Goal: Task Accomplishment & Management: Manage account settings

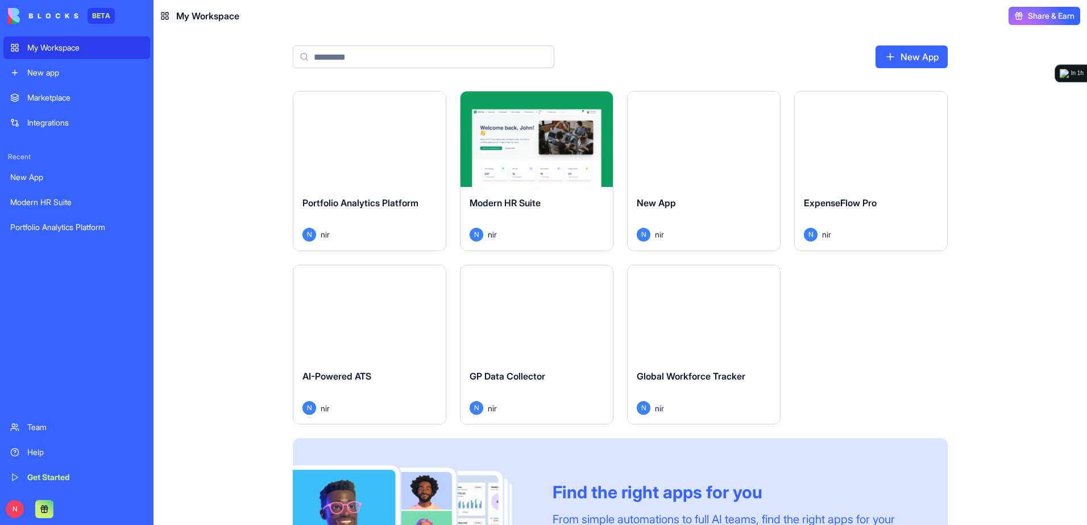
click at [350, 174] on div "Launch" at bounding box center [369, 138] width 152 height 95
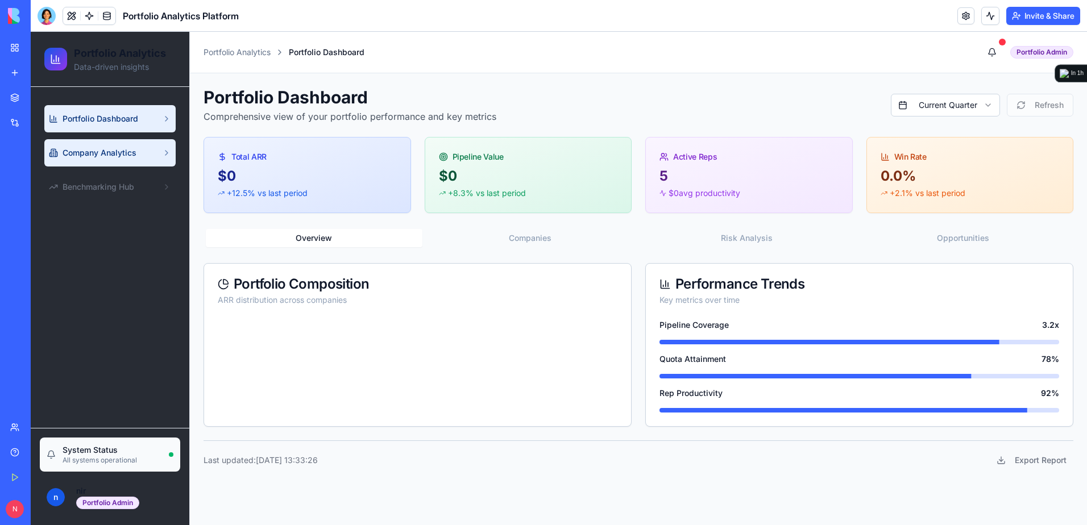
click at [111, 157] on span "Company Analytics" at bounding box center [100, 152] width 74 height 11
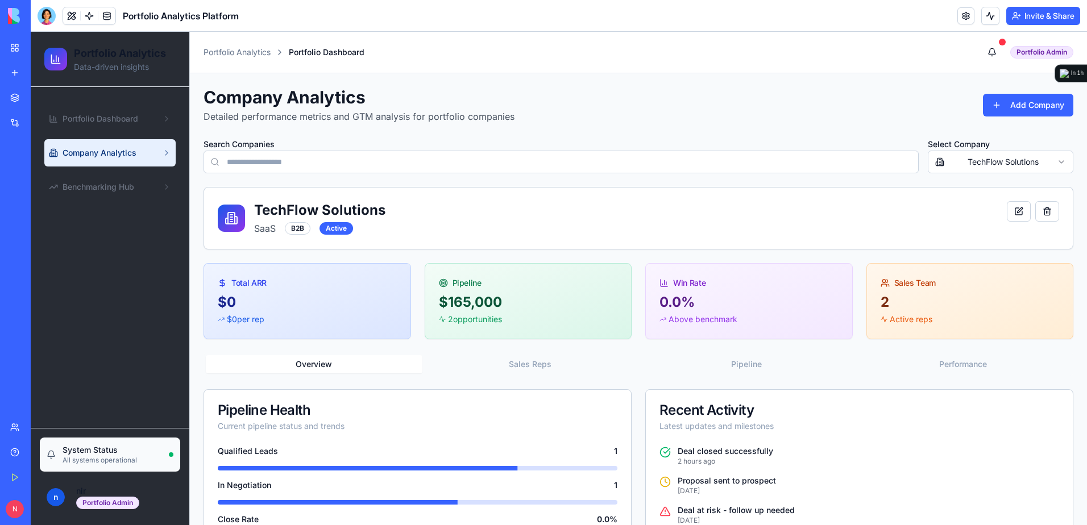
click at [51, 10] on div at bounding box center [47, 16] width 18 height 18
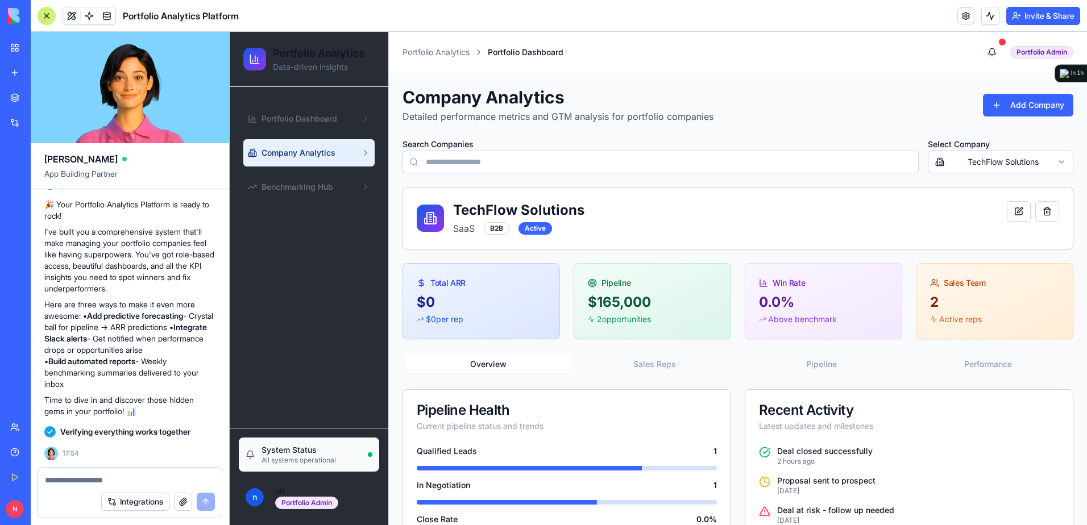
scroll to position [1875, 0]
click at [446, 82] on div "Company Analytics Detailed performance metrics and GTM analysis for portfolio c…" at bounding box center [738, 319] width 698 height 493
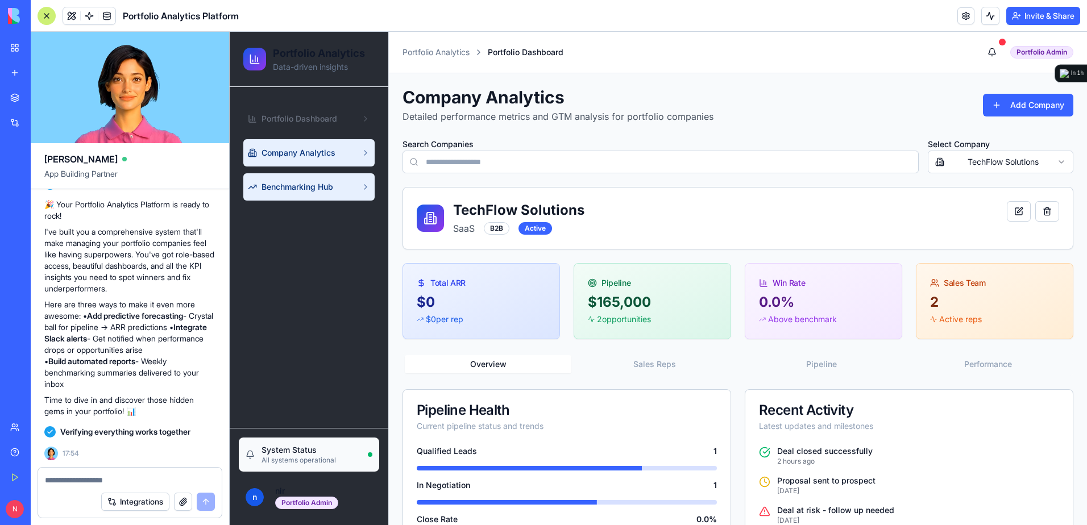
click at [306, 188] on span "Benchmarking Hub" at bounding box center [297, 186] width 72 height 11
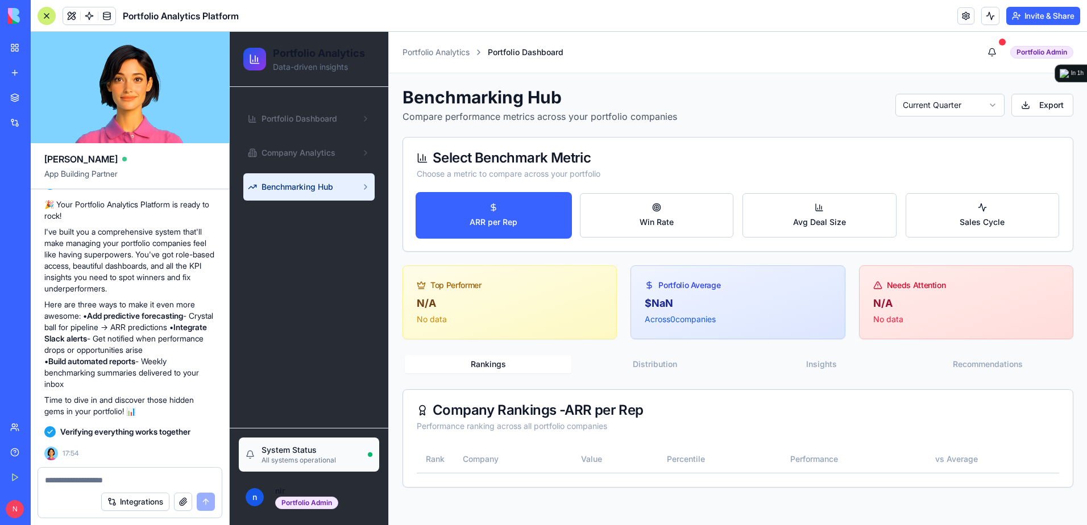
click at [331, 135] on ul "Portfolio Dashboard Company Analytics Benchmarking Hub" at bounding box center [308, 152] width 131 height 95
click at [328, 153] on span "Company Analytics" at bounding box center [298, 152] width 74 height 11
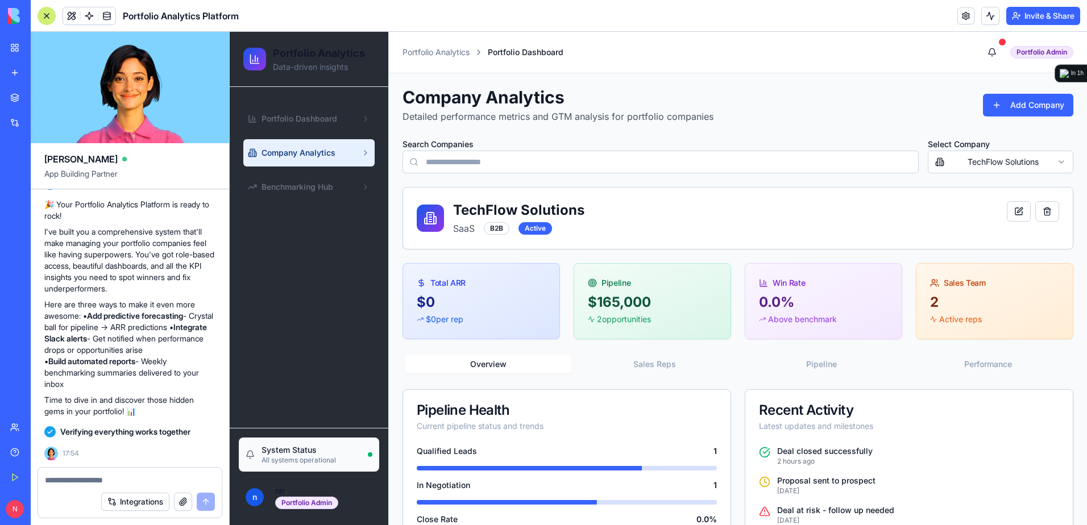
click at [496, 230] on div "B2B" at bounding box center [497, 228] width 26 height 13
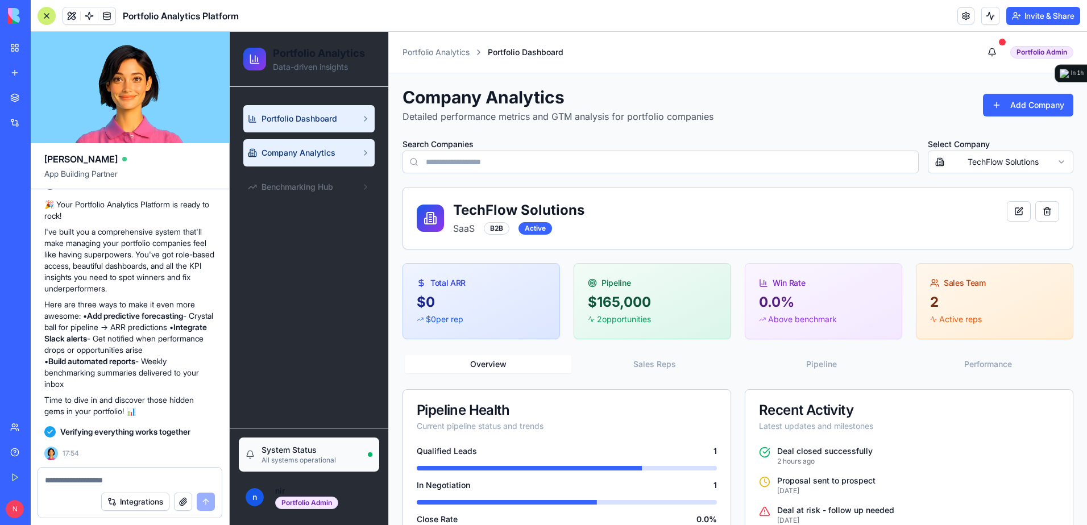
click at [263, 114] on span "Portfolio Dashboard" at bounding box center [299, 118] width 76 height 11
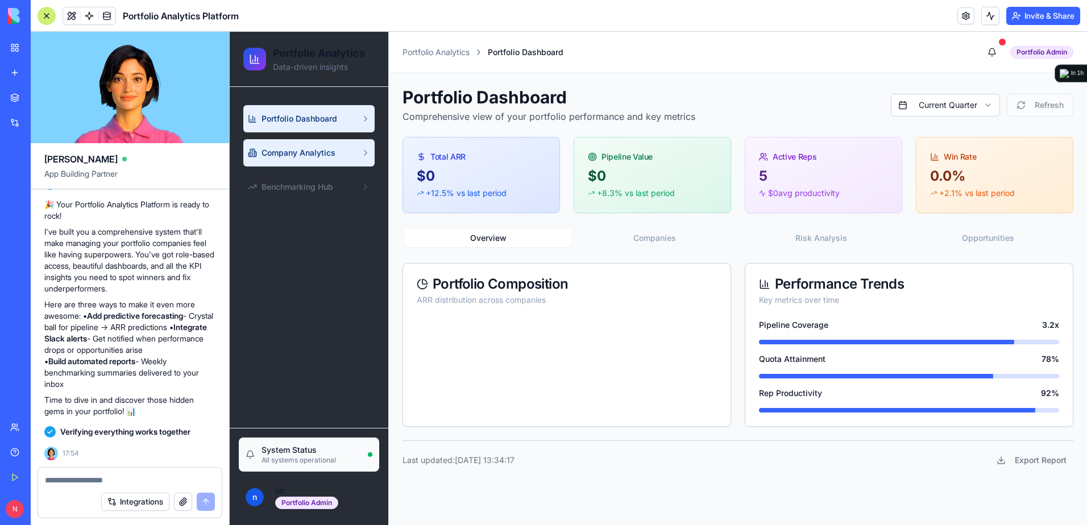
click at [287, 152] on span "Company Analytics" at bounding box center [298, 152] width 74 height 11
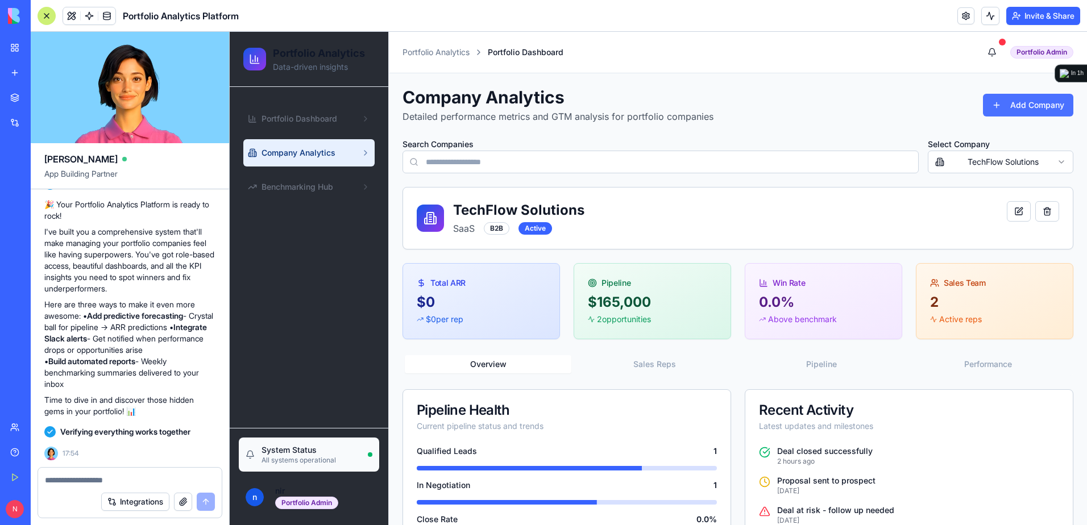
click at [1037, 110] on button "Add Company" at bounding box center [1028, 105] width 90 height 23
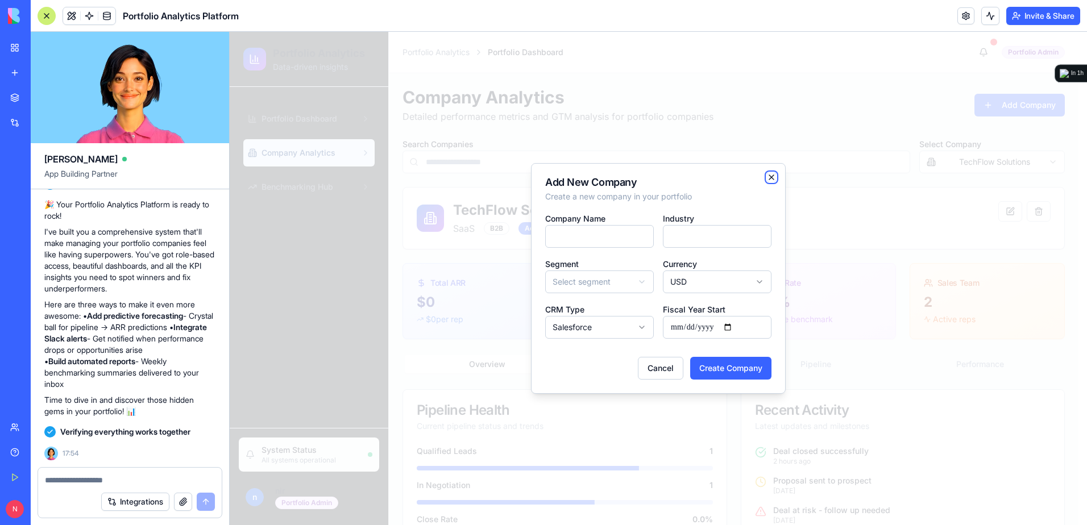
click at [773, 176] on icon "button" at bounding box center [771, 177] width 9 height 9
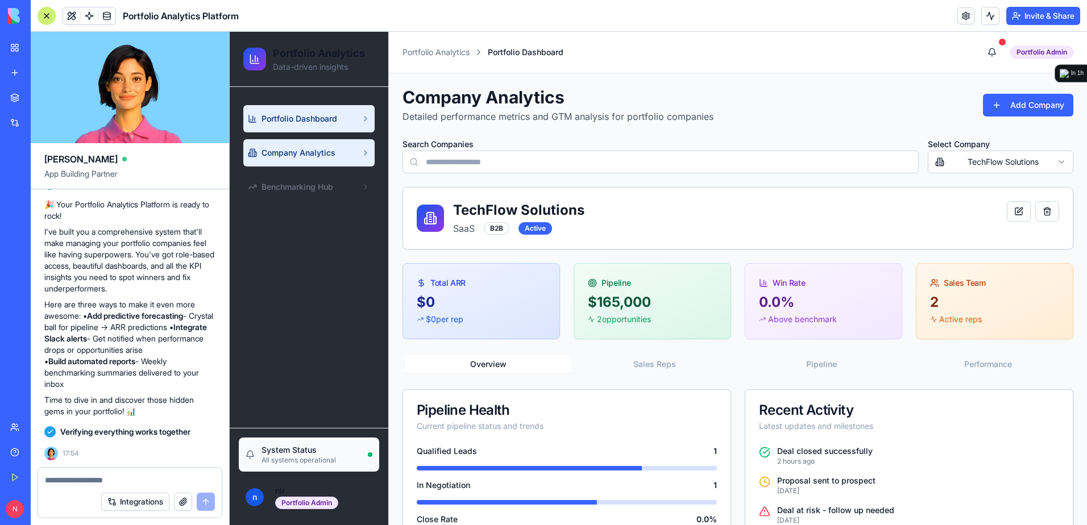
click at [342, 127] on link "Portfolio Dashboard" at bounding box center [308, 118] width 131 height 27
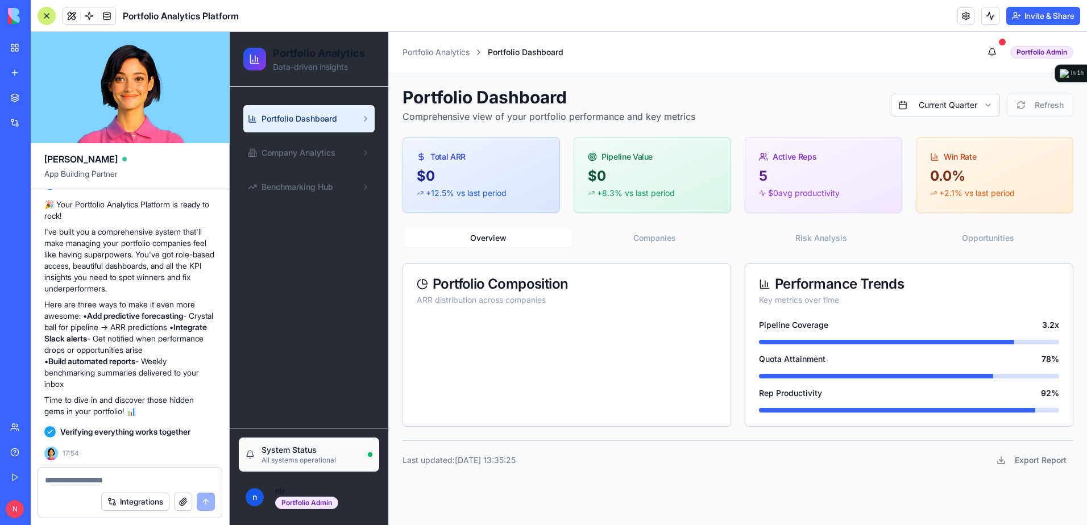
click at [114, 475] on textarea at bounding box center [130, 480] width 170 height 11
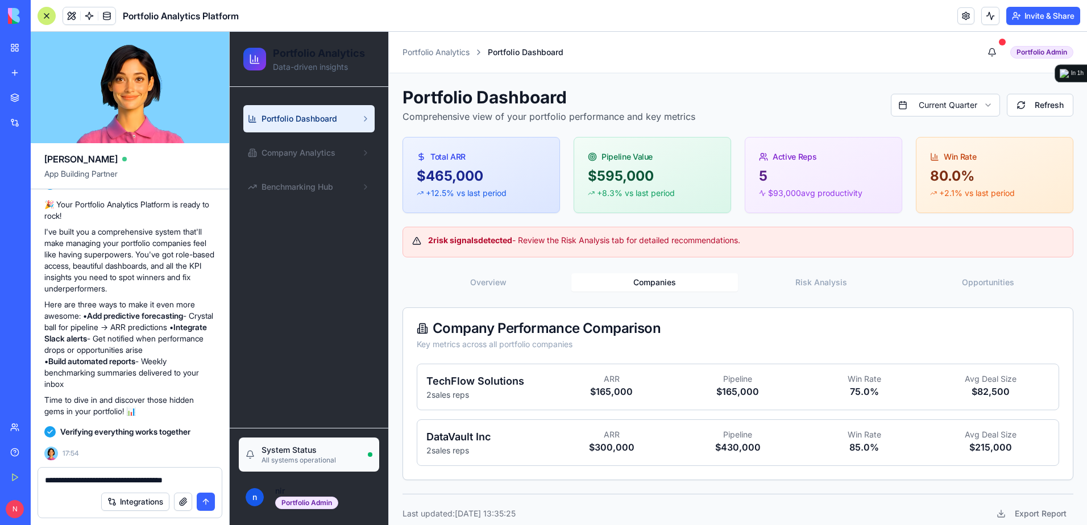
click at [684, 286] on button "Companies" at bounding box center [654, 282] width 167 height 18
click at [801, 275] on button "Risk Analysis" at bounding box center [821, 282] width 167 height 18
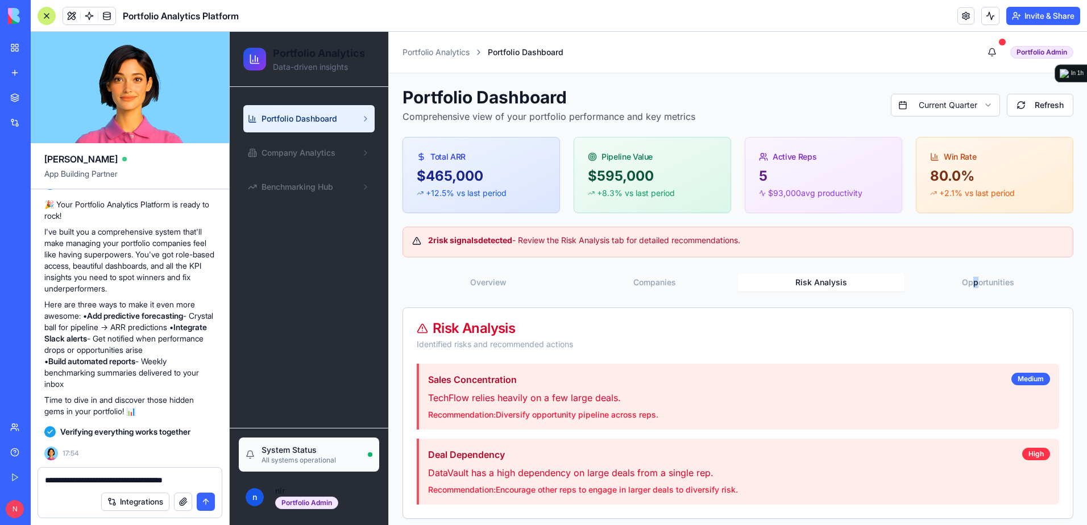
click at [968, 272] on div "Overview Companies Risk Analysis Opportunities" at bounding box center [737, 282] width 671 height 23
click at [971, 281] on button "Opportunities" at bounding box center [987, 282] width 167 height 18
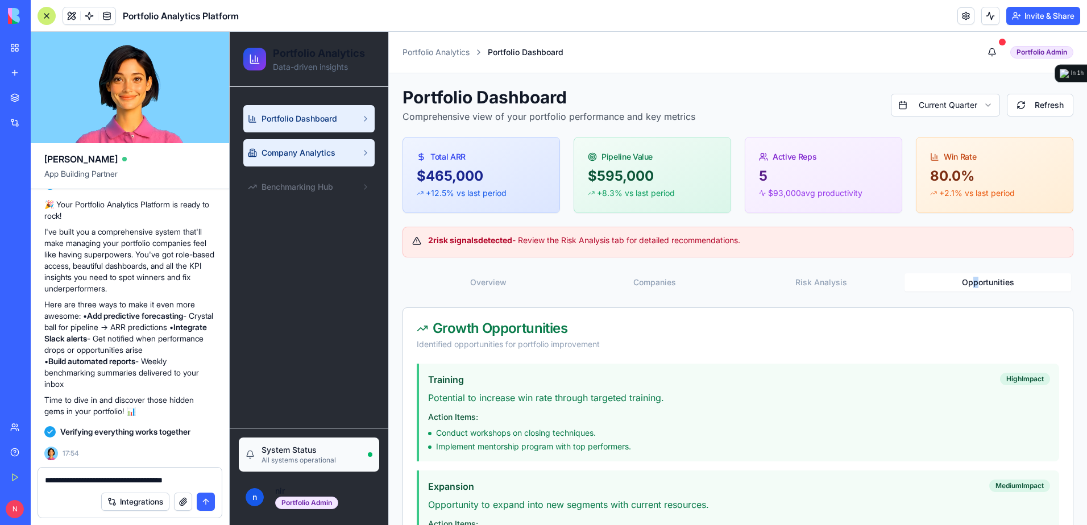
click at [290, 155] on span "Company Analytics" at bounding box center [298, 152] width 74 height 11
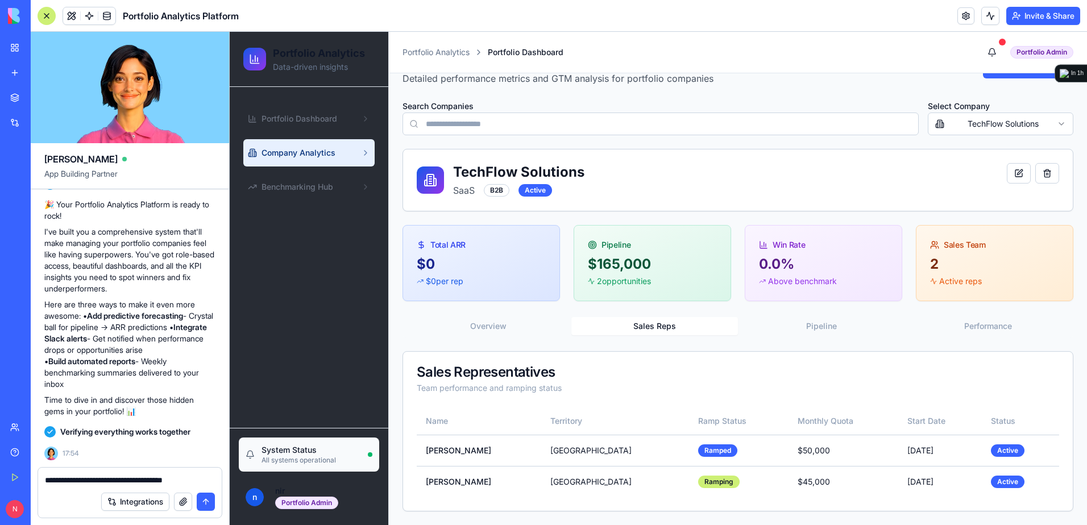
scroll to position [38, 0]
click at [631, 321] on button "Sales Reps" at bounding box center [654, 326] width 167 height 18
click at [811, 328] on button "Pipeline" at bounding box center [821, 326] width 167 height 18
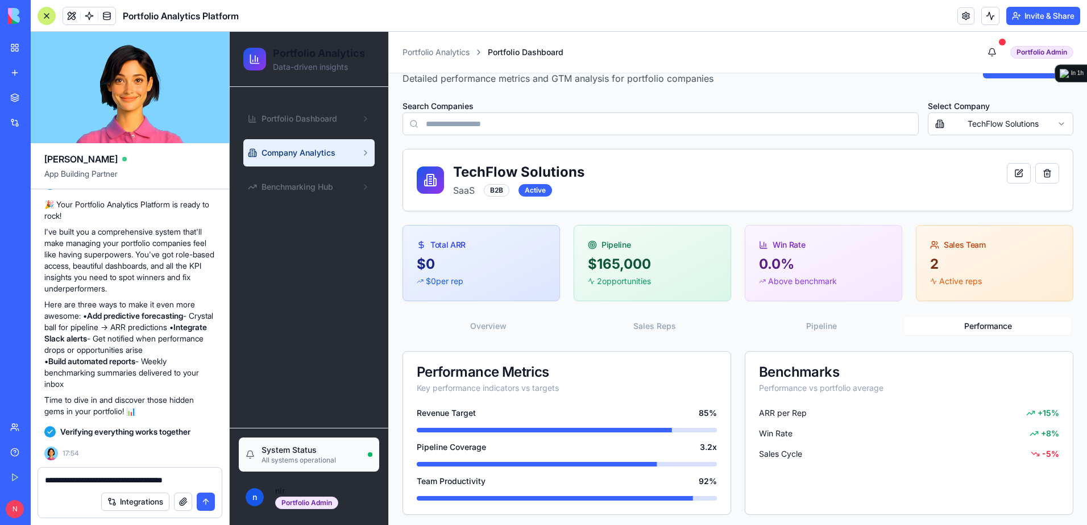
click at [979, 327] on button "Performance" at bounding box center [987, 326] width 167 height 18
click at [200, 477] on textarea "**********" at bounding box center [130, 480] width 170 height 11
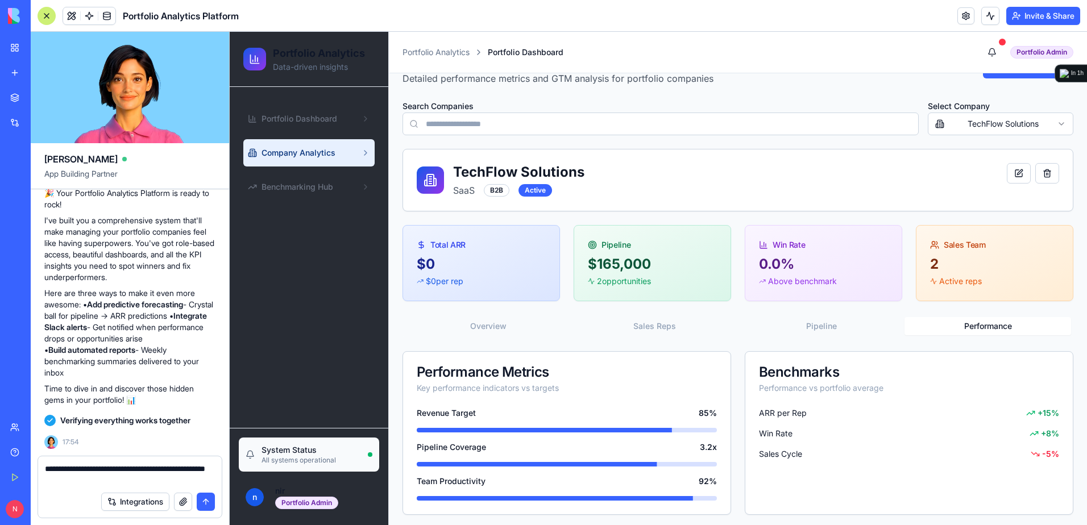
type textarea "**********"
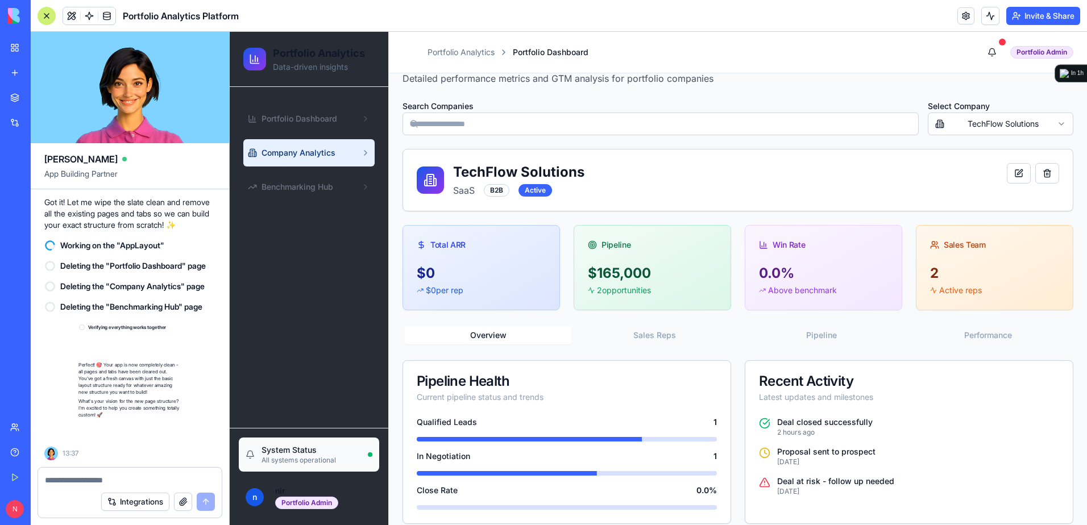
scroll to position [2234, 0]
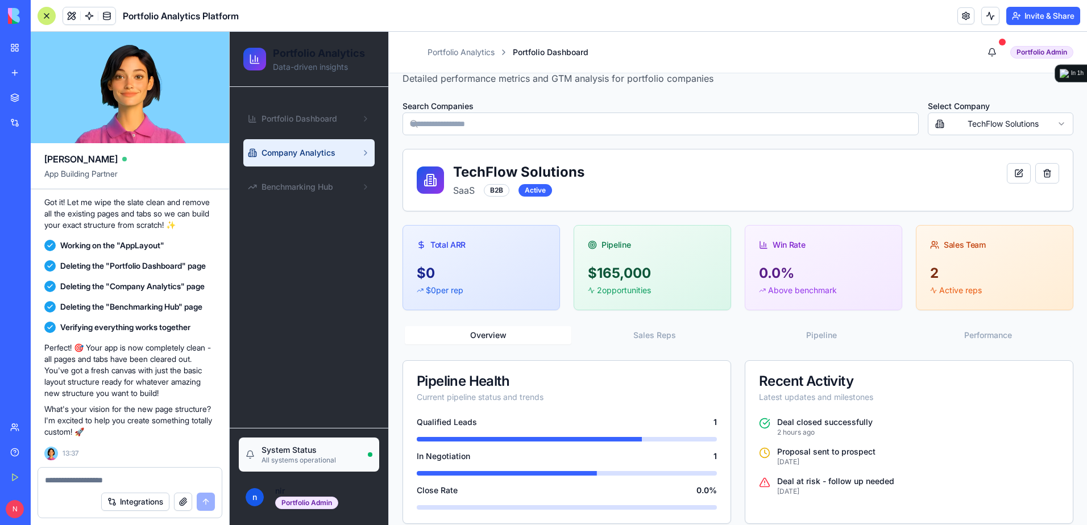
click at [169, 481] on textarea at bounding box center [130, 480] width 170 height 11
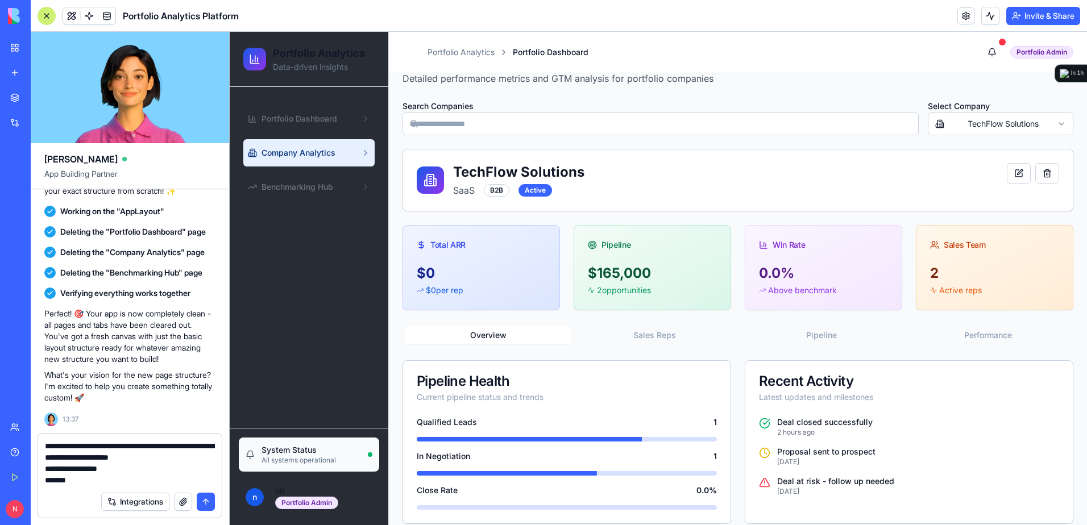
type textarea "**********"
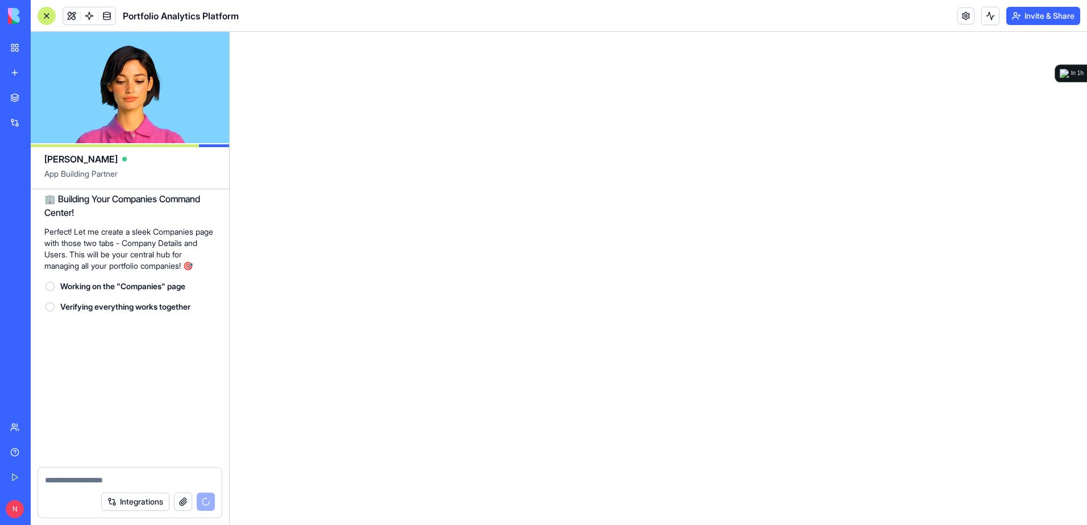
scroll to position [2607, 0]
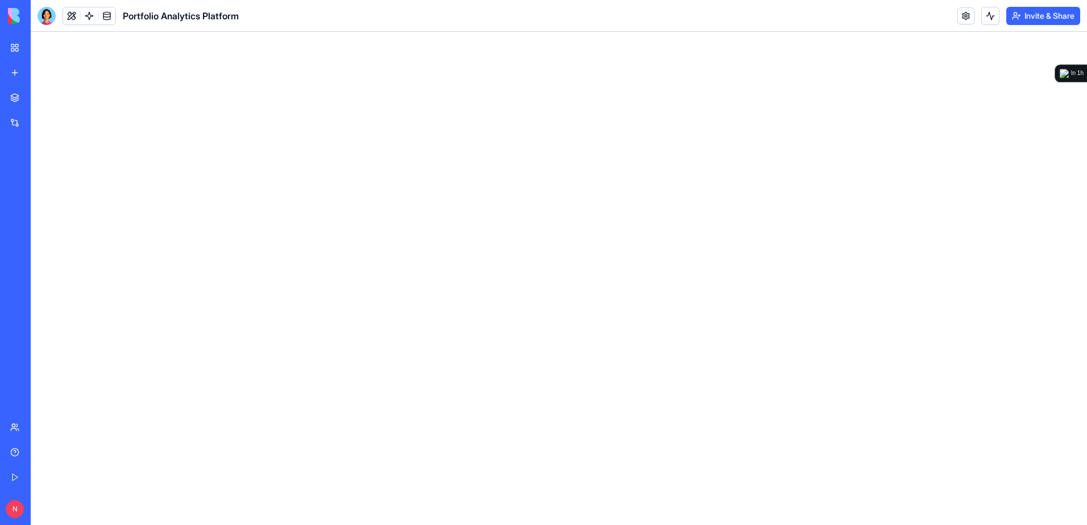
click at [19, 51] on link "My Workspace" at bounding box center [25, 47] width 45 height 23
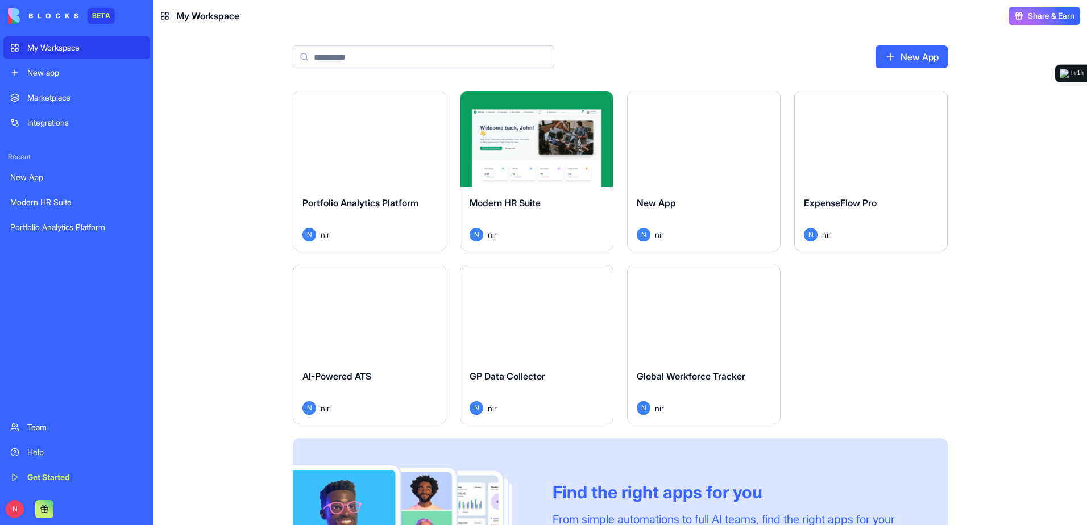
click at [367, 181] on div "Launch" at bounding box center [369, 138] width 152 height 95
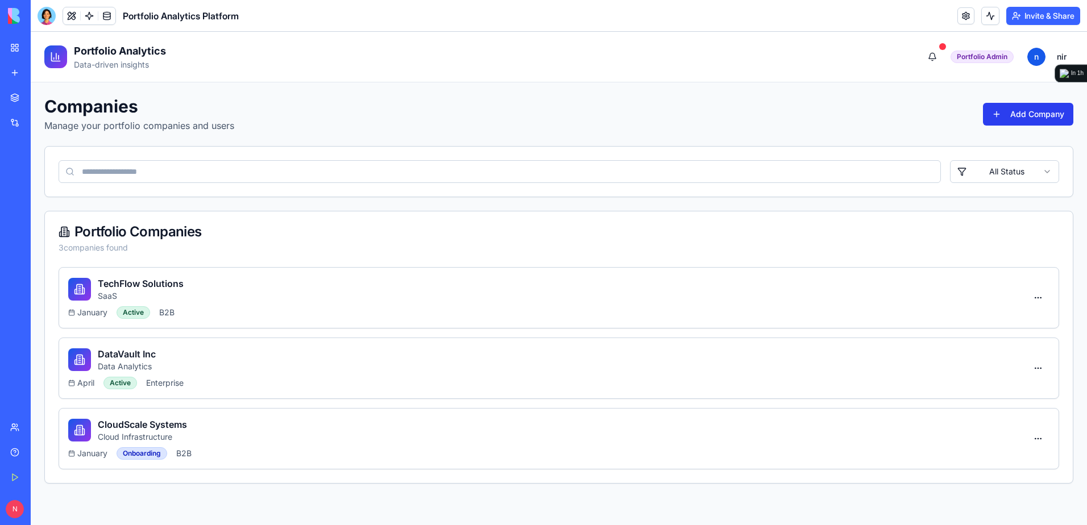
click at [1041, 119] on button "Add Company" at bounding box center [1028, 114] width 90 height 23
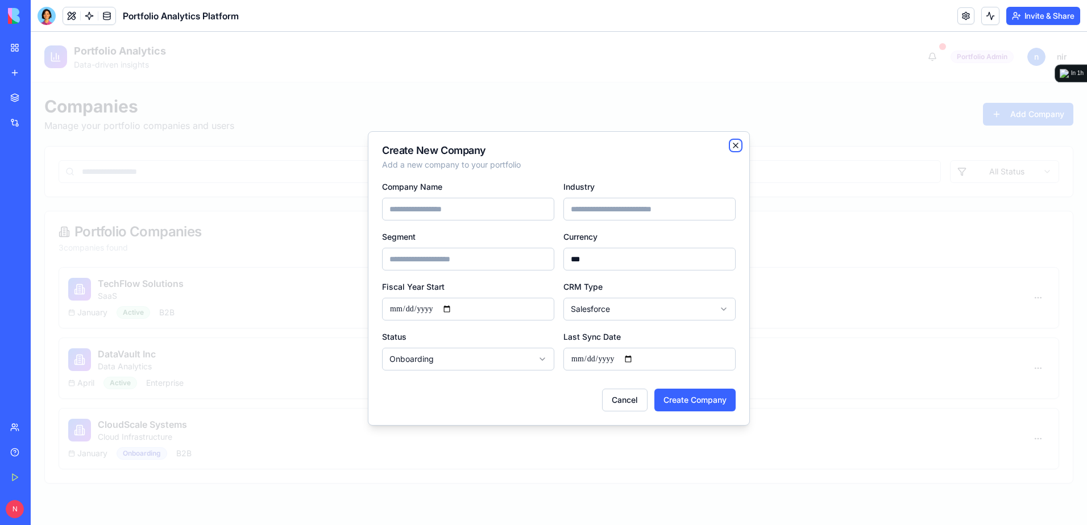
click at [735, 148] on icon "button" at bounding box center [735, 145] width 9 height 9
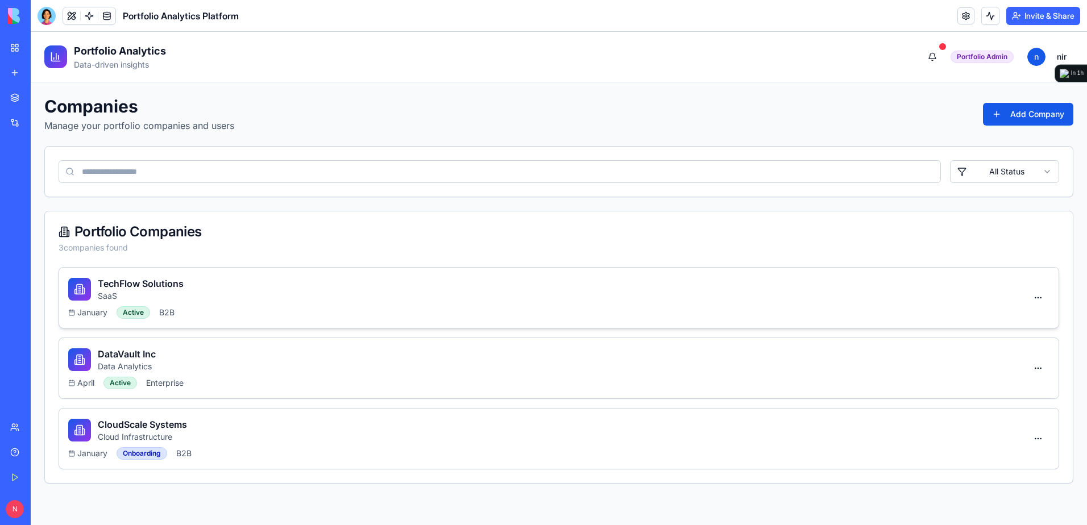
click at [107, 291] on p "SaaS" at bounding box center [141, 295] width 86 height 11
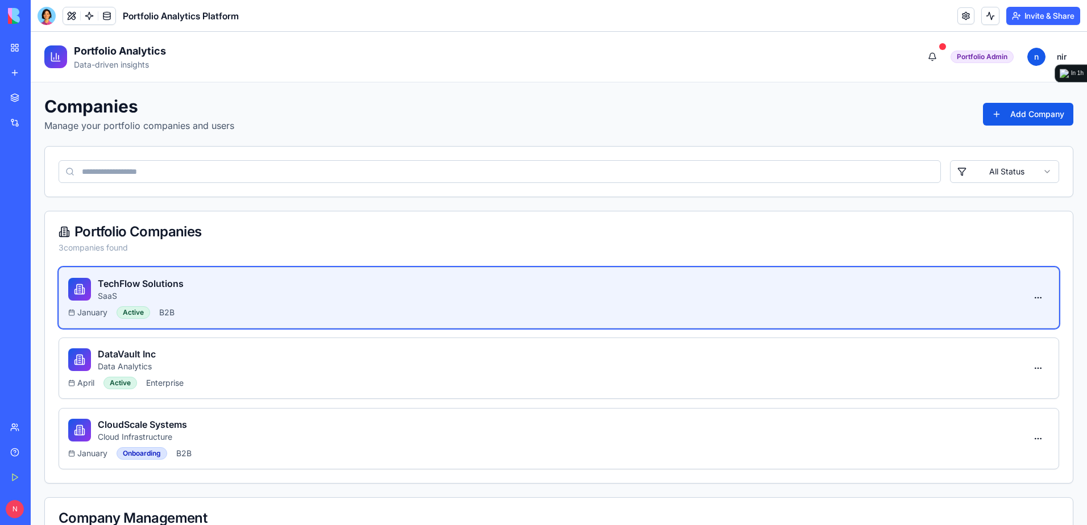
click at [113, 284] on h3 "TechFlow Solutions" at bounding box center [141, 284] width 86 height 14
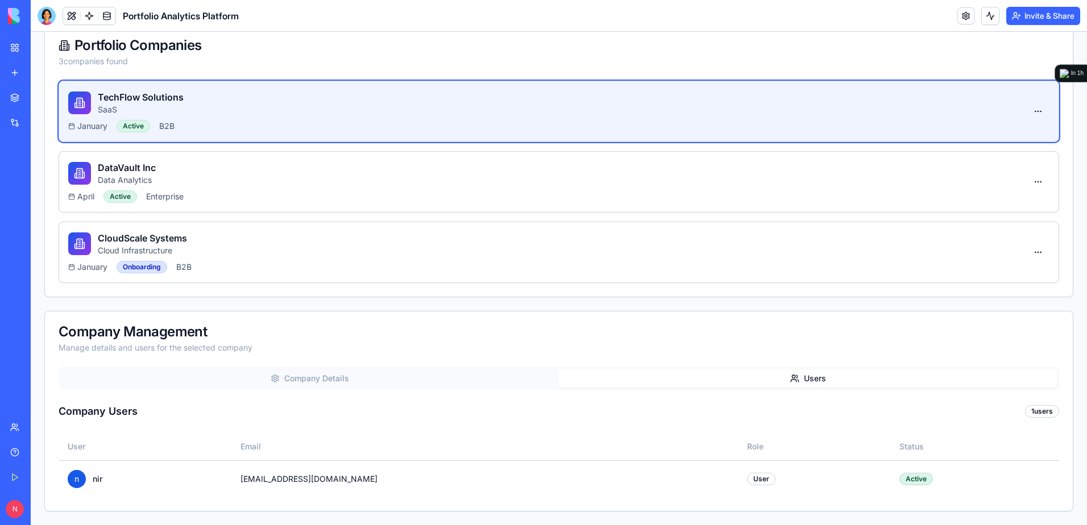
scroll to position [186, 0]
click at [830, 289] on div "Companies Manage your portfolio companies and users Add Company All Status Port…" at bounding box center [558, 211] width 1029 height 602
click at [71, 16] on button at bounding box center [71, 15] width 17 height 17
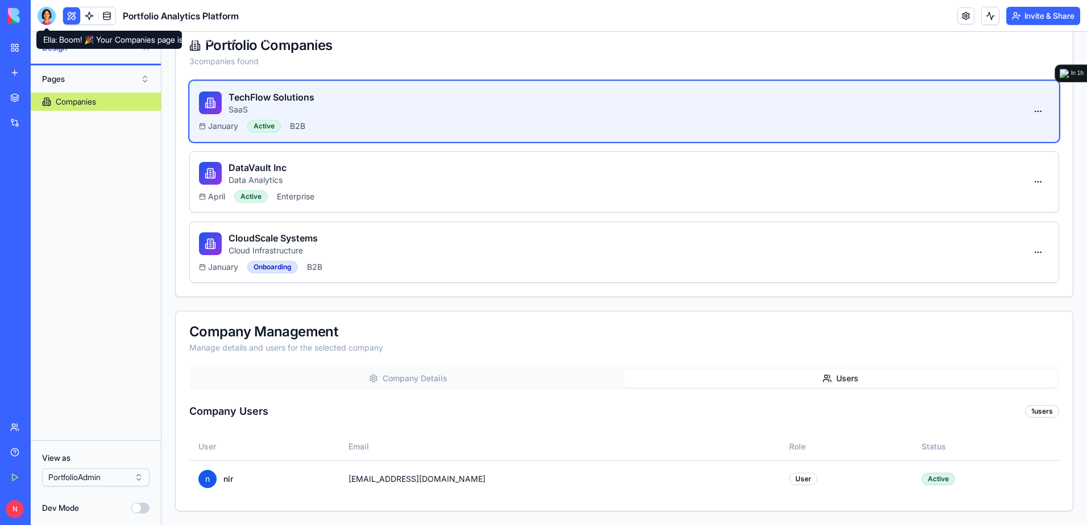
click at [48, 16] on div at bounding box center [47, 16] width 18 height 18
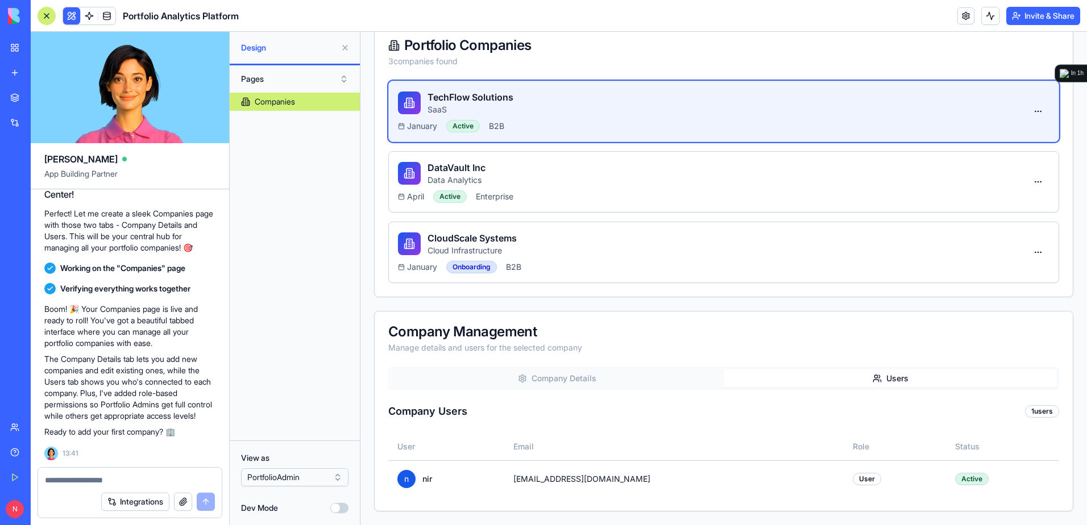
click at [106, 482] on textarea at bounding box center [130, 480] width 170 height 11
type textarea "**********"
click at [150, 477] on textarea "**********" at bounding box center [130, 480] width 170 height 11
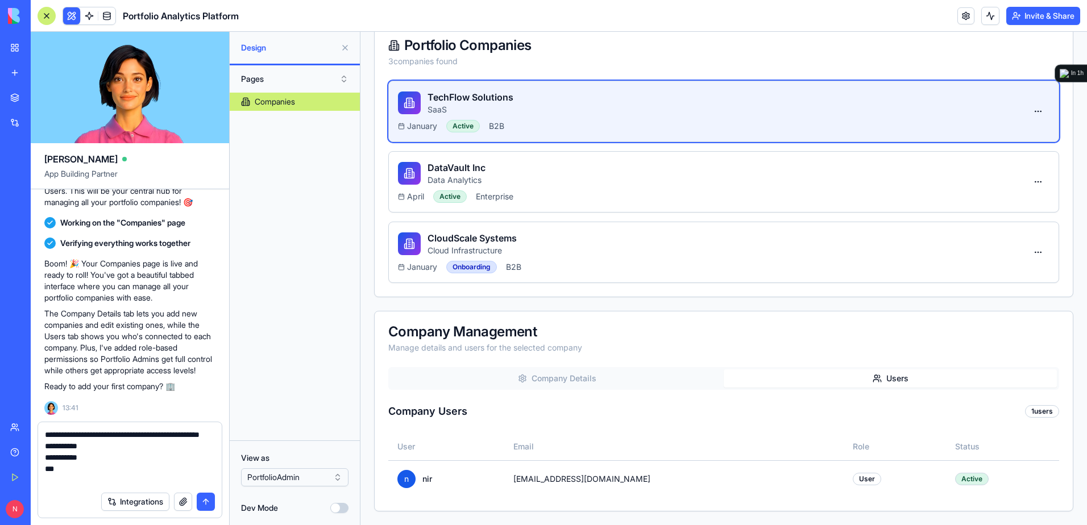
click at [61, 484] on textarea "**********" at bounding box center [130, 457] width 170 height 57
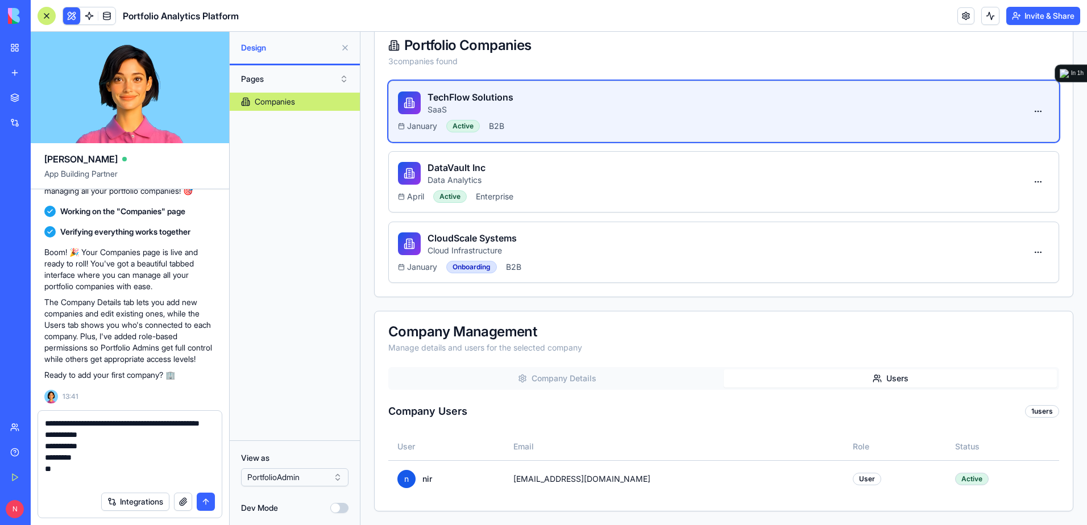
click at [115, 474] on textarea "**********" at bounding box center [130, 452] width 170 height 68
click at [99, 481] on textarea "**********" at bounding box center [130, 452] width 170 height 68
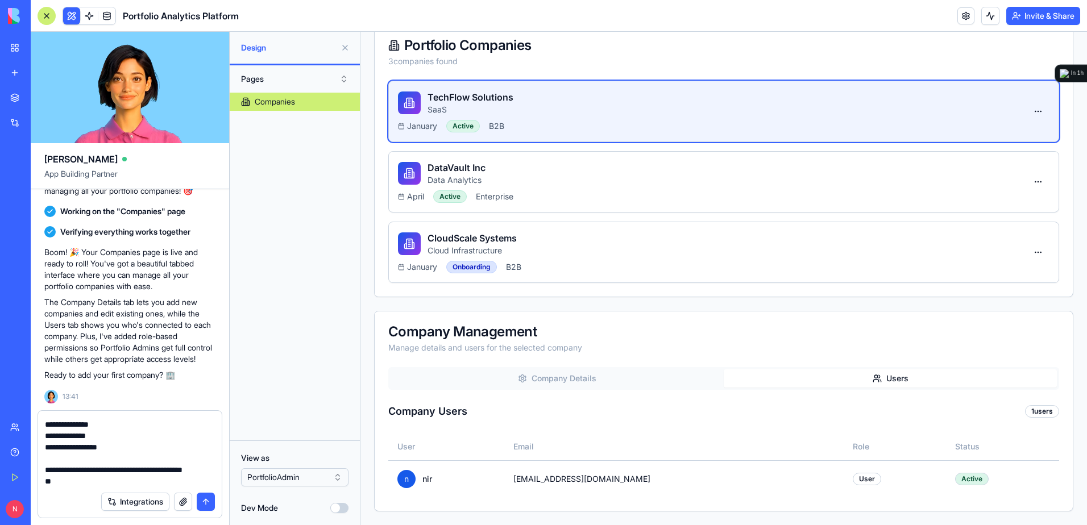
scroll to position [56, 0]
type textarea "**********"
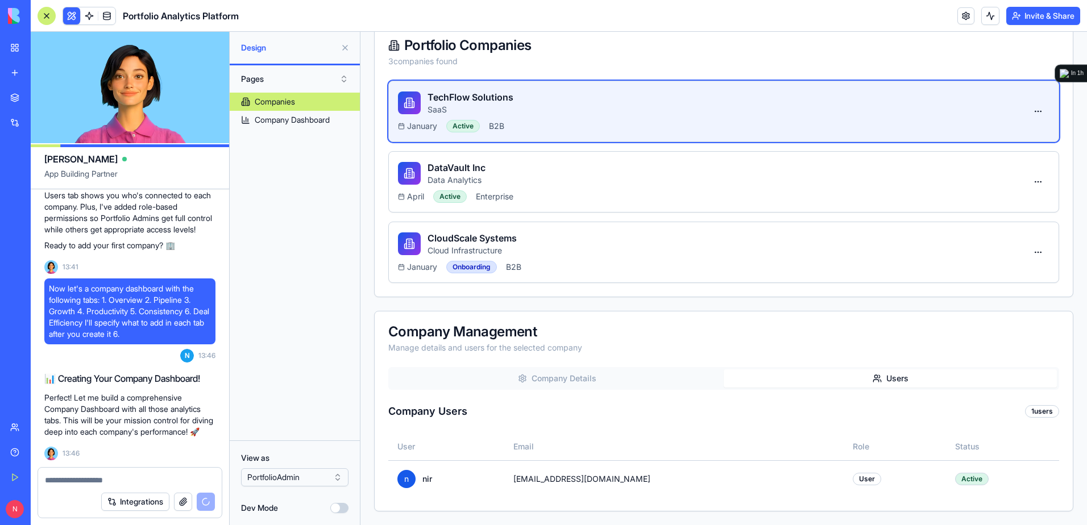
scroll to position [2877, 0]
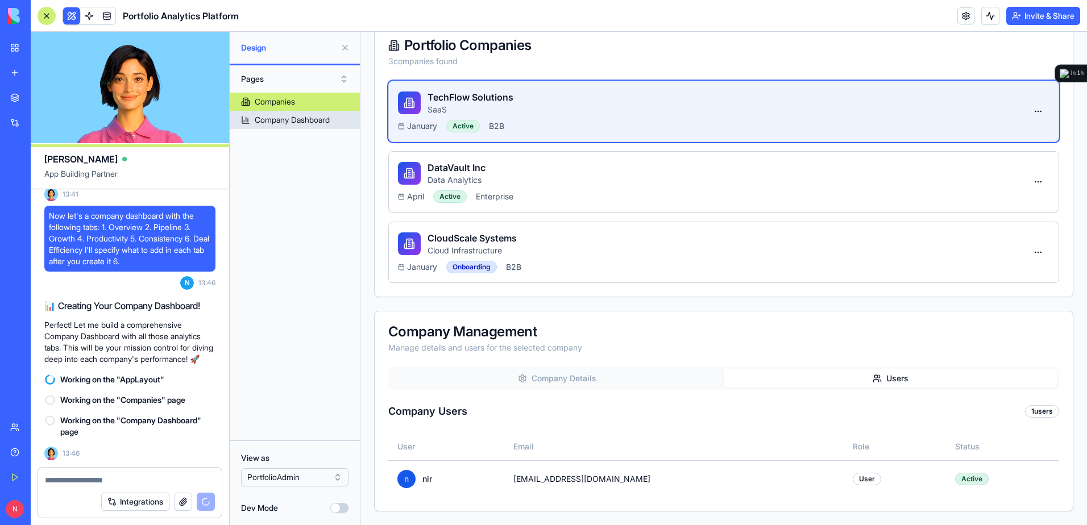
click at [305, 120] on div "Company Dashboard" at bounding box center [292, 119] width 75 height 11
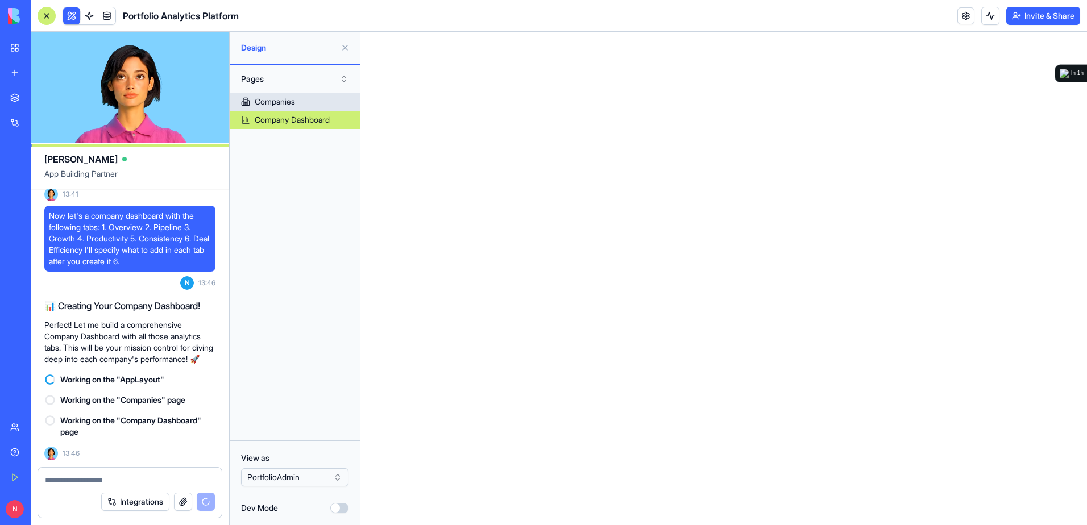
click at [302, 106] on link "Companies" at bounding box center [295, 102] width 130 height 18
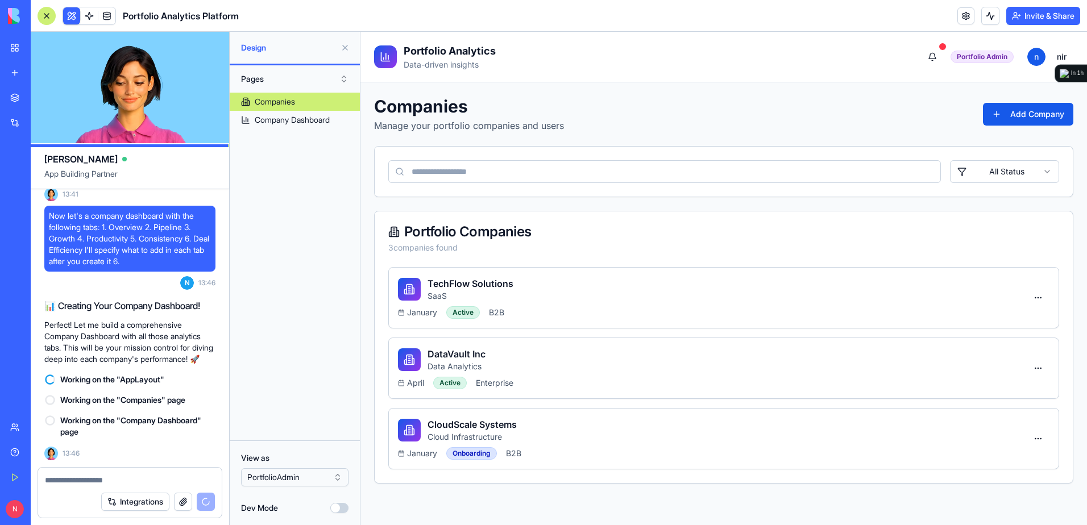
click at [346, 47] on button at bounding box center [345, 48] width 18 height 18
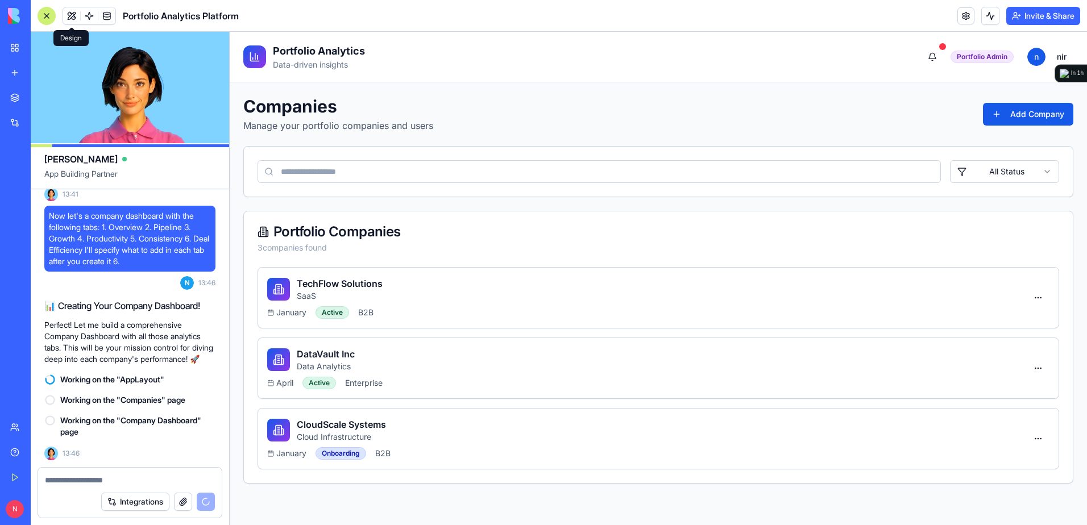
click at [251, 61] on icon at bounding box center [255, 57] width 9 height 9
click at [67, 14] on button at bounding box center [71, 15] width 17 height 17
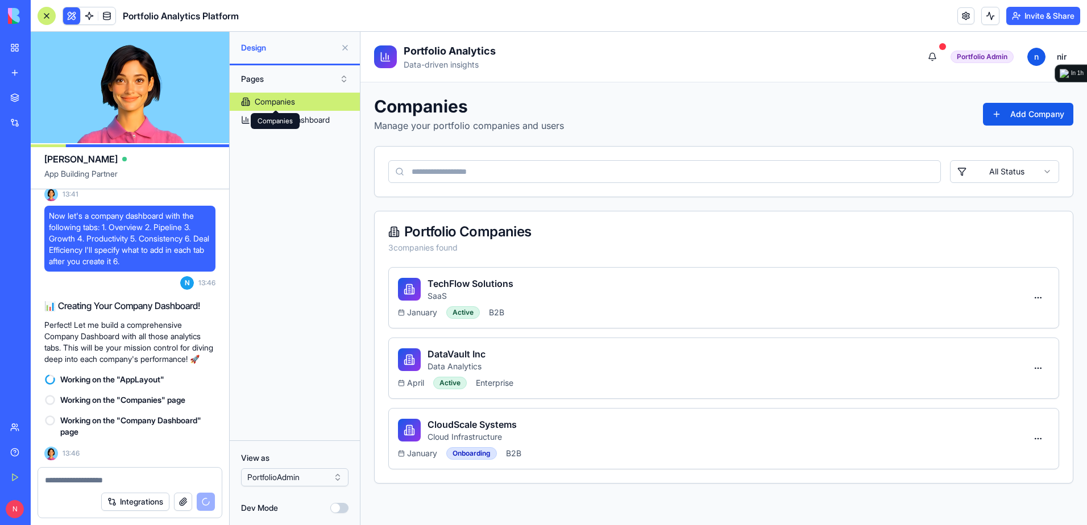
click at [284, 120] on div "Companies Companies" at bounding box center [275, 121] width 49 height 16
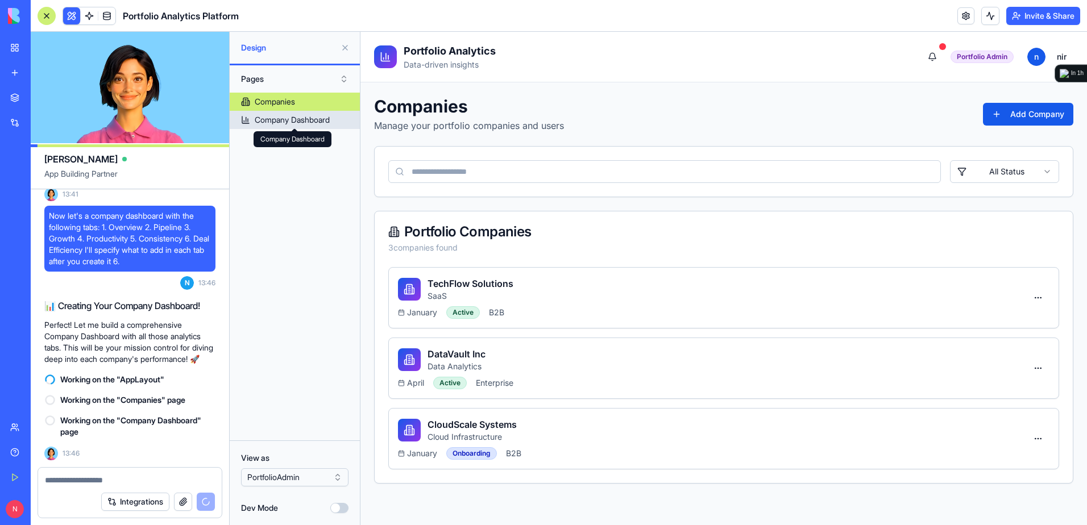
click at [330, 124] on div "Company Dashboard" at bounding box center [292, 119] width 75 height 11
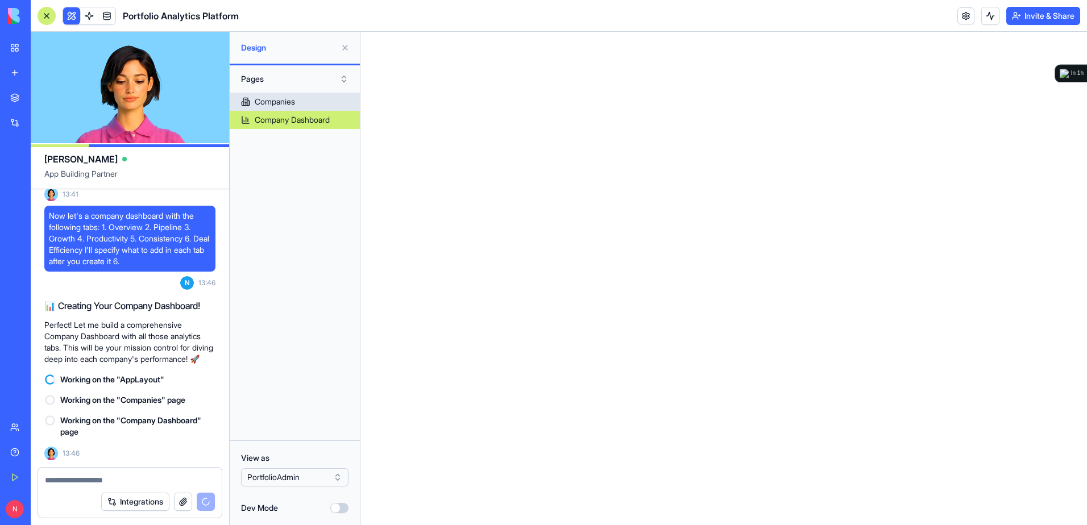
click at [324, 108] on link "Companies" at bounding box center [295, 102] width 130 height 18
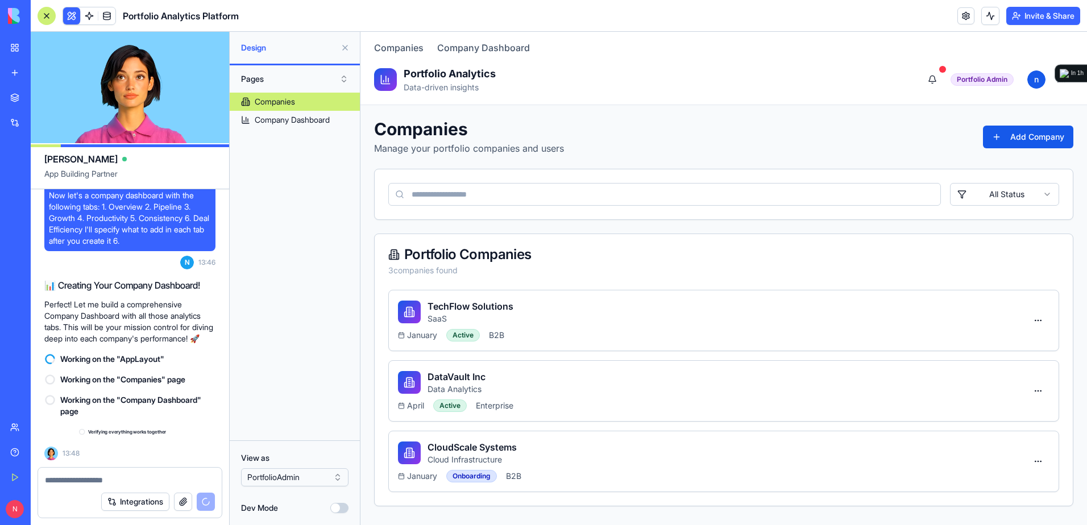
scroll to position [2898, 0]
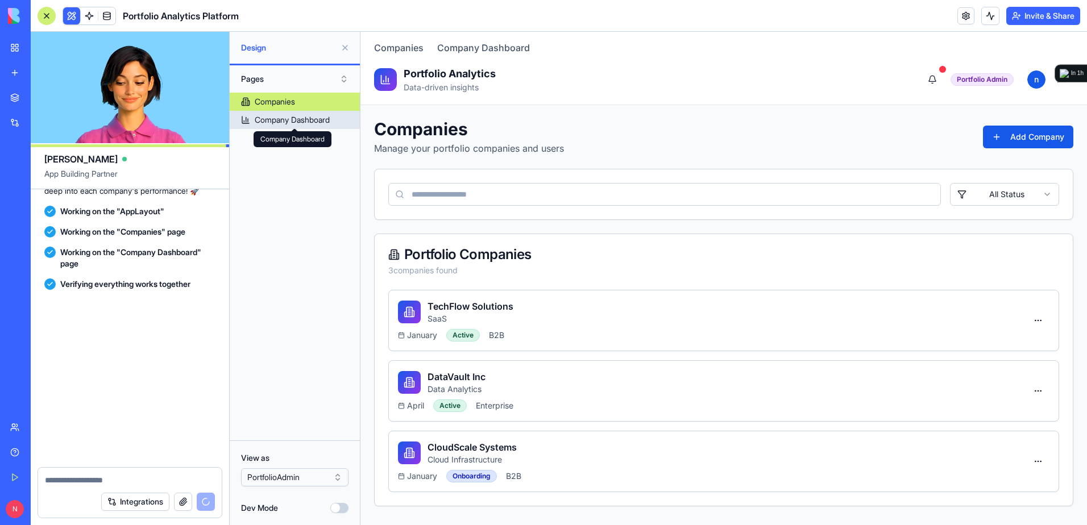
click at [330, 122] on div "Company Dashboard" at bounding box center [292, 119] width 75 height 11
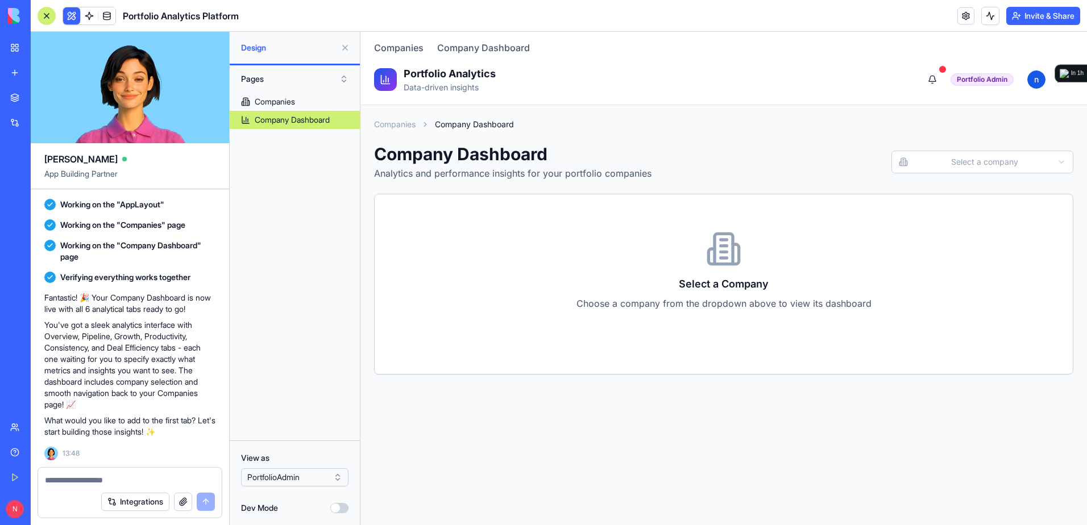
click at [380, 80] on icon at bounding box center [385, 79] width 11 height 11
click at [465, 45] on link "Company Dashboard" at bounding box center [483, 48] width 93 height 14
click at [458, 47] on link "Company Dashboard" at bounding box center [483, 48] width 93 height 14
click at [391, 48] on link "Companies" at bounding box center [398, 48] width 49 height 14
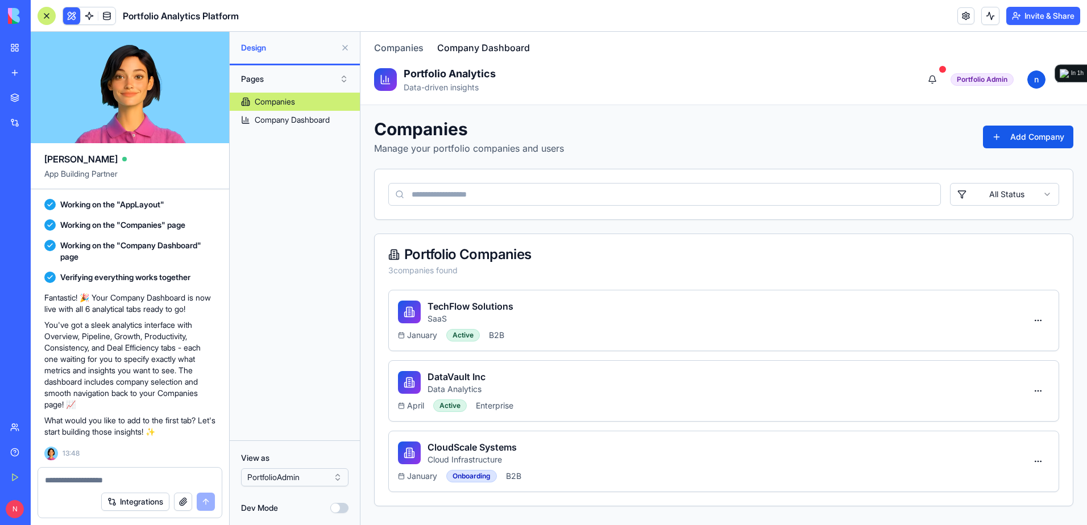
click at [469, 47] on link "Company Dashboard" at bounding box center [483, 48] width 93 height 14
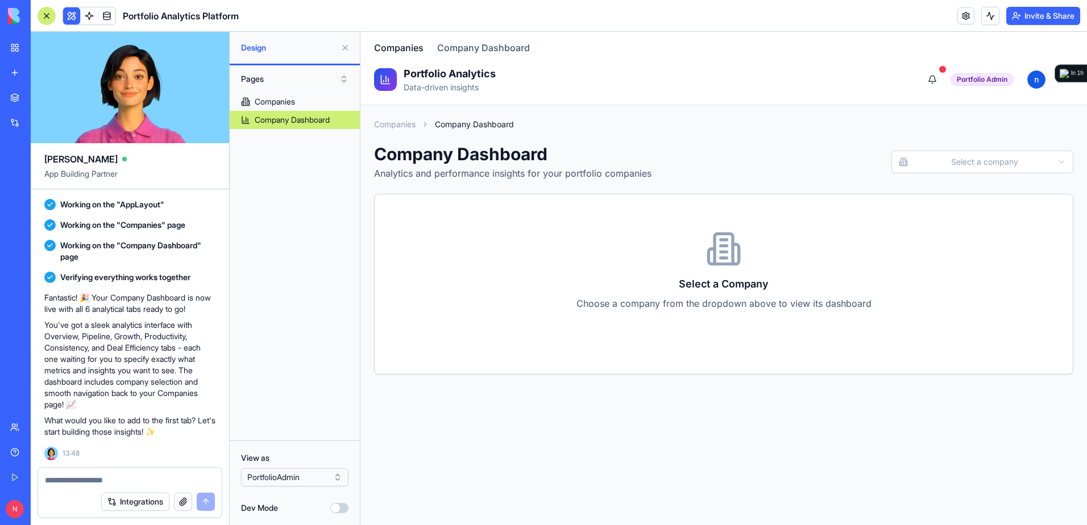
click at [414, 48] on link "Companies" at bounding box center [398, 48] width 49 height 14
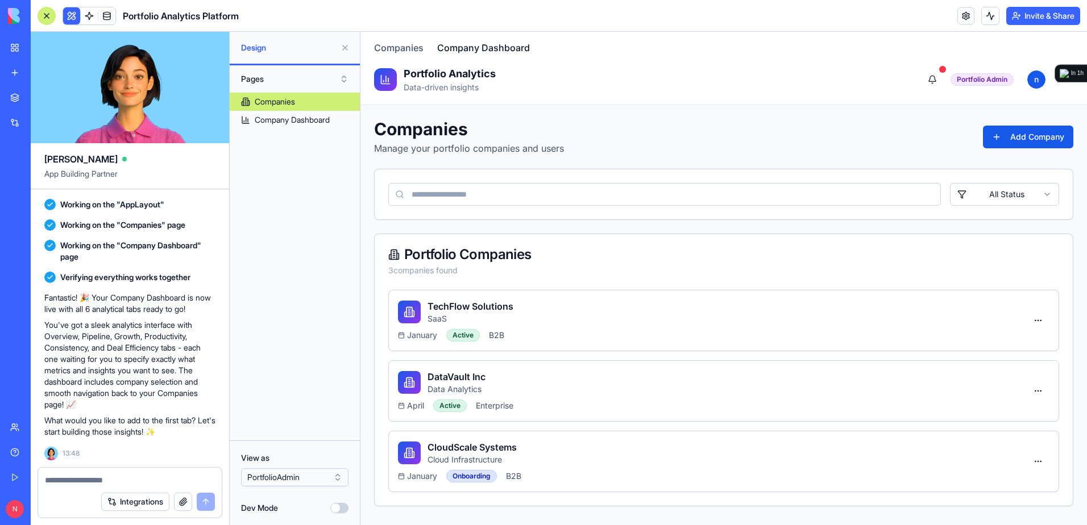
click at [468, 50] on link "Company Dashboard" at bounding box center [483, 48] width 93 height 14
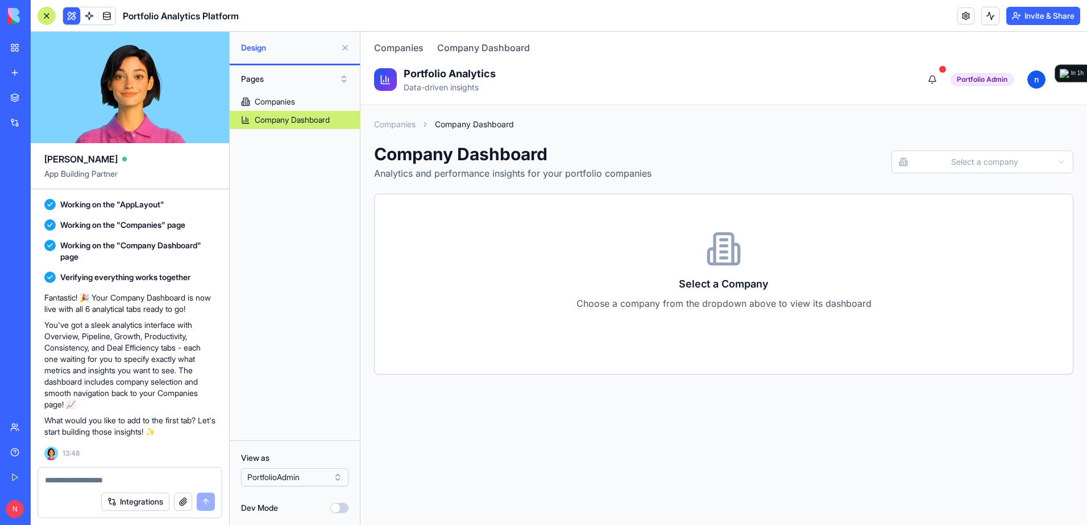
click at [985, 159] on html "Companies Company Dashboard Portfolio Analytics Data-driven insights Portfolio …" at bounding box center [723, 278] width 726 height 493
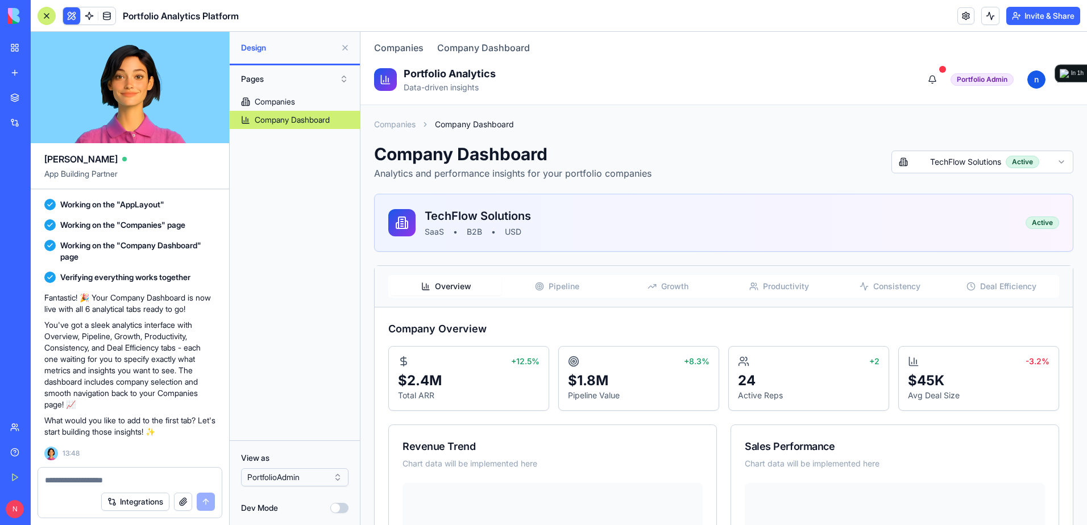
click at [145, 480] on textarea at bounding box center [130, 480] width 170 height 11
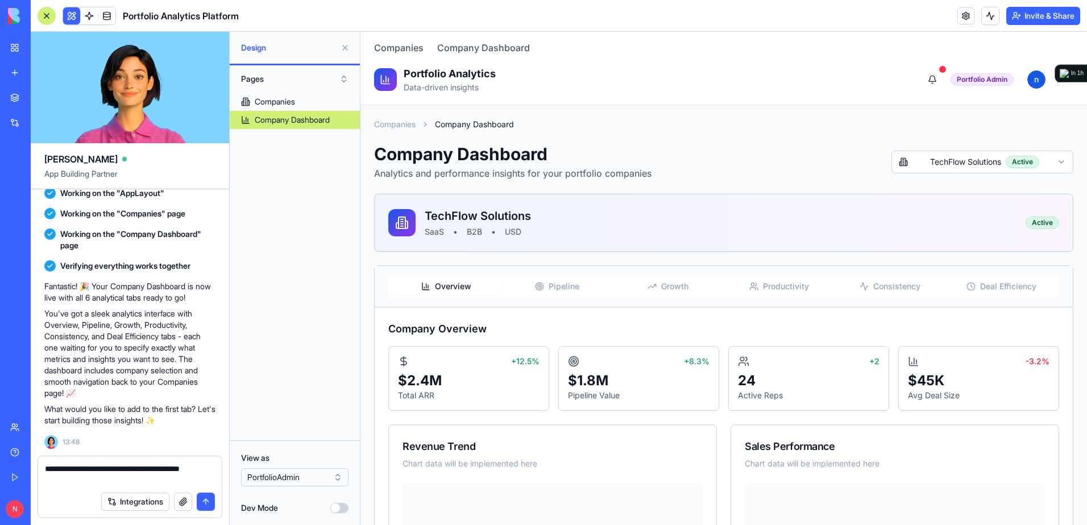
type textarea "**********"
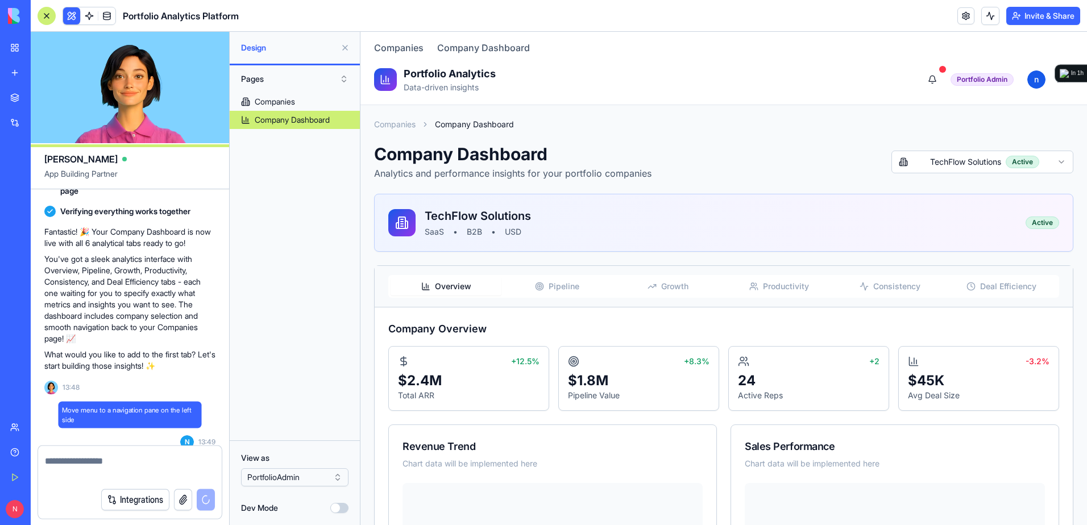
scroll to position [3107, 0]
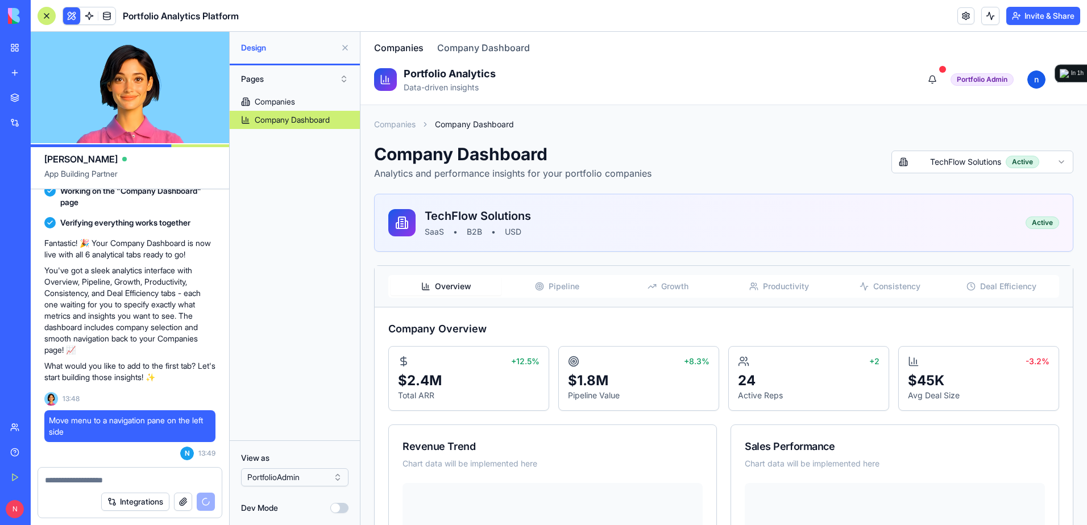
click at [400, 49] on link "Companies" at bounding box center [398, 48] width 49 height 14
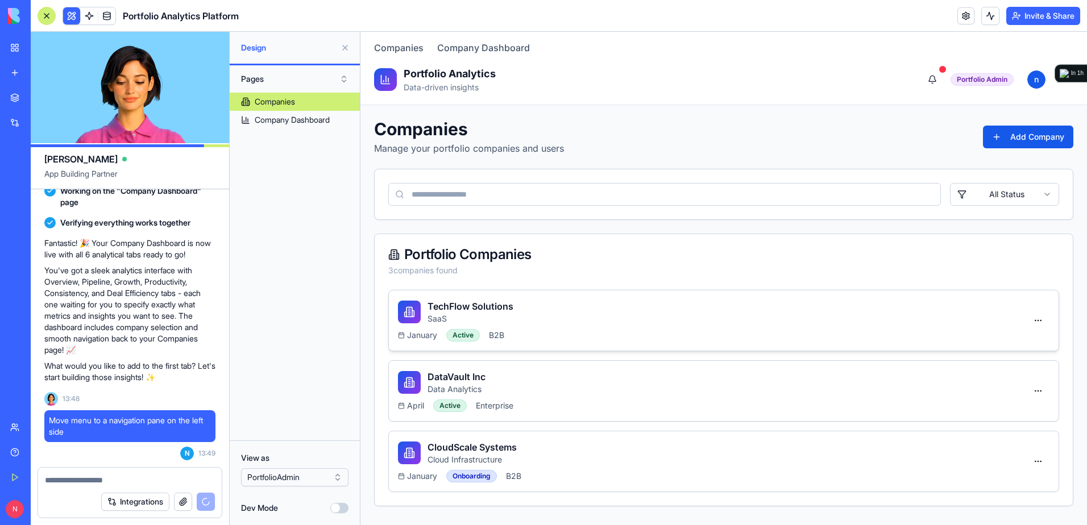
click at [479, 304] on h3 "TechFlow Solutions" at bounding box center [470, 306] width 86 height 14
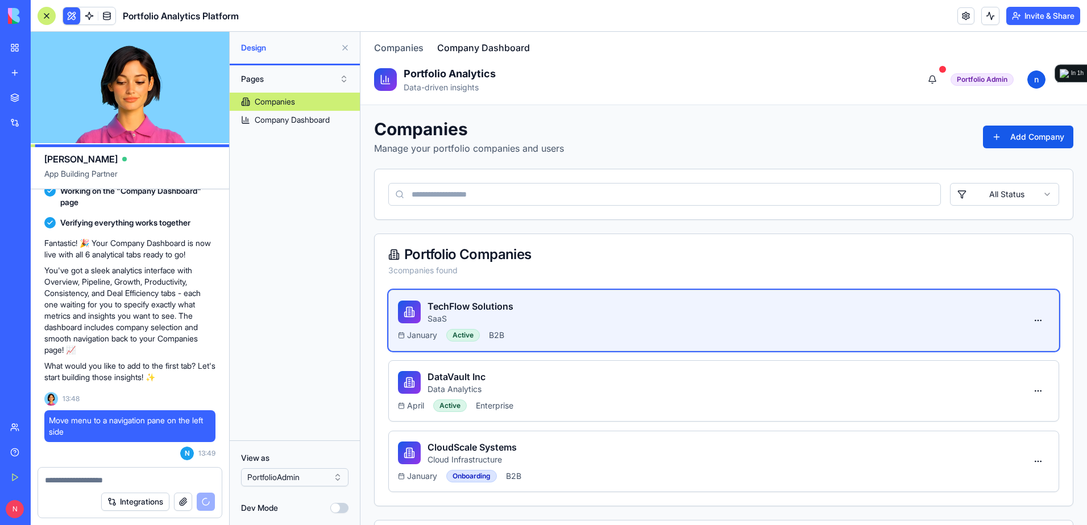
click at [480, 47] on link "Company Dashboard" at bounding box center [483, 48] width 93 height 14
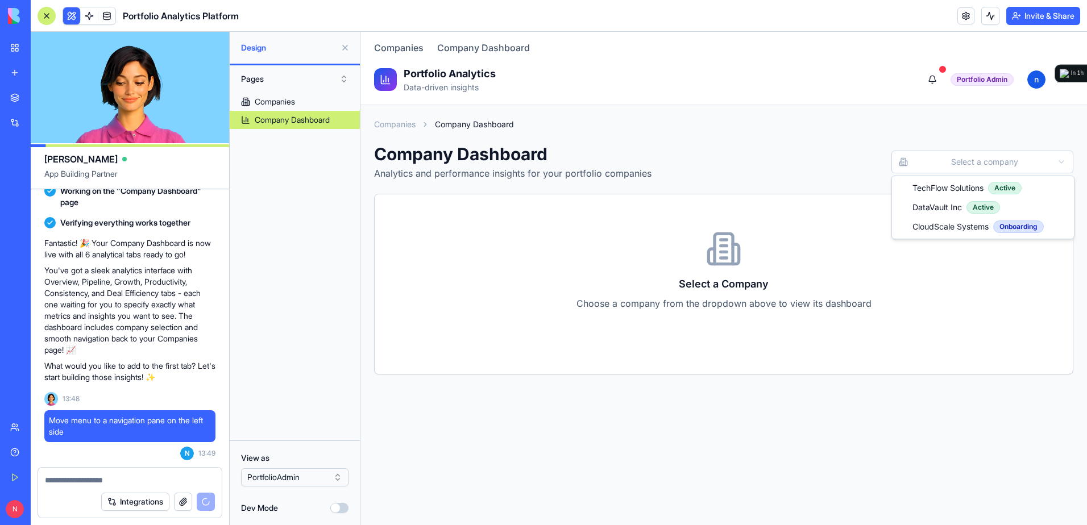
click at [992, 165] on html "Companies Company Dashboard Portfolio Analytics Data-driven insights Portfolio …" at bounding box center [723, 278] width 726 height 493
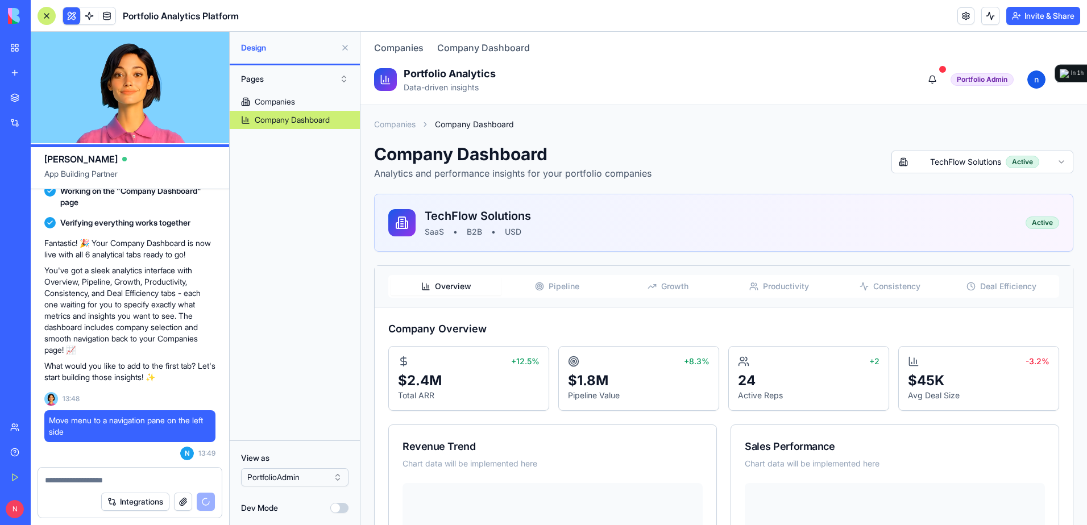
click at [540, 286] on circle "button" at bounding box center [539, 286] width 5 height 5
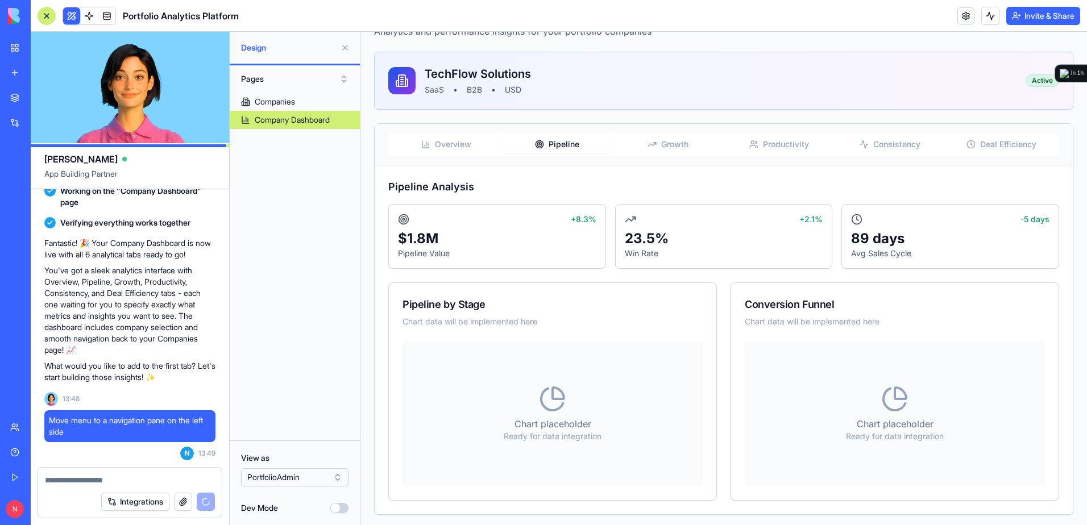
scroll to position [145, 0]
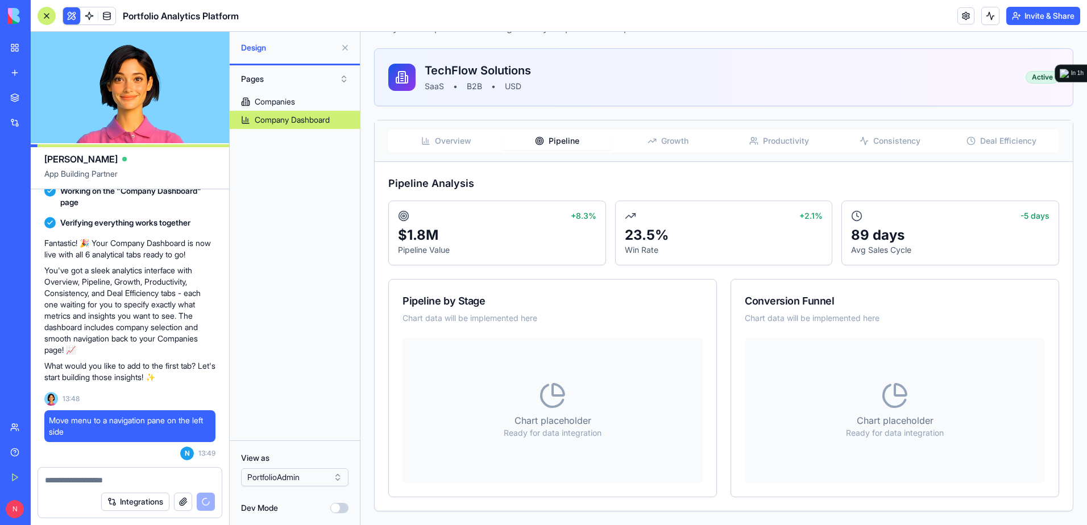
click at [671, 144] on span "Growth" at bounding box center [674, 140] width 27 height 11
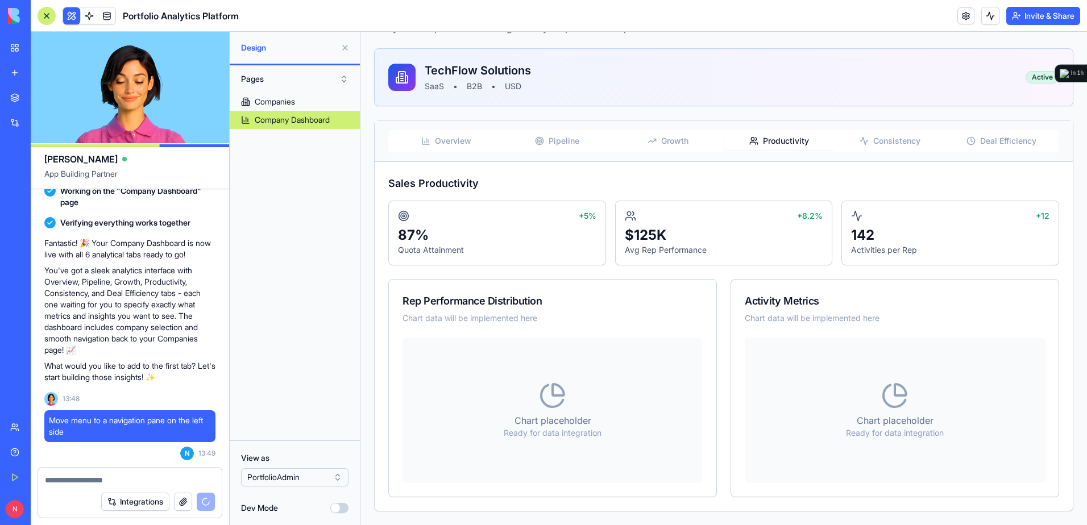
click at [770, 136] on span "Productivity" at bounding box center [786, 140] width 46 height 11
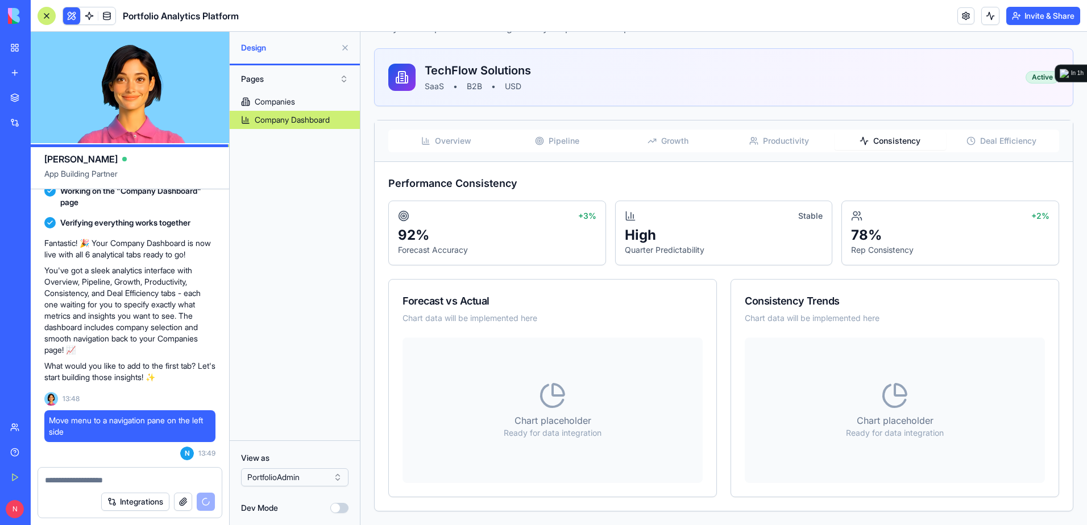
click at [875, 145] on span "Consistency" at bounding box center [896, 140] width 47 height 11
click at [980, 144] on span "Deal Efficiency" at bounding box center [1008, 140] width 56 height 11
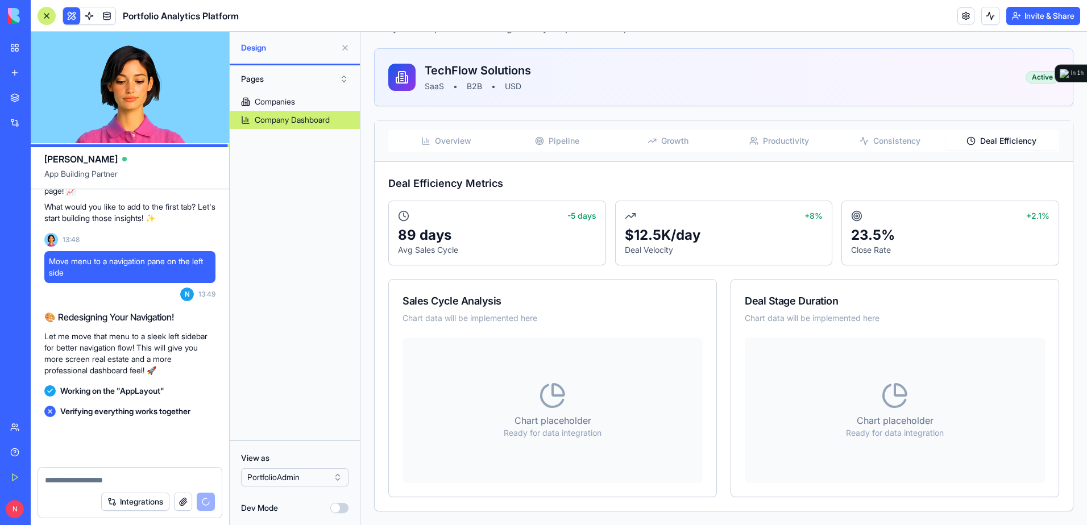
scroll to position [3266, 0]
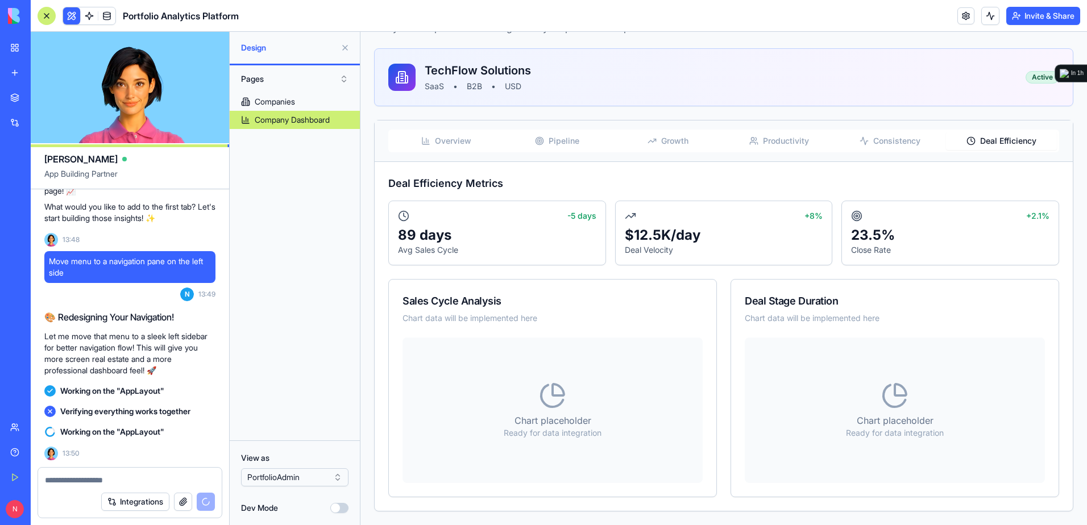
click at [149, 482] on textarea at bounding box center [130, 480] width 170 height 11
click at [149, 480] on textarea at bounding box center [130, 480] width 170 height 11
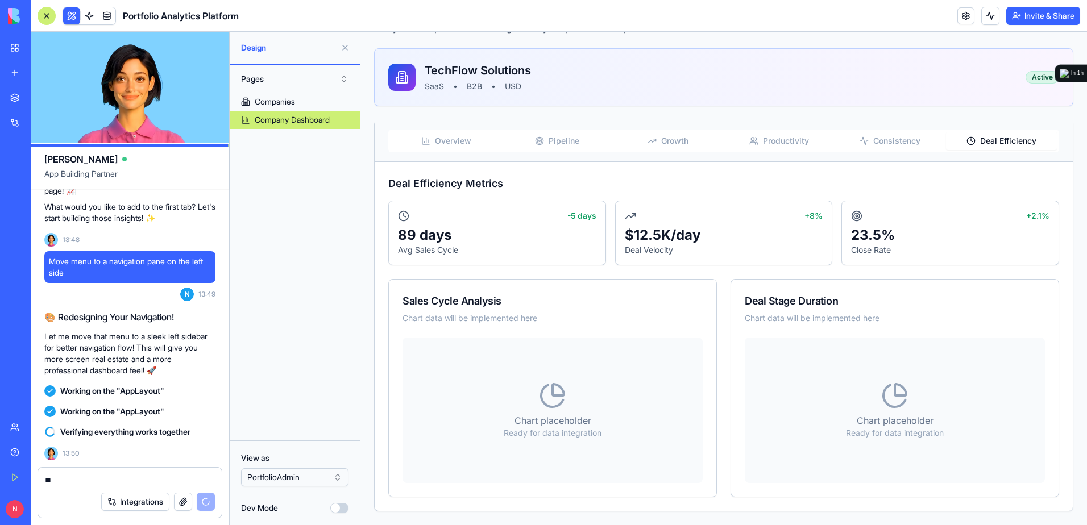
type textarea "*"
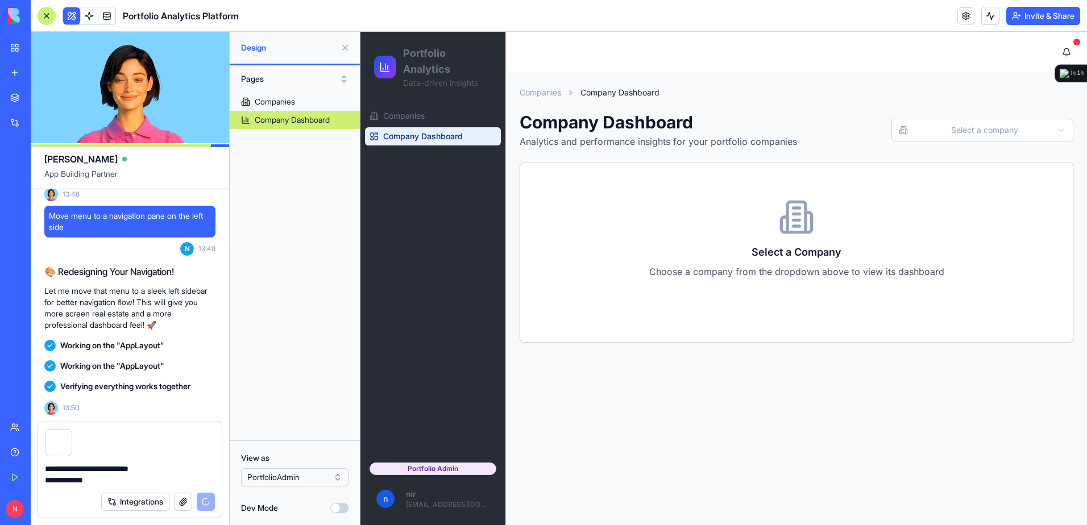
scroll to position [3466, 0]
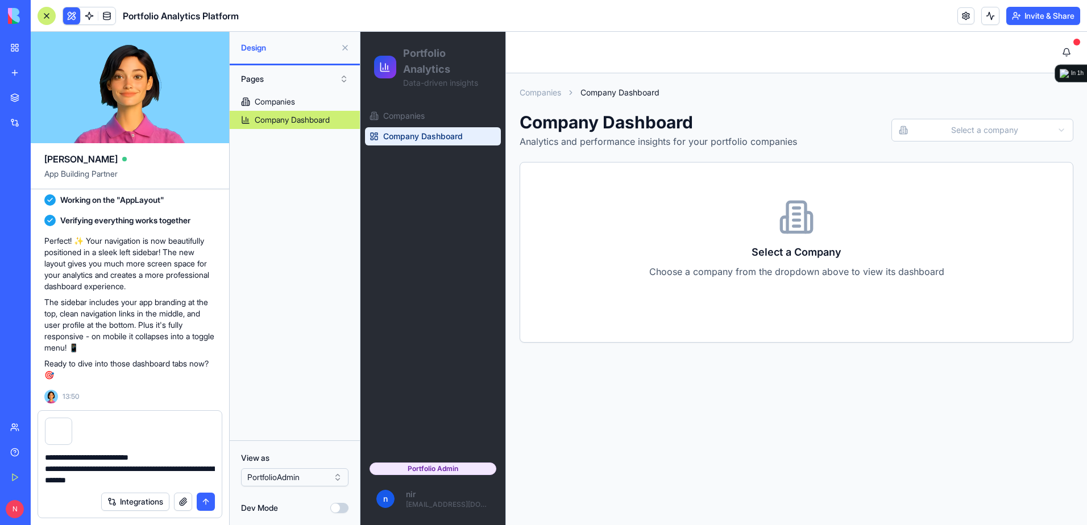
type textarea "**********"
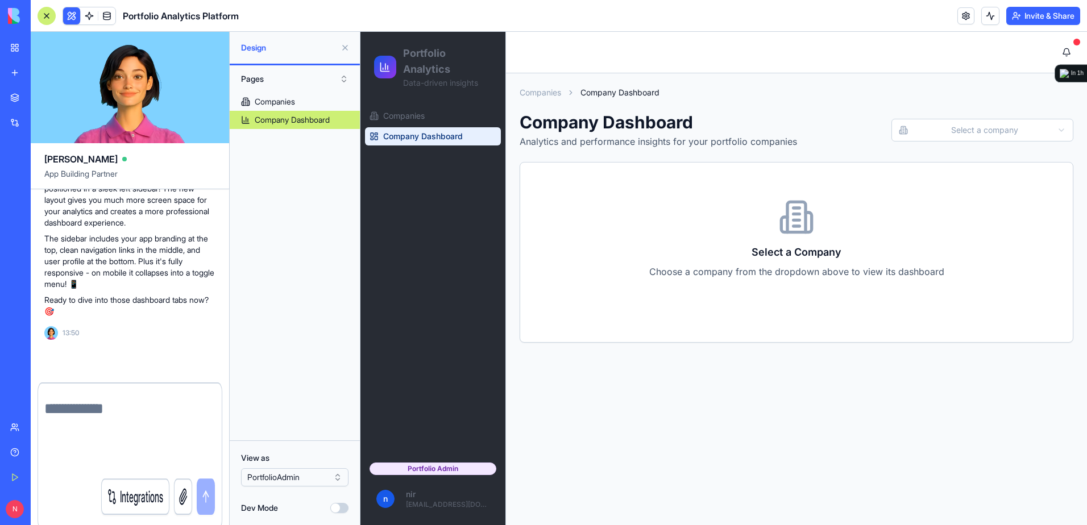
scroll to position [3518, 0]
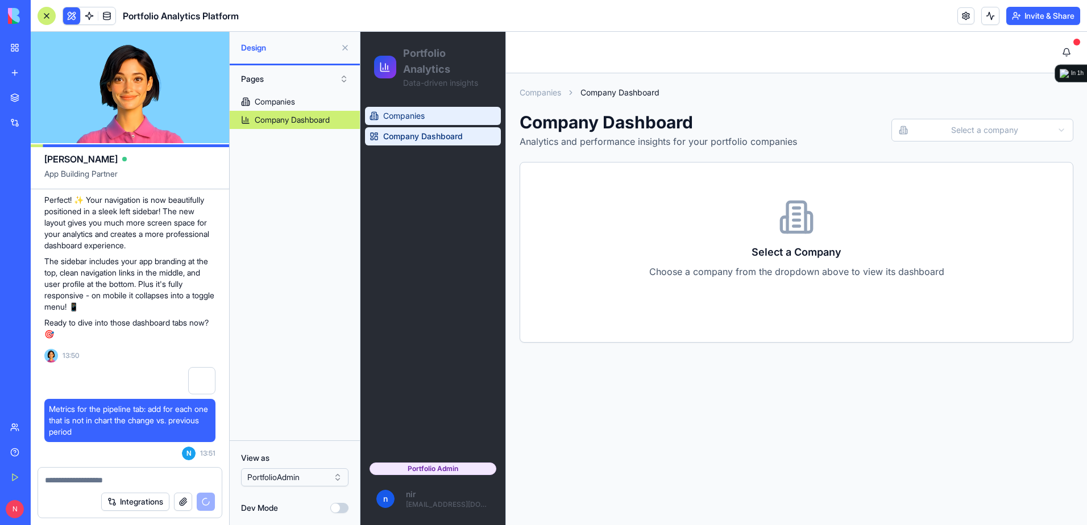
click at [427, 112] on link "Companies" at bounding box center [433, 116] width 136 height 18
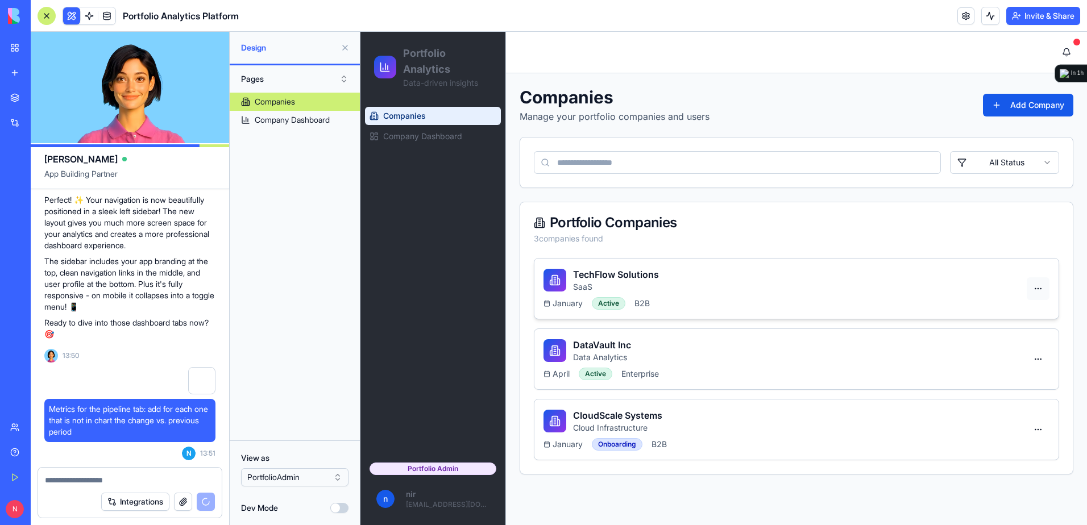
click at [1039, 290] on html "Portfolio Analytics Data-driven insights Companies Company Dashboard Portfolio …" at bounding box center [723, 278] width 726 height 493
click at [1021, 336] on div "Delete" at bounding box center [1012, 332] width 67 height 18
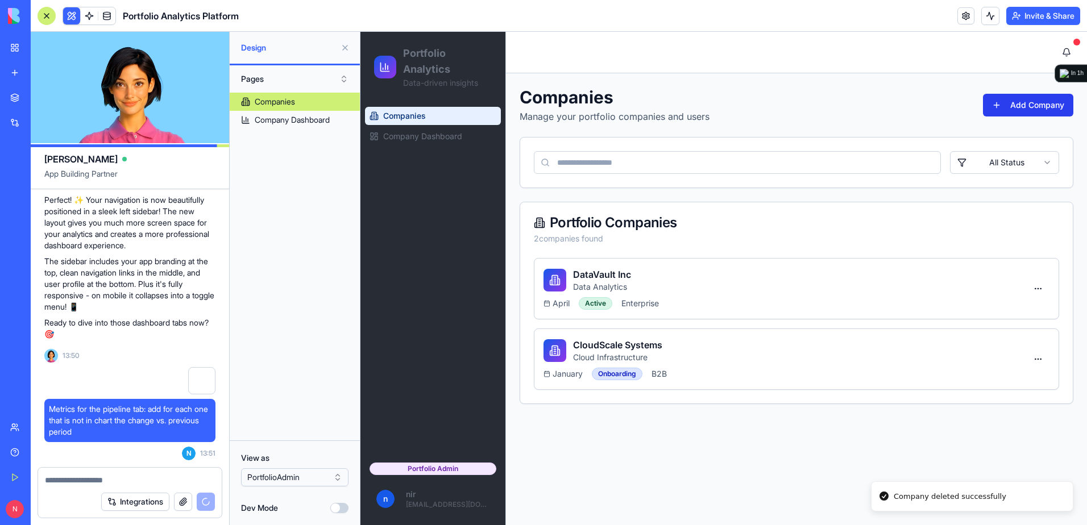
click at [1036, 105] on button "Add Company" at bounding box center [1028, 105] width 90 height 23
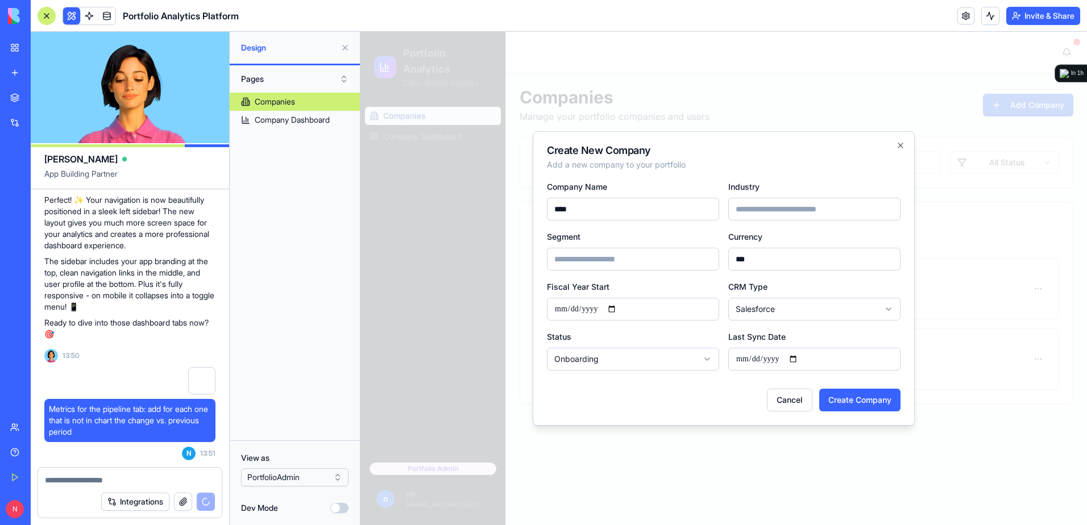
type input "****"
click at [773, 210] on input "Industry" at bounding box center [814, 209] width 172 height 23
type input "*****"
click at [652, 253] on input "Segment" at bounding box center [633, 259] width 172 height 23
type input "**********"
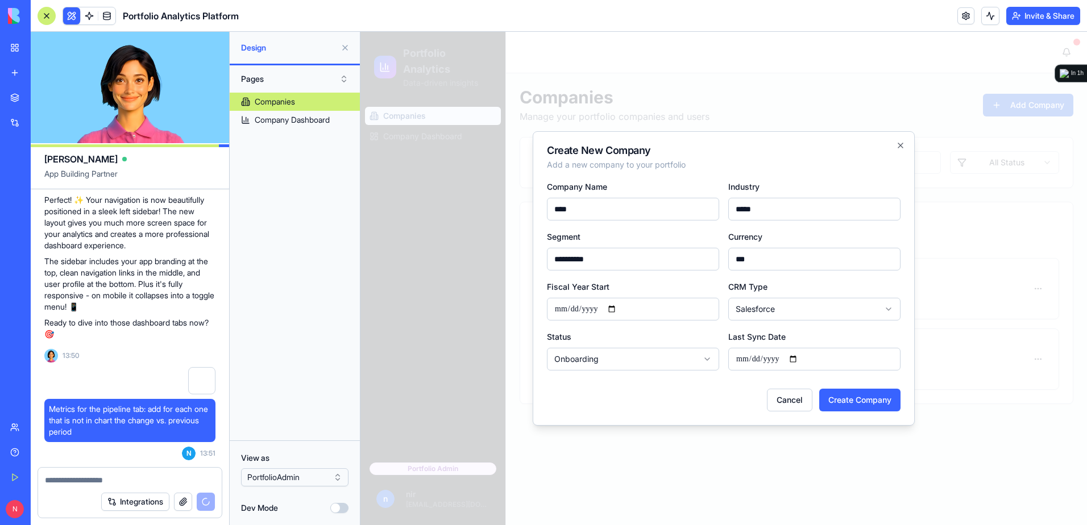
click at [618, 308] on input "Fiscal Year Start" at bounding box center [633, 309] width 172 height 23
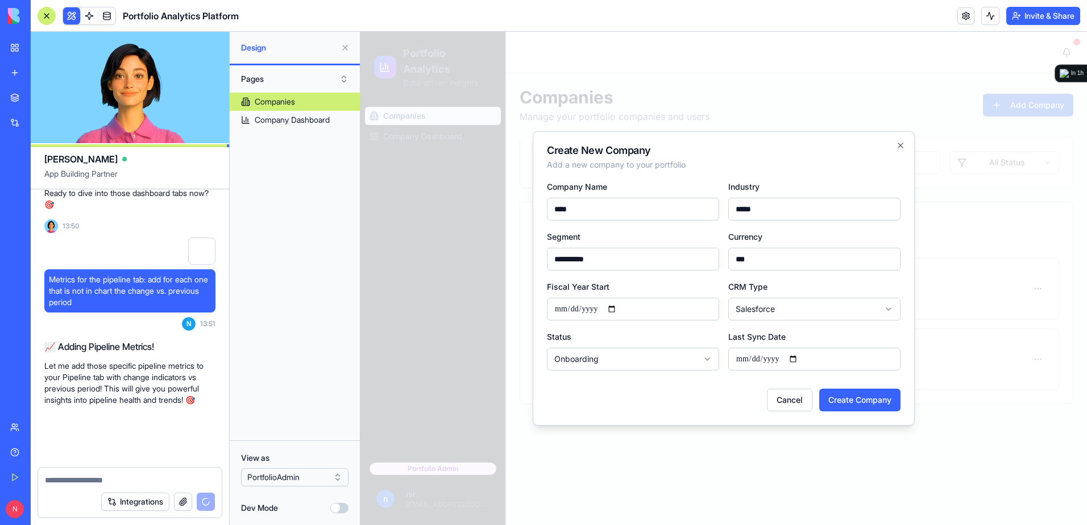
scroll to position [3648, 0]
type input "**********"
click at [616, 361] on body "**********" at bounding box center [723, 278] width 726 height 493
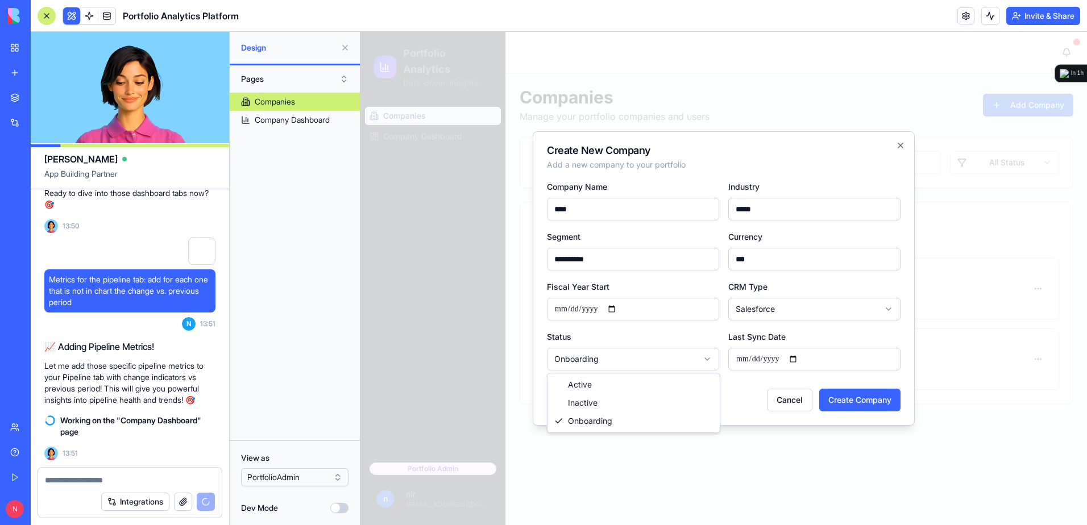
select select "******"
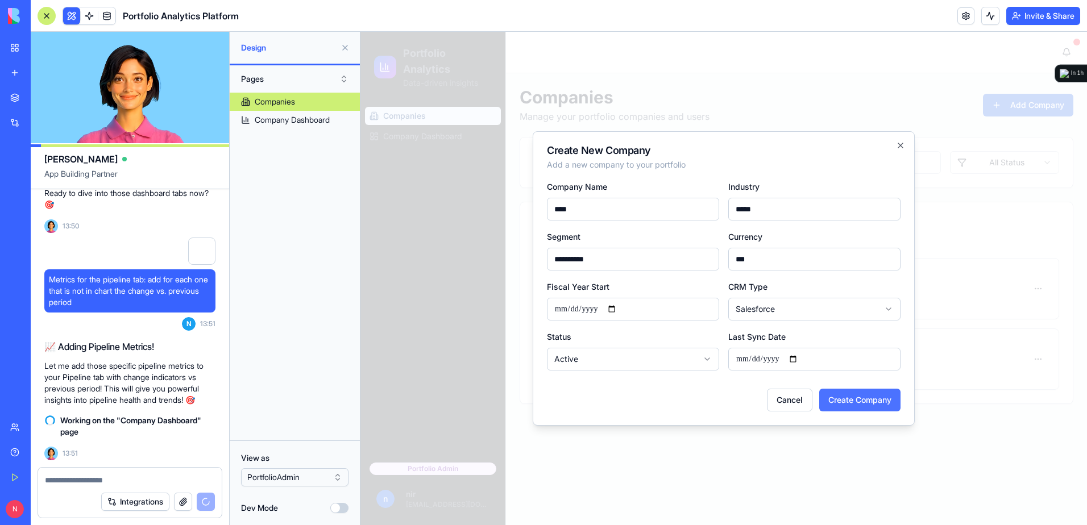
click at [871, 404] on button "Create Company" at bounding box center [859, 400] width 81 height 23
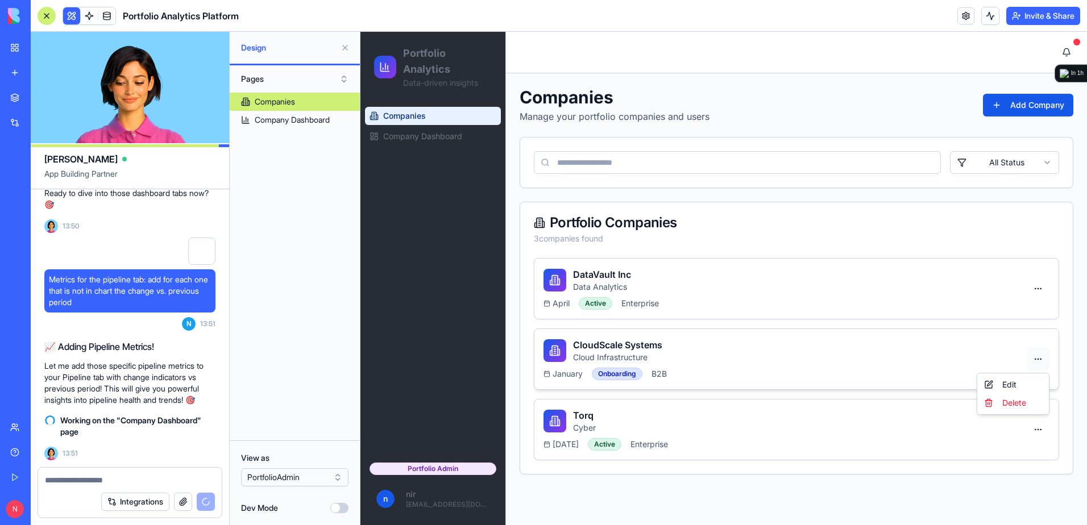
click at [1038, 360] on html "Portfolio Analytics Data-driven insights Companies Company Dashboard Portfolio …" at bounding box center [723, 278] width 726 height 493
click at [1017, 408] on div "Delete" at bounding box center [1012, 403] width 67 height 18
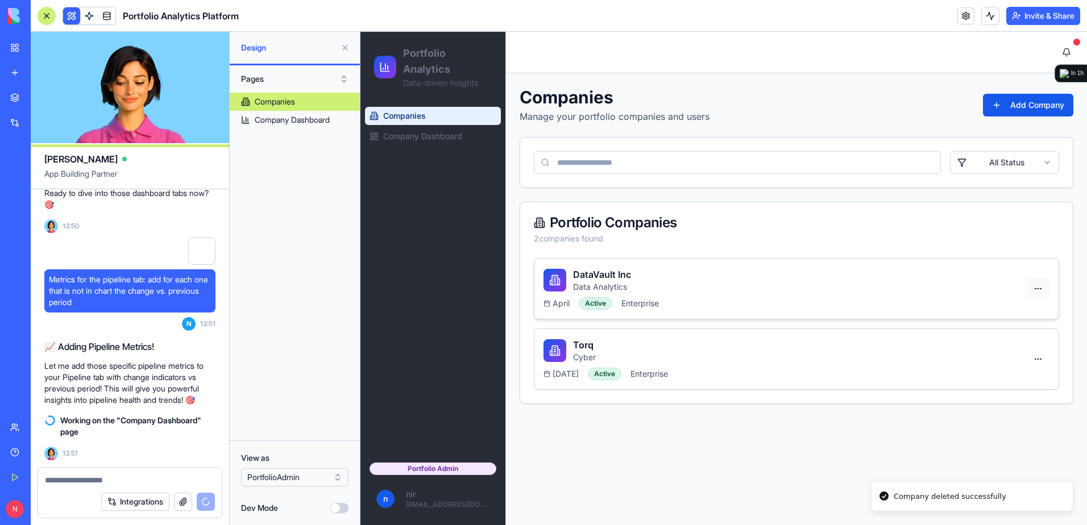
click at [1037, 287] on html "Portfolio Analytics Data-driven insights Companies Company Dashboard Portfolio …" at bounding box center [723, 278] width 726 height 493
click at [1001, 334] on div "Delete" at bounding box center [1012, 332] width 67 height 18
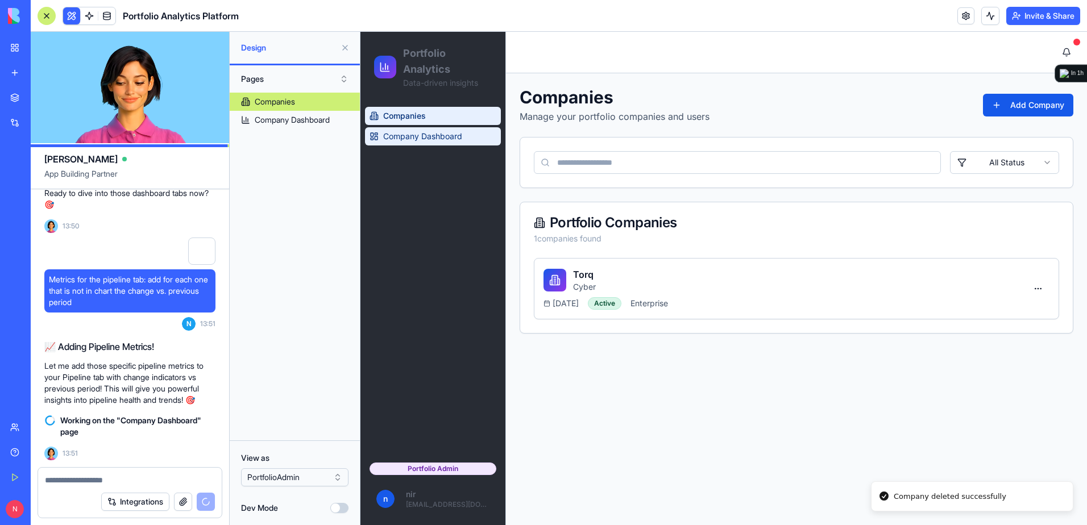
click at [454, 136] on span "Company Dashboard" at bounding box center [422, 136] width 79 height 11
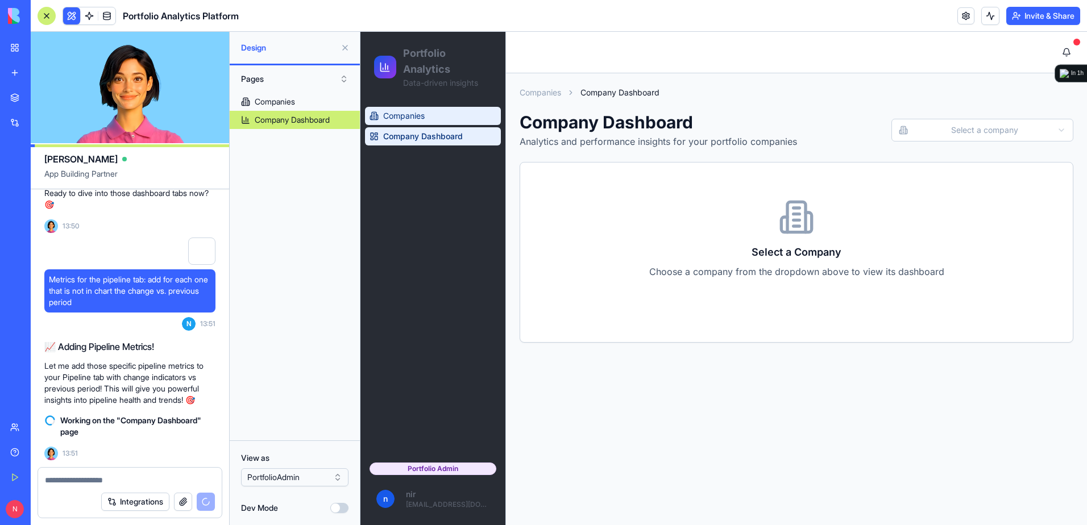
click at [443, 116] on link "Companies" at bounding box center [433, 116] width 136 height 18
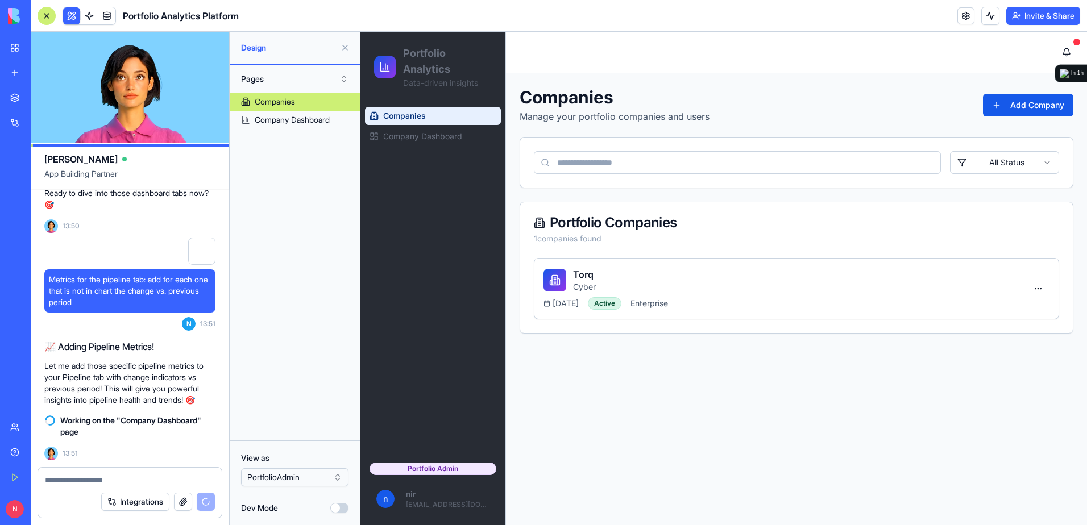
click at [344, 45] on button at bounding box center [345, 48] width 18 height 18
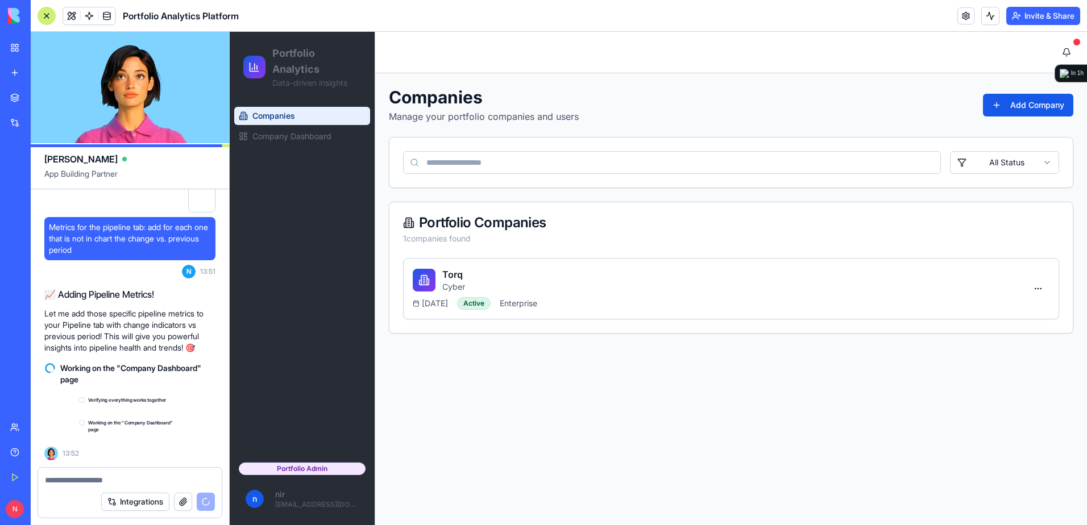
scroll to position [3700, 0]
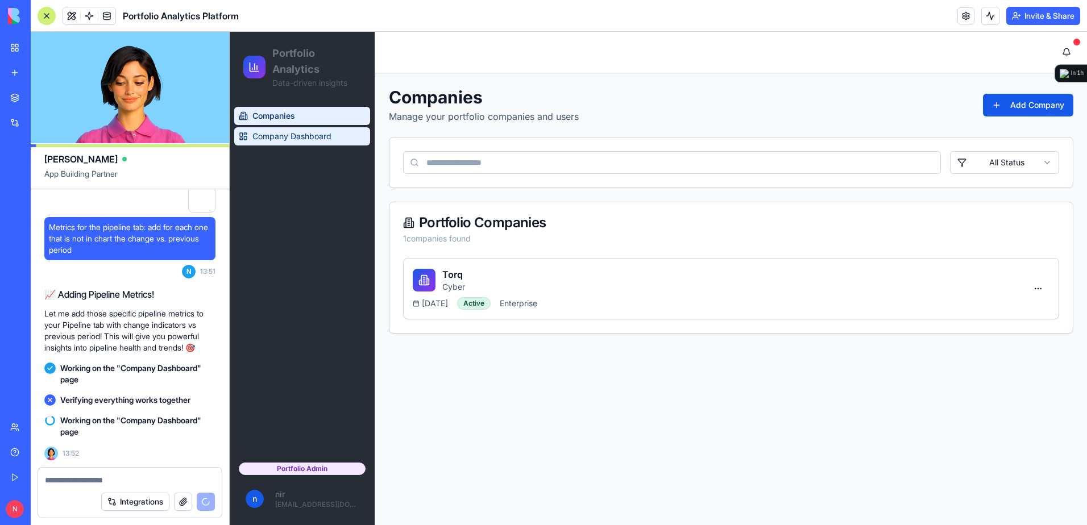
click at [303, 140] on span "Company Dashboard" at bounding box center [291, 136] width 79 height 11
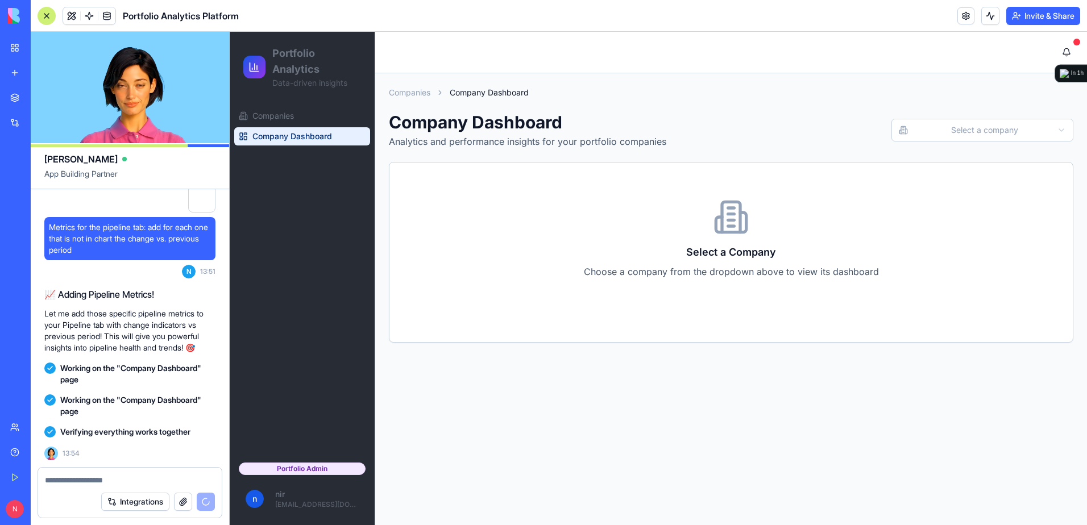
scroll to position [3866, 0]
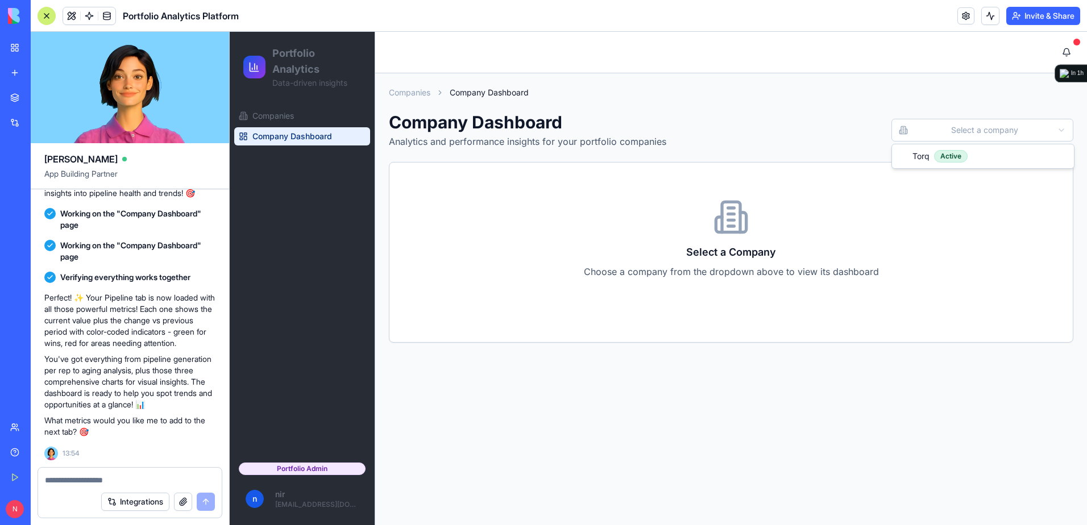
click at [1007, 137] on html "Portfolio Analytics Data-driven insights Companies Company Dashboard Portfolio …" at bounding box center [658, 278] width 857 height 493
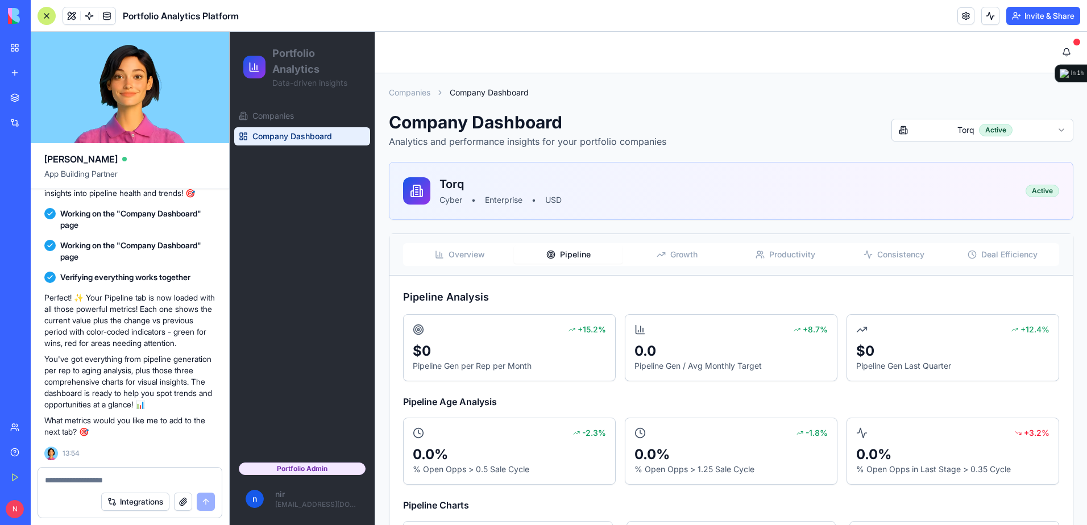
click at [575, 256] on span "Pipeline" at bounding box center [575, 254] width 31 height 11
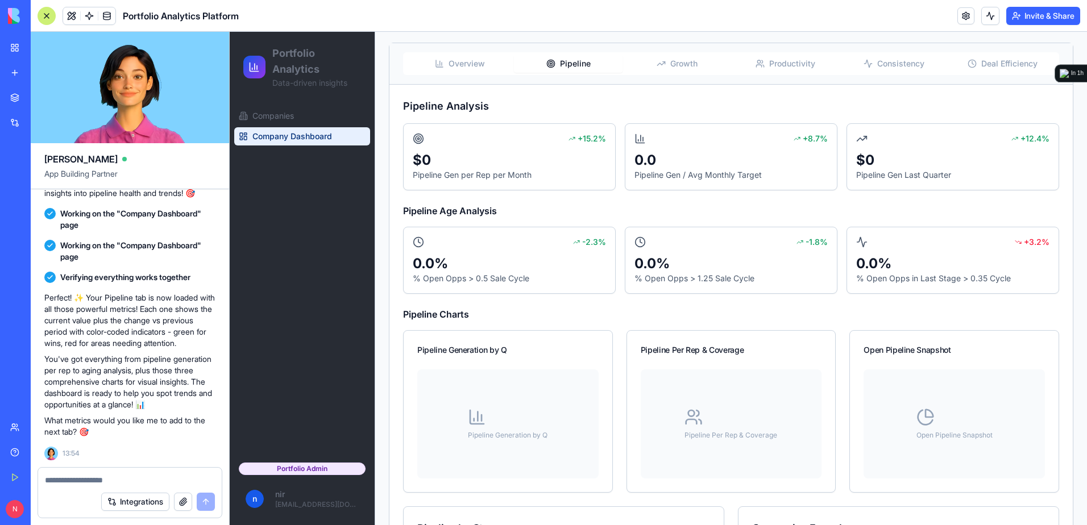
scroll to position [77, 0]
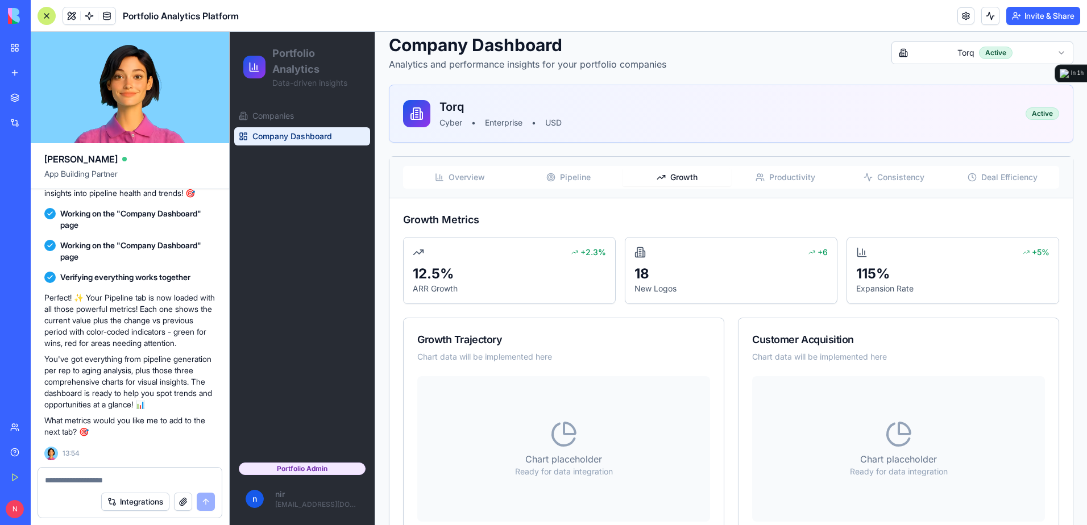
click at [670, 177] on span "Growth" at bounding box center [683, 177] width 27 height 11
click at [147, 476] on textarea at bounding box center [130, 480] width 170 height 11
paste textarea "*"
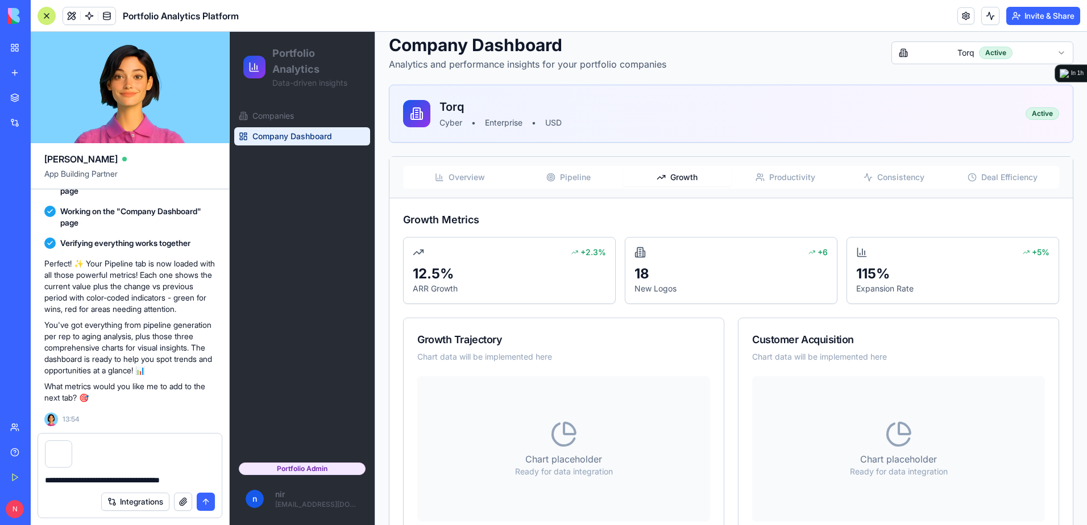
type textarea "**********"
click at [210, 502] on button "submit" at bounding box center [206, 502] width 18 height 18
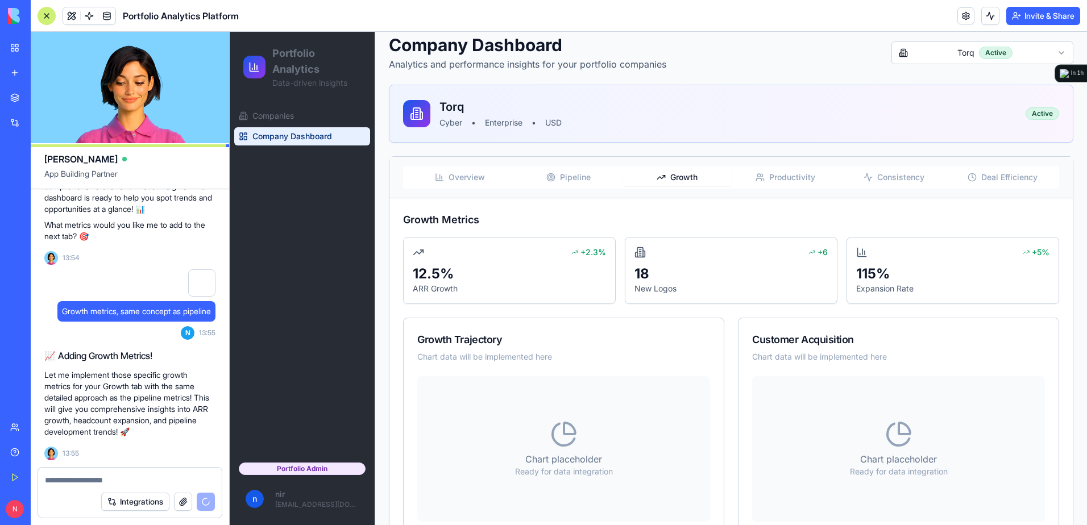
scroll to position [4093, 0]
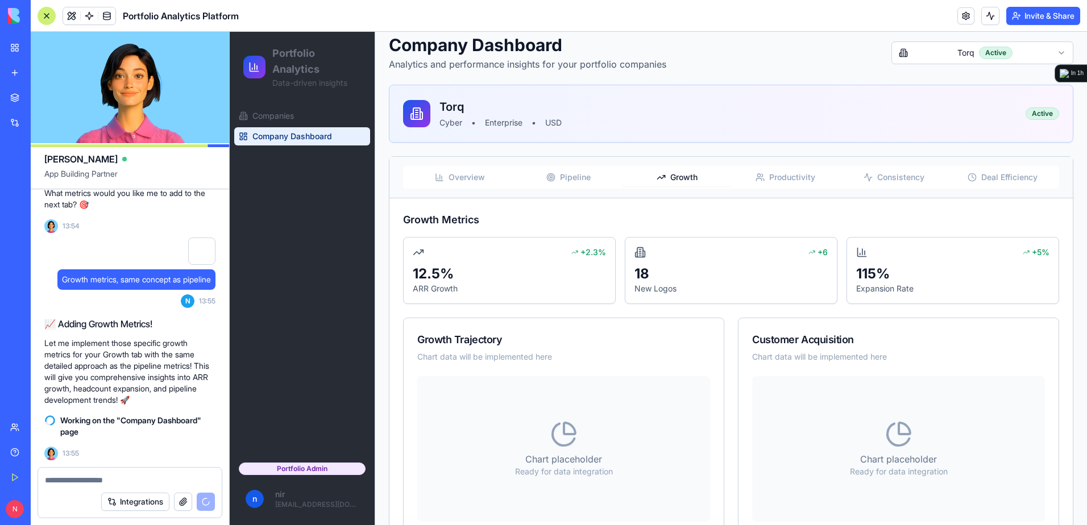
click at [780, 176] on span "Productivity" at bounding box center [792, 177] width 46 height 11
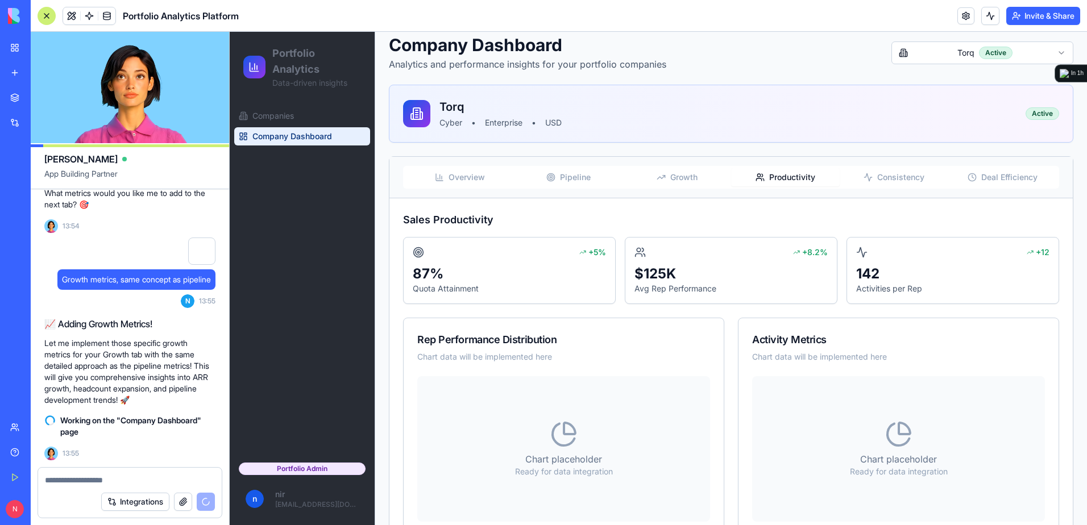
click at [881, 176] on span "Consistency" at bounding box center [900, 177] width 47 height 11
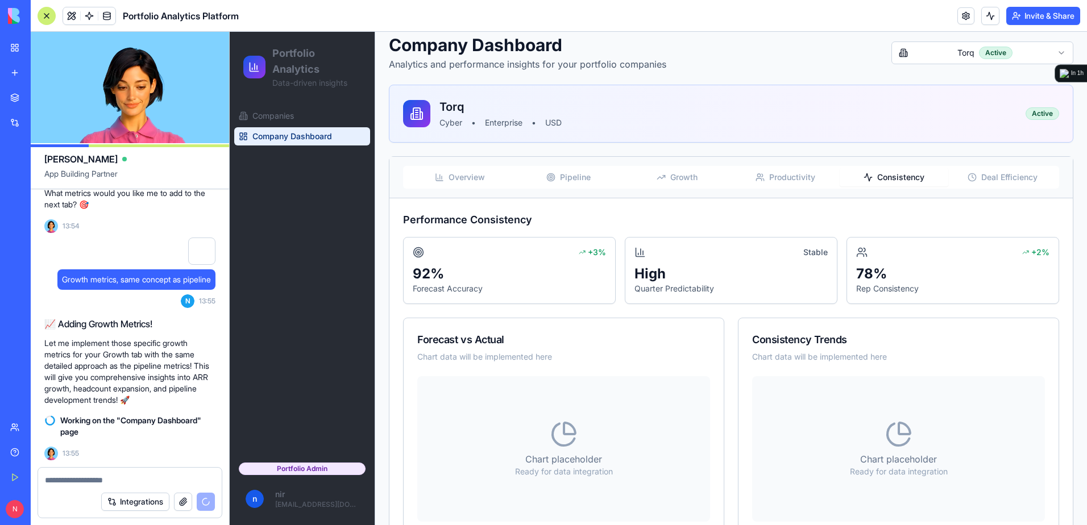
click at [968, 177] on circle "button" at bounding box center [971, 176] width 7 height 7
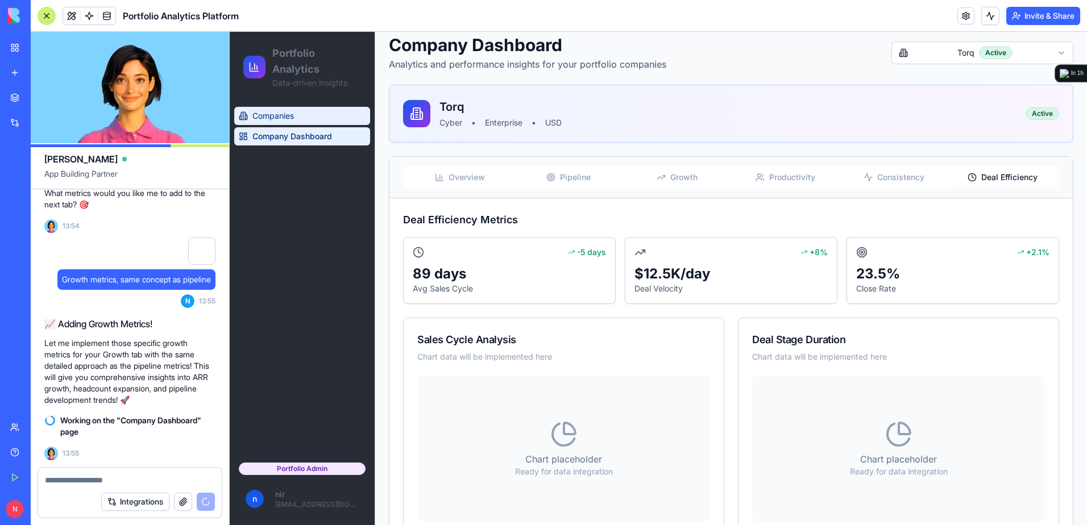
click at [307, 111] on link "Companies" at bounding box center [302, 116] width 136 height 18
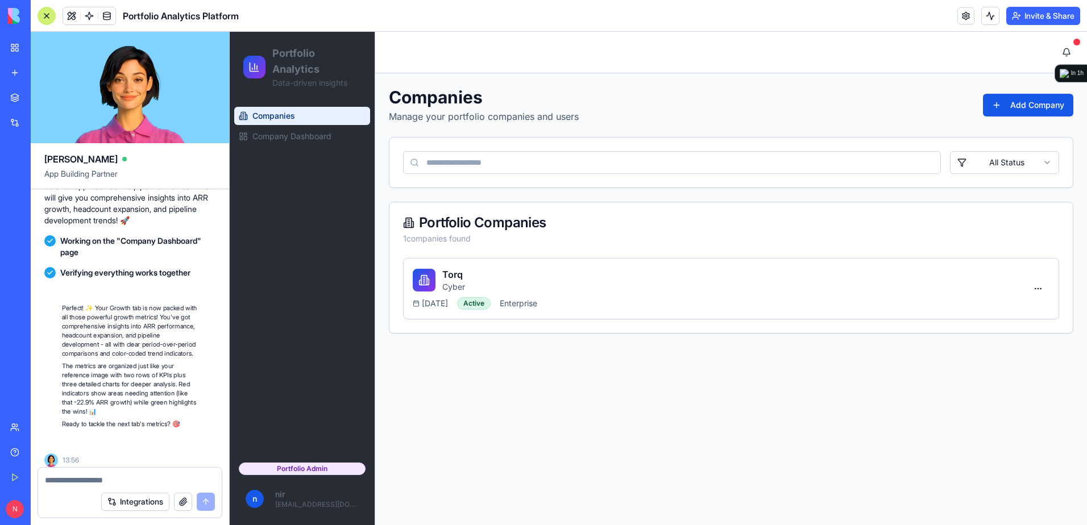
scroll to position [4291, 0]
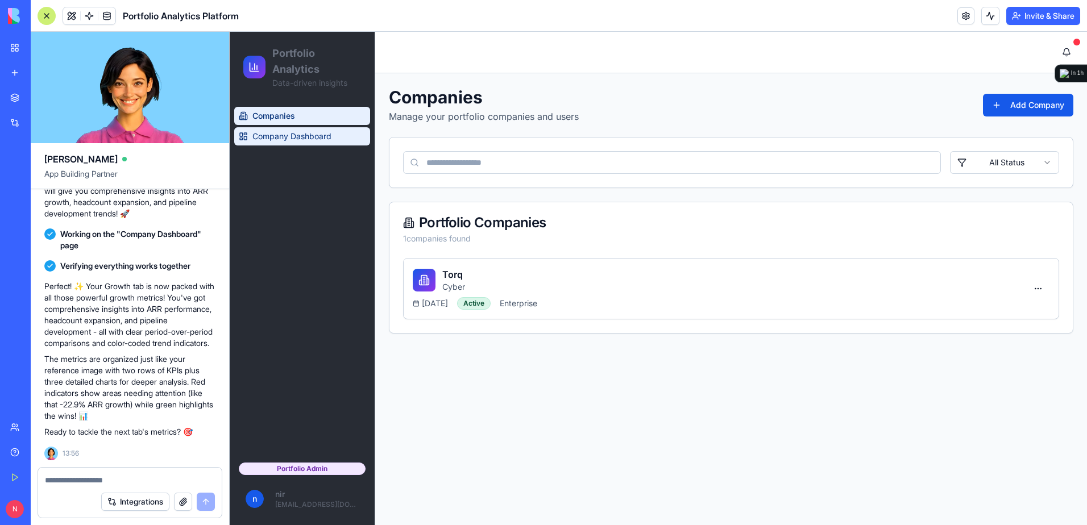
click at [318, 134] on span "Company Dashboard" at bounding box center [291, 136] width 79 height 11
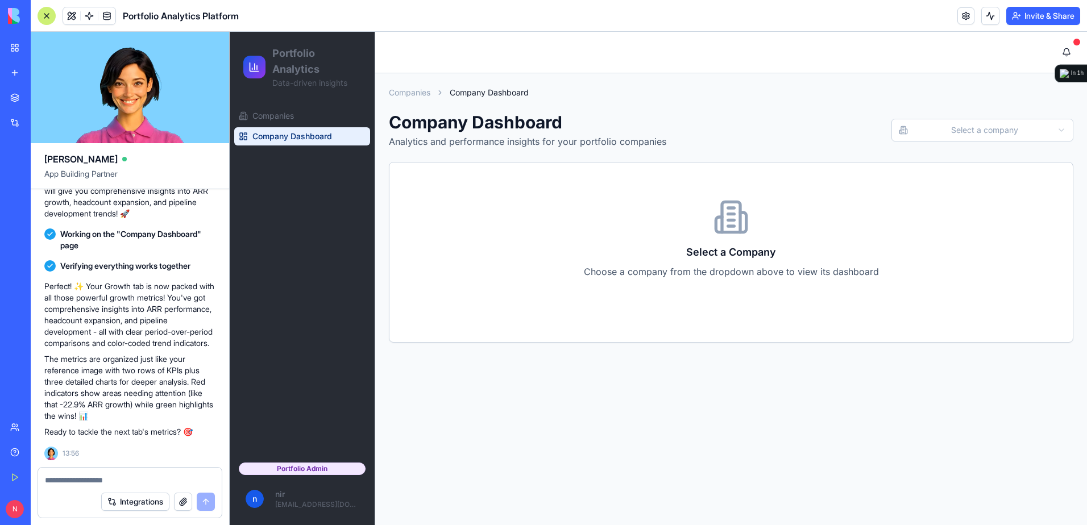
click at [1000, 123] on html "Portfolio Analytics Data-driven insights Companies Company Dashboard Portfolio …" at bounding box center [658, 278] width 857 height 493
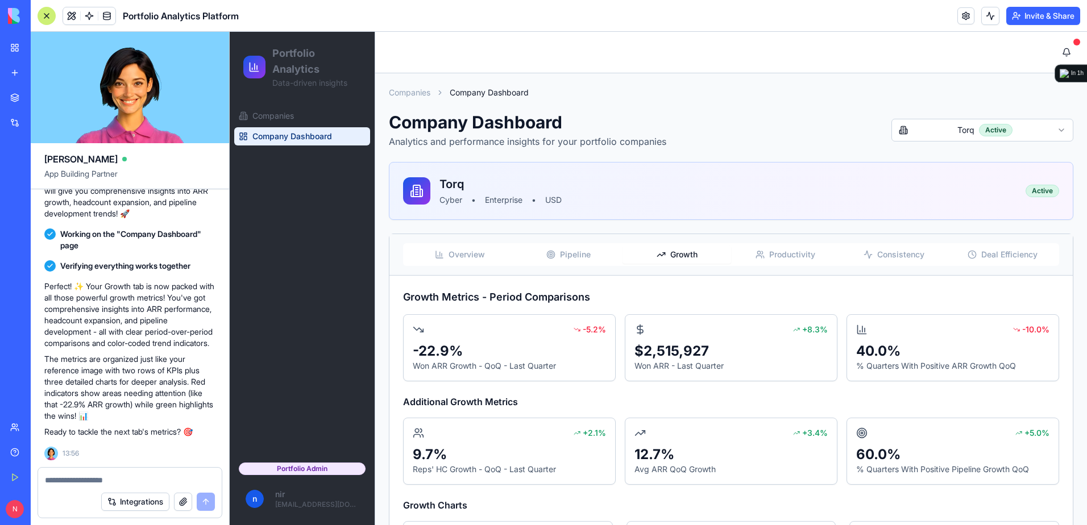
click at [677, 256] on span "Growth" at bounding box center [683, 254] width 27 height 11
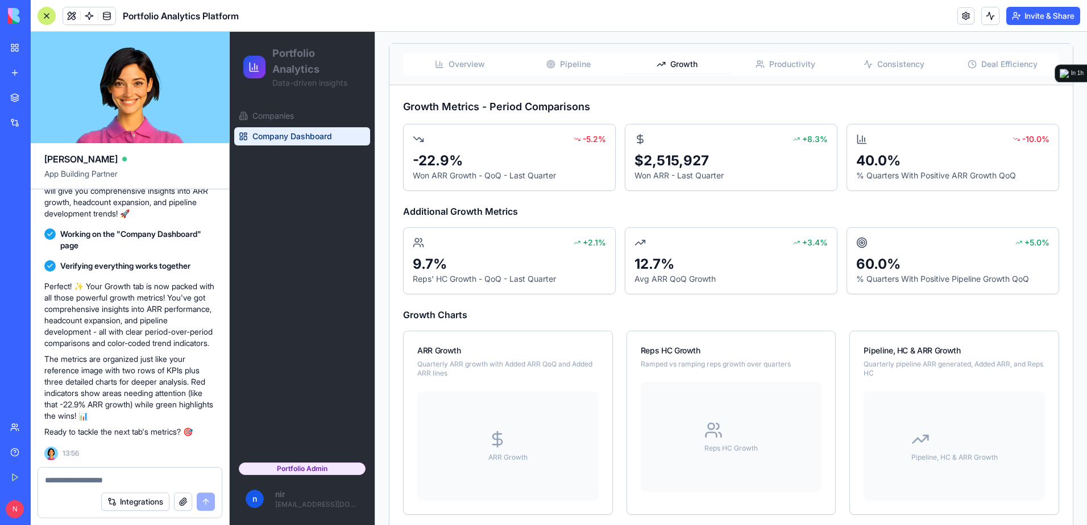
scroll to position [208, 0]
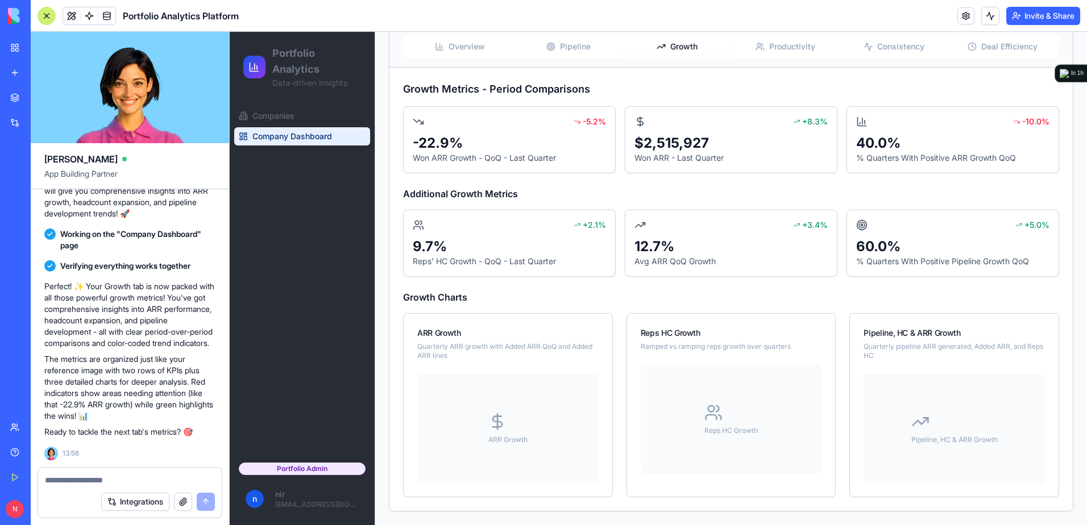
click at [110, 480] on textarea at bounding box center [130, 480] width 170 height 11
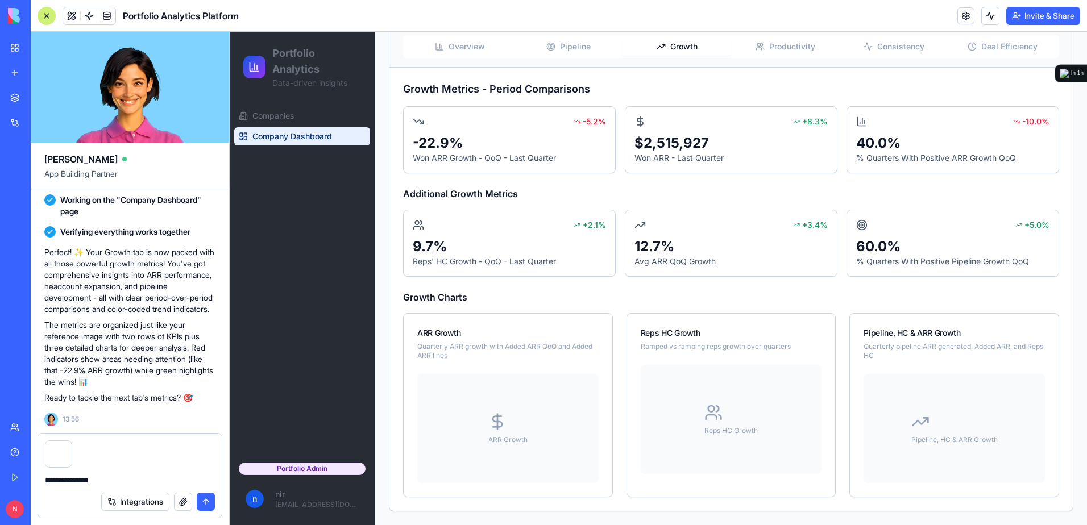
type textarea "**********"
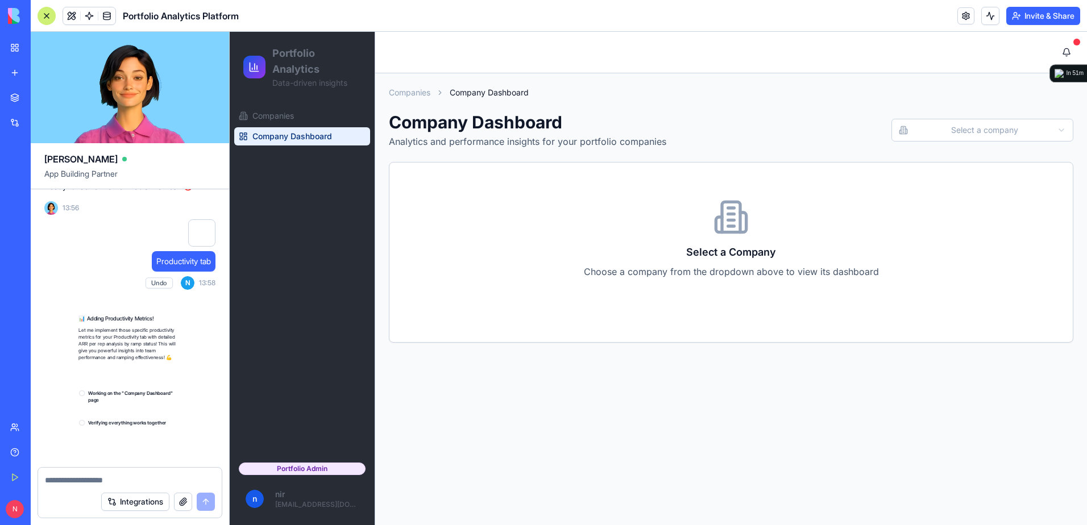
scroll to position [4728, 0]
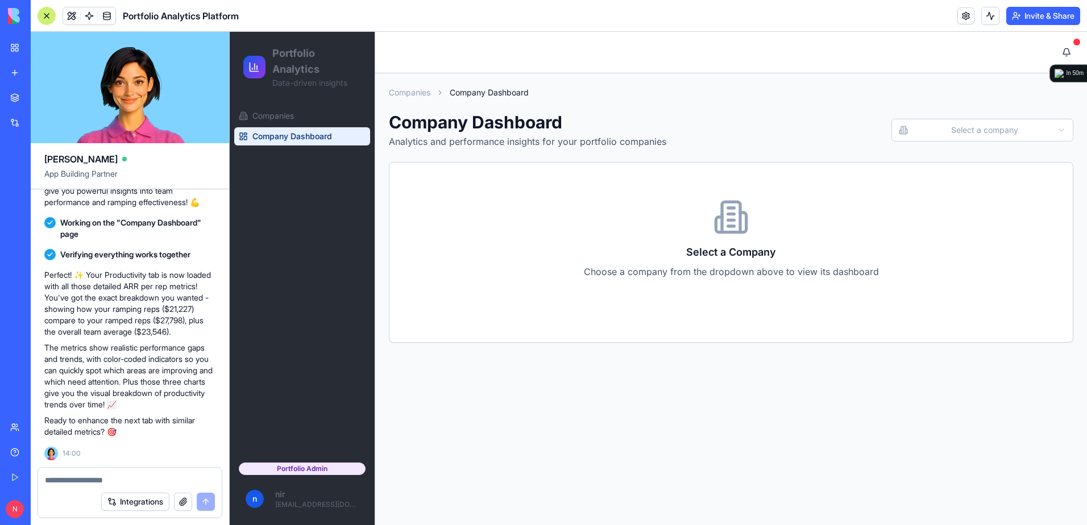
click at [1008, 128] on html "Portfolio Analytics Data-driven insights Companies Company Dashboard Portfolio …" at bounding box center [658, 278] width 857 height 493
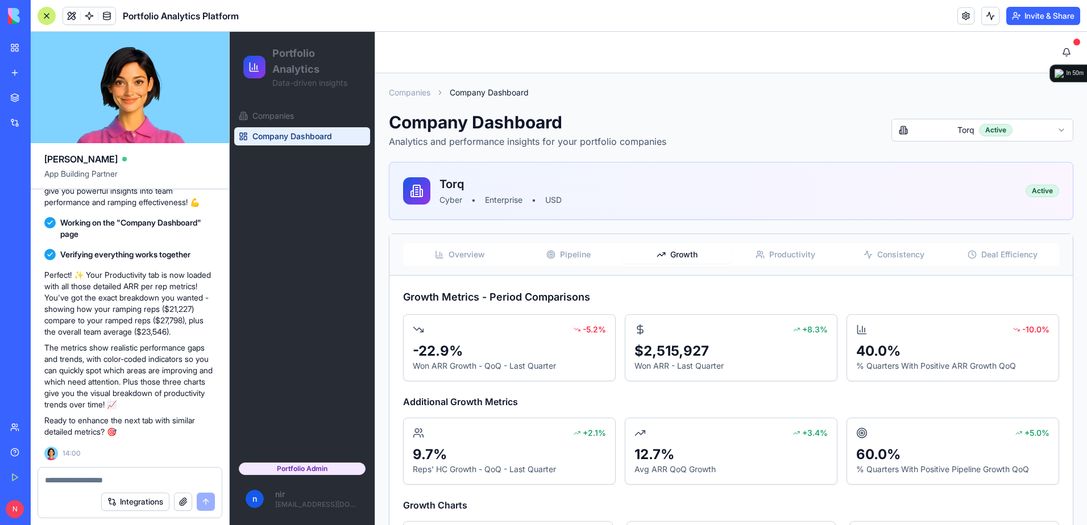
click at [687, 257] on span "Growth" at bounding box center [683, 254] width 27 height 11
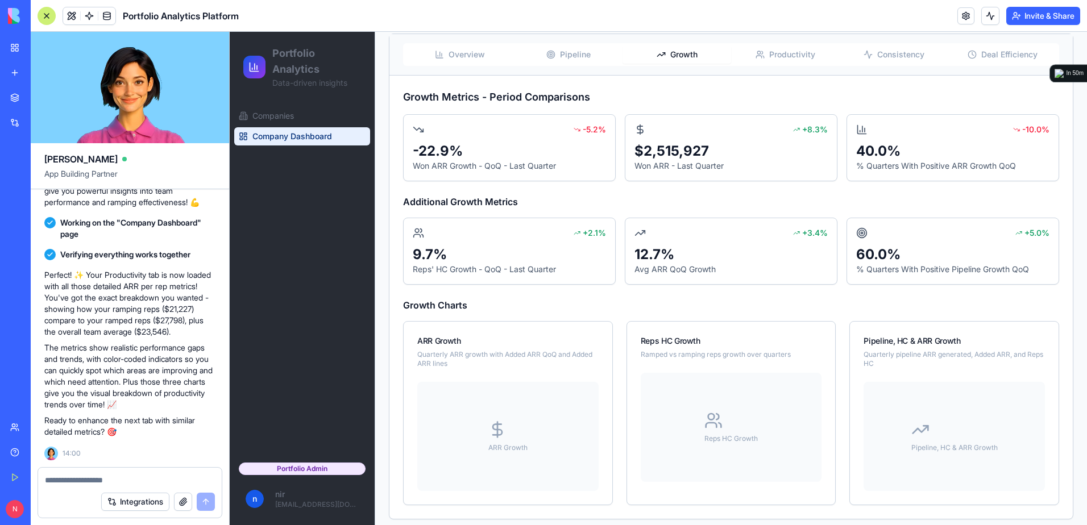
scroll to position [0, 0]
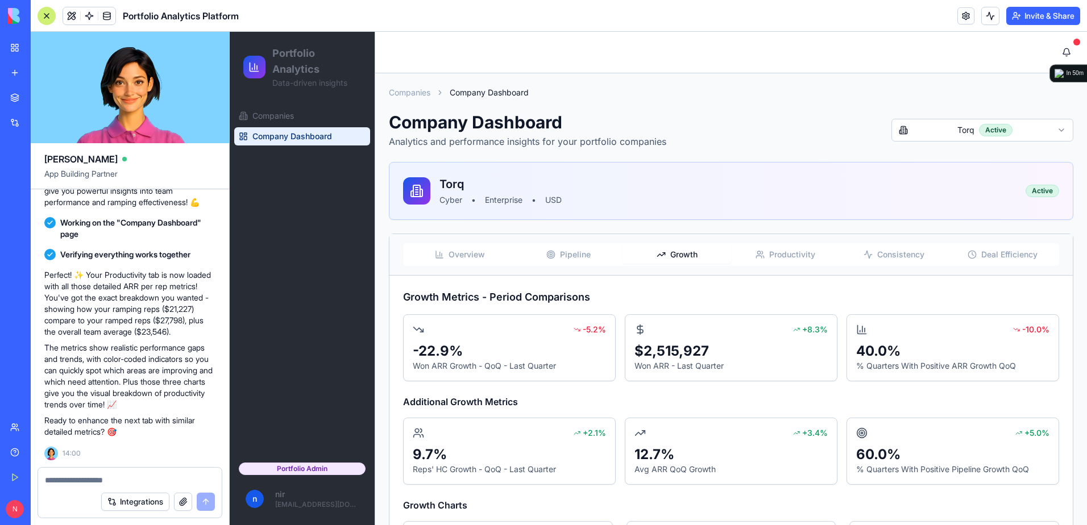
click at [800, 255] on span "Productivity" at bounding box center [792, 254] width 46 height 11
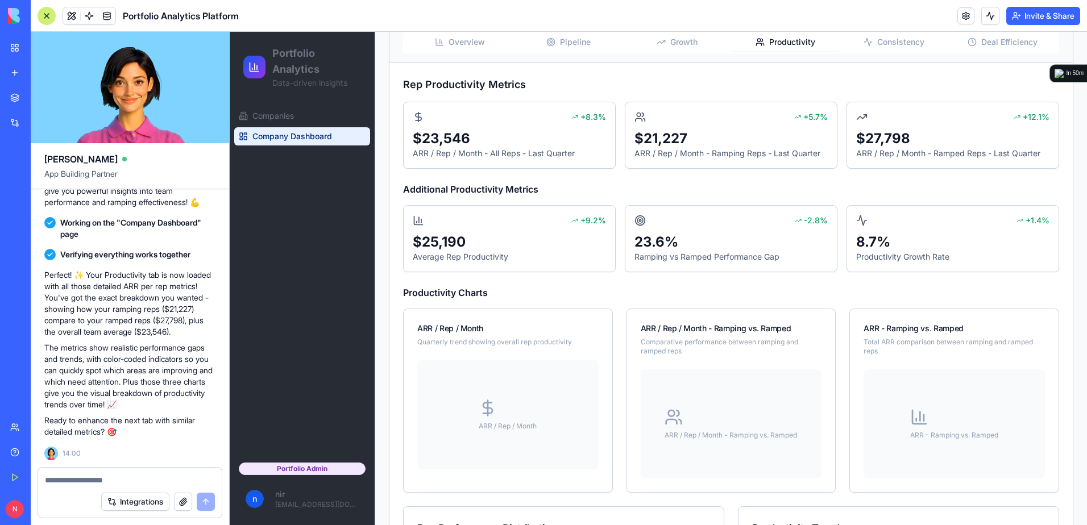
scroll to position [99, 0]
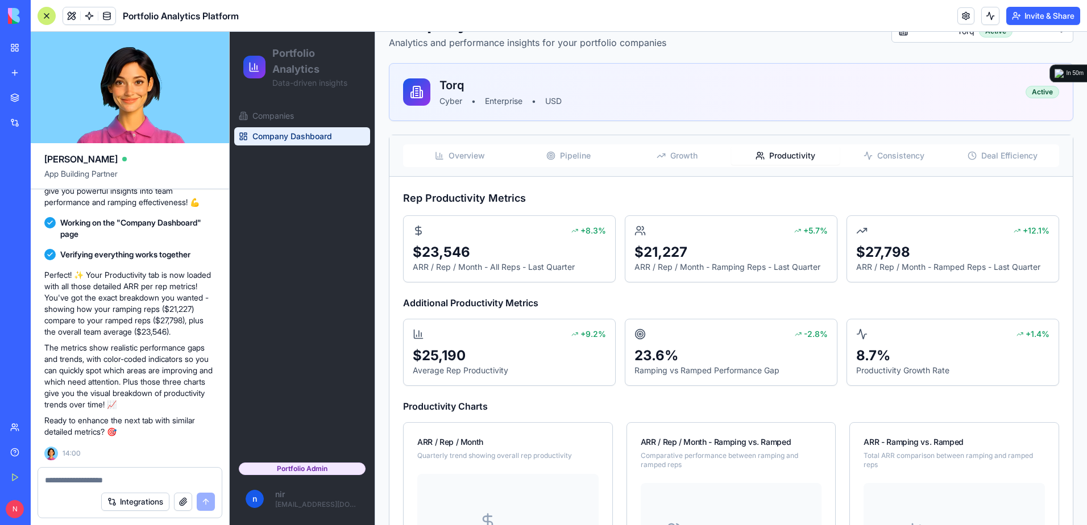
click at [864, 154] on icon "button" at bounding box center [867, 155] width 9 height 9
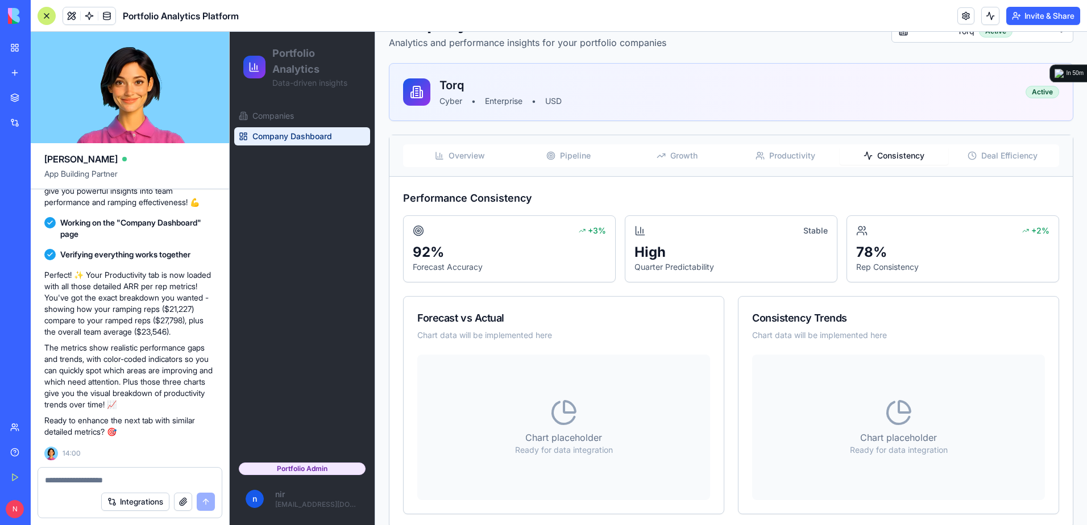
click at [157, 482] on textarea at bounding box center [130, 480] width 170 height 11
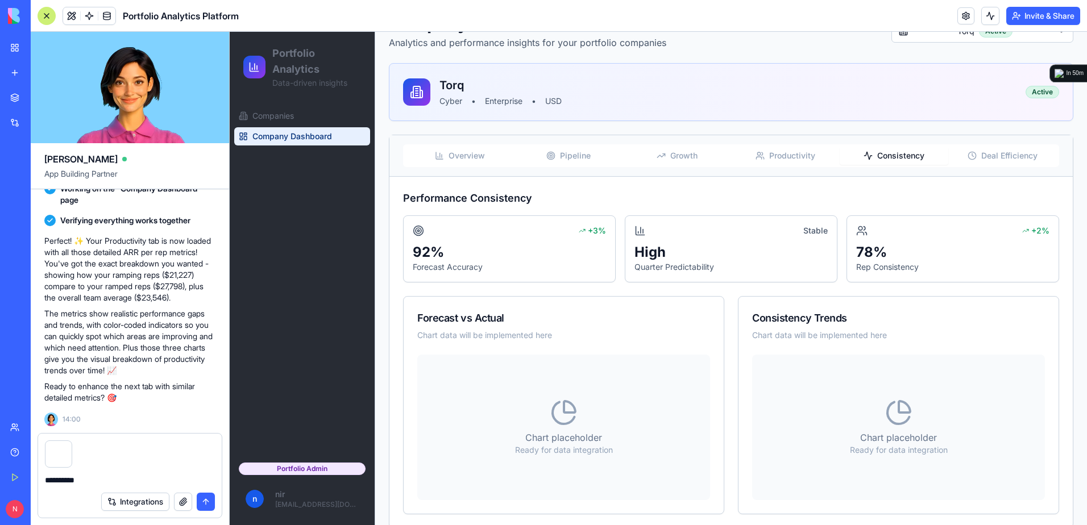
type textarea "**********"
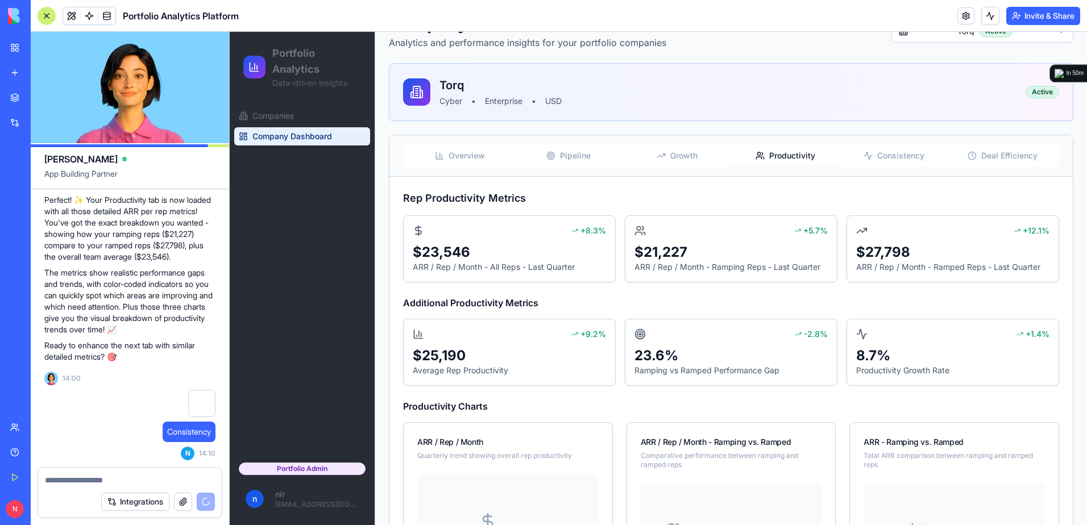
click at [797, 159] on span "Productivity" at bounding box center [792, 155] width 46 height 11
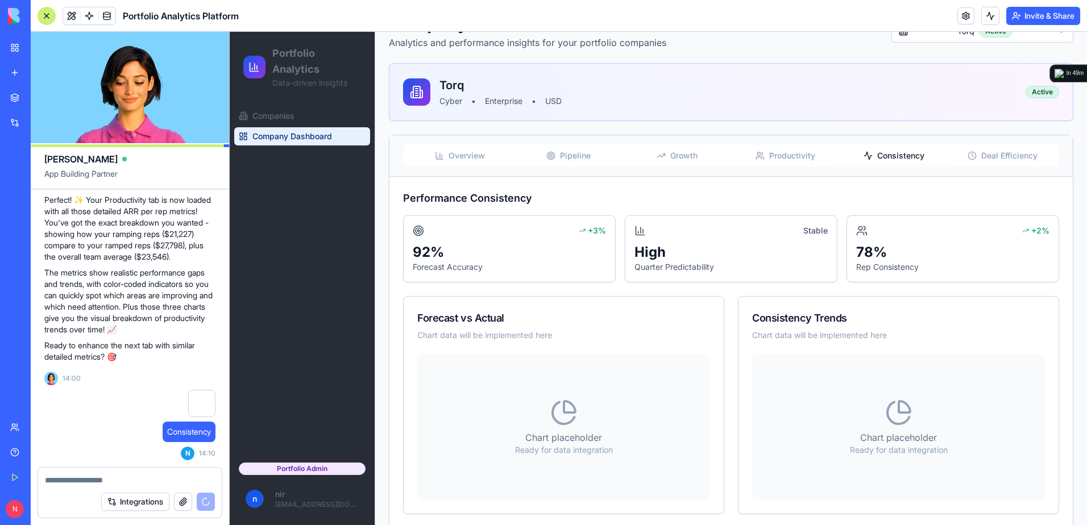
click at [888, 156] on span "Consistency" at bounding box center [900, 155] width 47 height 11
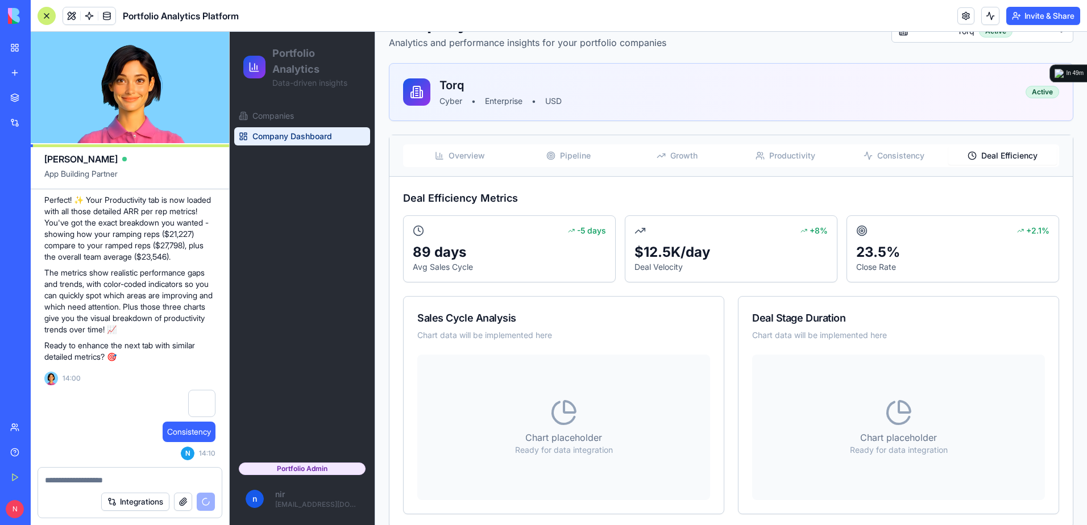
click at [967, 158] on icon "button" at bounding box center [971, 155] width 9 height 9
click at [459, 156] on span "Overview" at bounding box center [466, 155] width 36 height 11
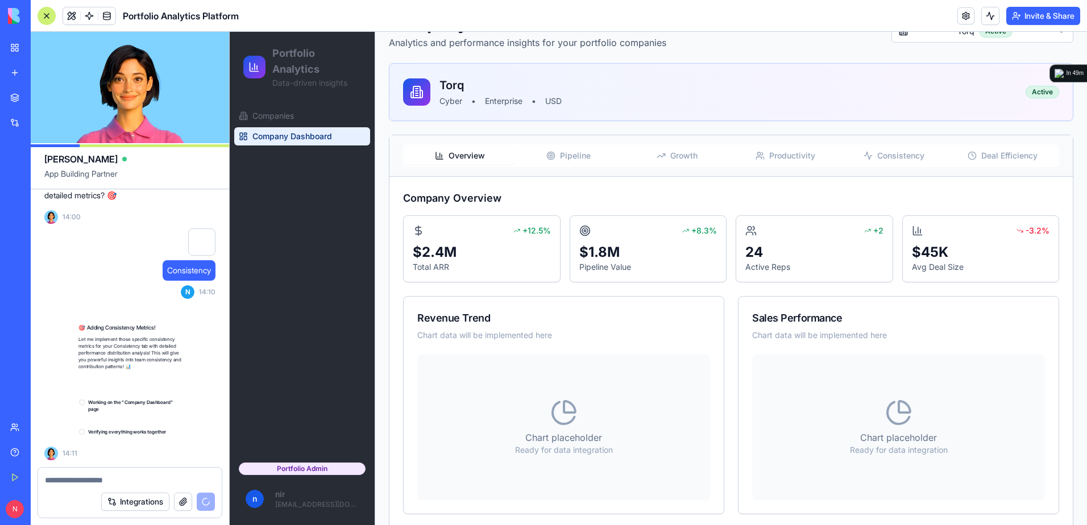
scroll to position [4964, 0]
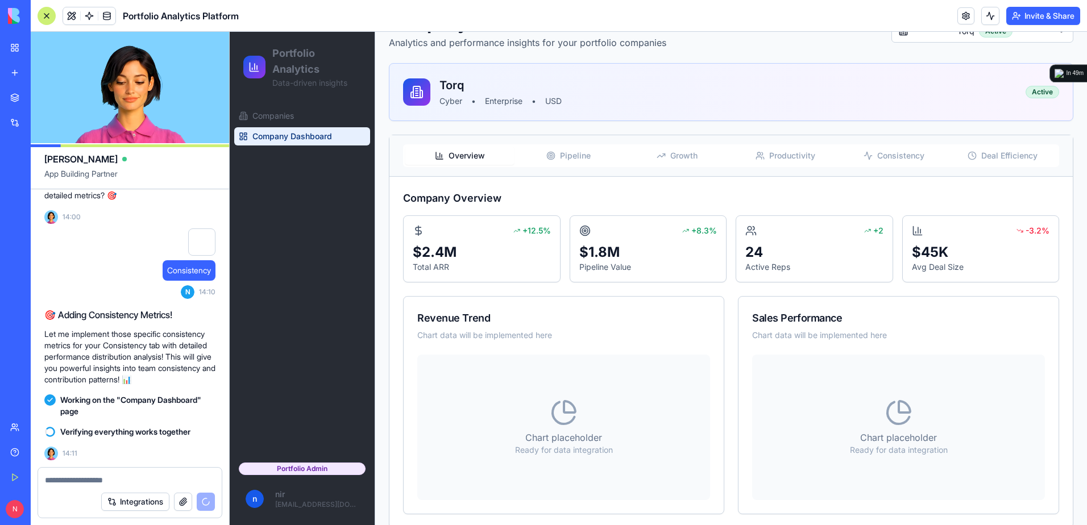
click at [483, 156] on button "Overview" at bounding box center [459, 156] width 109 height 18
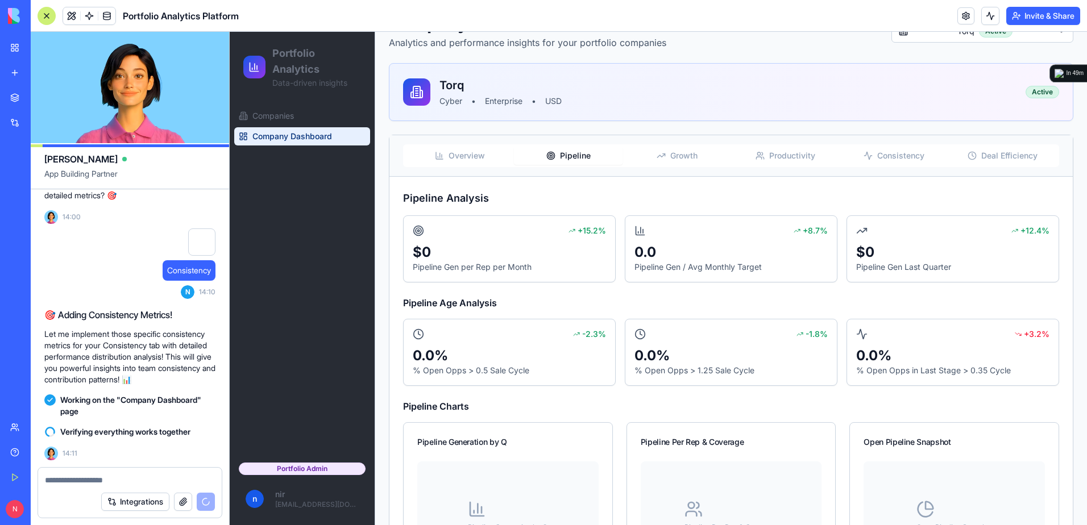
click at [564, 148] on button "Pipeline" at bounding box center [568, 156] width 109 height 18
click at [676, 154] on span "Growth" at bounding box center [683, 155] width 27 height 11
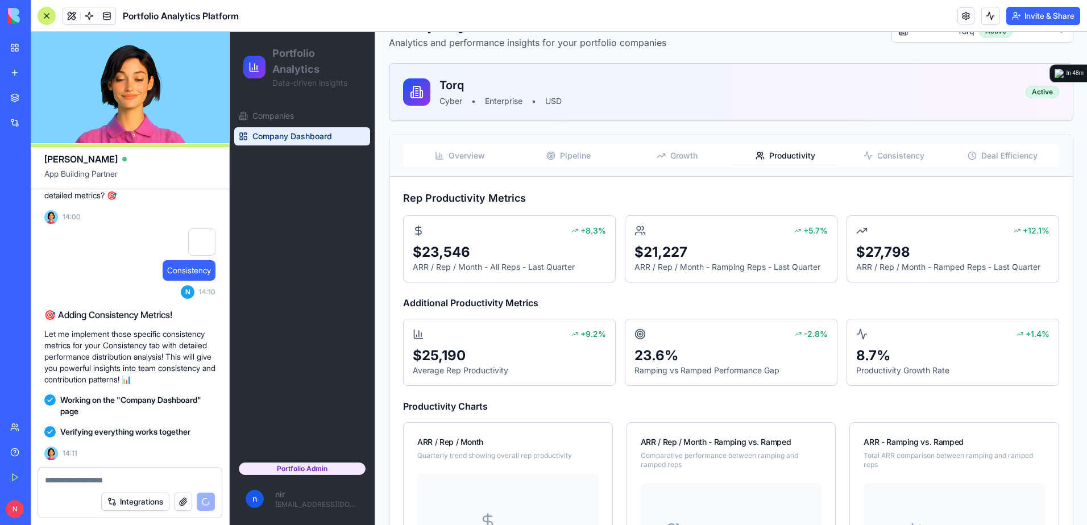
click at [798, 161] on span "Productivity" at bounding box center [792, 155] width 46 height 11
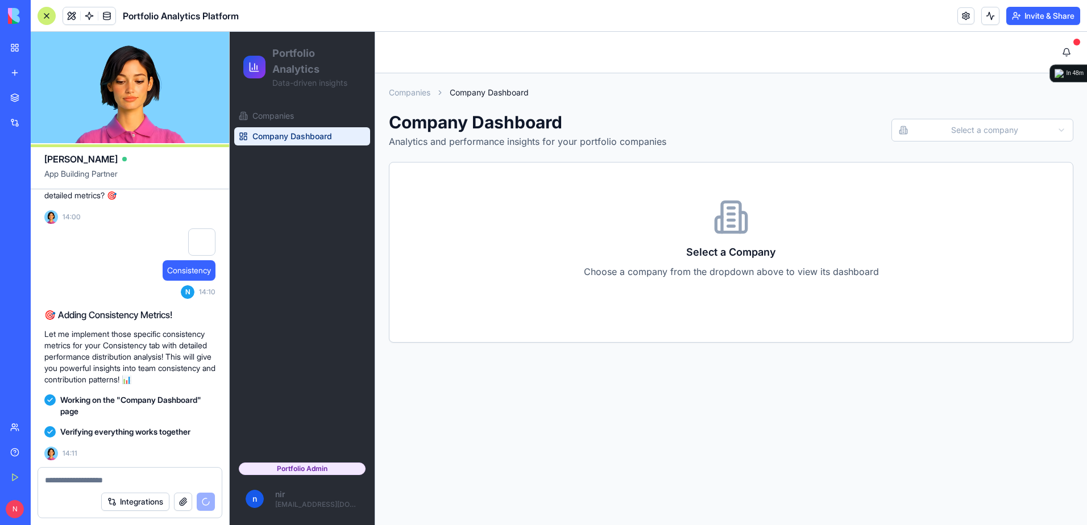
scroll to position [0, 0]
click at [945, 128] on html "Portfolio Analytics Data-driven insights Companies Company Dashboard Portfolio …" at bounding box center [658, 278] width 857 height 493
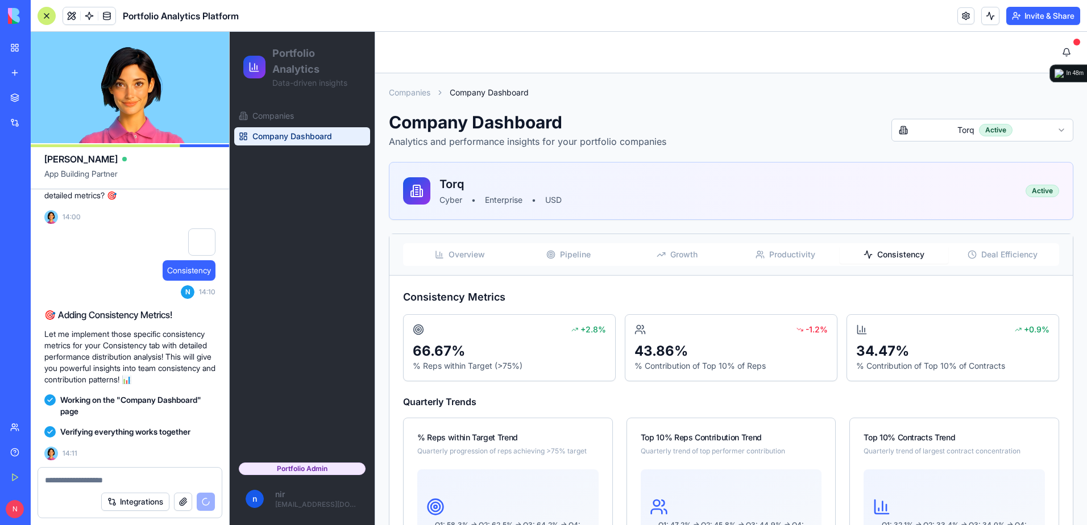
click at [884, 261] on button "Consistency" at bounding box center [893, 255] width 109 height 18
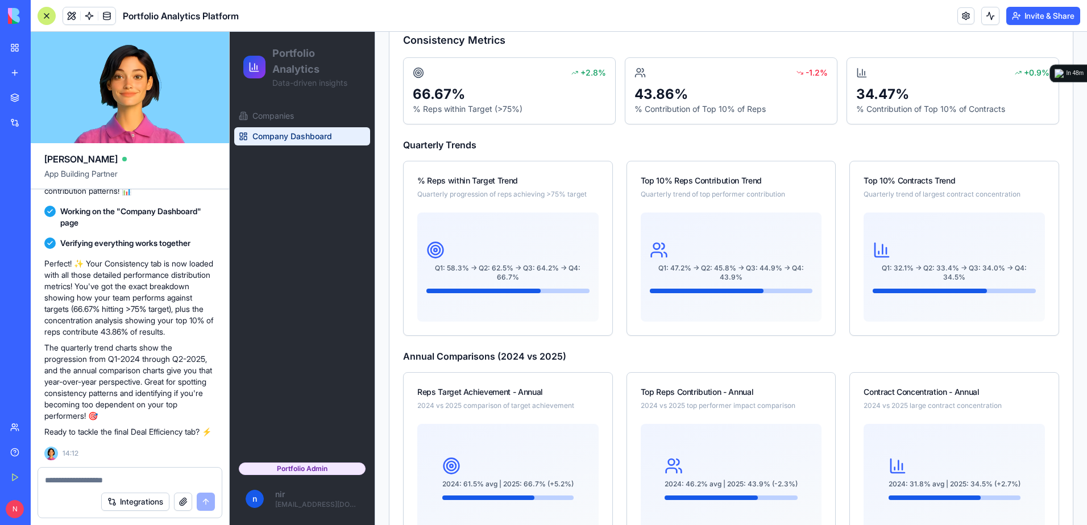
scroll to position [307, 0]
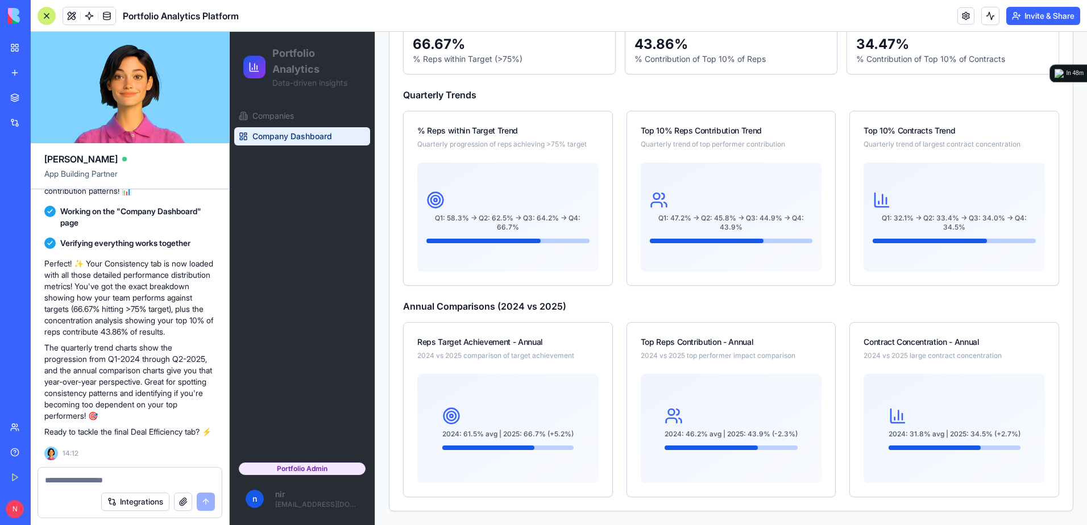
click at [136, 476] on textarea at bounding box center [130, 480] width 170 height 11
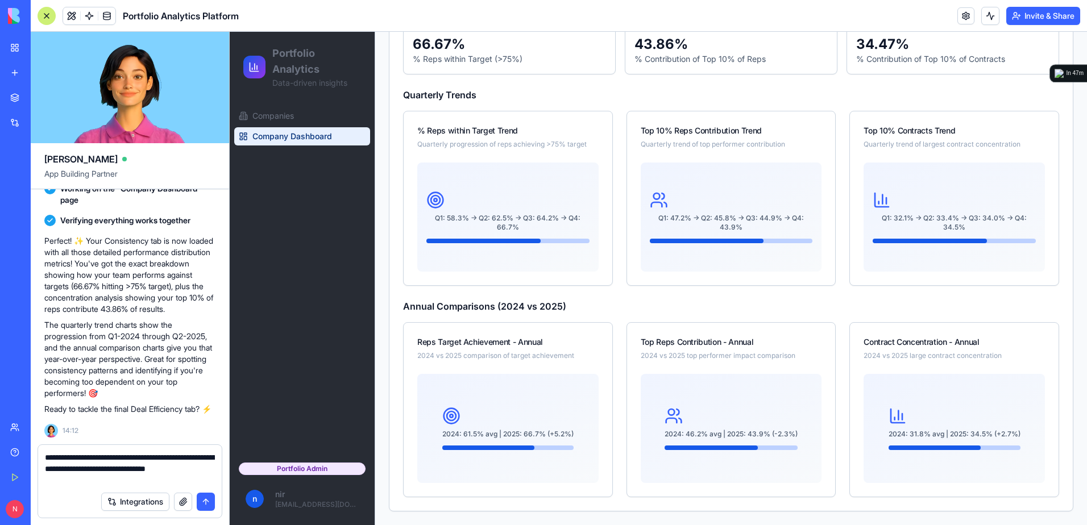
type textarea "**********"
click at [210, 501] on button "submit" at bounding box center [206, 502] width 18 height 18
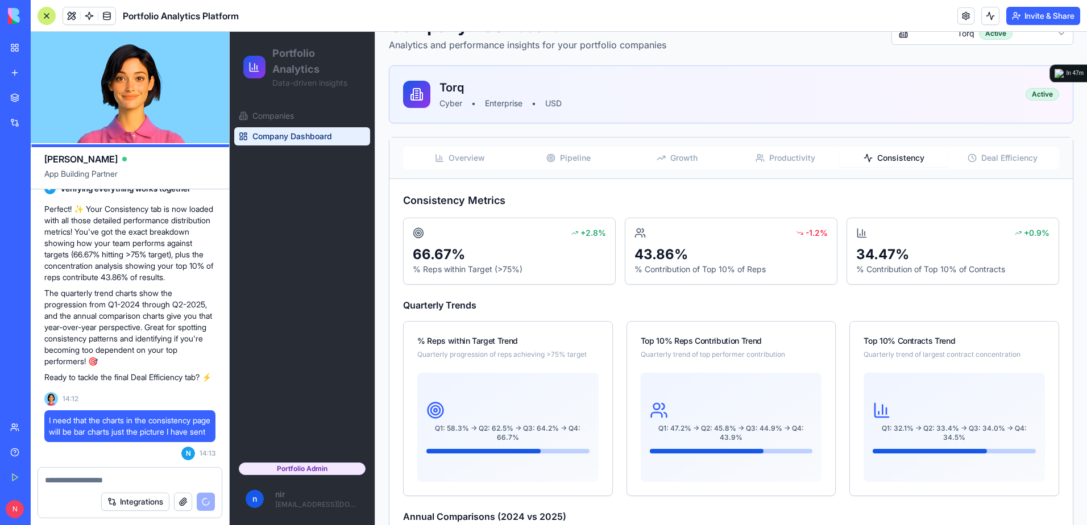
scroll to position [80, 0]
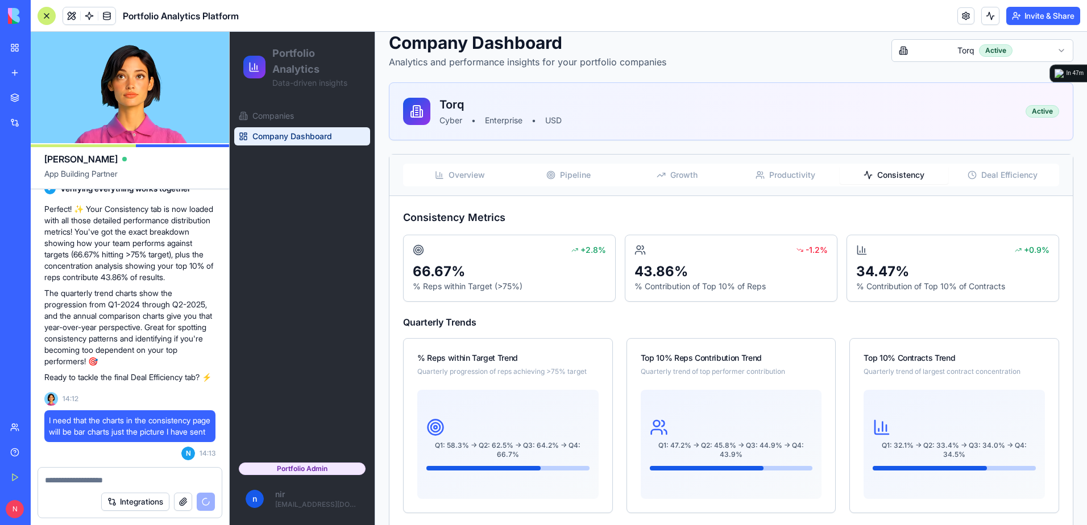
click at [981, 173] on span "Deal Efficiency" at bounding box center [1009, 174] width 56 height 11
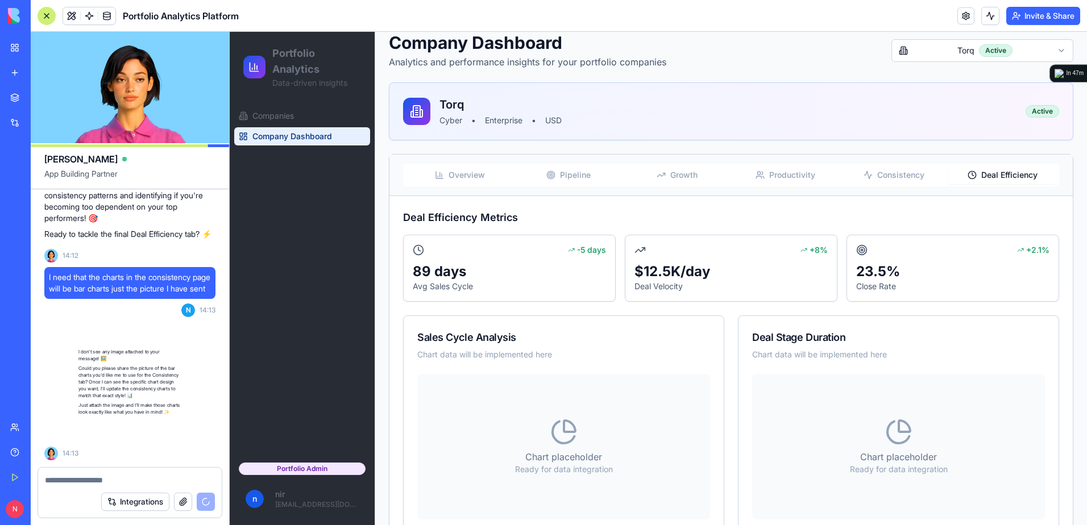
scroll to position [5407, 0]
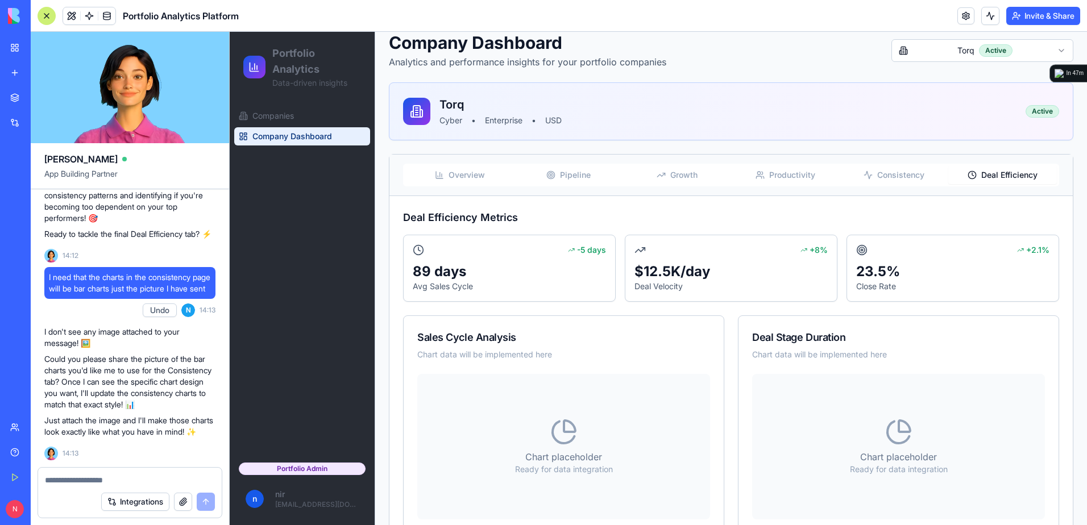
click at [156, 471] on div at bounding box center [130, 477] width 184 height 18
click at [156, 476] on textarea at bounding box center [130, 480] width 170 height 11
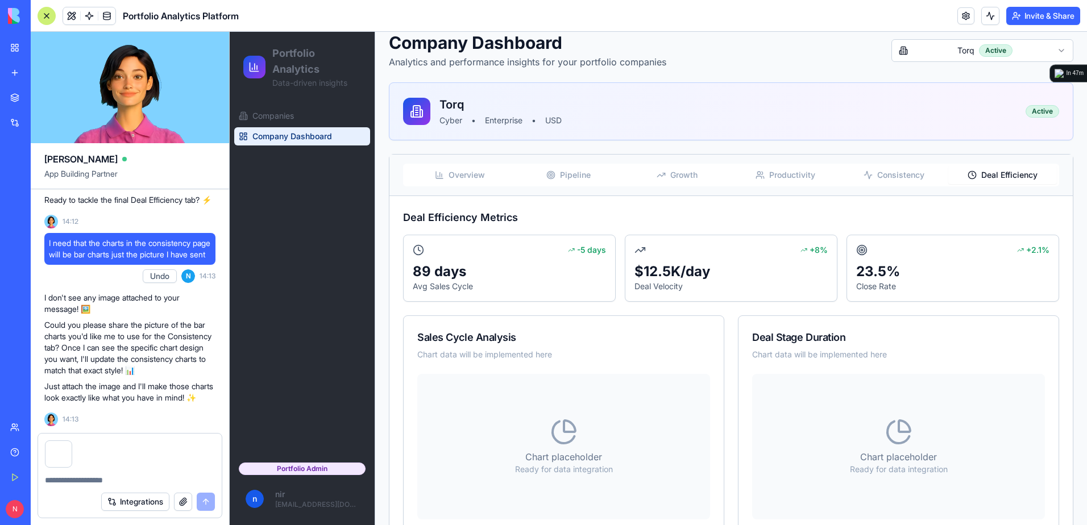
scroll to position [5294, 0]
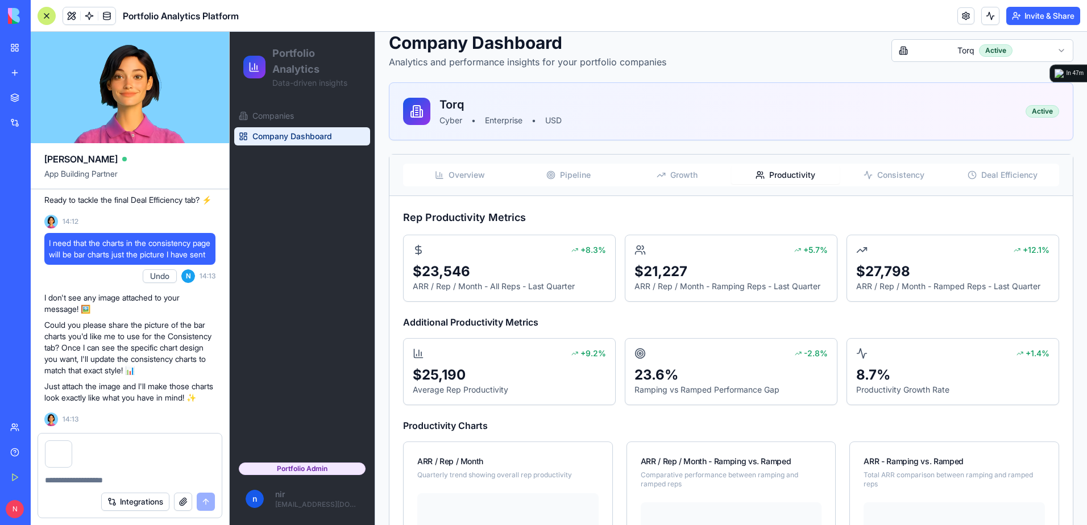
click at [797, 170] on span "Productivity" at bounding box center [792, 174] width 46 height 11
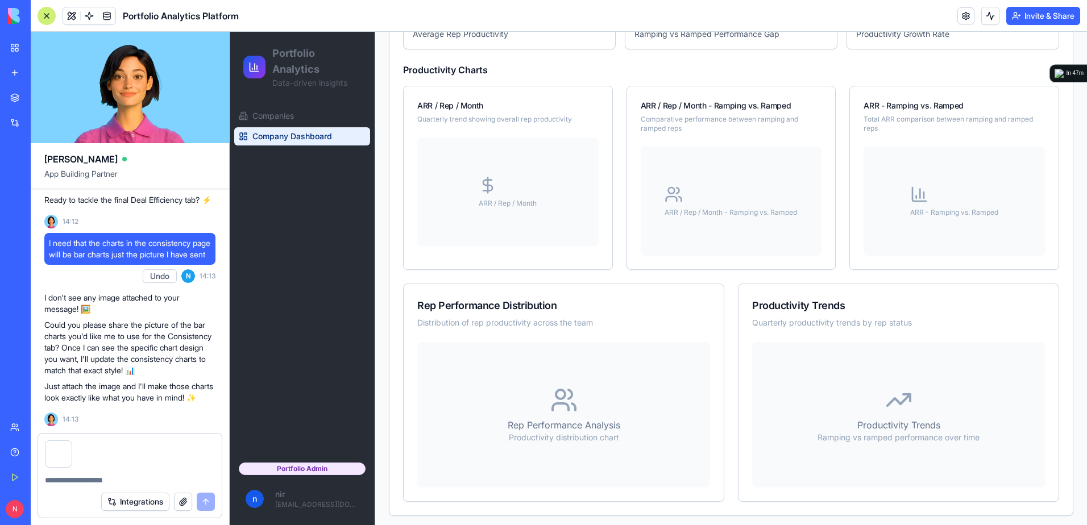
scroll to position [440, 0]
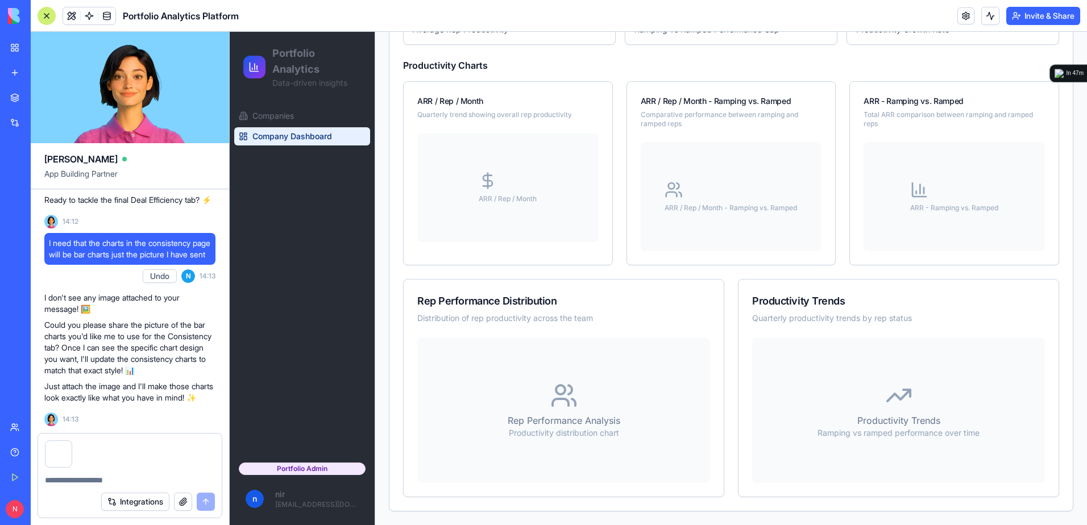
click at [202, 501] on div "Integrations" at bounding box center [158, 502] width 114 height 18
click at [100, 469] on div at bounding box center [130, 477] width 184 height 18
click at [95, 480] on textarea at bounding box center [130, 480] width 170 height 11
click at [210, 500] on div "Integrations" at bounding box center [158, 502] width 114 height 18
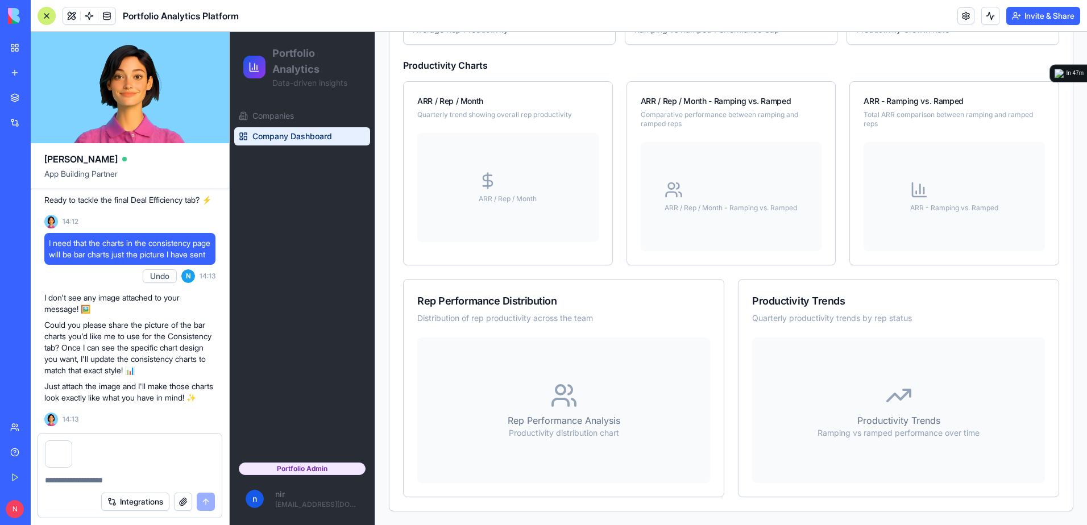
click at [96, 477] on textarea at bounding box center [130, 480] width 170 height 11
type textarea "*******"
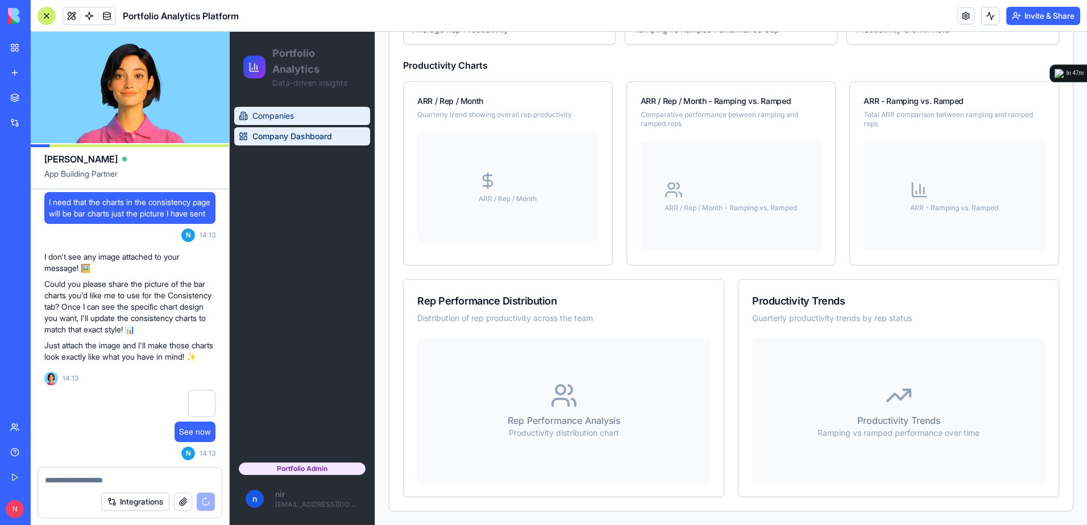
click at [286, 116] on span "Companies" at bounding box center [272, 115] width 41 height 11
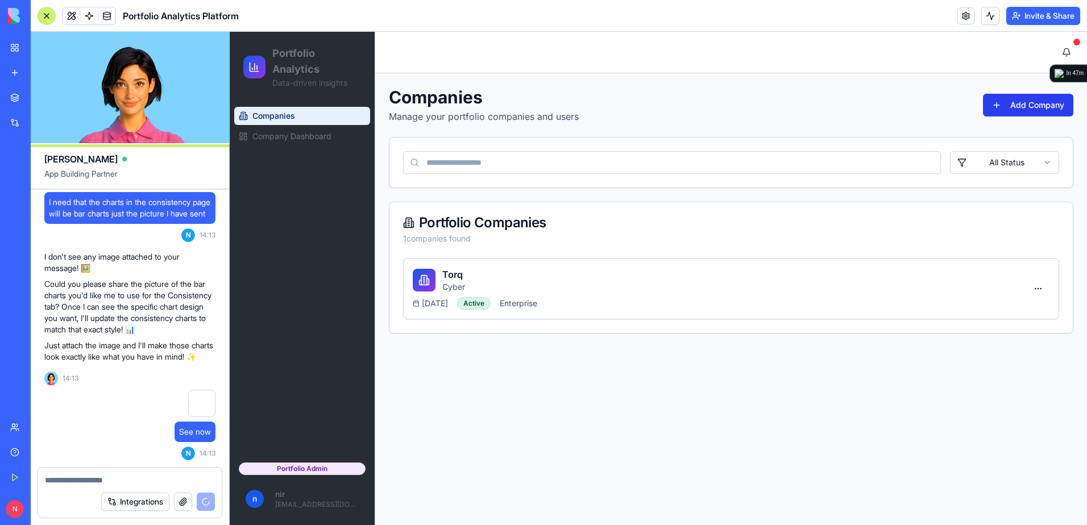
click at [1000, 102] on button "Add Company" at bounding box center [1028, 105] width 90 height 23
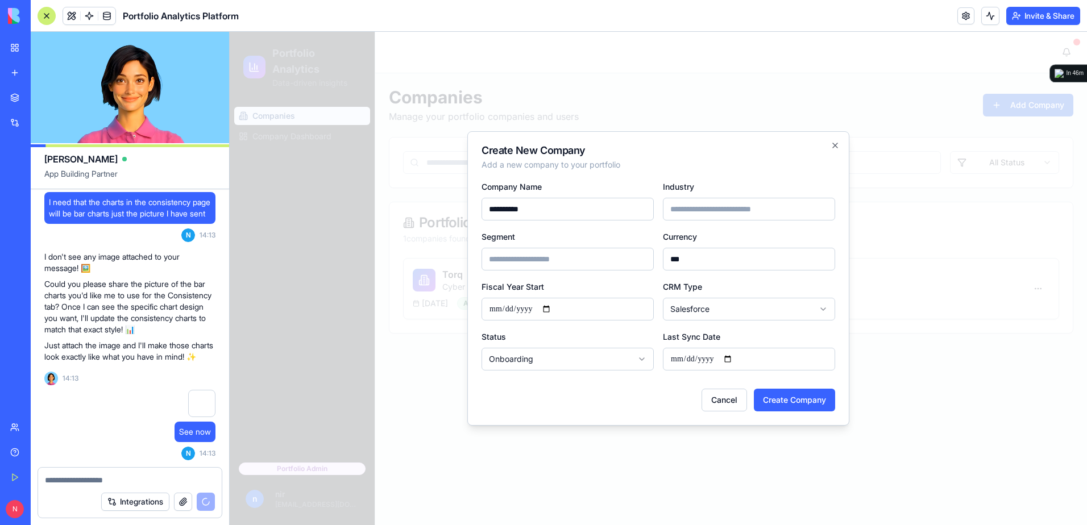
type input "**********"
click at [713, 213] on input "Industry" at bounding box center [749, 209] width 172 height 23
type input "*****"
type input "**********"
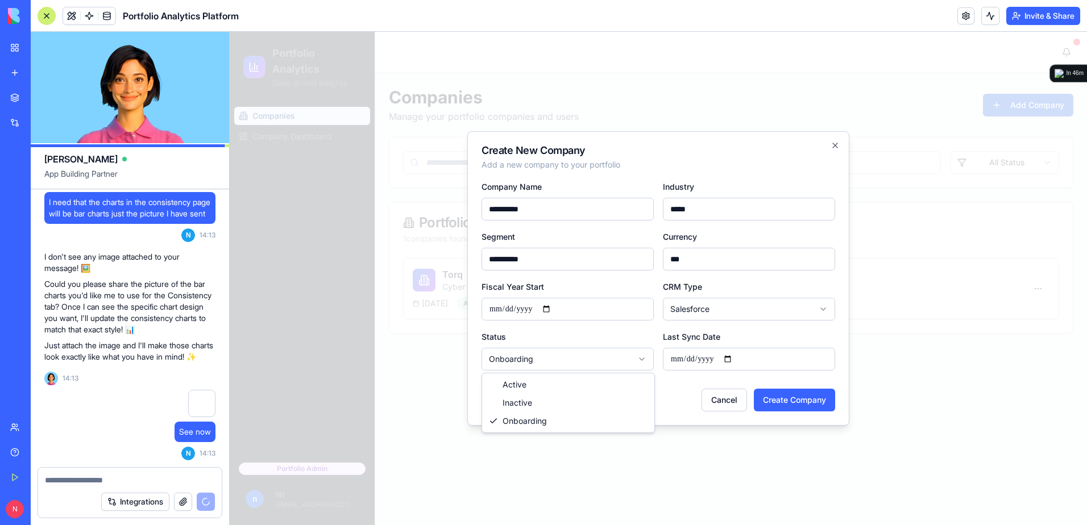
click at [592, 367] on body "**********" at bounding box center [658, 278] width 857 height 493
select select "******"
click at [799, 402] on button "Create Company" at bounding box center [794, 400] width 81 height 23
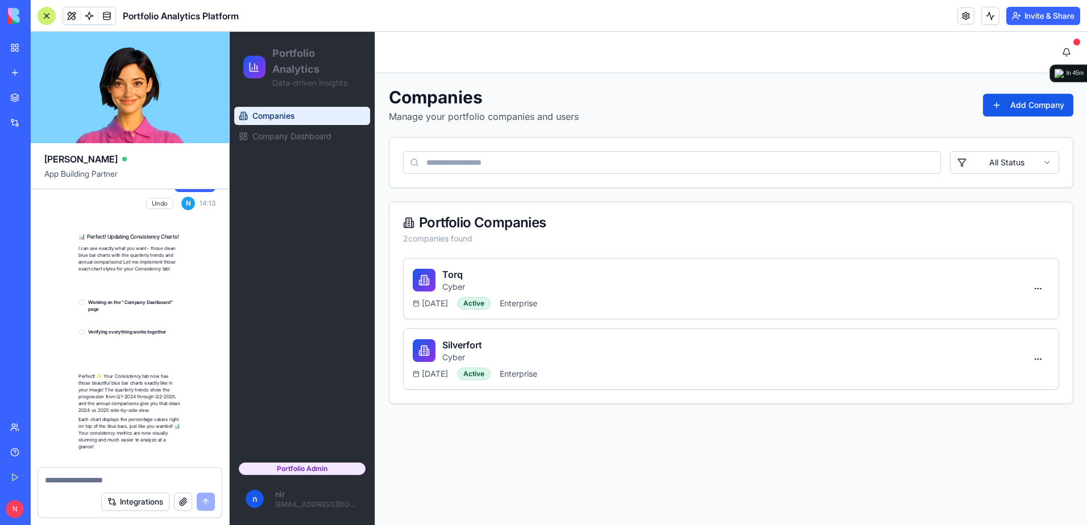
scroll to position [5782, 0]
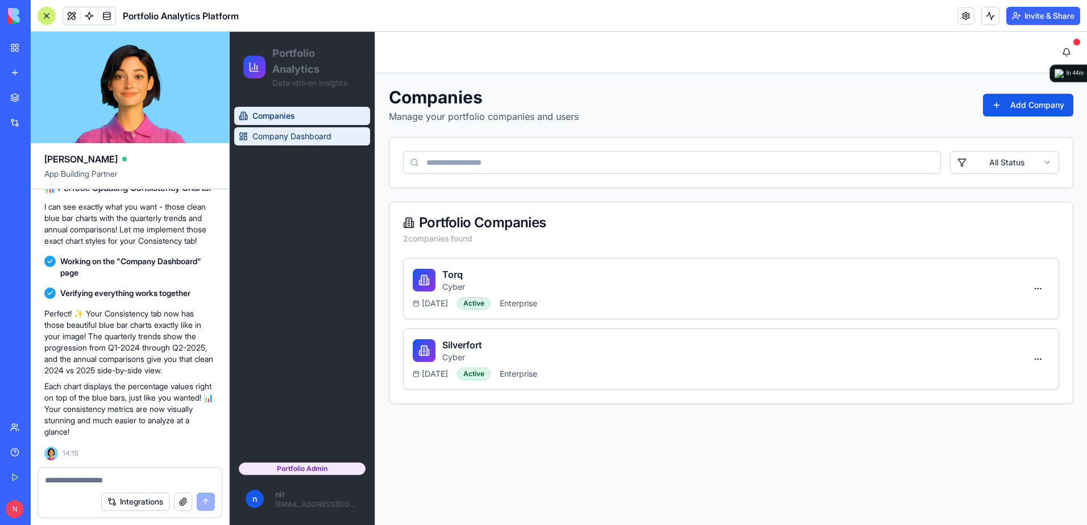
click at [306, 135] on span "Company Dashboard" at bounding box center [291, 136] width 79 height 11
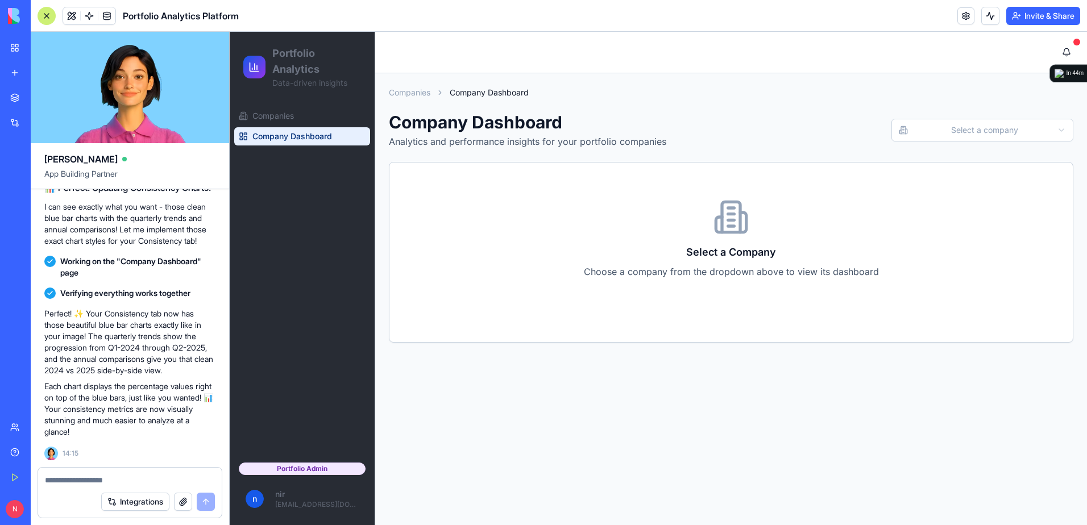
click at [986, 128] on html "Portfolio Analytics Data-driven insights Companies Company Dashboard Portfolio …" at bounding box center [658, 278] width 857 height 493
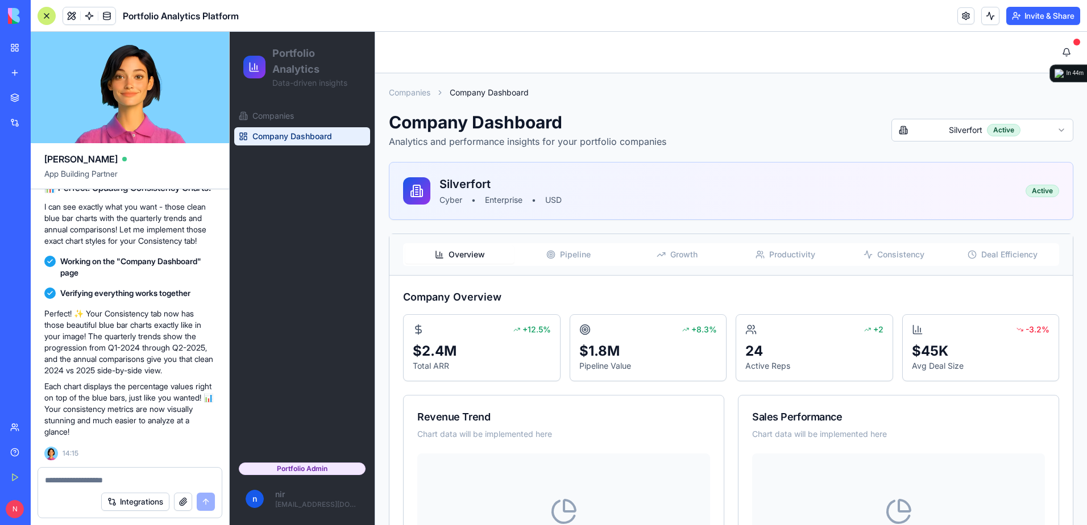
click at [892, 257] on span "Consistency" at bounding box center [900, 254] width 47 height 11
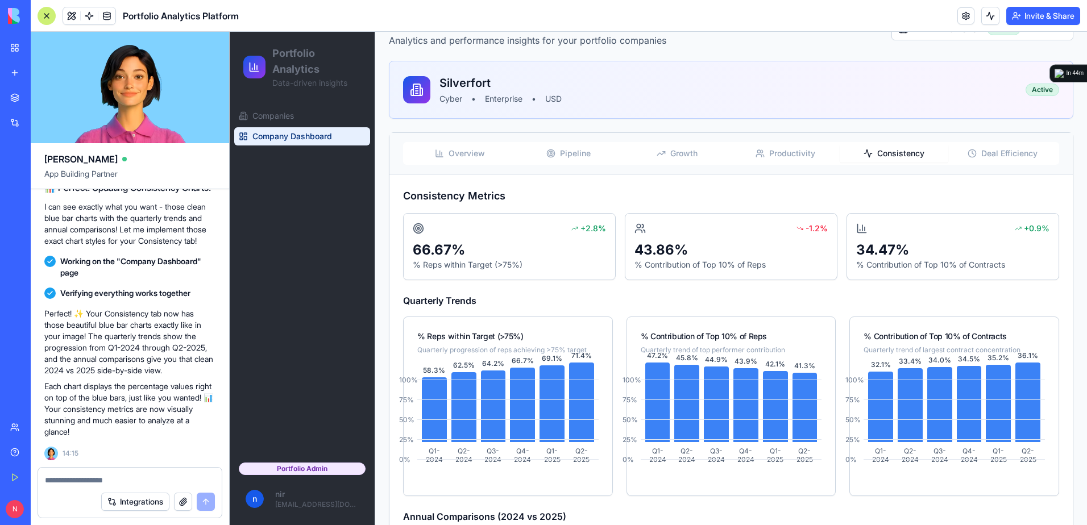
scroll to position [100, 0]
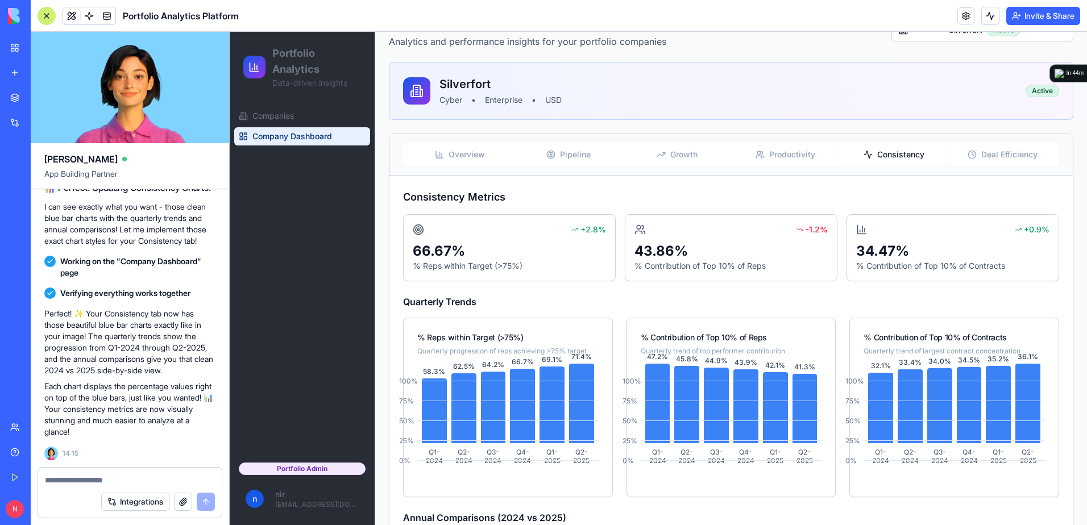
click at [993, 150] on span "Deal Efficiency" at bounding box center [1009, 154] width 56 height 11
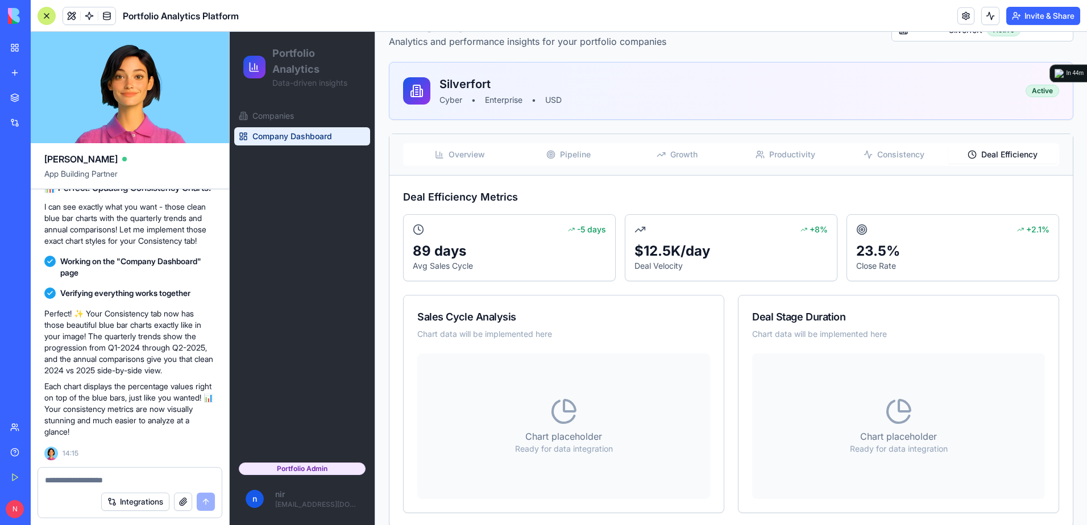
click at [154, 475] on textarea at bounding box center [130, 480] width 170 height 11
paste textarea "*"
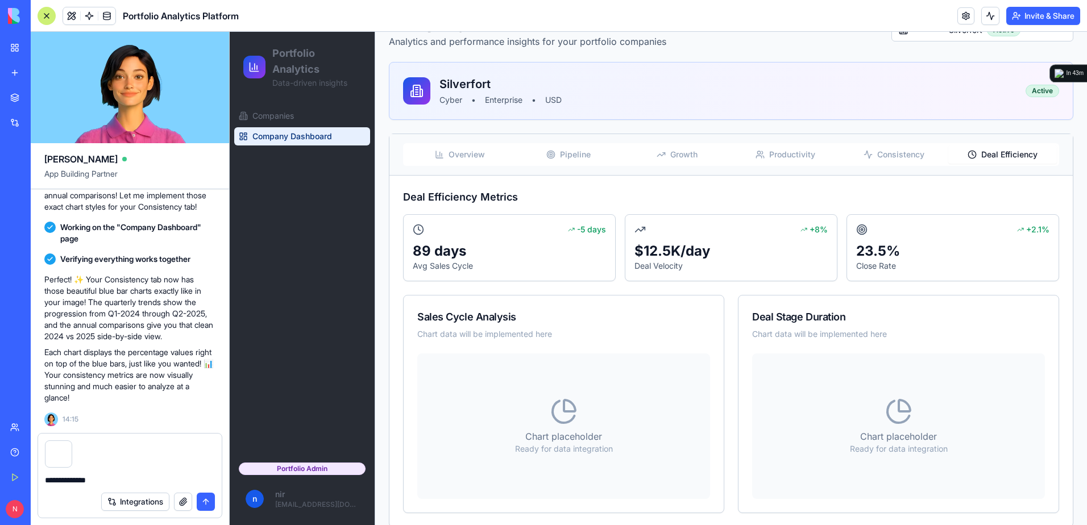
type textarea "**********"
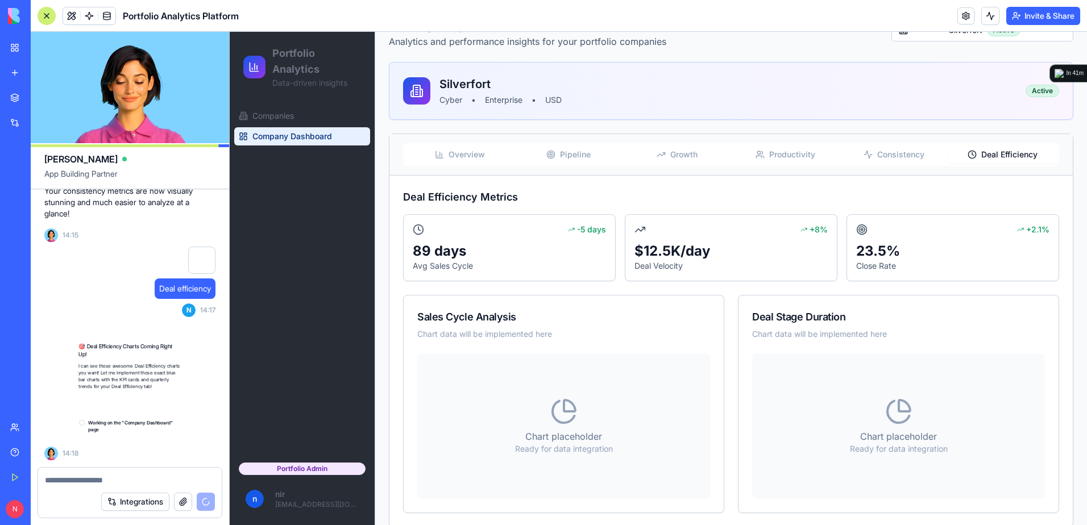
scroll to position [6001, 0]
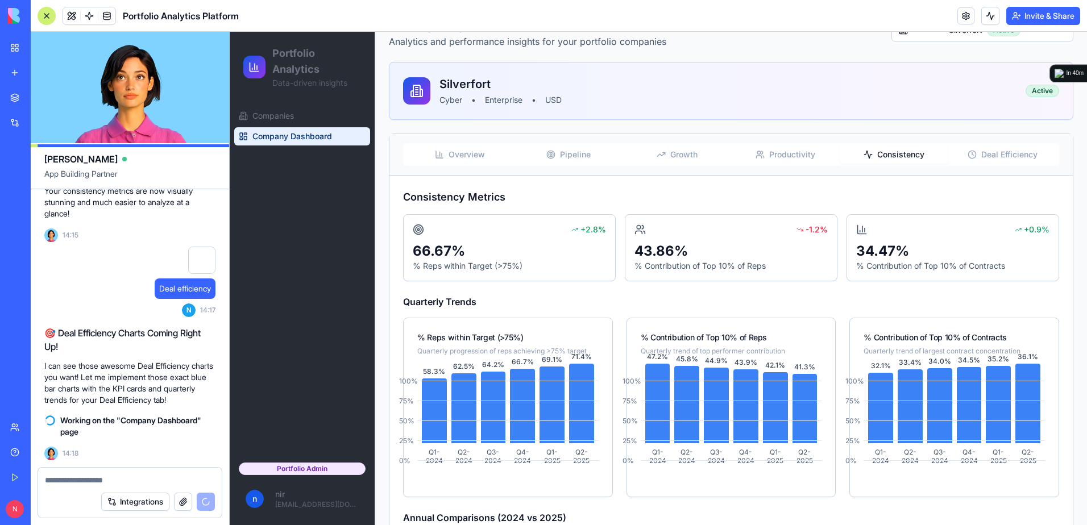
click at [892, 156] on span "Consistency" at bounding box center [900, 154] width 47 height 11
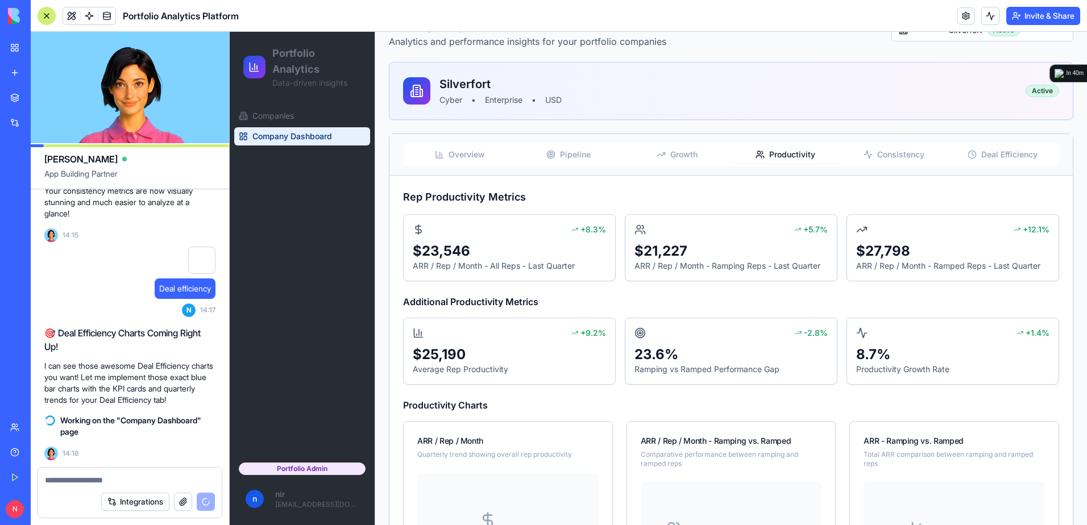
click at [763, 154] on button "Productivity" at bounding box center [785, 154] width 109 height 18
click at [457, 159] on span "Overview" at bounding box center [466, 154] width 36 height 11
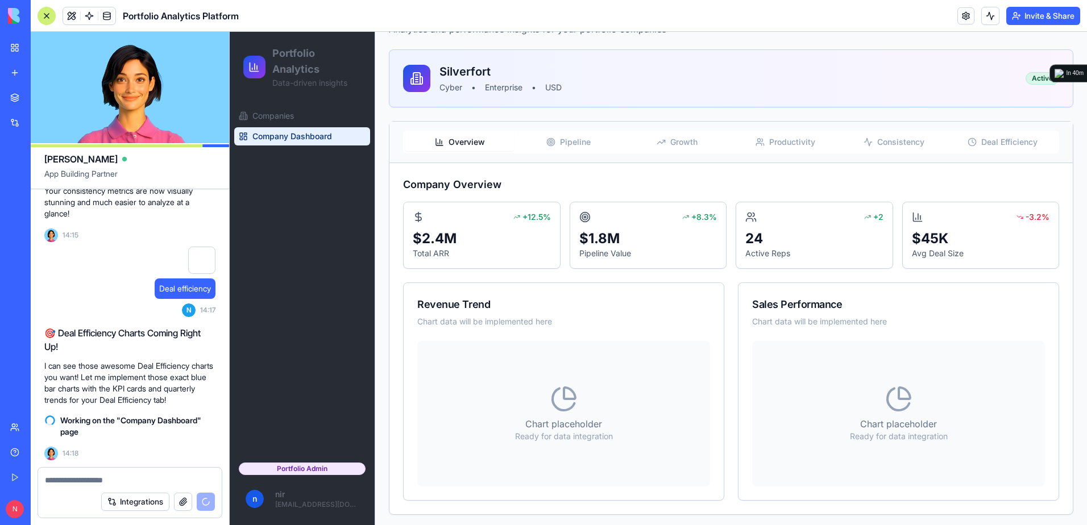
scroll to position [116, 0]
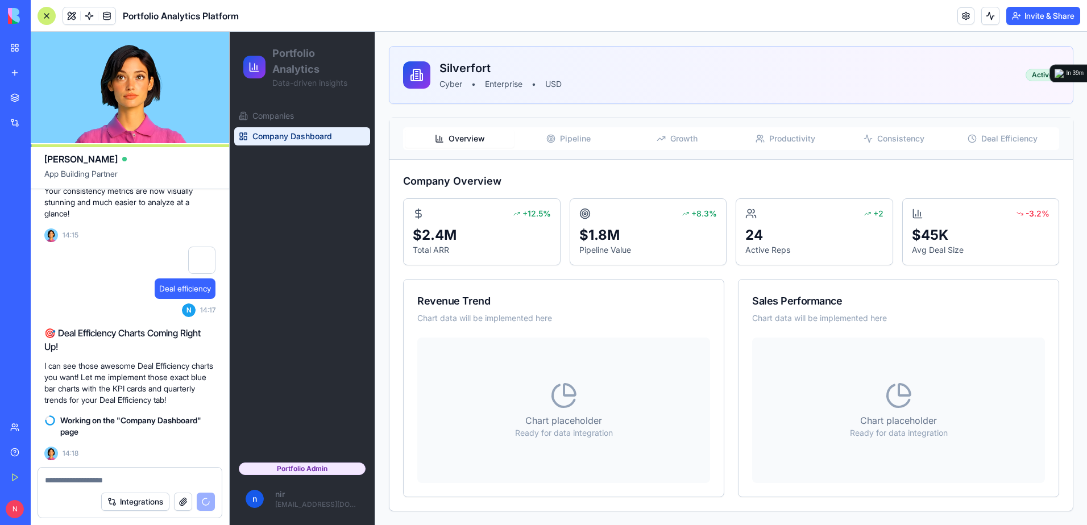
click at [144, 481] on textarea at bounding box center [130, 480] width 170 height 11
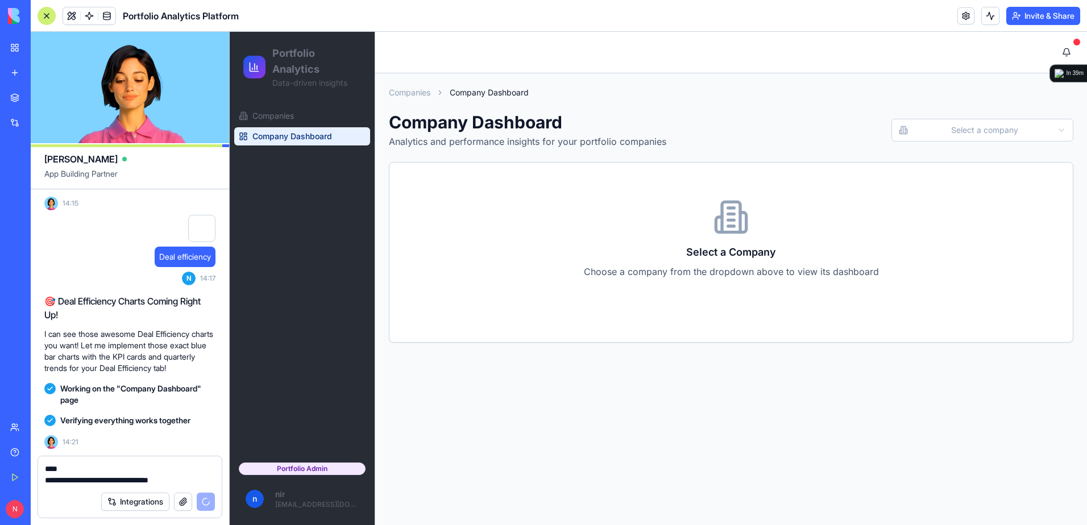
scroll to position [6164, 0]
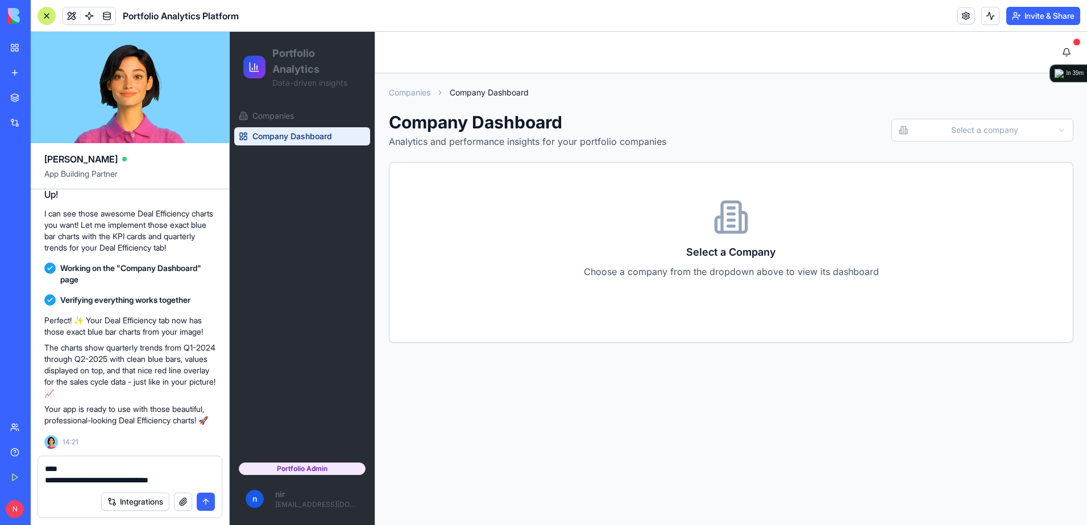
click at [181, 478] on textarea "**********" at bounding box center [130, 474] width 170 height 23
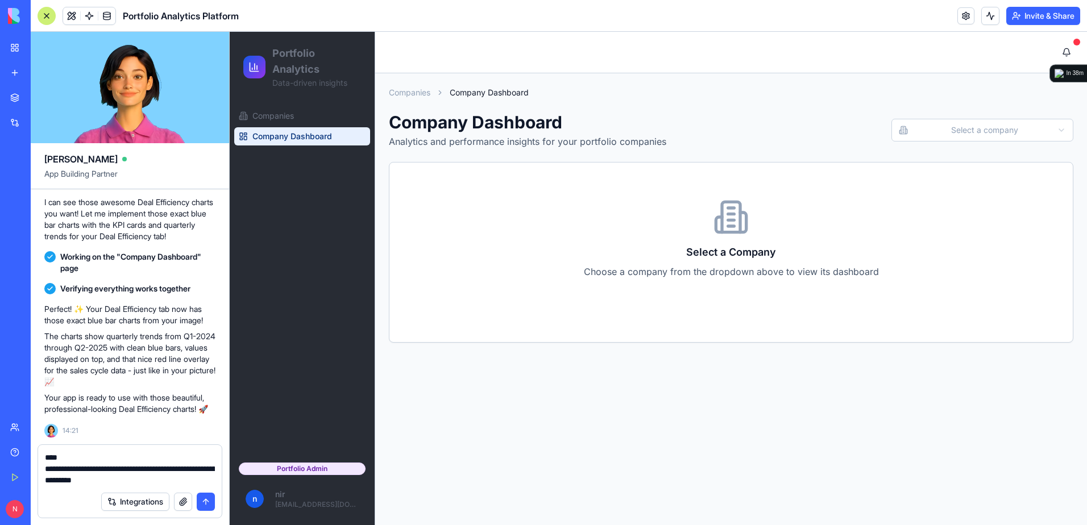
click at [178, 482] on textarea "**********" at bounding box center [130, 469] width 170 height 34
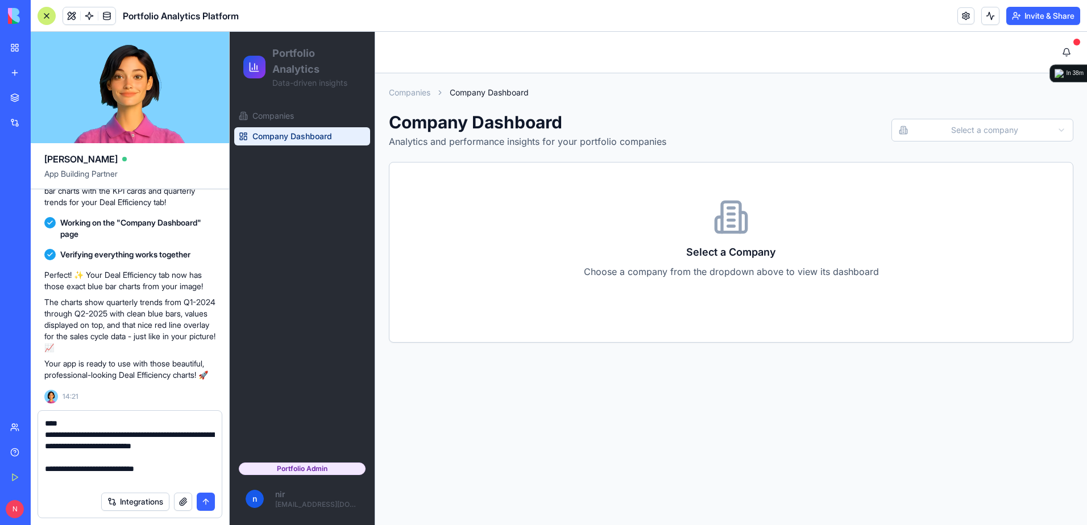
scroll to position [10, 0]
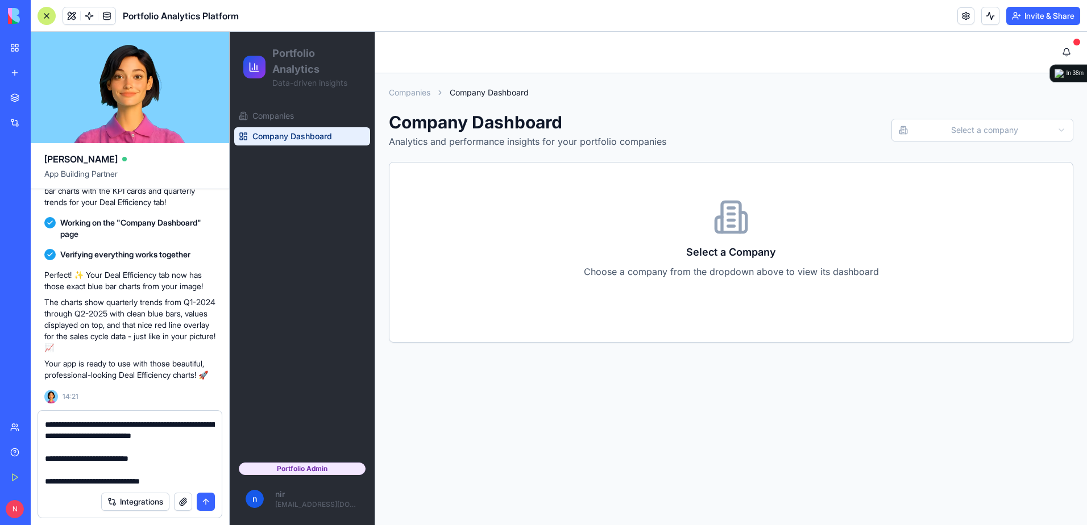
type textarea "**********"
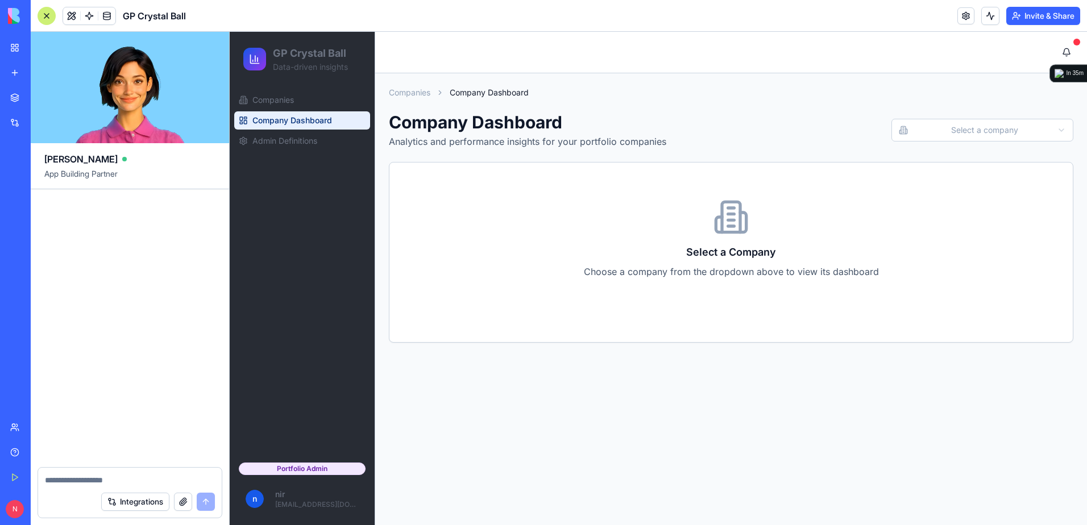
scroll to position [6817, 0]
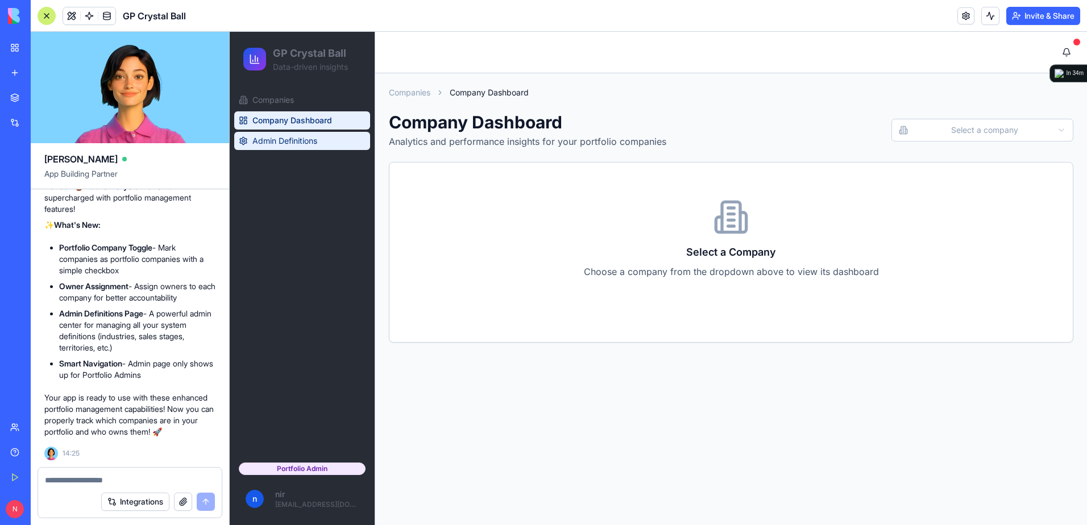
click at [280, 138] on span "Admin Definitions" at bounding box center [284, 140] width 65 height 11
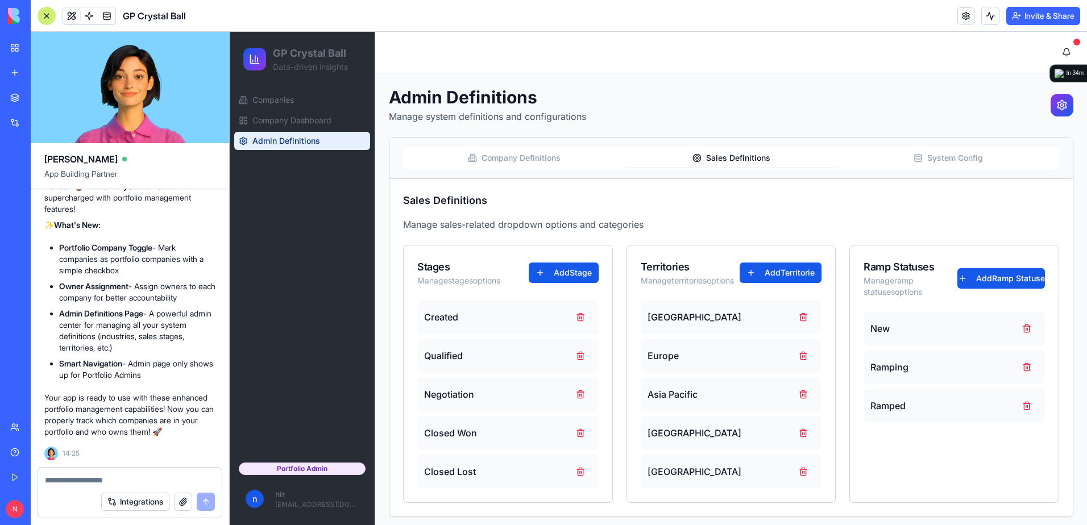
click at [717, 158] on button "Sales Definitions" at bounding box center [730, 158] width 217 height 18
click at [157, 477] on textarea at bounding box center [130, 480] width 170 height 11
type textarea "**********"
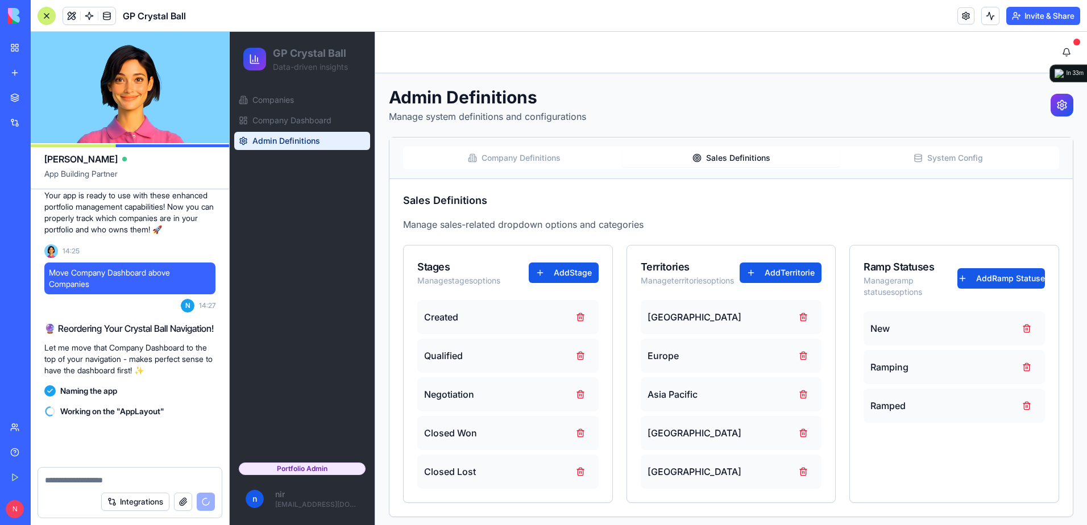
scroll to position [7033, 0]
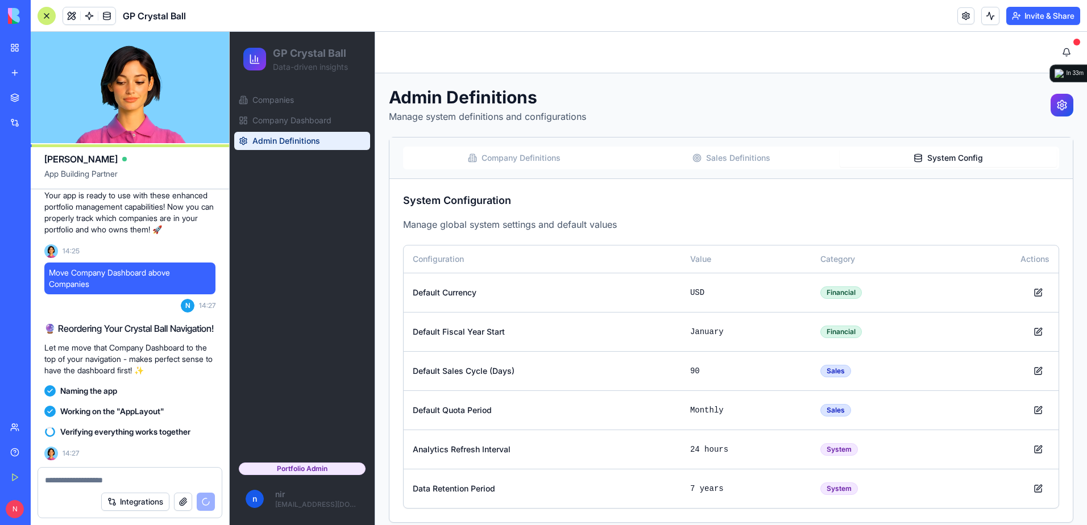
click at [935, 156] on button "System Config" at bounding box center [947, 158] width 217 height 18
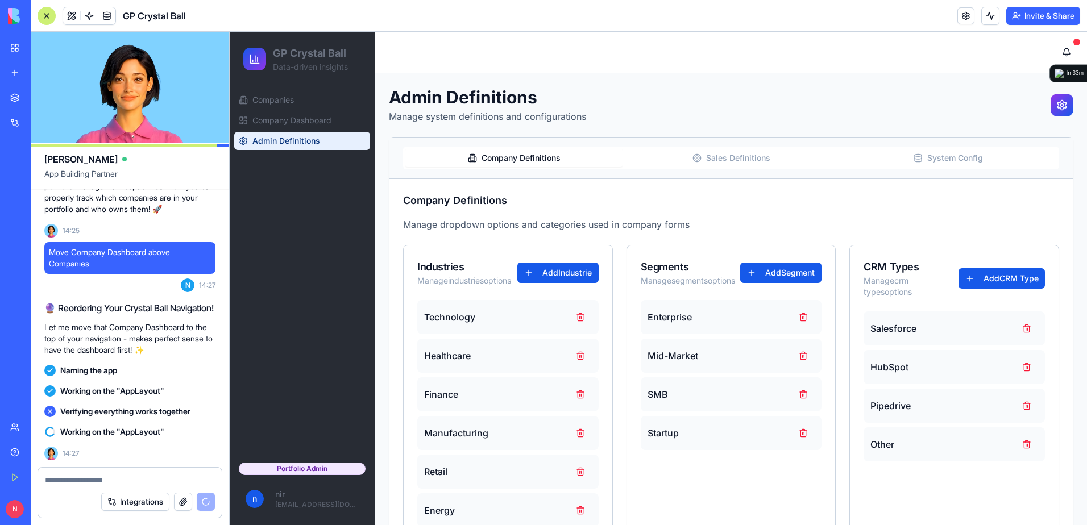
click at [538, 162] on button "Company Definitions" at bounding box center [513, 158] width 217 height 18
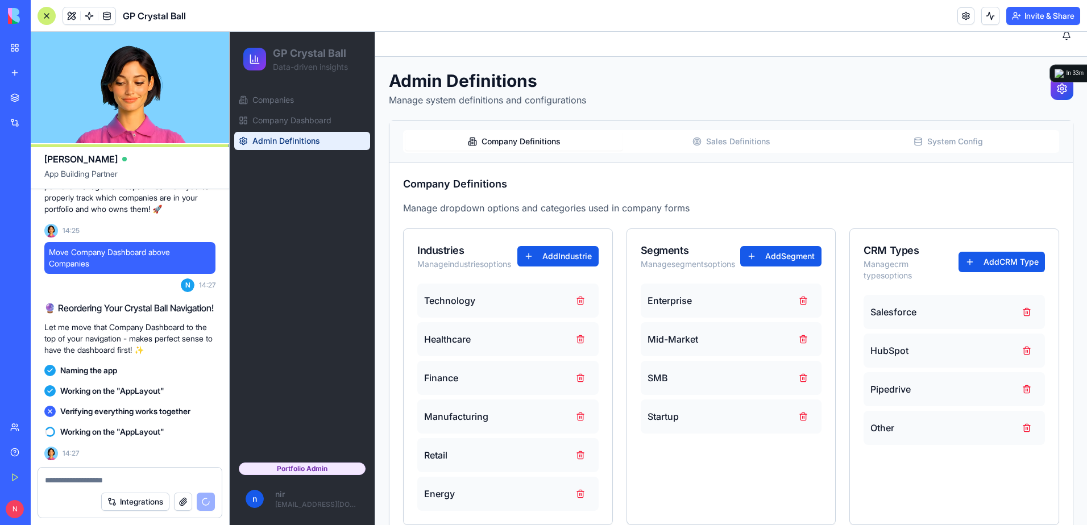
scroll to position [0, 0]
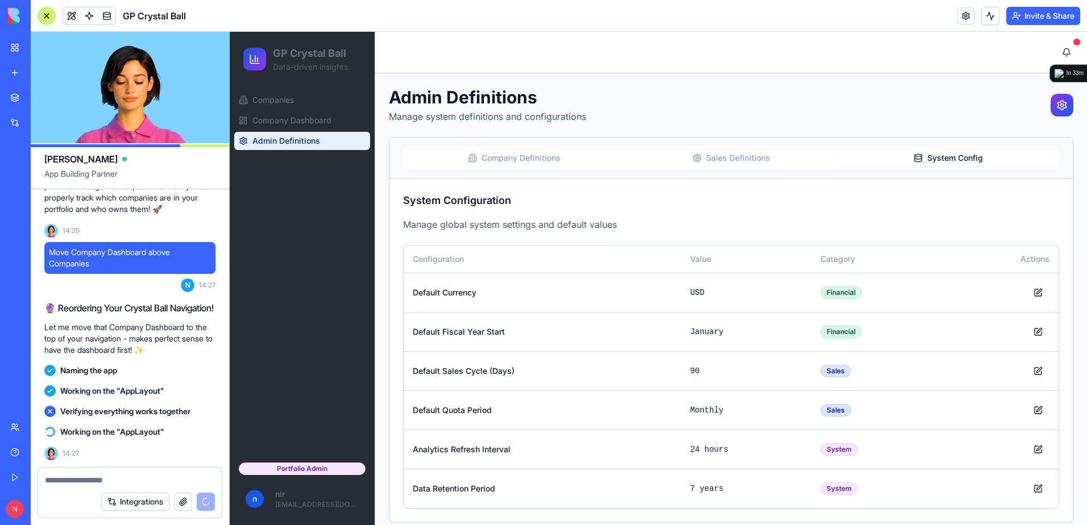
click at [943, 151] on button "System Config" at bounding box center [947, 158] width 217 height 18
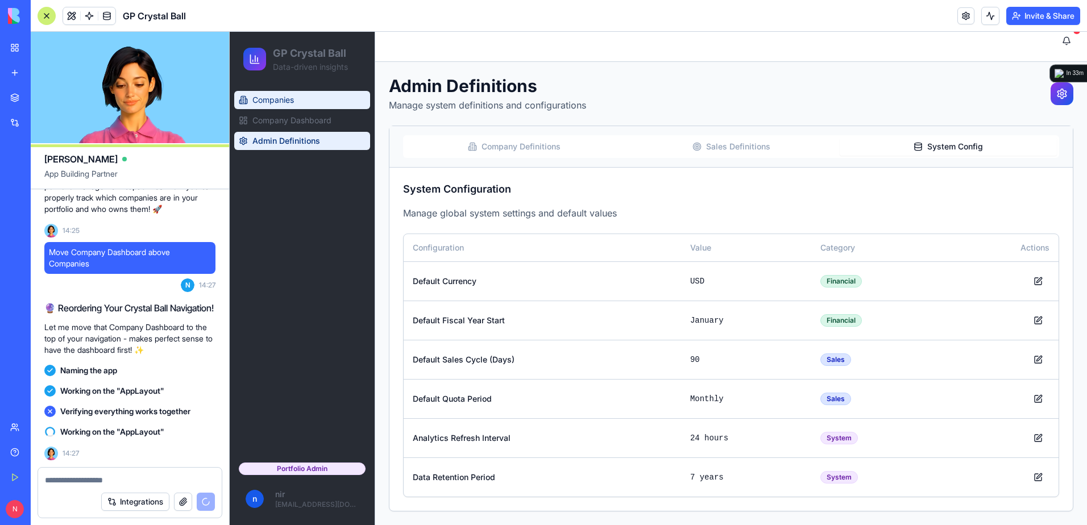
scroll to position [7074, 0]
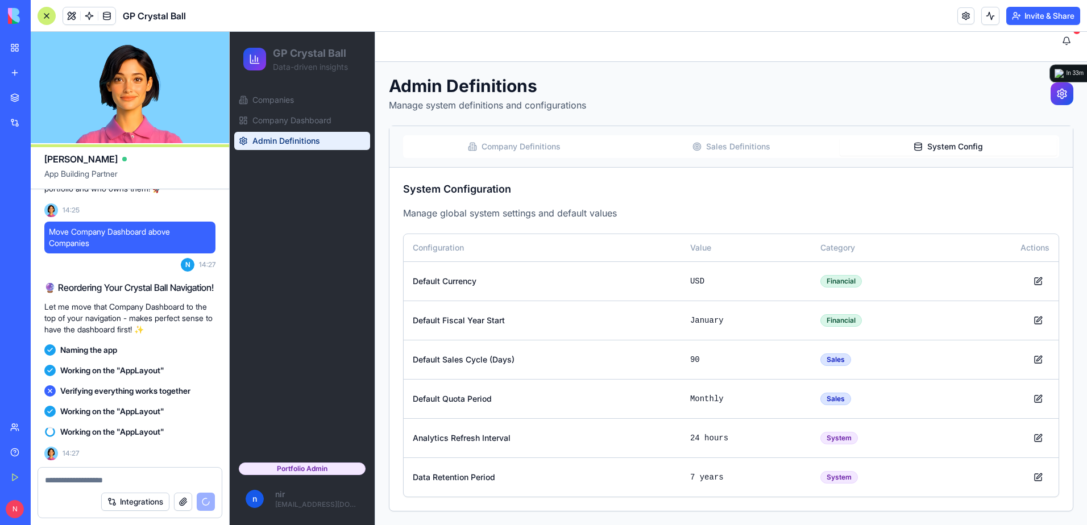
click at [152, 476] on textarea at bounding box center [130, 480] width 170 height 11
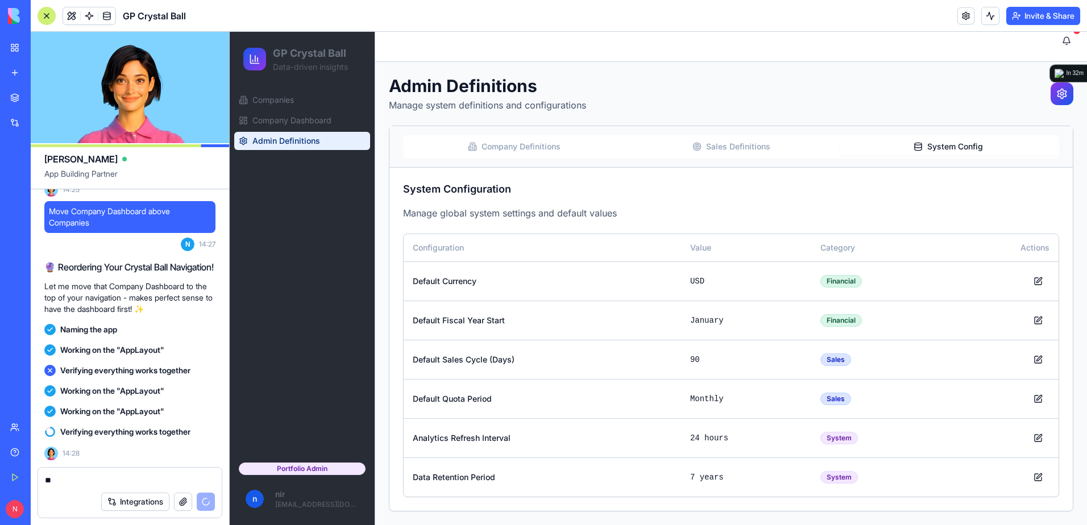
type textarea "*"
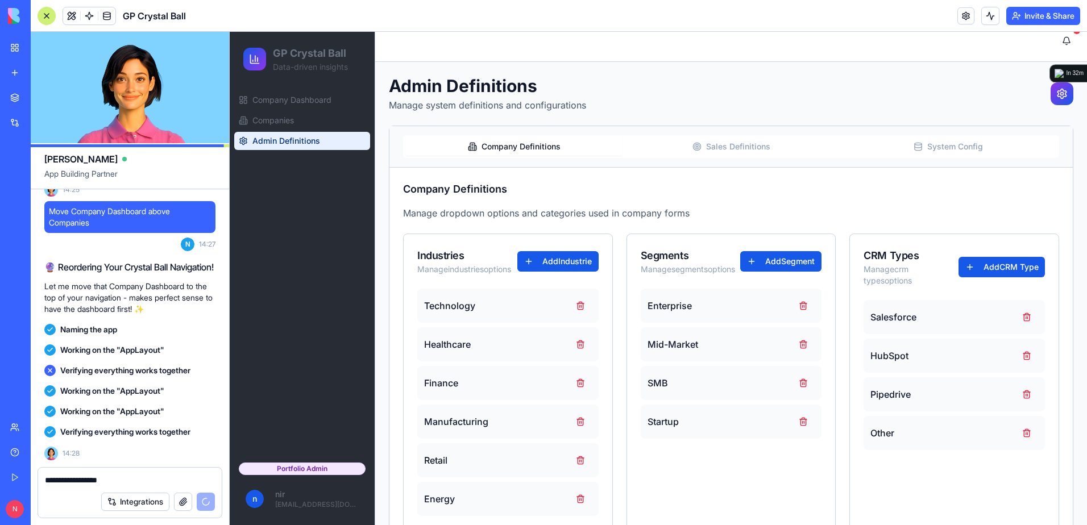
scroll to position [7215, 0]
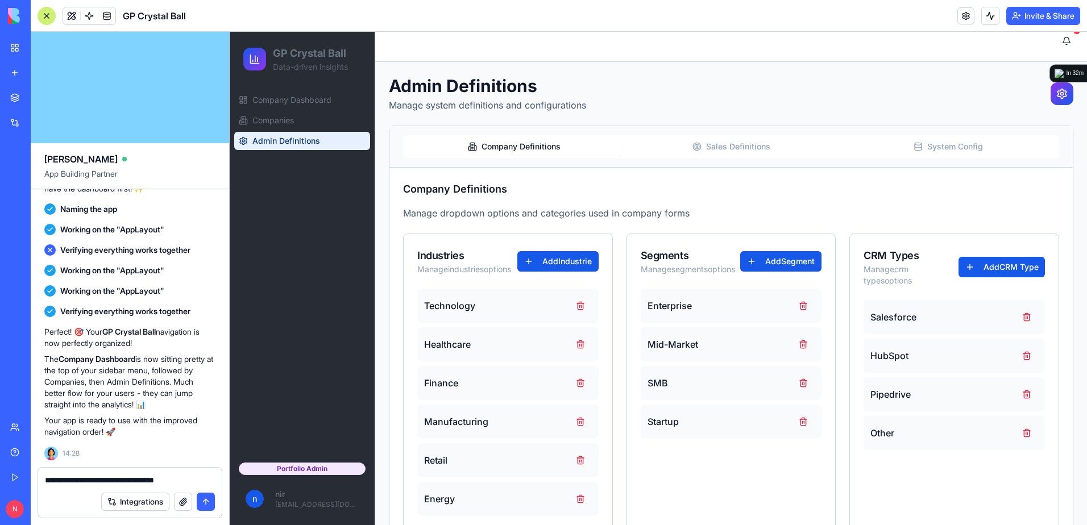
type textarea "**********"
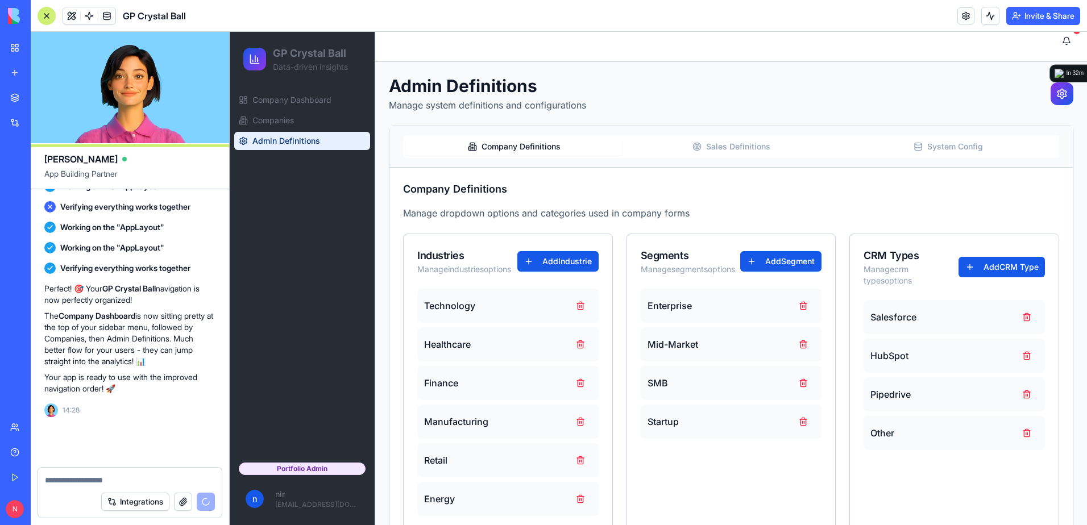
scroll to position [7258, 0]
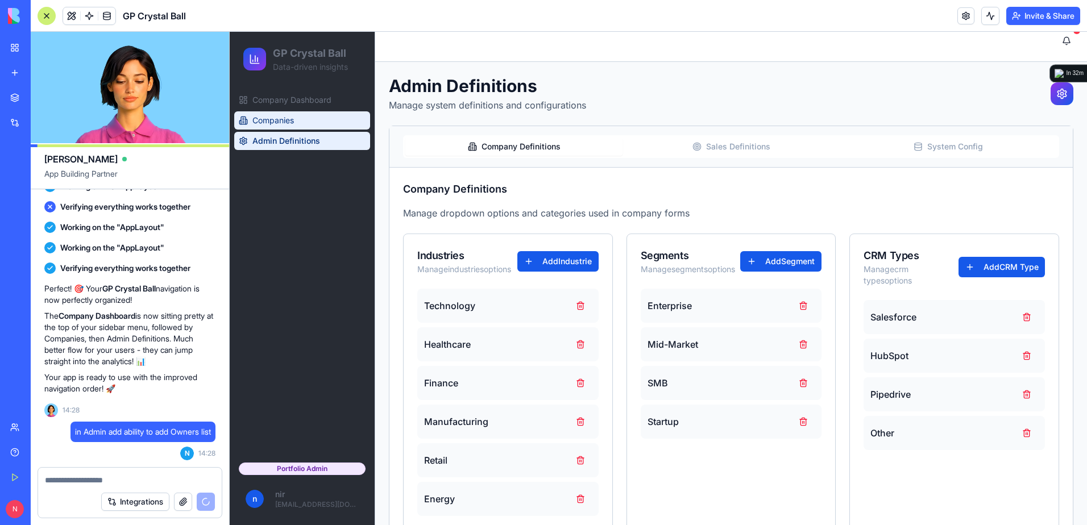
click at [306, 117] on link "Companies" at bounding box center [302, 120] width 136 height 18
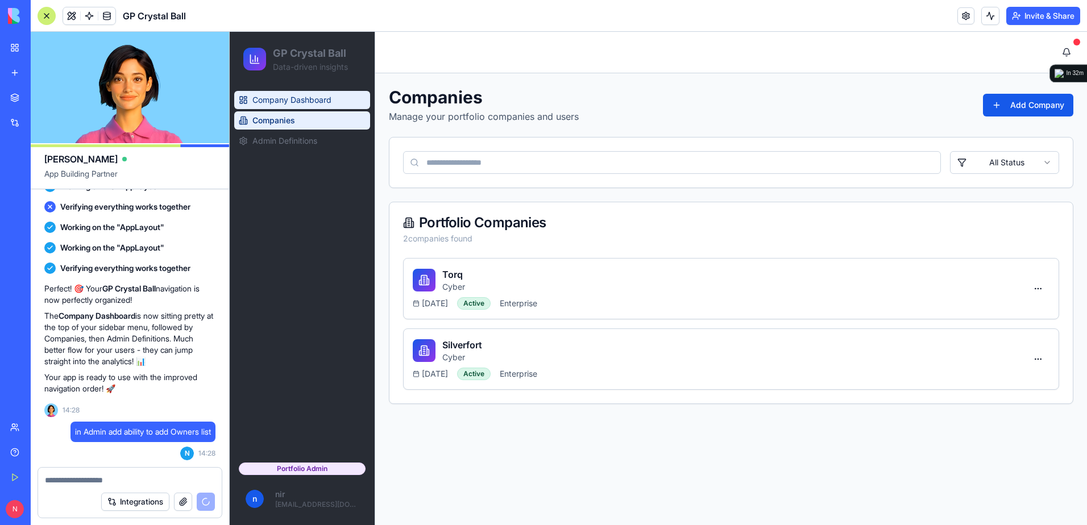
click at [313, 101] on span "Company Dashboard" at bounding box center [291, 99] width 79 height 11
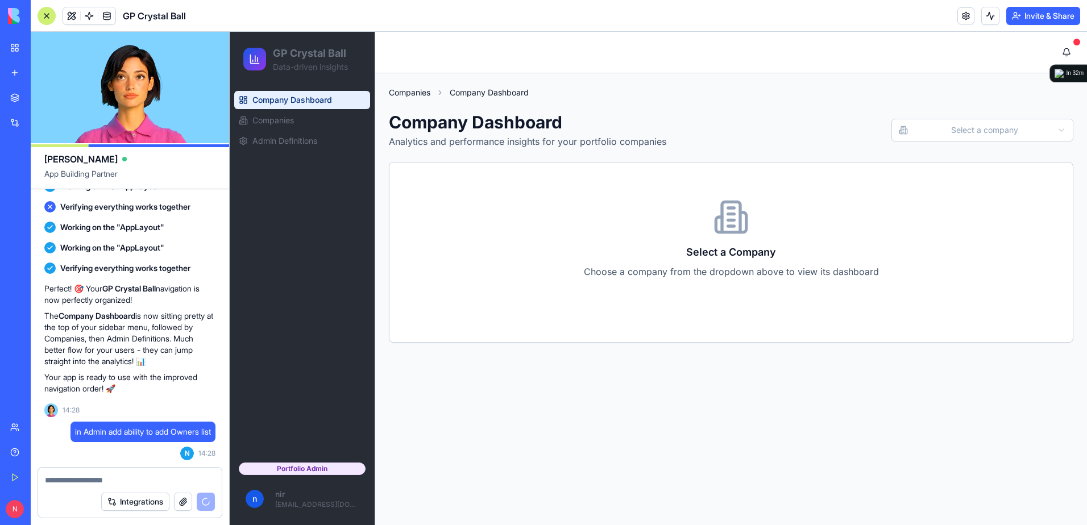
click at [411, 93] on link "Companies" at bounding box center [409, 92] width 41 height 11
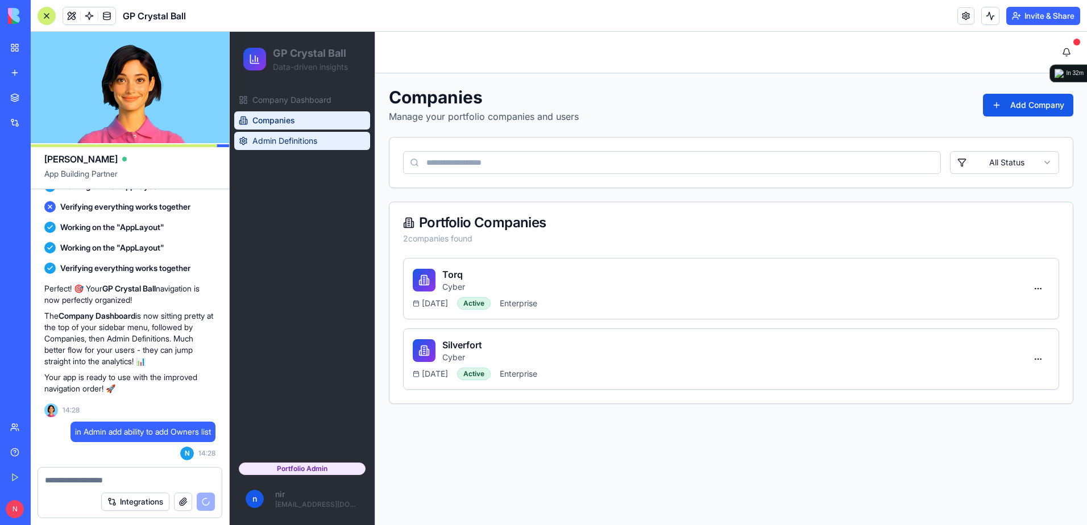
click at [278, 138] on span "Admin Definitions" at bounding box center [284, 140] width 65 height 11
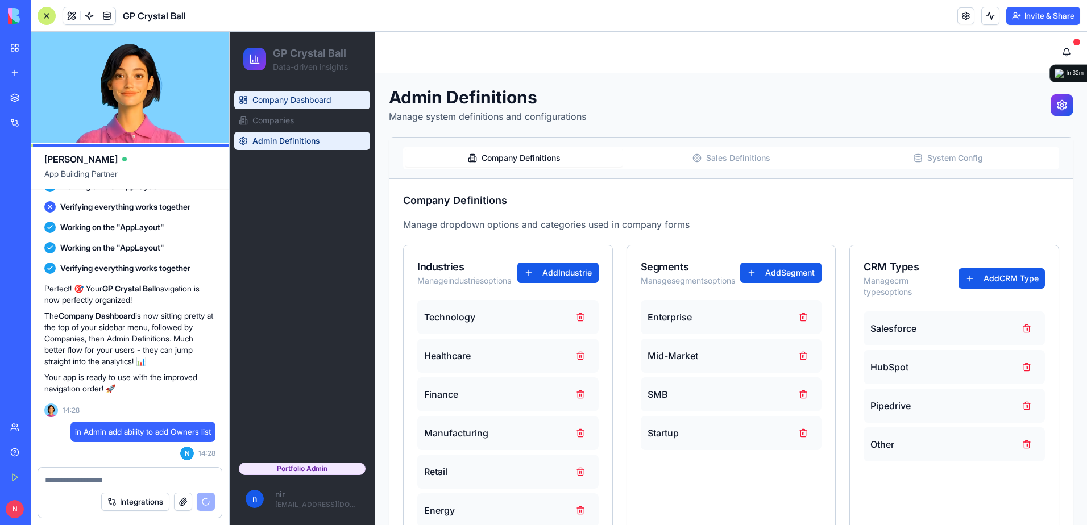
click at [309, 102] on span "Company Dashboard" at bounding box center [291, 99] width 79 height 11
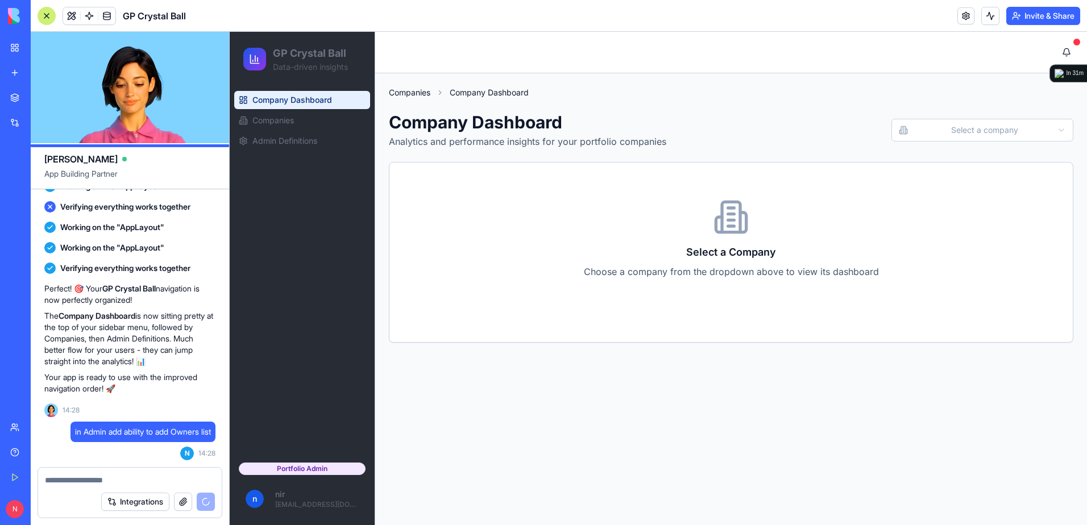
click at [417, 90] on link "Companies" at bounding box center [409, 92] width 41 height 11
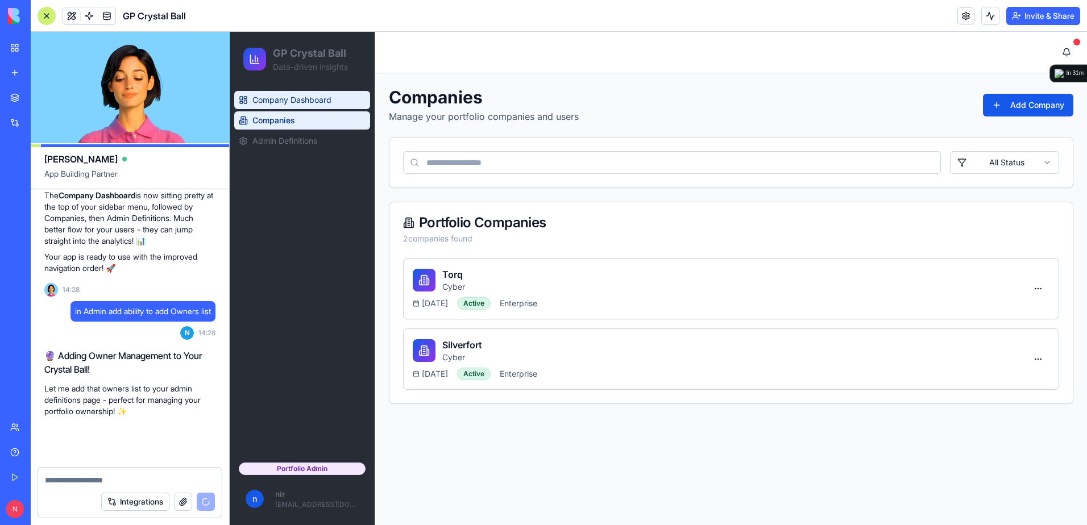
scroll to position [7390, 0]
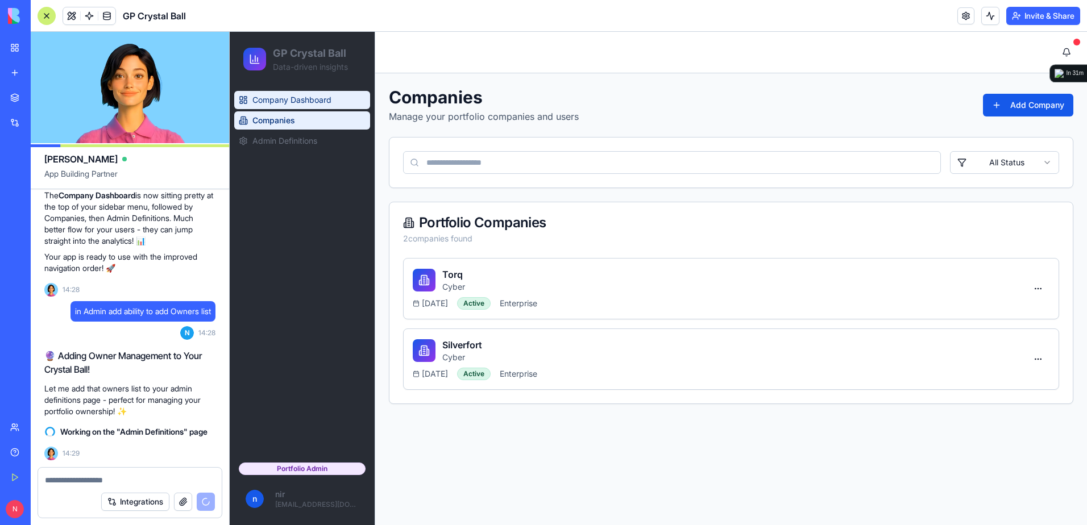
click at [333, 103] on link "Company Dashboard" at bounding box center [302, 100] width 136 height 18
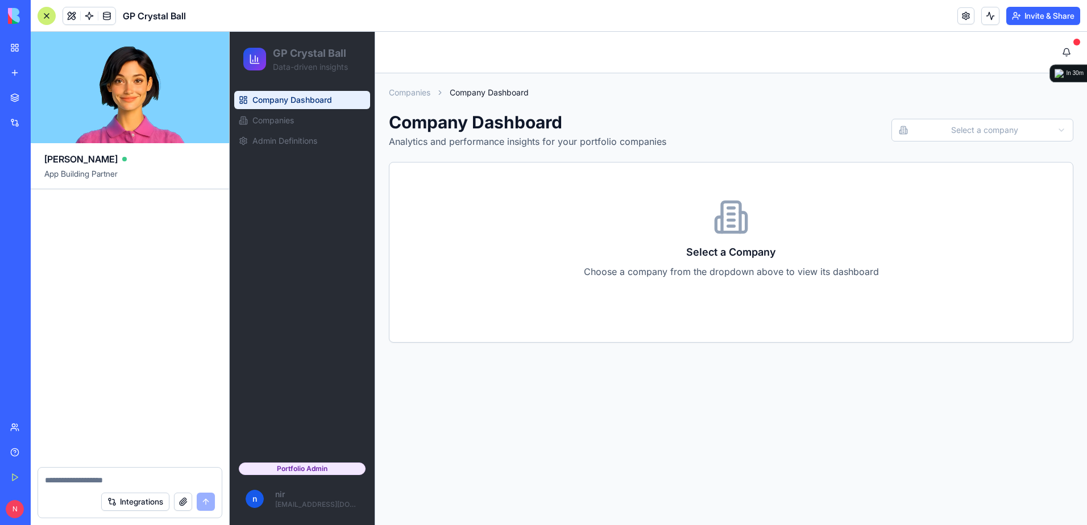
scroll to position [7637, 0]
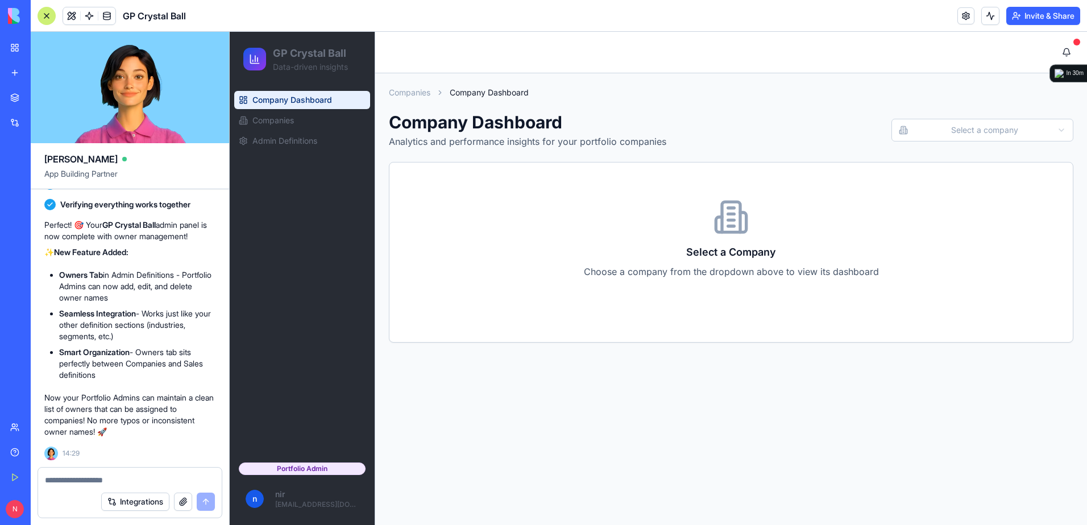
click at [153, 476] on textarea at bounding box center [130, 480] width 170 height 11
paste textarea "*"
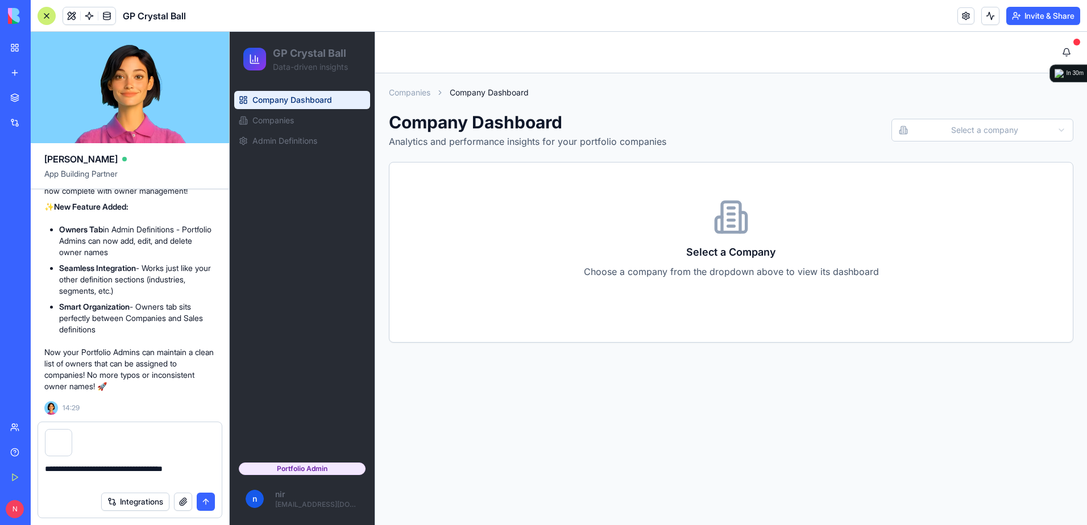
type textarea "**********"
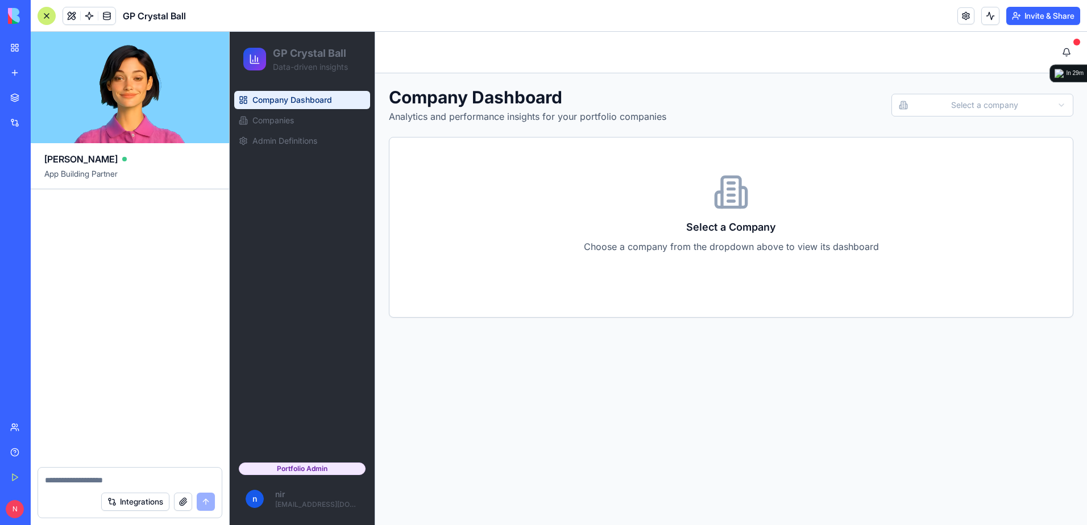
scroll to position [8090, 0]
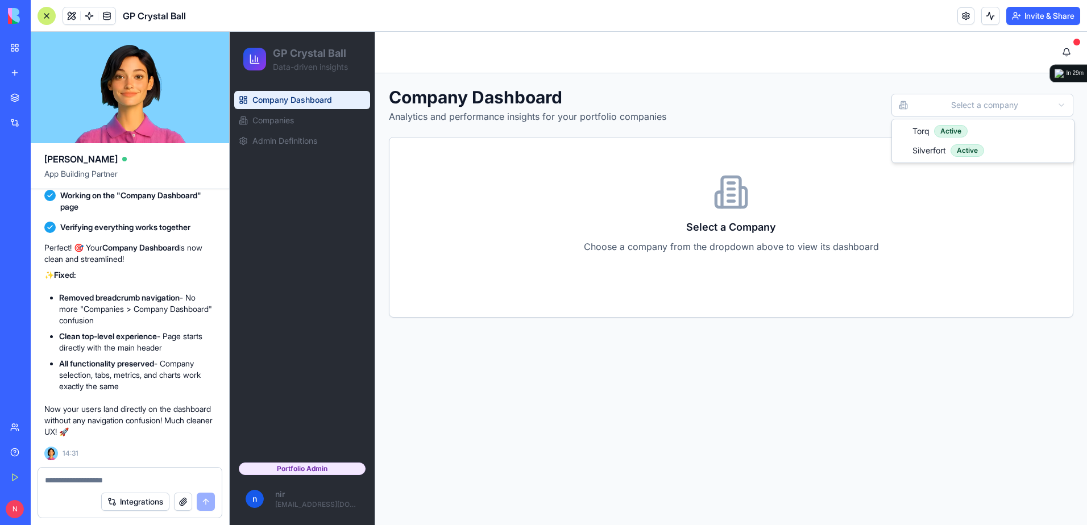
click at [995, 110] on html "GP Crystal Ball Data-driven insights Company Dashboard Companies Admin Definiti…" at bounding box center [658, 278] width 857 height 493
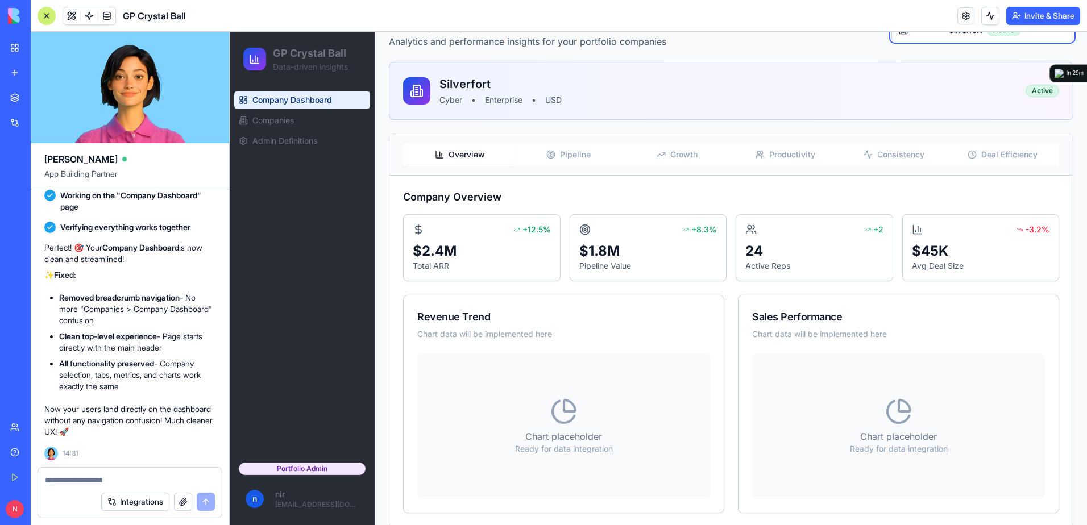
scroll to position [91, 0]
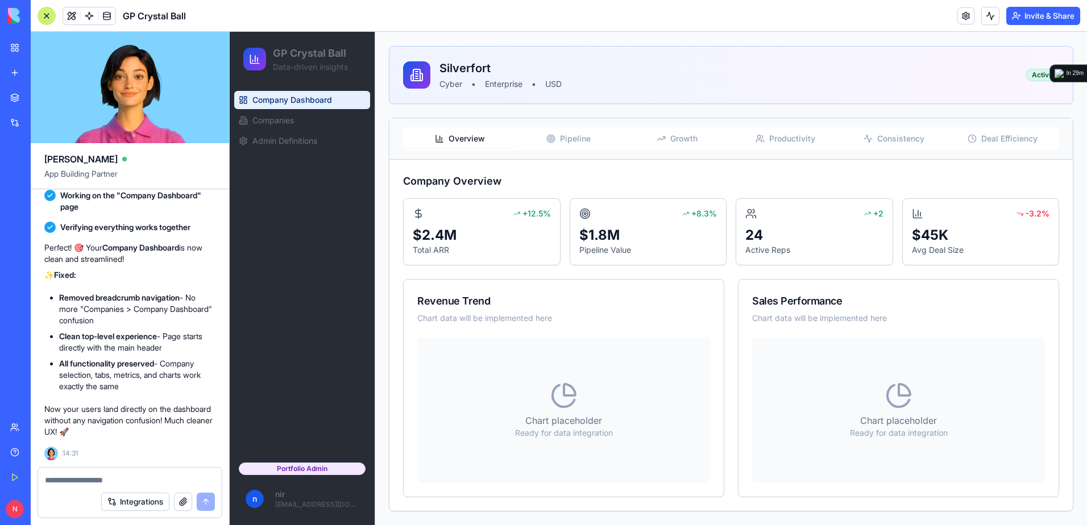
click at [579, 144] on span "Pipeline" at bounding box center [575, 138] width 31 height 11
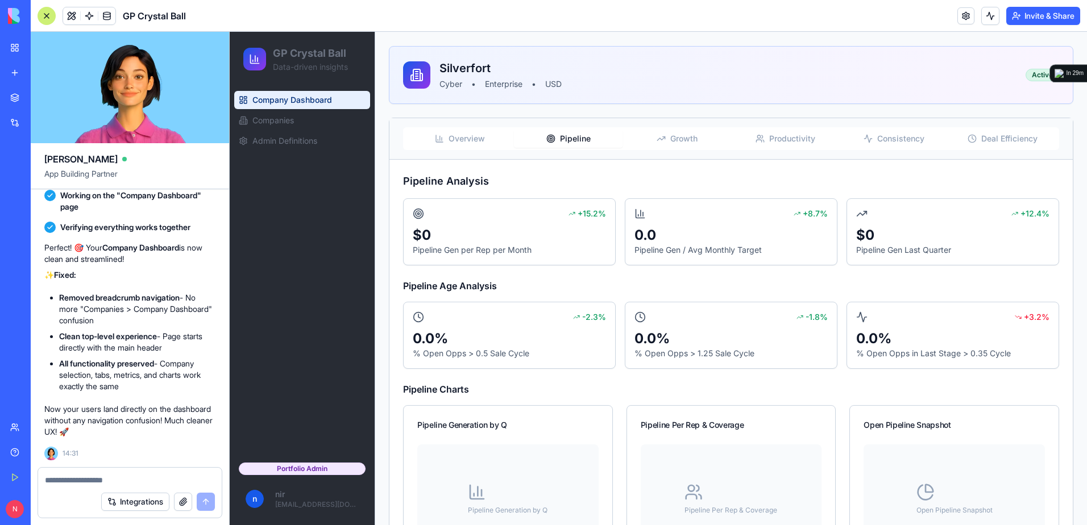
click at [693, 137] on span "Growth" at bounding box center [683, 138] width 27 height 11
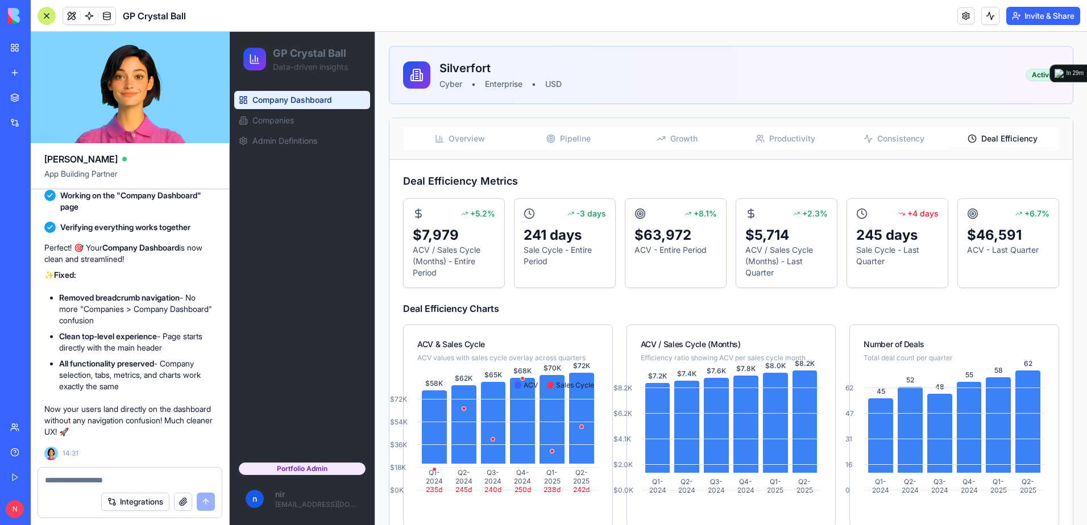
click at [1017, 130] on button "Deal Efficiency" at bounding box center [1002, 139] width 109 height 18
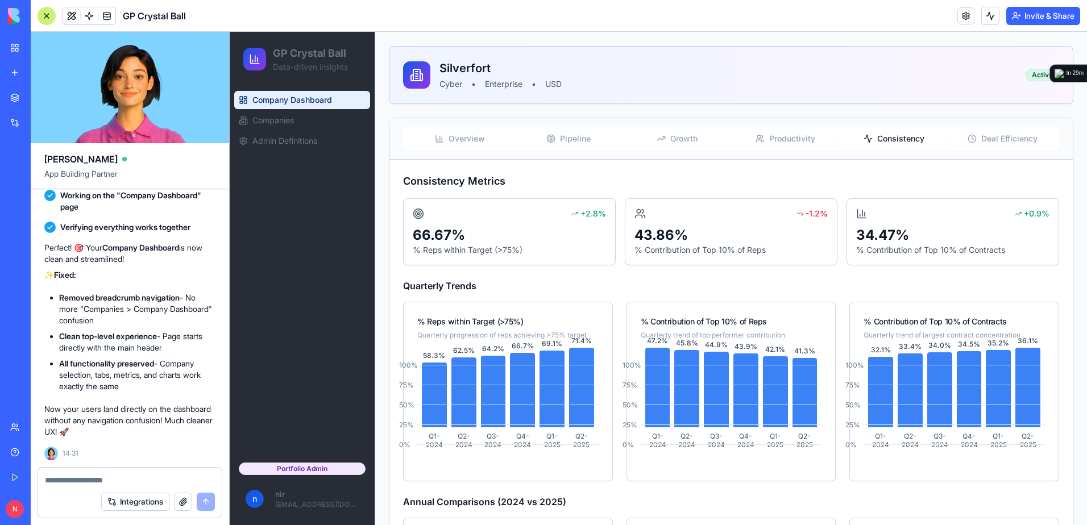
click at [897, 137] on span "Consistency" at bounding box center [900, 138] width 47 height 11
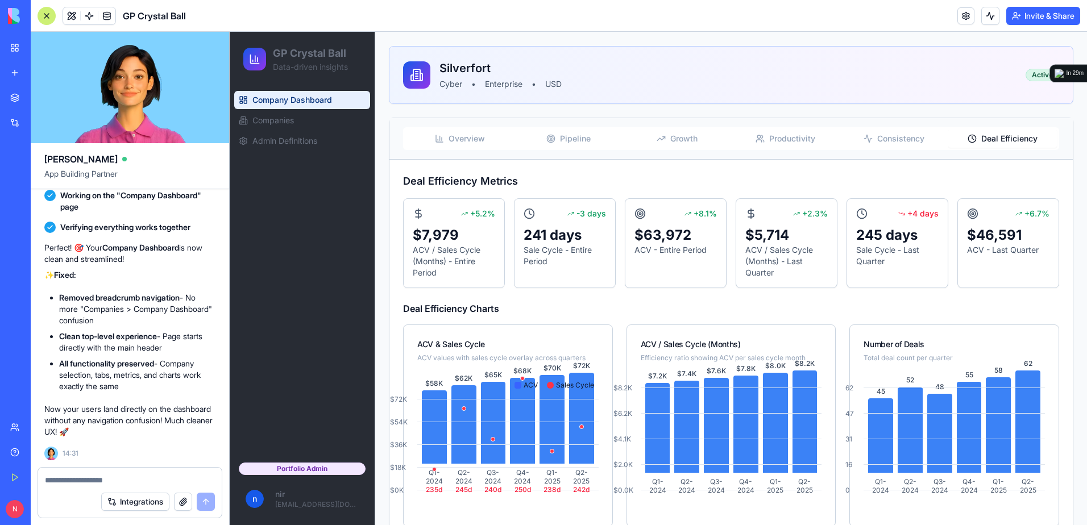
click at [981, 134] on span "Deal Efficiency" at bounding box center [1009, 138] width 56 height 11
click at [47, 23] on div at bounding box center [47, 16] width 18 height 18
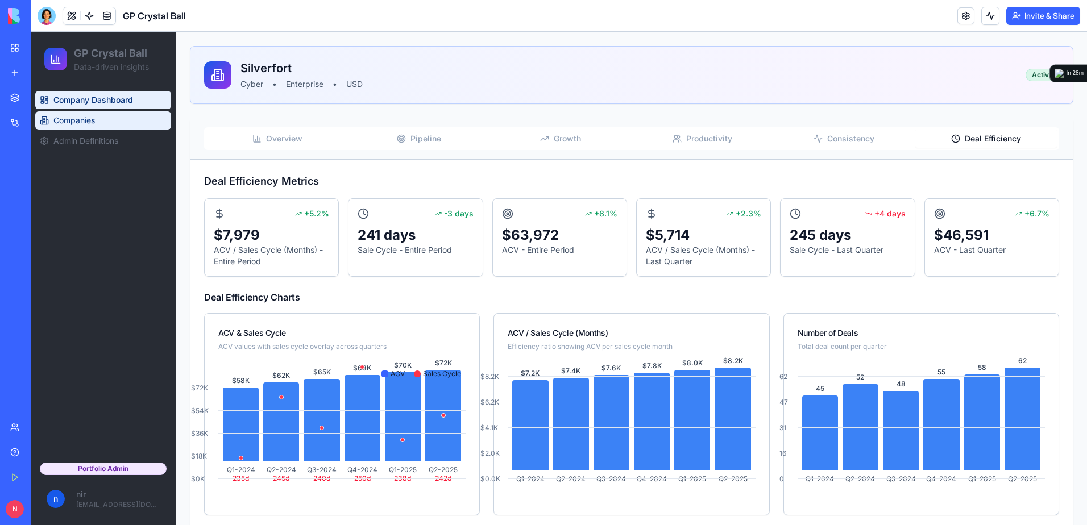
click at [77, 128] on link "Companies" at bounding box center [103, 120] width 136 height 18
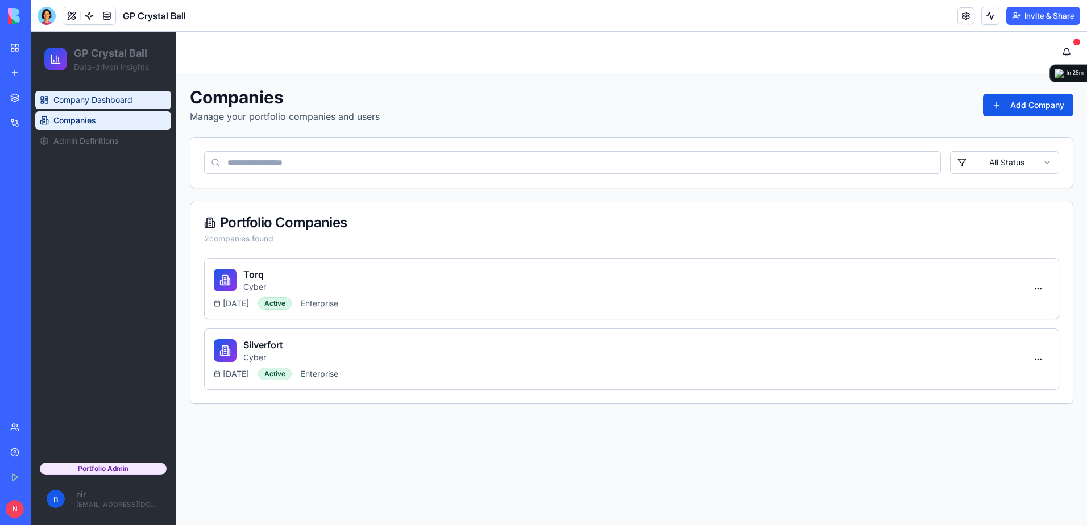
click at [87, 101] on span "Company Dashboard" at bounding box center [92, 99] width 79 height 11
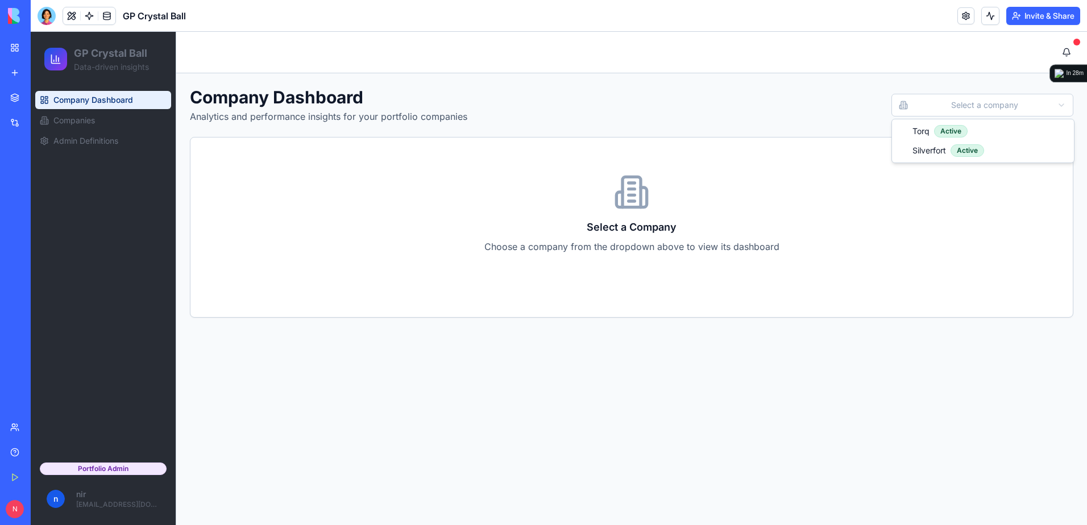
click at [931, 111] on html "GP Crystal Ball Data-driven insights Company Dashboard Companies Admin Definiti…" at bounding box center [559, 278] width 1056 height 493
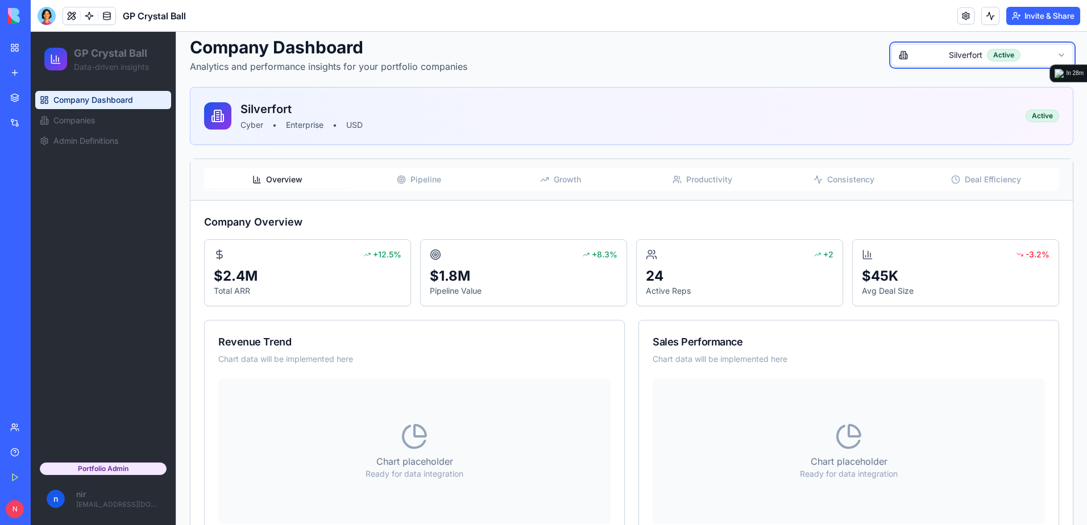
scroll to position [91, 0]
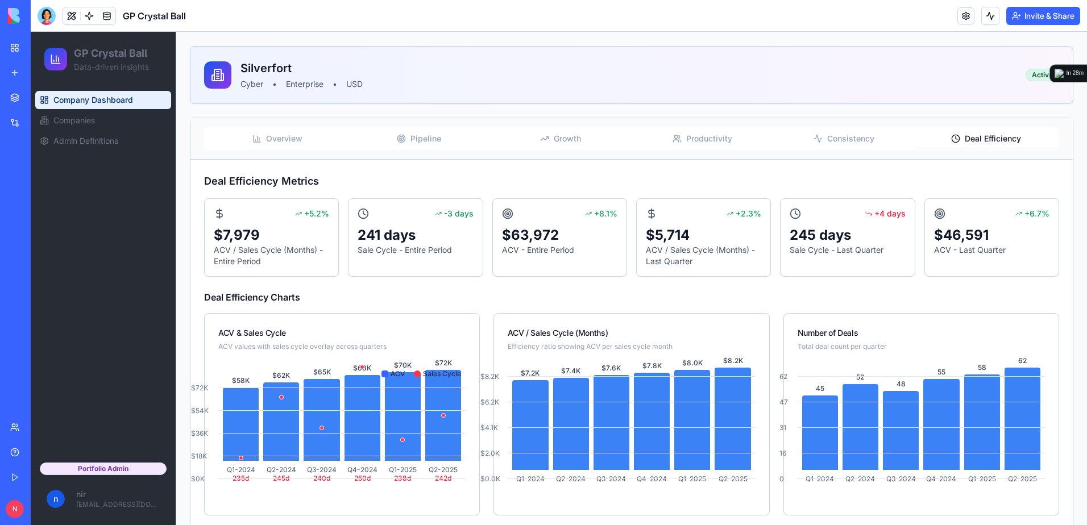
click at [967, 132] on button "Deal Efficiency" at bounding box center [986, 139] width 142 height 18
click at [48, 16] on div at bounding box center [47, 16] width 18 height 18
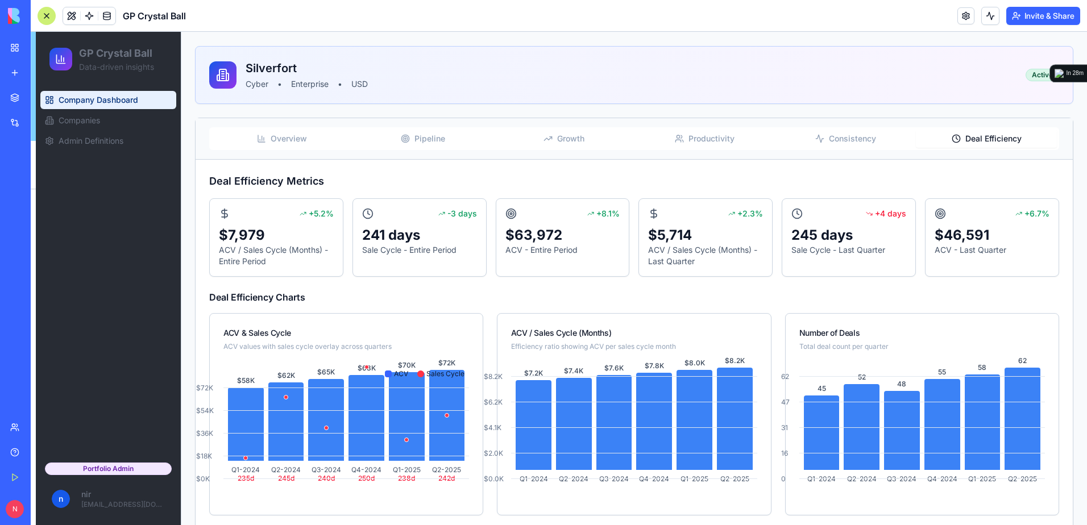
scroll to position [8090, 0]
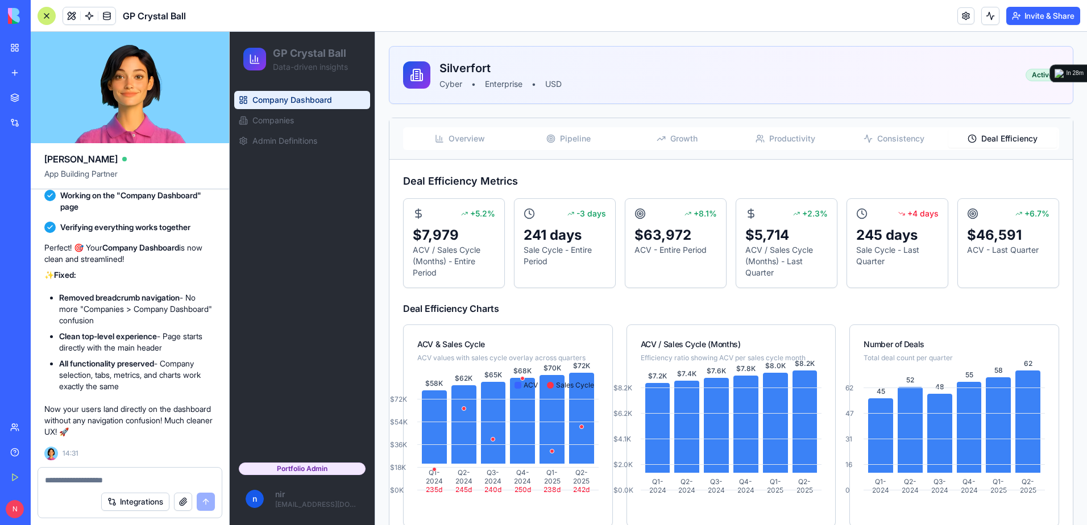
click at [123, 484] on textarea at bounding box center [130, 480] width 170 height 11
click at [138, 479] on textarea at bounding box center [130, 480] width 170 height 11
paste textarea "*"
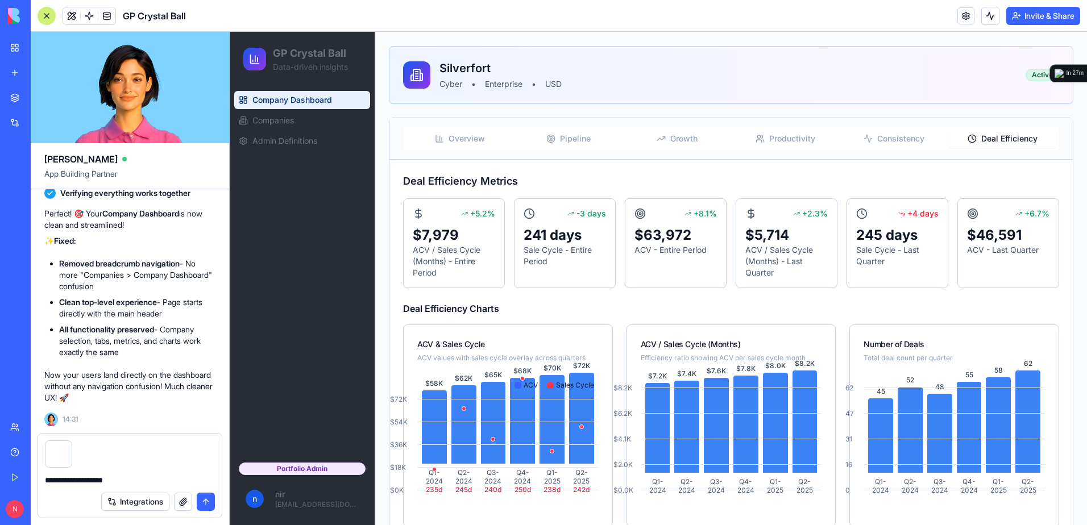
type textarea "**********"
click at [207, 502] on button "submit" at bounding box center [206, 502] width 18 height 18
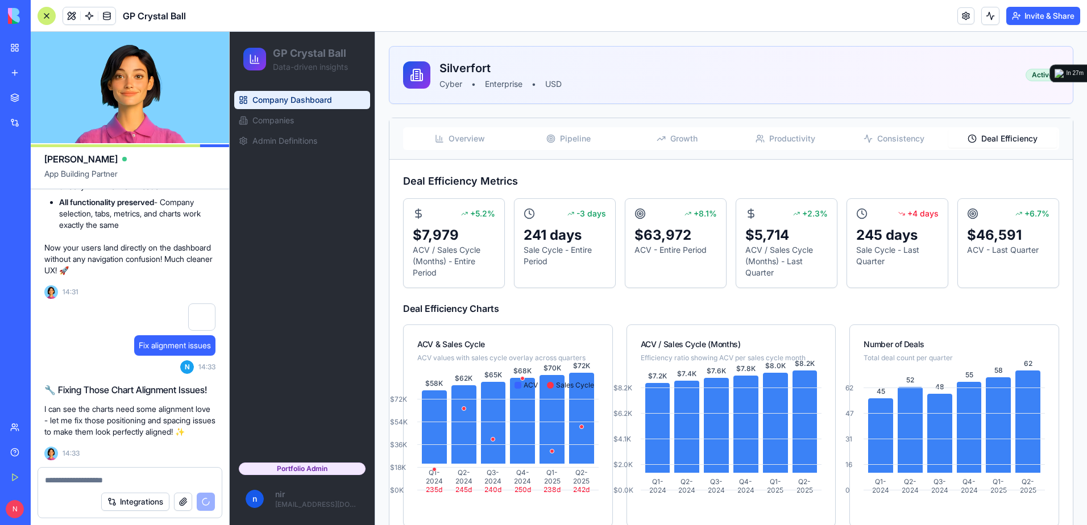
scroll to position [8294, 0]
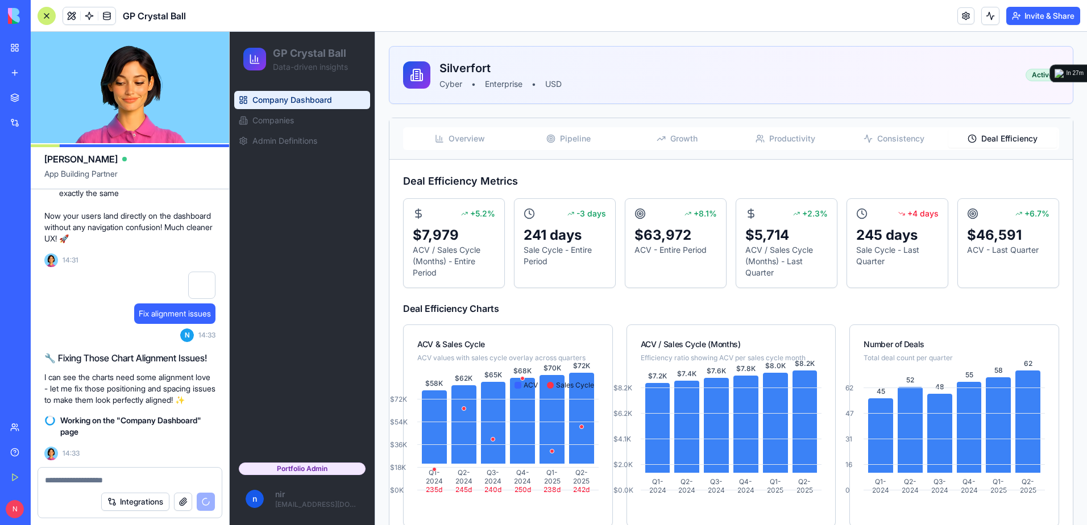
click at [43, 15] on div at bounding box center [47, 16] width 18 height 18
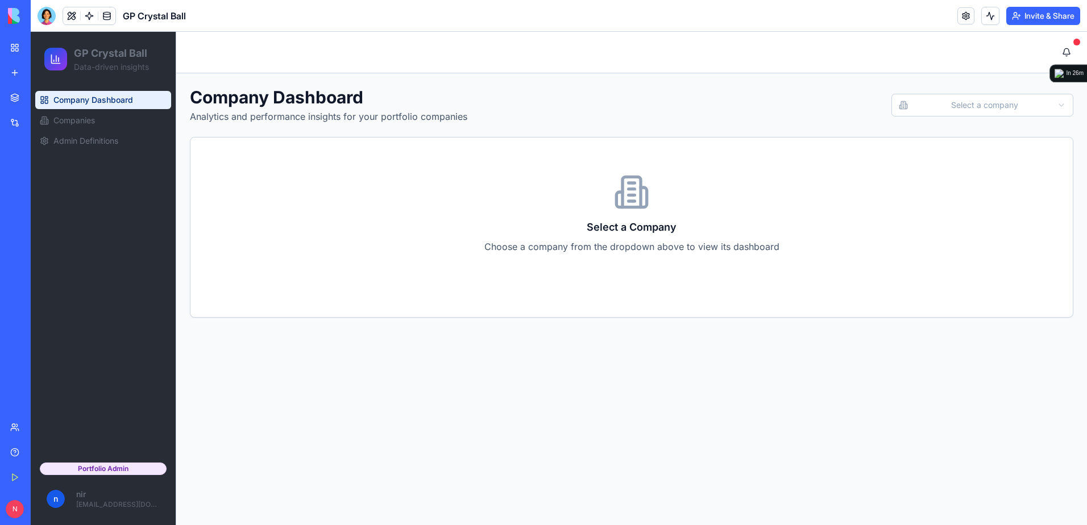
scroll to position [0, 0]
click at [105, 123] on link "Companies" at bounding box center [103, 120] width 136 height 18
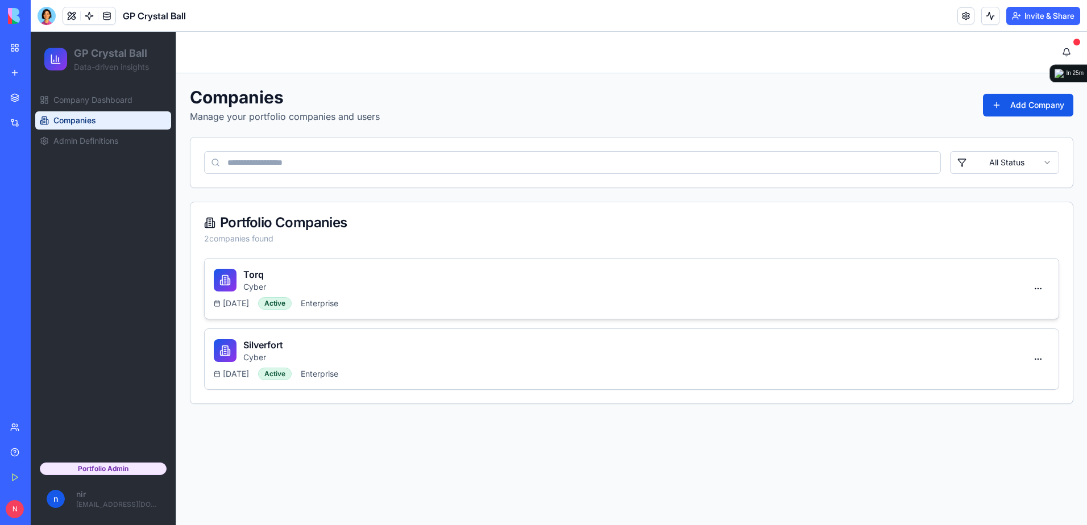
click at [880, 280] on div "Torq Cyber" at bounding box center [620, 280] width 813 height 25
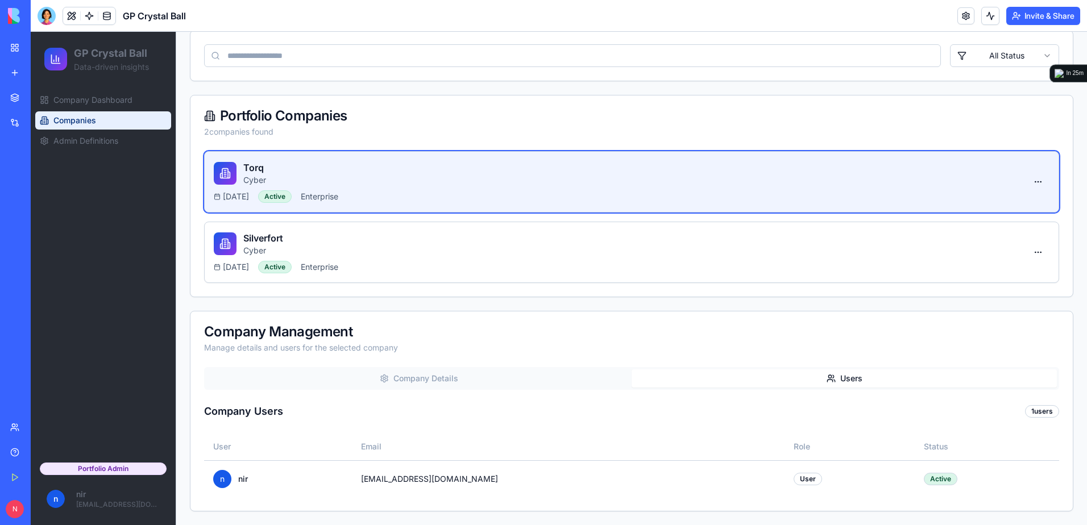
scroll to position [107, 0]
click at [757, 230] on div "Companies Manage your portfolio companies and users Add Company All Status Port…" at bounding box center [631, 245] width 883 height 531
click at [841, 381] on button "Users" at bounding box center [843, 378] width 425 height 18
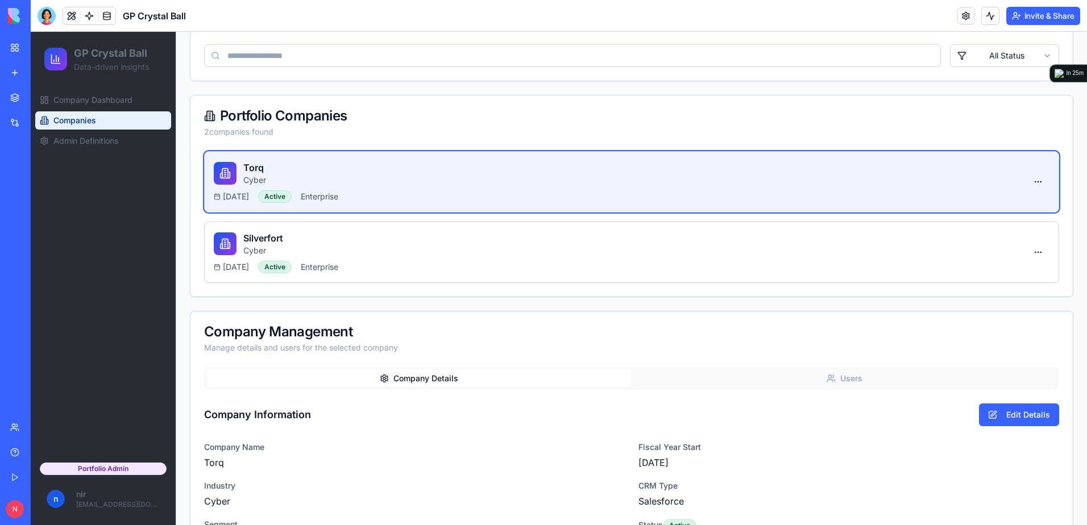
click at [417, 377] on button "Company Details" at bounding box center [418, 378] width 425 height 18
click at [124, 140] on link "Admin Definitions" at bounding box center [103, 141] width 136 height 18
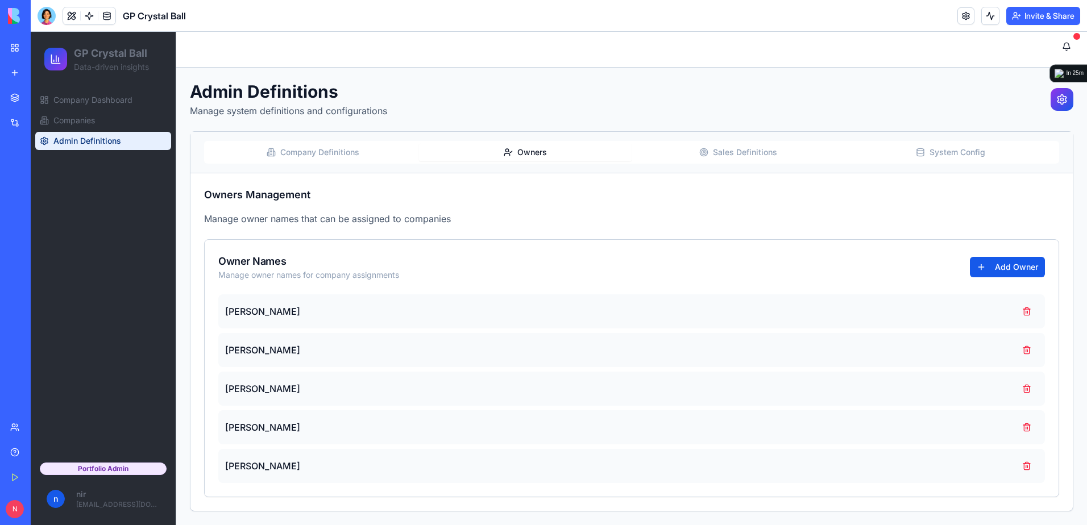
scroll to position [6, 0]
click at [561, 113] on div "Admin Definitions Manage system definitions and configurations Company Definiti…" at bounding box center [631, 296] width 883 height 430
click at [41, 12] on div at bounding box center [47, 16] width 18 height 18
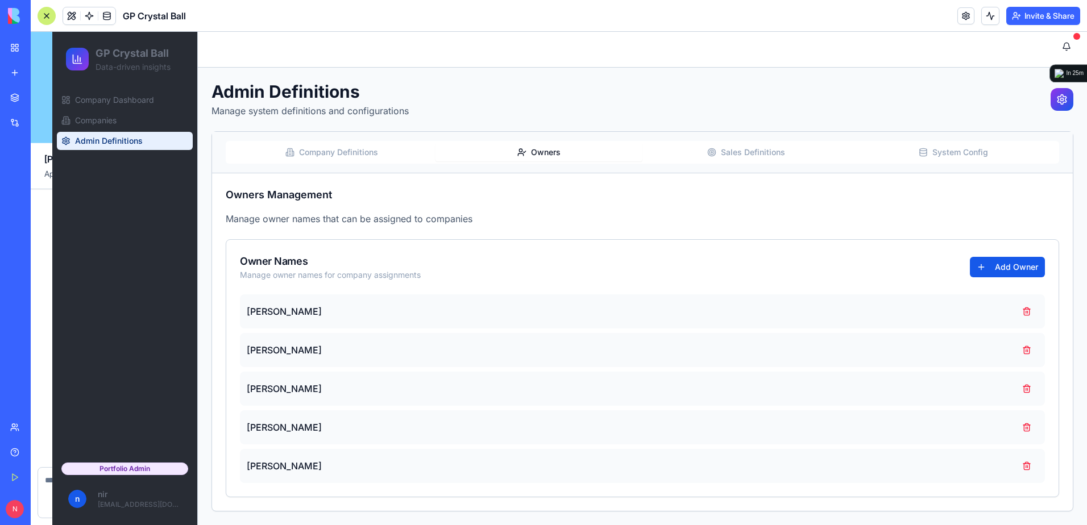
scroll to position [8567, 0]
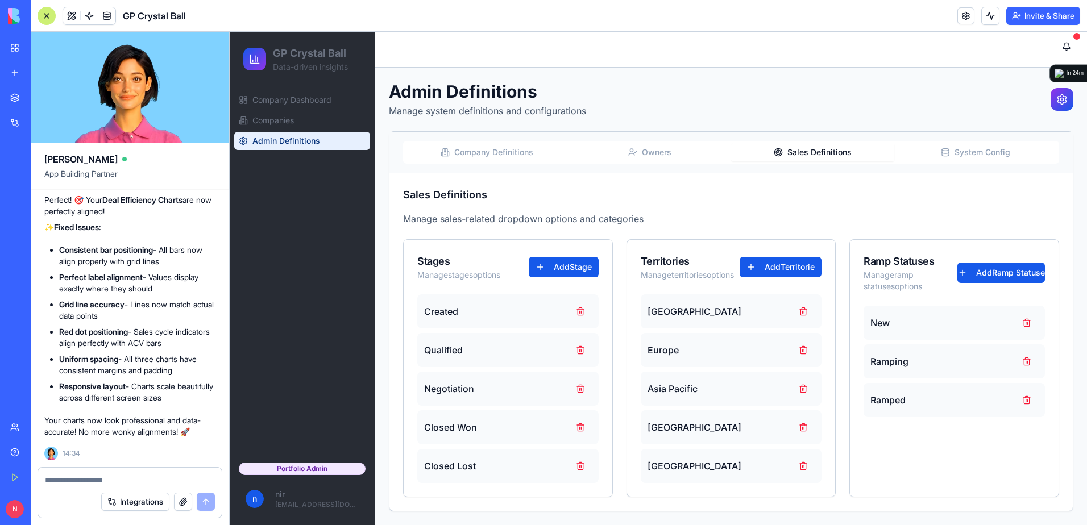
click at [790, 146] on button "Sales Definitions" at bounding box center [812, 152] width 163 height 18
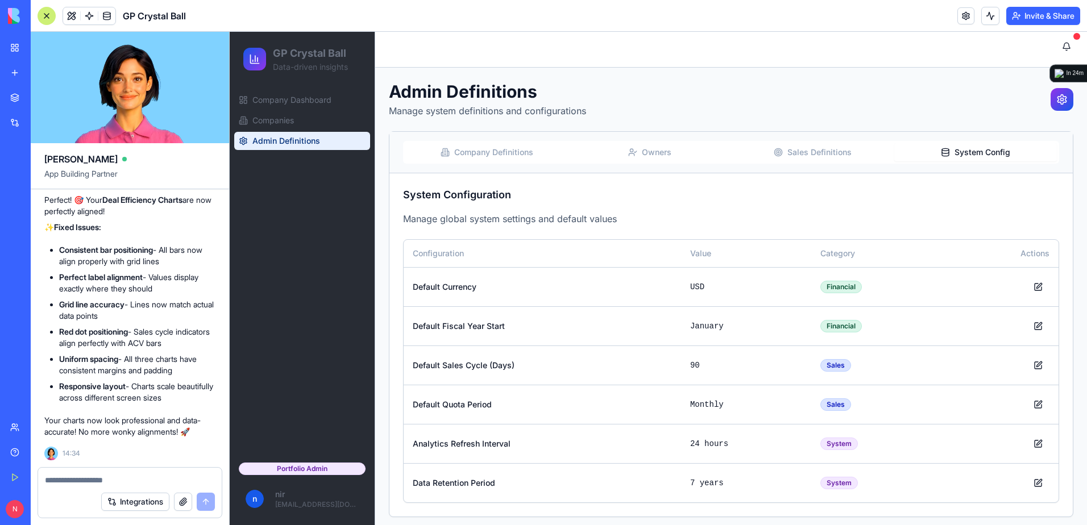
click at [977, 149] on button "System Config" at bounding box center [975, 152] width 163 height 18
click at [504, 163] on div "Company Definitions Owners Sales Definitions System Config" at bounding box center [730, 152] width 683 height 41
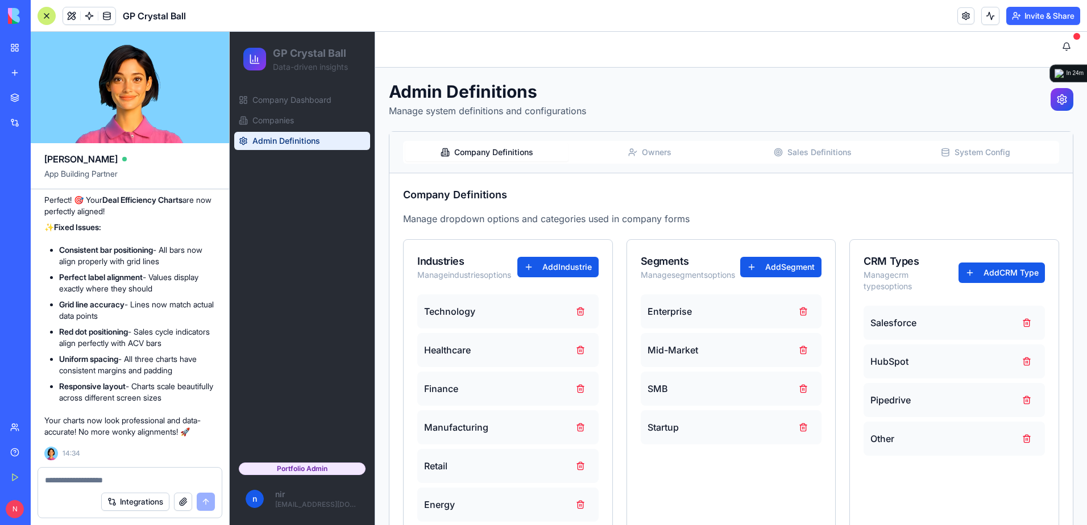
click at [506, 156] on button "Company Definitions" at bounding box center [486, 152] width 163 height 18
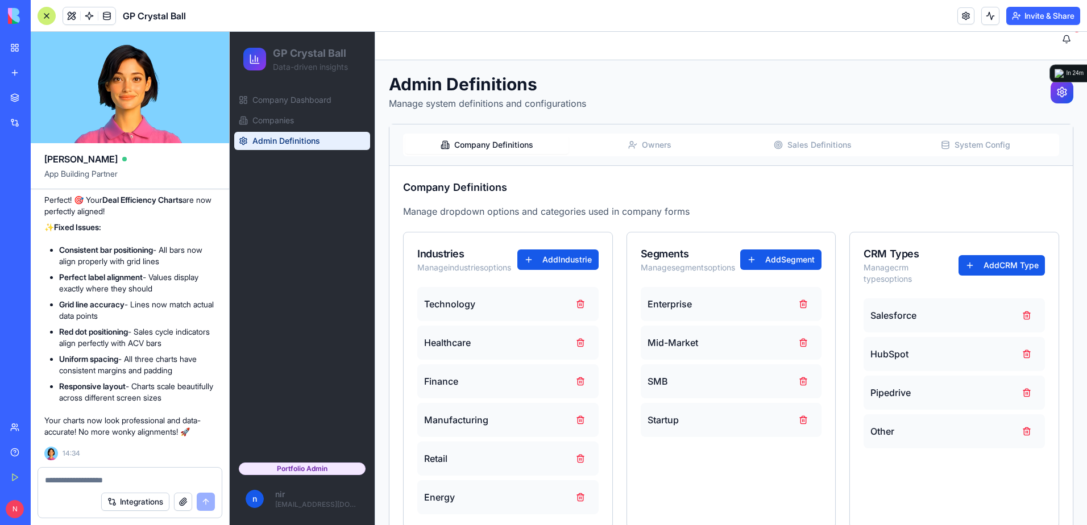
scroll to position [56, 0]
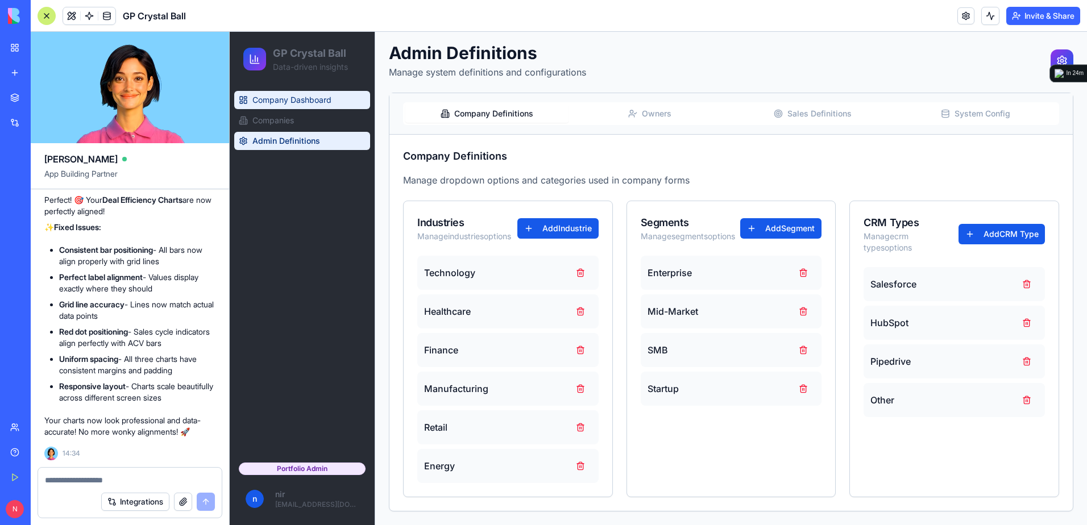
click at [305, 101] on span "Company Dashboard" at bounding box center [291, 99] width 79 height 11
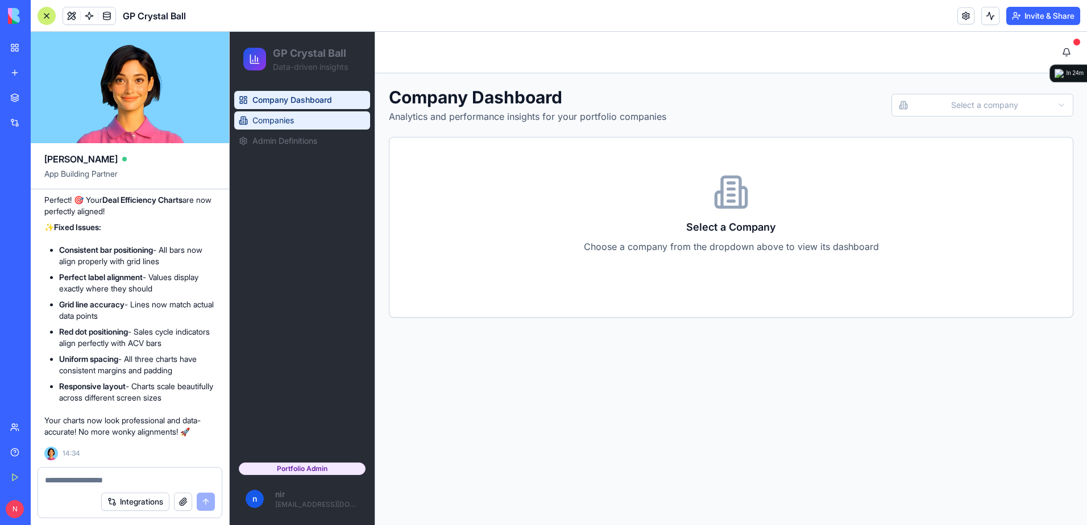
click at [296, 124] on link "Companies" at bounding box center [302, 120] width 136 height 18
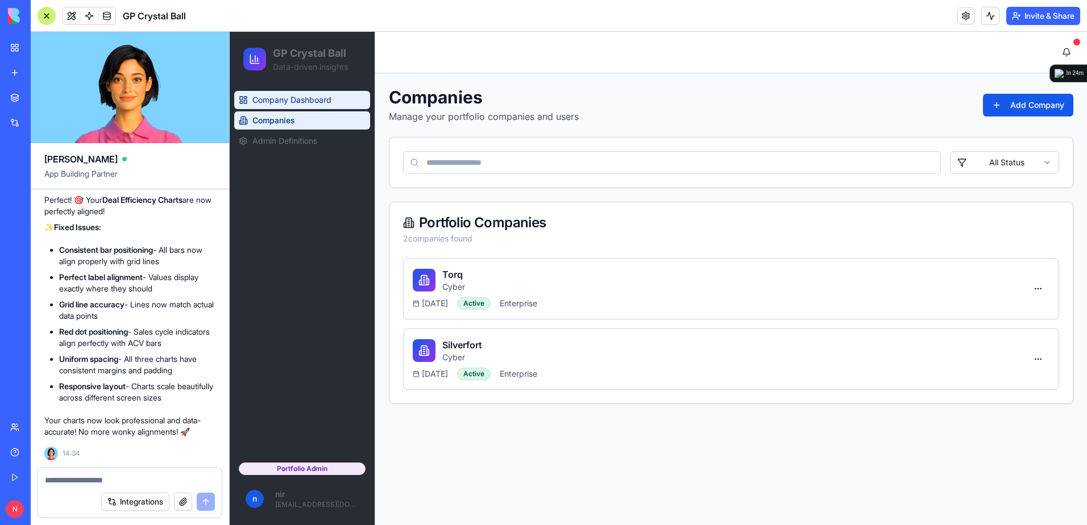
click at [301, 102] on span "Company Dashboard" at bounding box center [291, 99] width 79 height 11
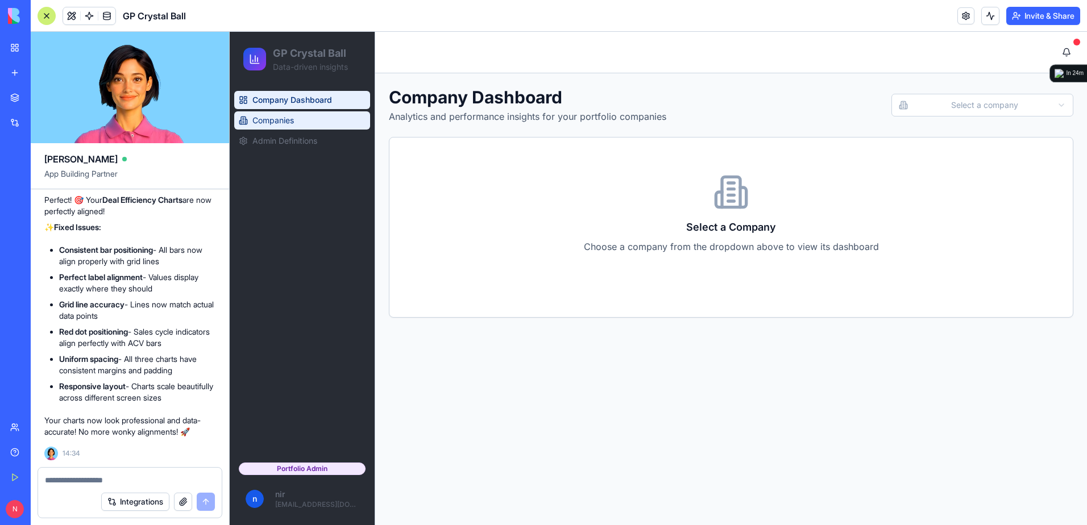
click at [297, 122] on link "Companies" at bounding box center [302, 120] width 136 height 18
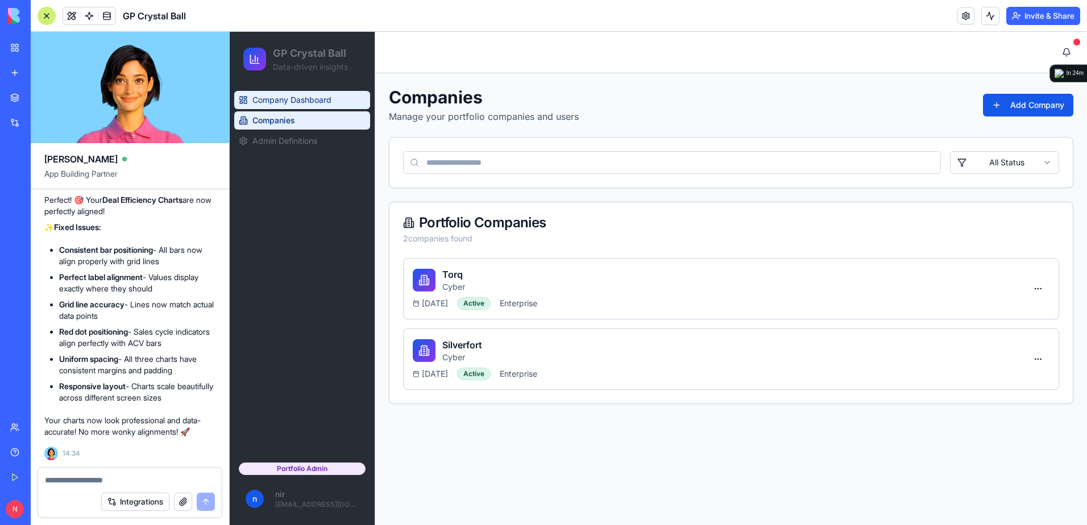
click at [310, 94] on span "Company Dashboard" at bounding box center [291, 99] width 79 height 11
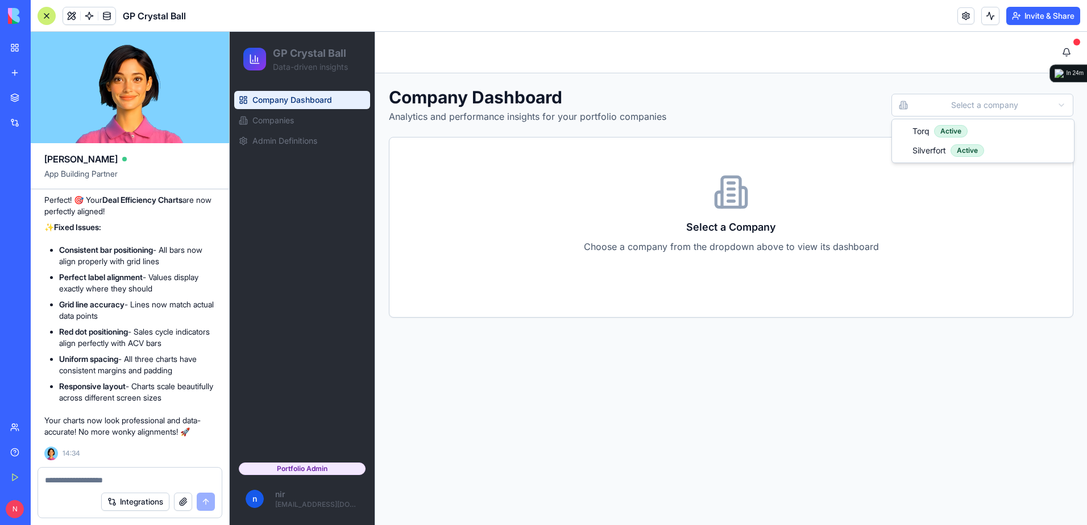
click at [992, 111] on html "GP Crystal Ball Data-driven insights Company Dashboard Companies Admin Definiti…" at bounding box center [658, 278] width 857 height 493
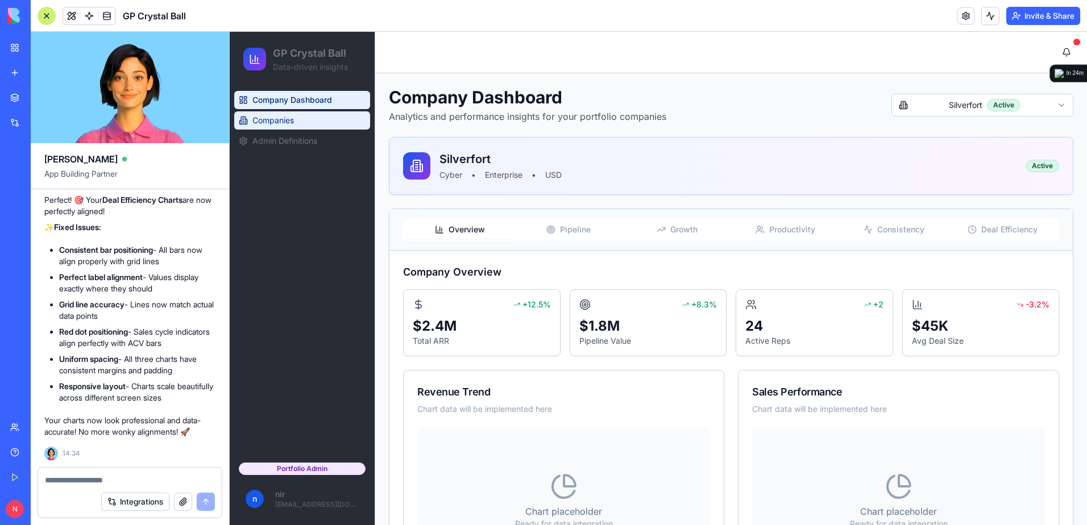
click at [303, 124] on link "Companies" at bounding box center [302, 120] width 136 height 18
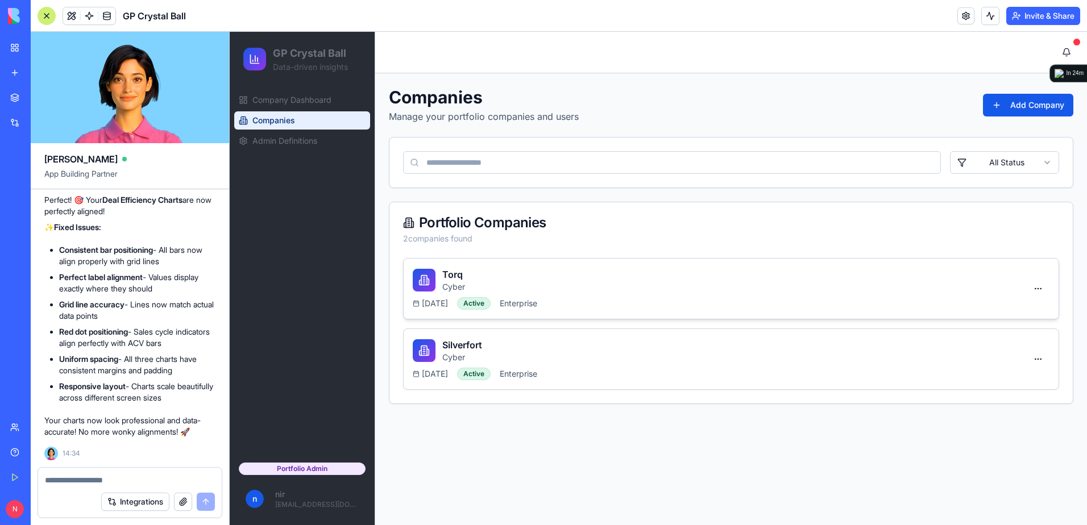
click at [730, 306] on div "2025-01-31 Active Enterprise" at bounding box center [720, 303] width 614 height 13
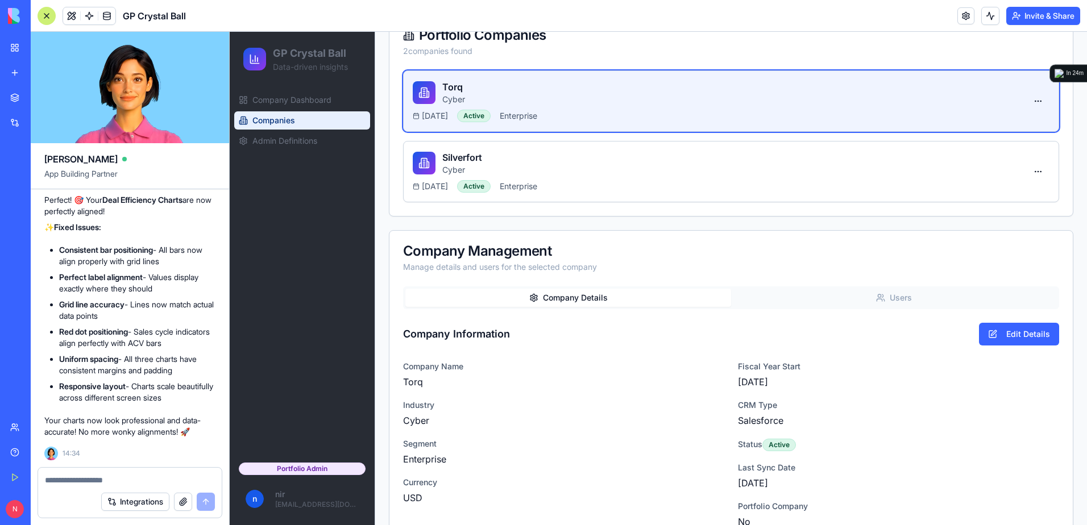
scroll to position [257, 0]
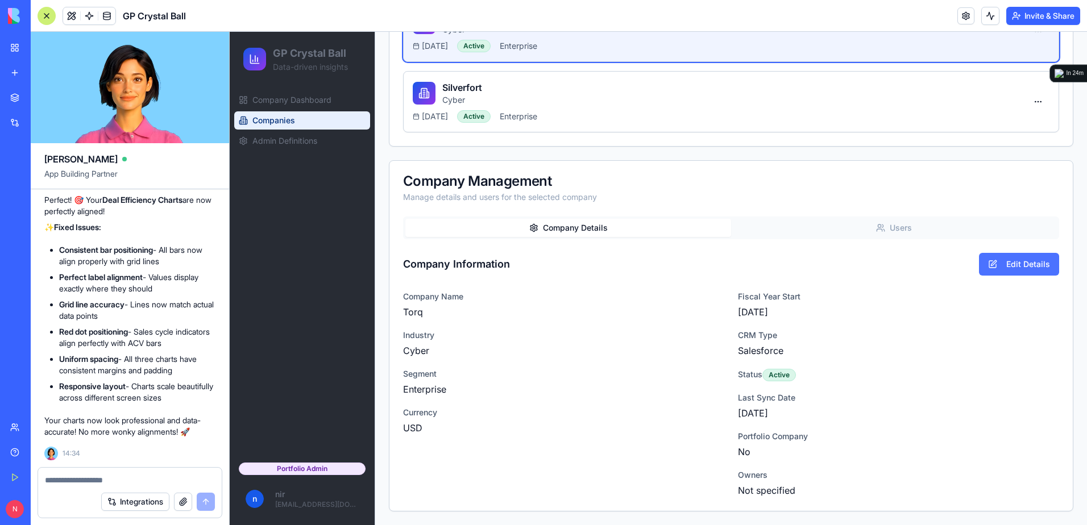
click at [1006, 267] on button "Edit Details" at bounding box center [1019, 264] width 80 height 23
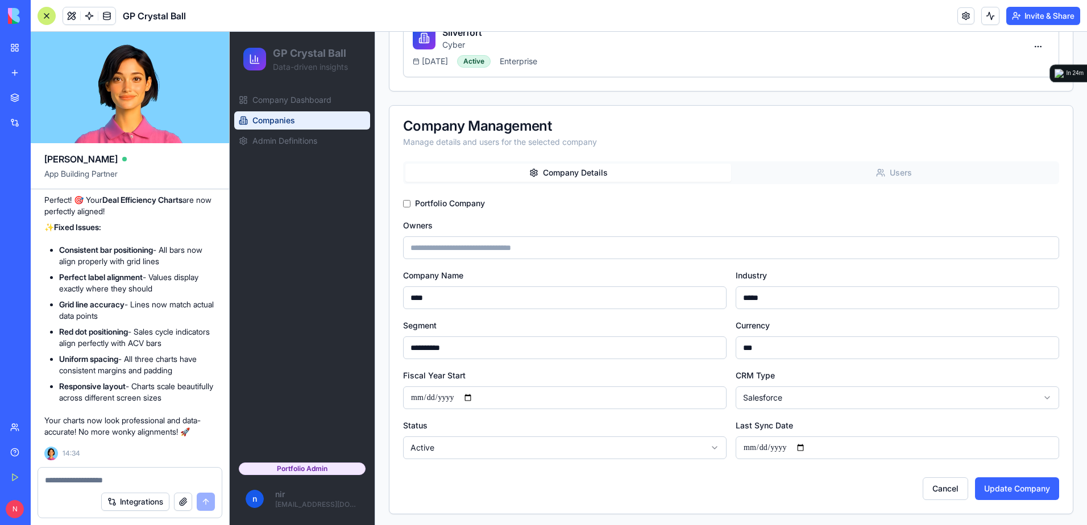
scroll to position [315, 0]
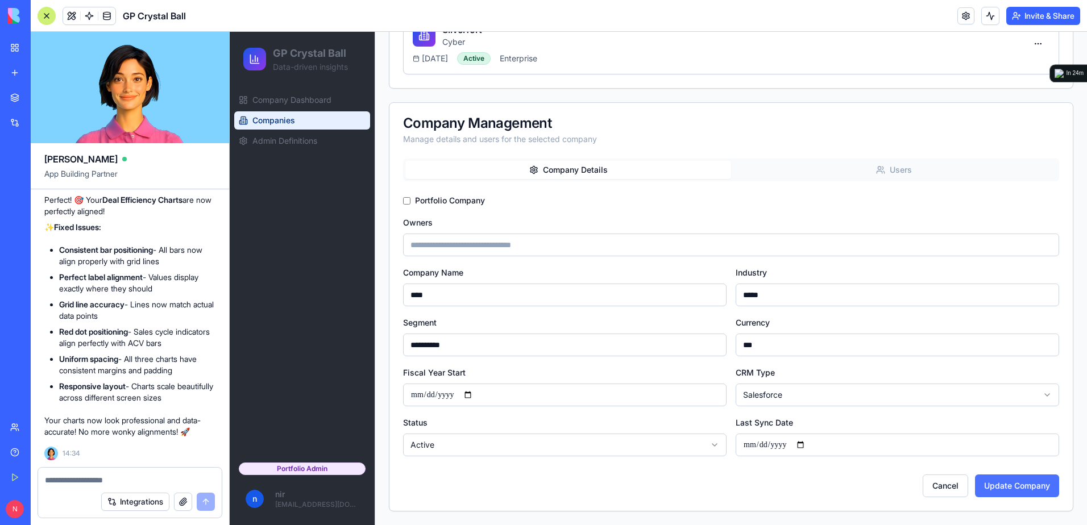
click at [977, 481] on button "Update Company" at bounding box center [1017, 486] width 84 height 23
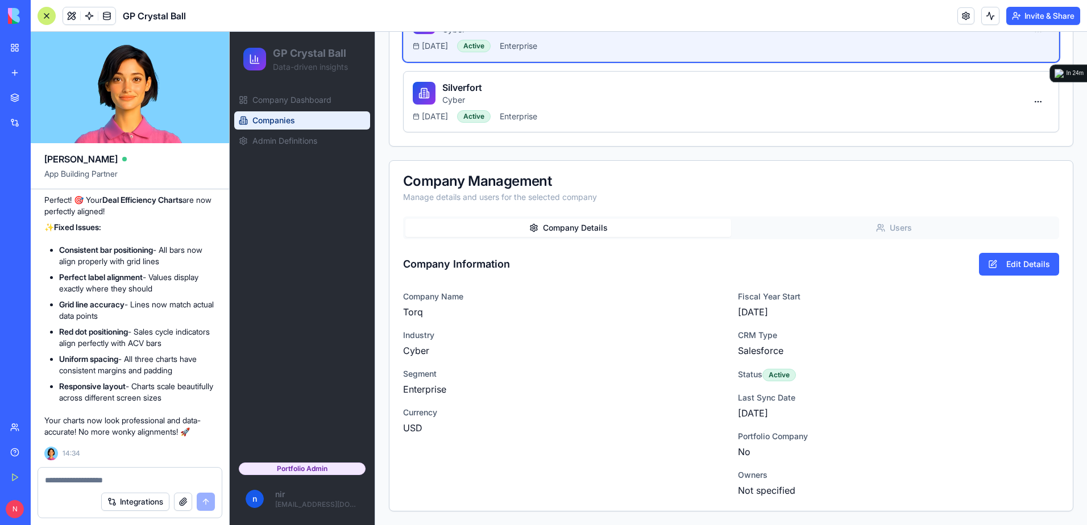
scroll to position [257, 0]
click at [1019, 264] on button "Edit Details" at bounding box center [1019, 264] width 80 height 23
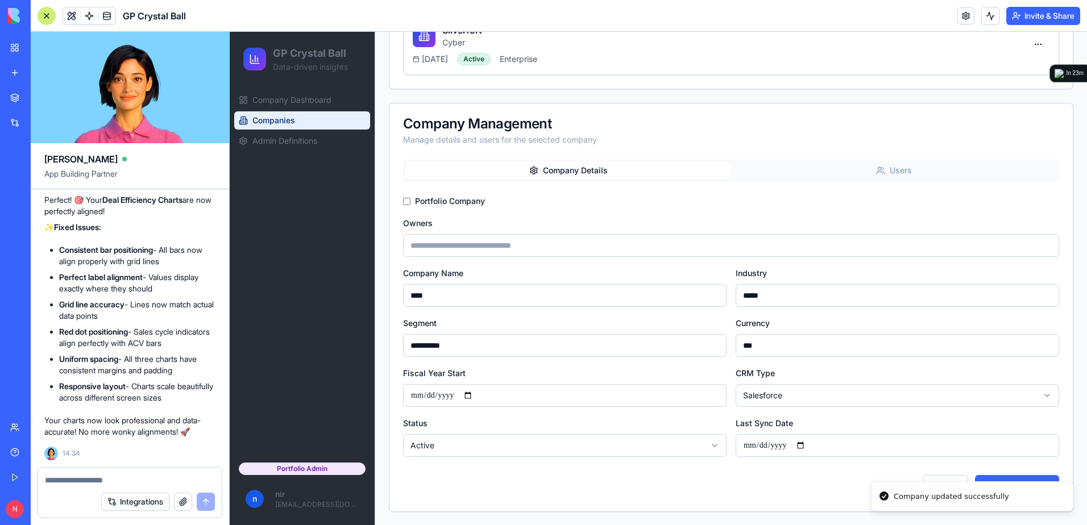
scroll to position [315, 0]
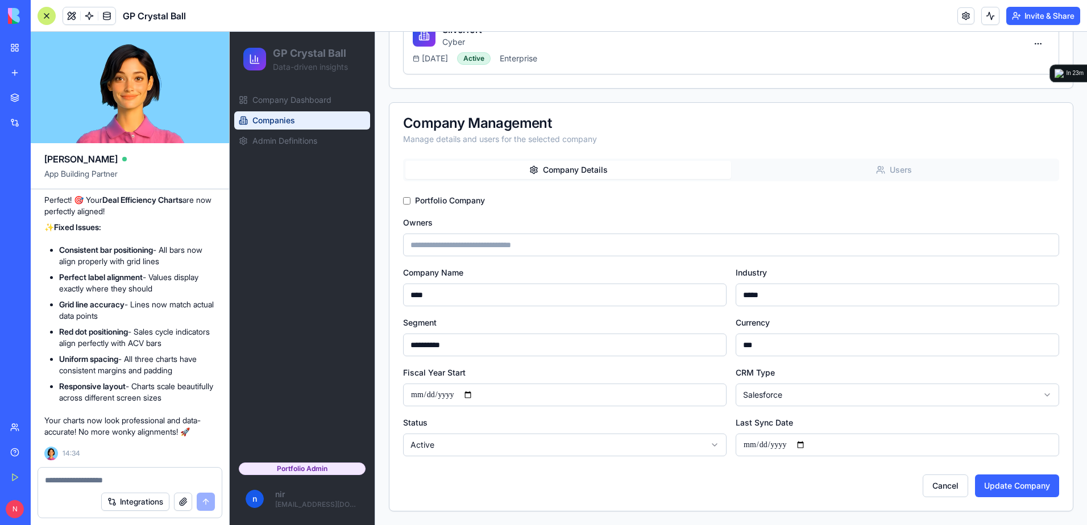
click at [424, 242] on input "Owners" at bounding box center [731, 245] width 656 height 23
click at [1030, 488] on button "Update Company" at bounding box center [1017, 486] width 84 height 23
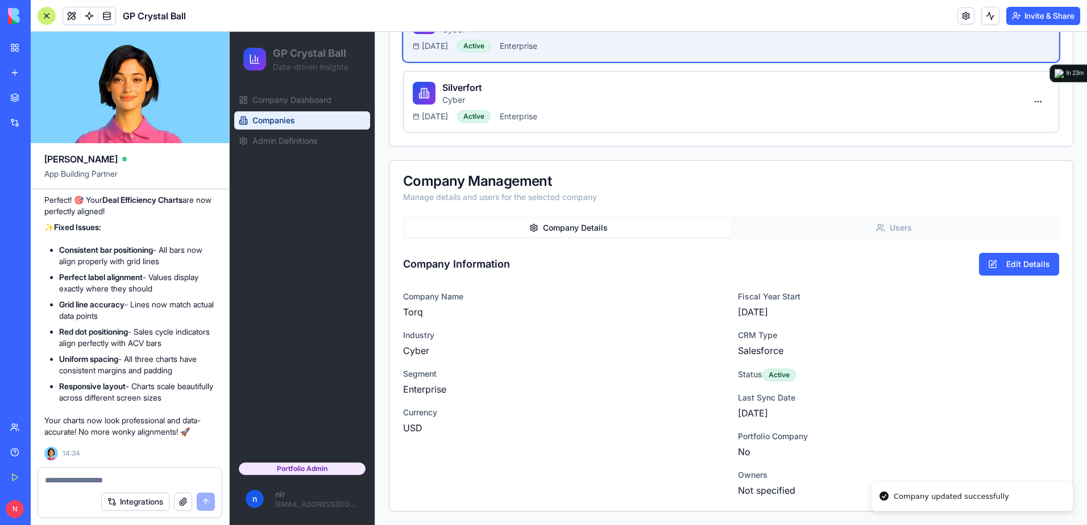
scroll to position [272, 0]
click at [302, 140] on span "Admin Definitions" at bounding box center [284, 140] width 65 height 11
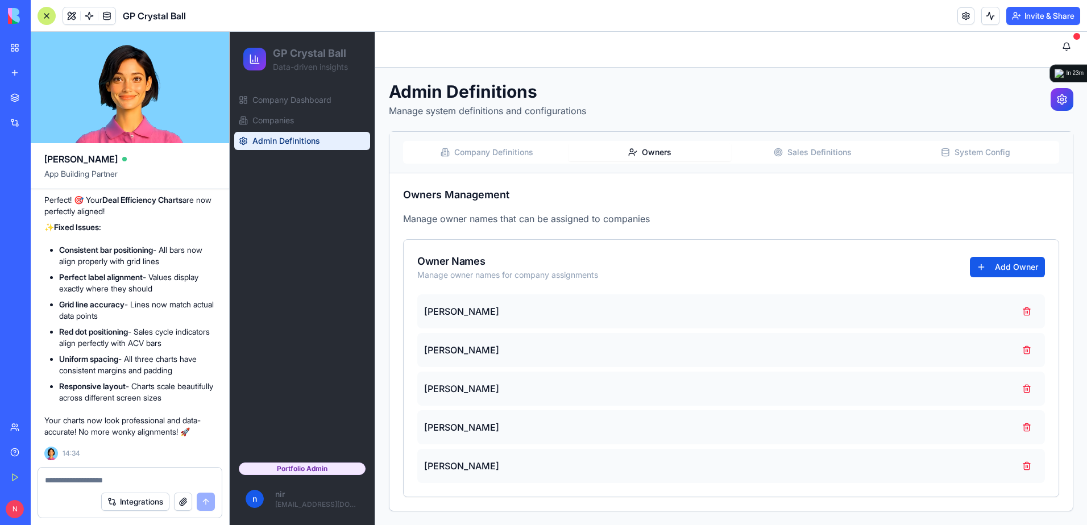
scroll to position [6, 0]
click at [650, 105] on div "Admin Definitions Manage system definitions and configurations Company Definiti…" at bounding box center [731, 296] width 684 height 430
click at [987, 265] on button "Add Owner" at bounding box center [1007, 267] width 75 height 20
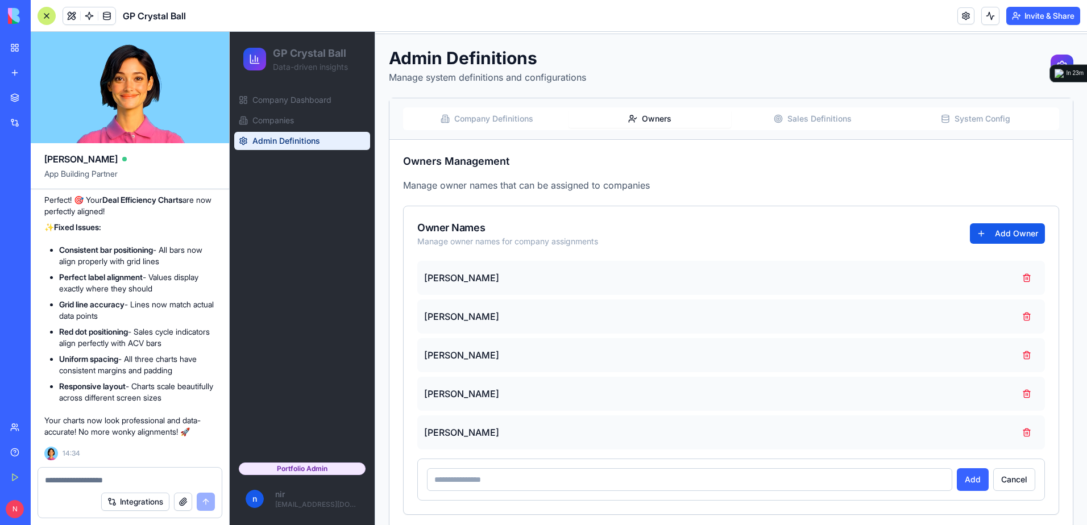
scroll to position [57, 0]
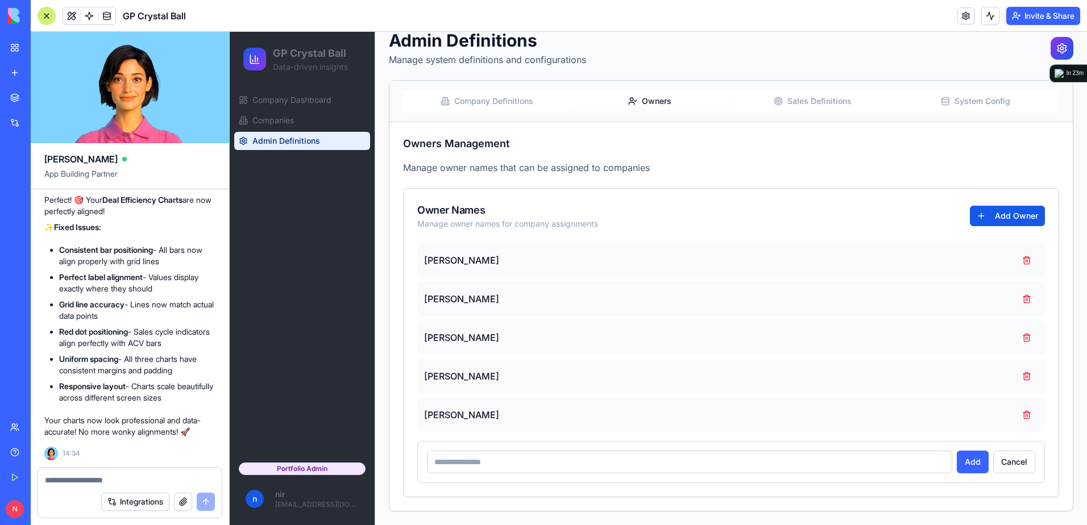
click at [772, 459] on input at bounding box center [689, 462] width 525 height 23
type input "**********"
click at [956, 459] on button "Add" at bounding box center [972, 462] width 32 height 23
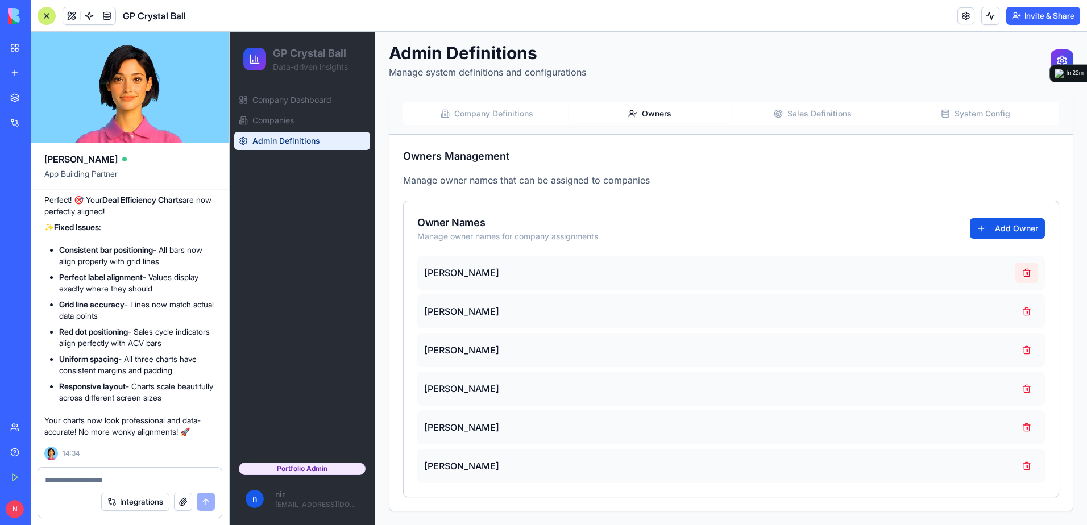
click at [1021, 277] on button at bounding box center [1026, 273] width 23 height 20
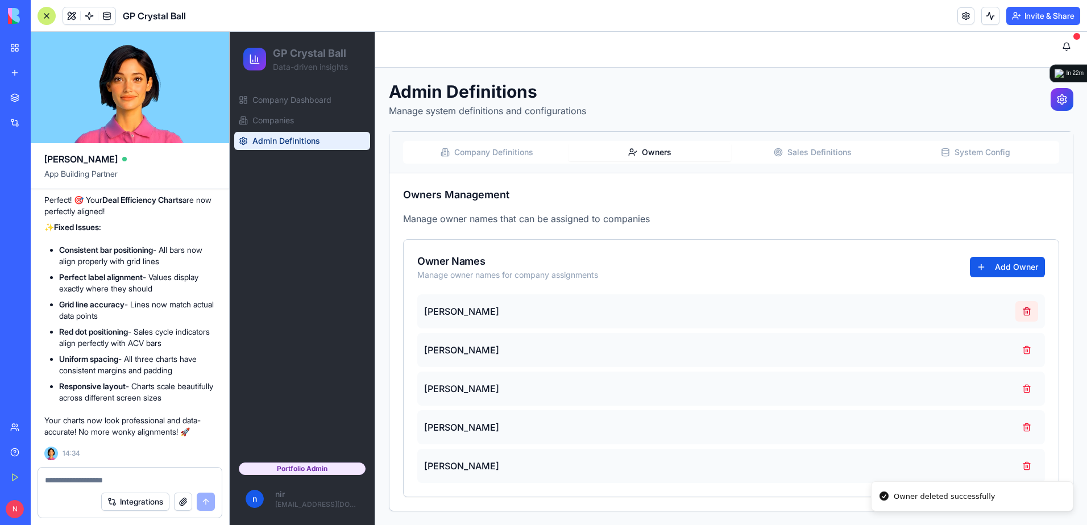
click at [1018, 311] on button at bounding box center [1026, 311] width 23 height 20
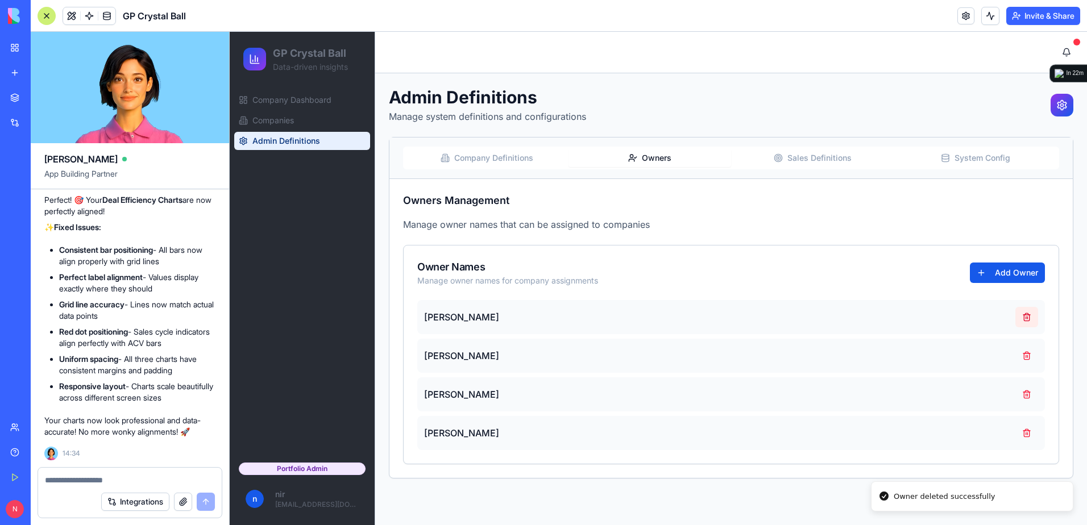
scroll to position [0, 0]
click at [1028, 317] on button at bounding box center [1026, 317] width 23 height 20
click at [1028, 321] on button at bounding box center [1026, 317] width 23 height 20
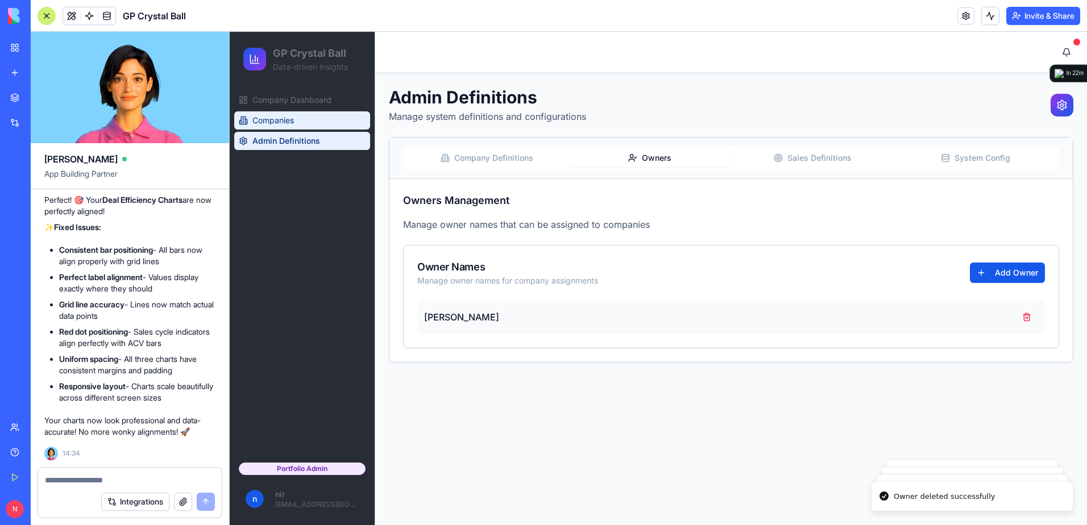
click at [278, 114] on link "Companies" at bounding box center [302, 120] width 136 height 18
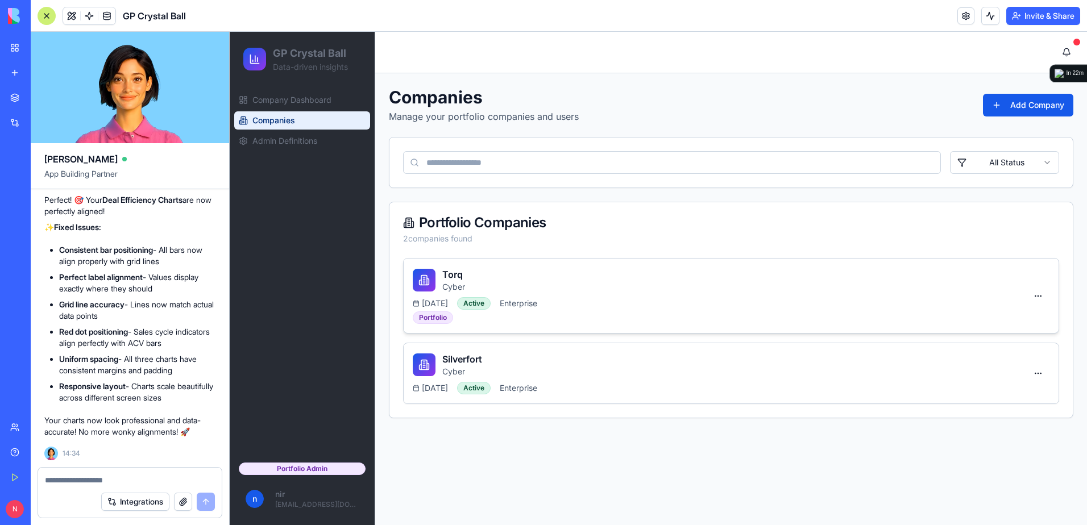
click at [608, 292] on div "Torq Cyber" at bounding box center [720, 280] width 614 height 25
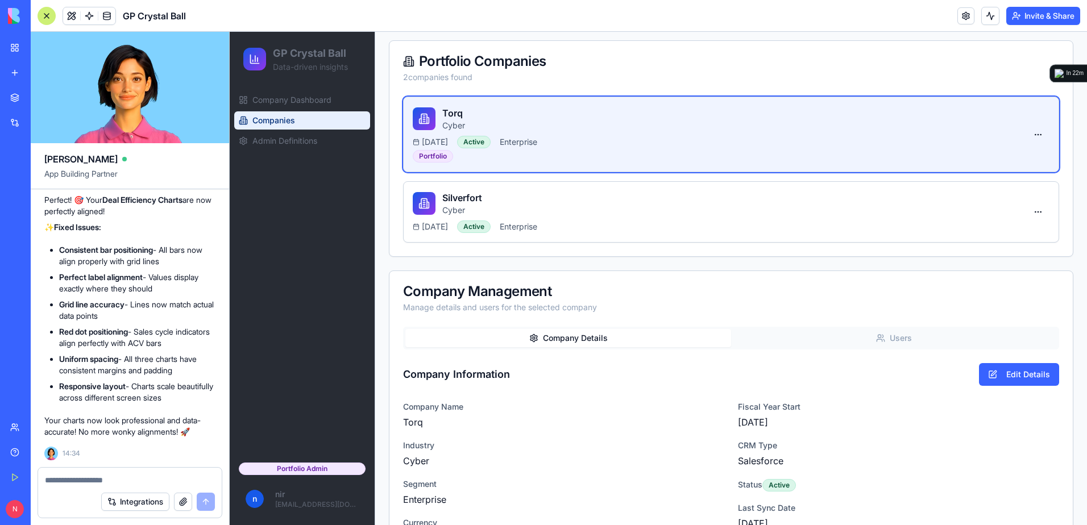
scroll to position [272, 0]
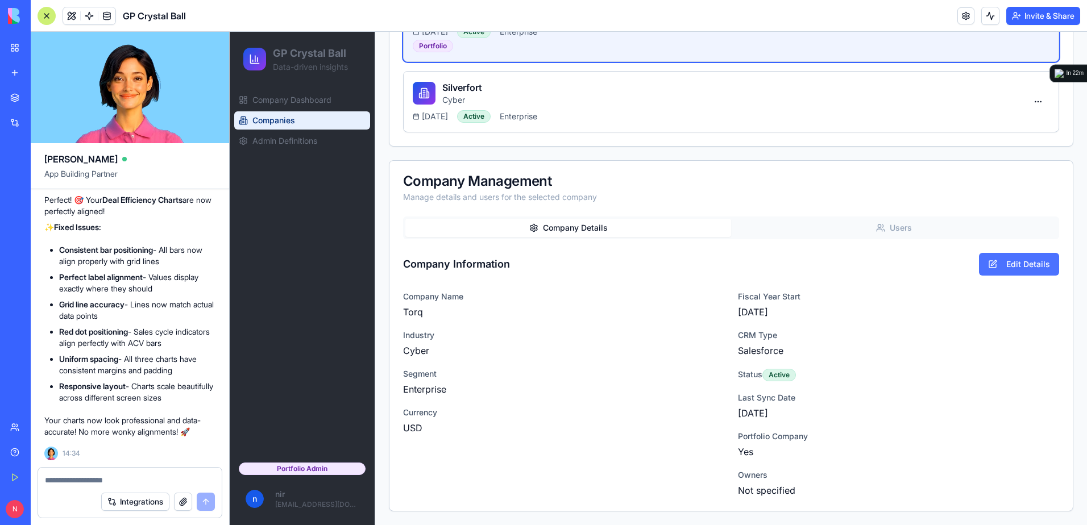
click at [998, 266] on button "Edit Details" at bounding box center [1019, 264] width 80 height 23
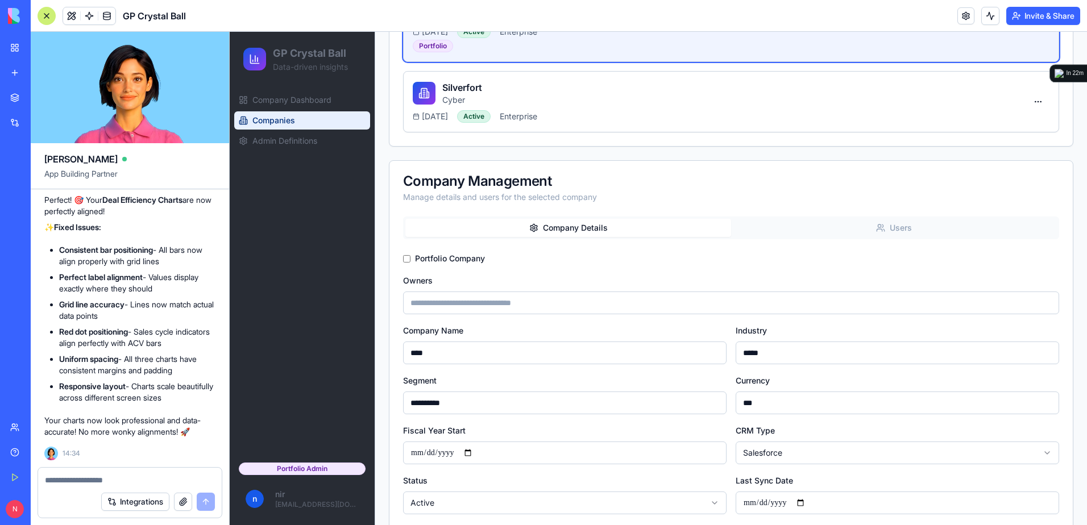
scroll to position [330, 0]
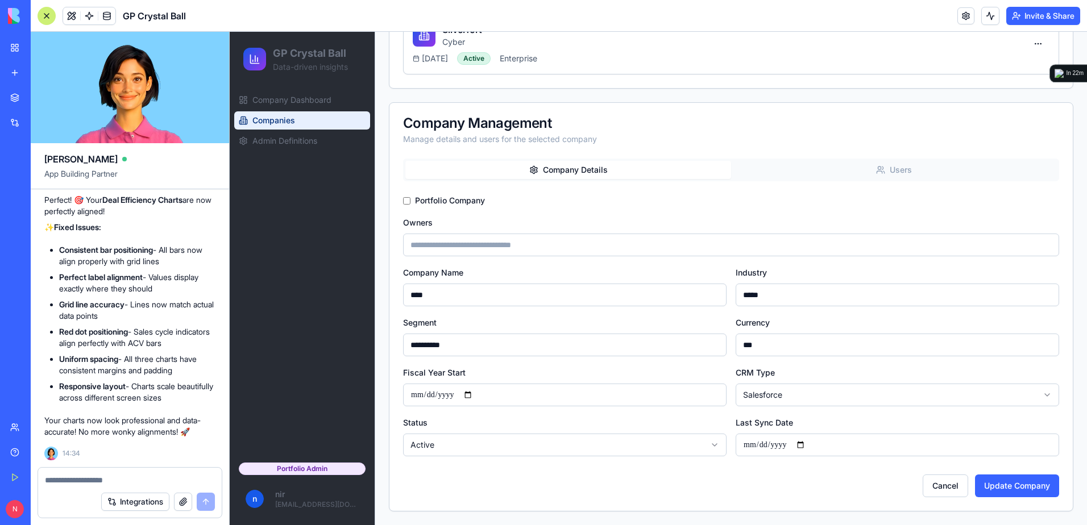
click at [496, 240] on input "Owners" at bounding box center [731, 245] width 656 height 23
click at [537, 294] on input "****" at bounding box center [564, 295] width 323 height 23
click at [550, 243] on input "***" at bounding box center [731, 245] width 656 height 23
type input "**********"
click button "Update Company" at bounding box center [1017, 486] width 84 height 23
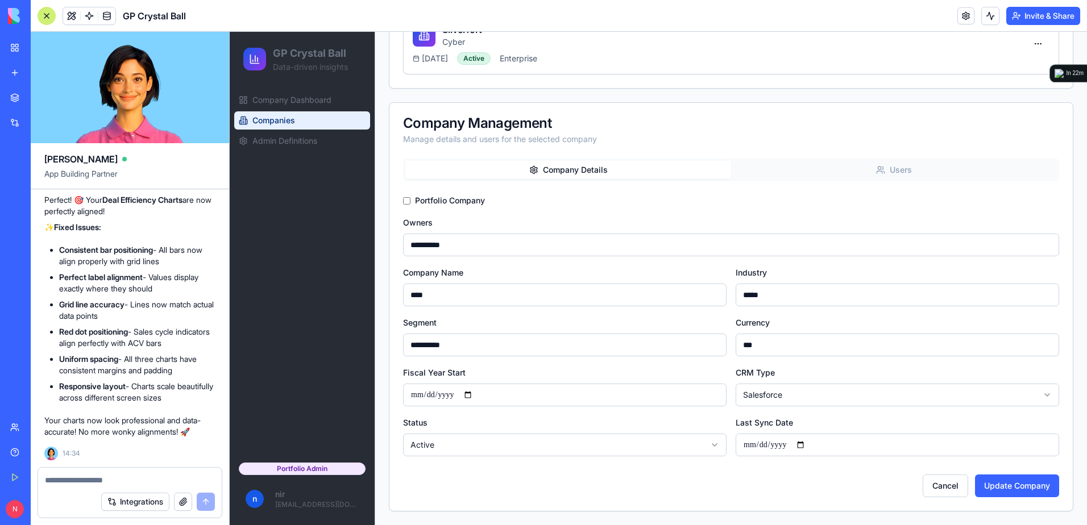
scroll to position [272, 0]
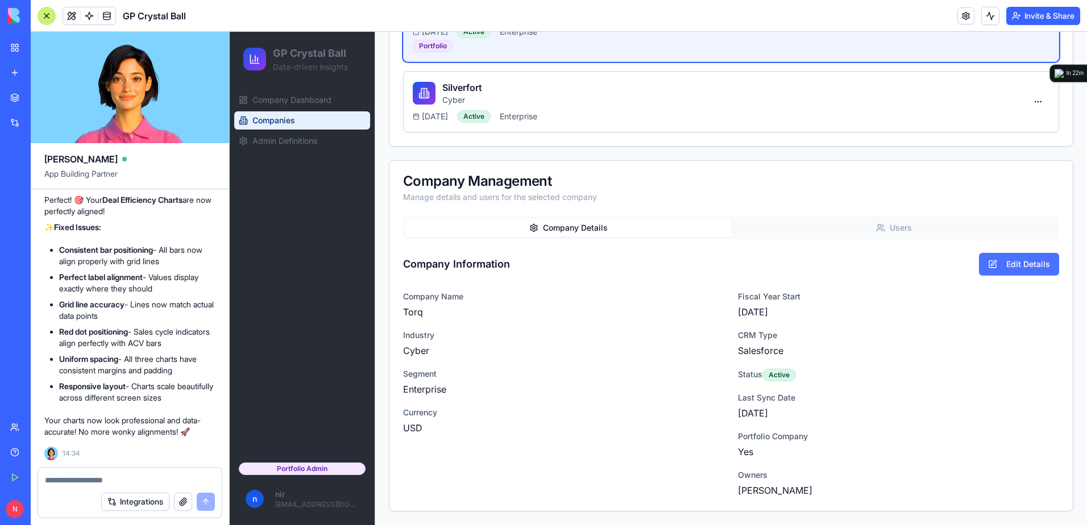
click at [992, 264] on button "Edit Details" at bounding box center [1019, 264] width 80 height 23
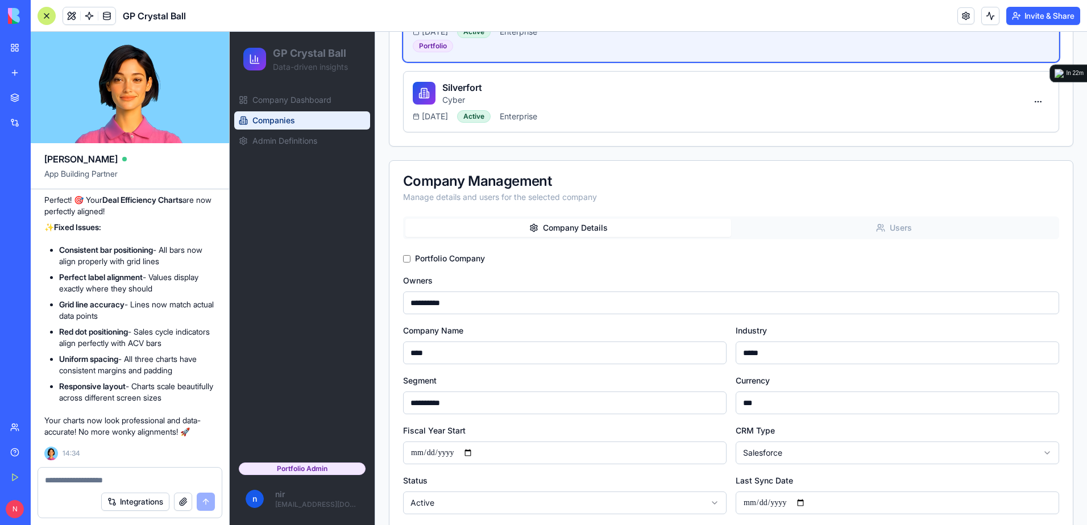
click at [791, 307] on input "**********" at bounding box center [731, 303] width 656 height 23
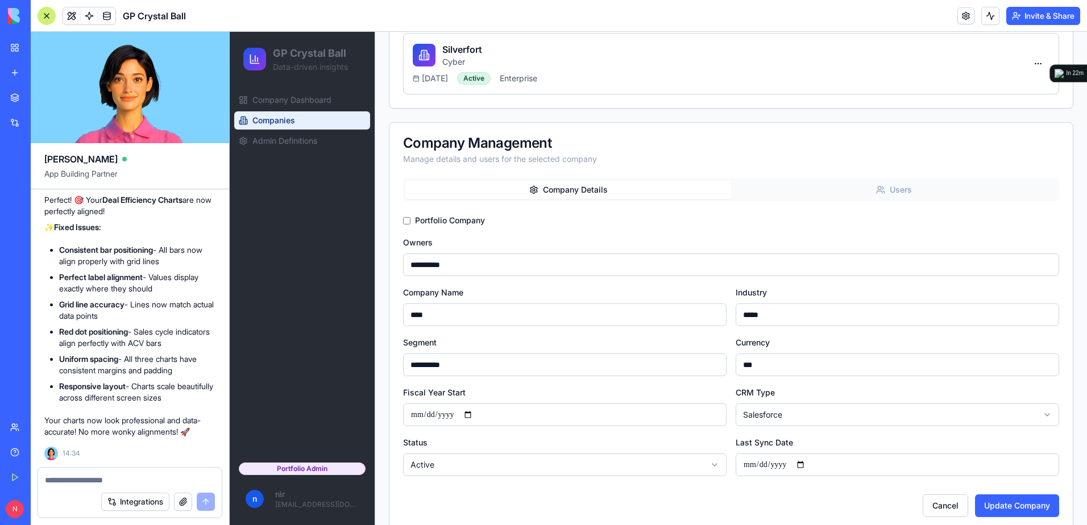
scroll to position [328, 0]
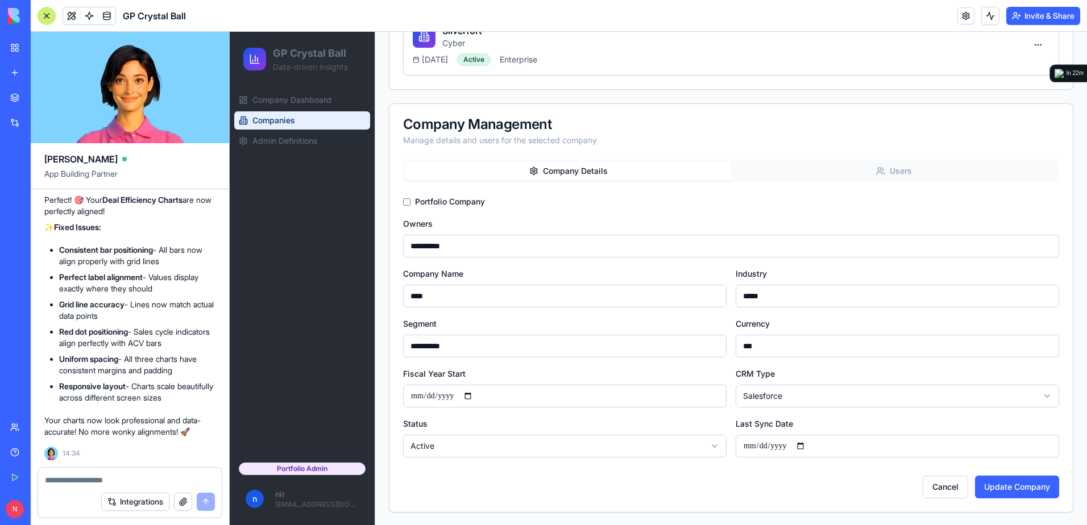
click at [81, 481] on textarea at bounding box center [130, 480] width 170 height 11
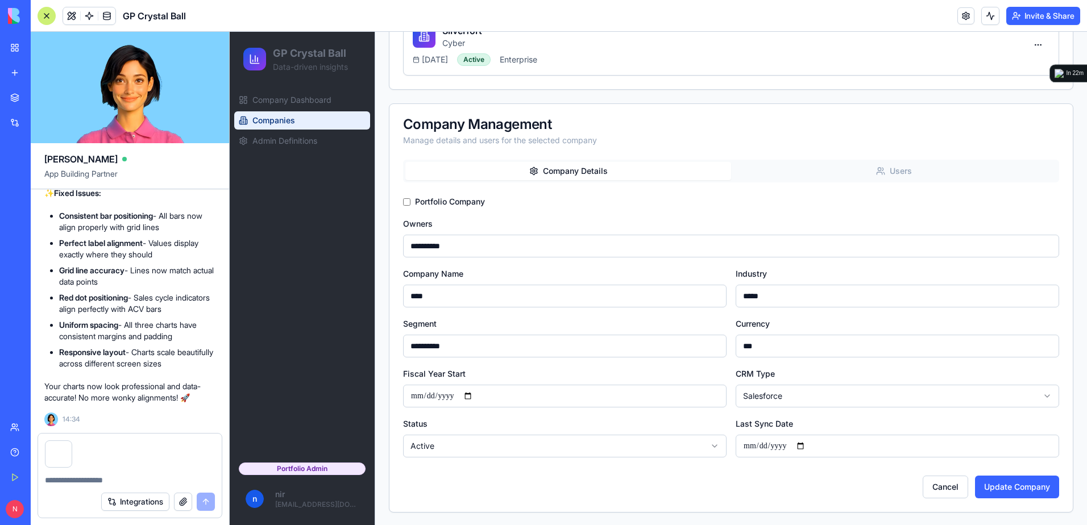
click at [81, 481] on textarea at bounding box center [130, 480] width 170 height 11
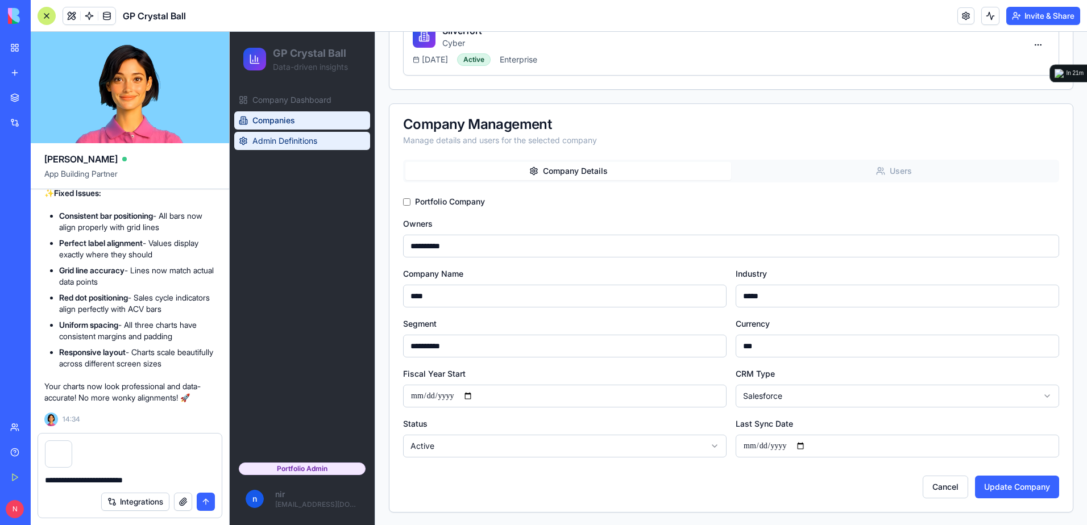
click at [278, 142] on span "Admin Definitions" at bounding box center [284, 140] width 65 height 11
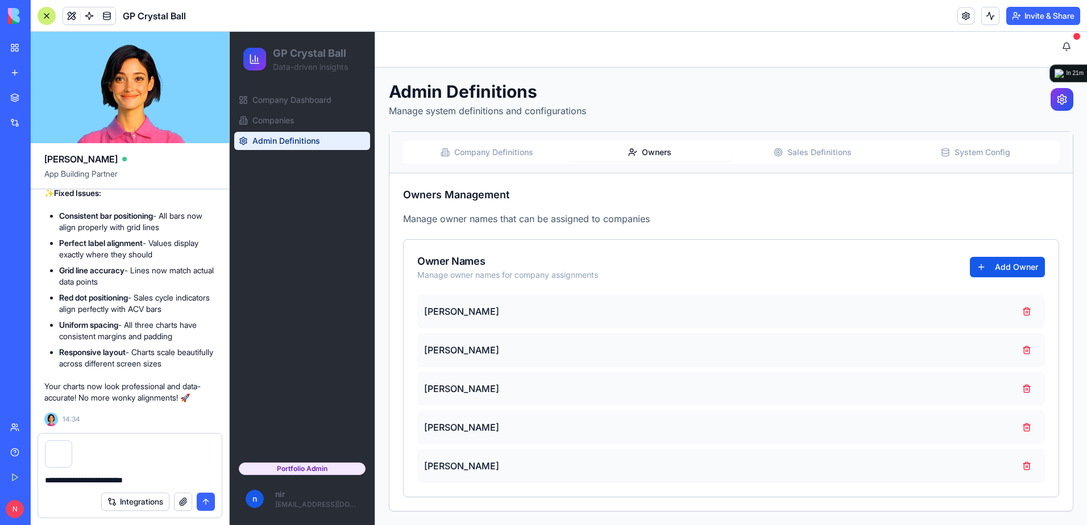
scroll to position [6, 0]
click at [644, 99] on div "Admin Definitions Manage system definitions and configurations Company Definiti…" at bounding box center [731, 296] width 684 height 430
click at [173, 479] on textarea "**********" at bounding box center [130, 480] width 170 height 11
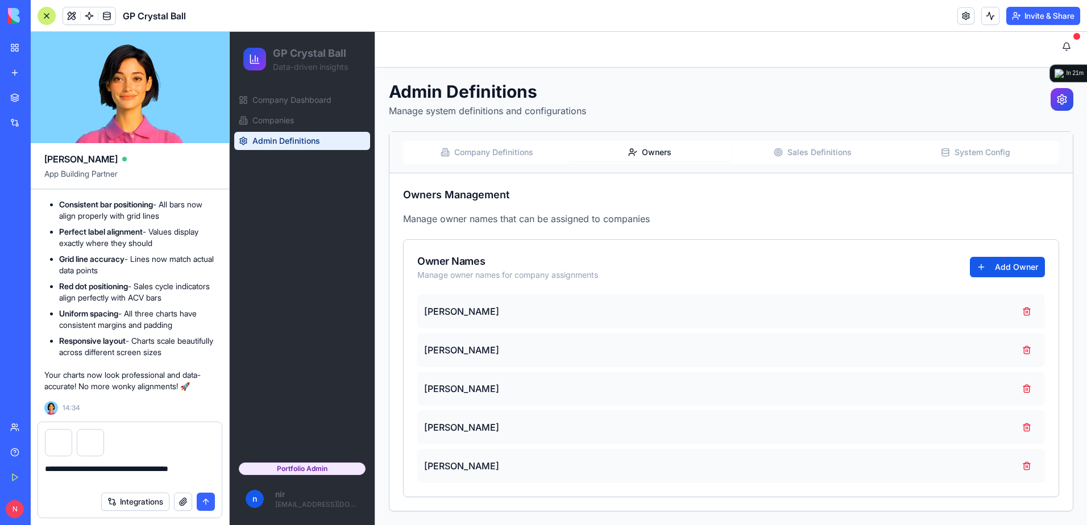
type textarea "**********"
click at [206, 500] on button "submit" at bounding box center [206, 502] width 18 height 18
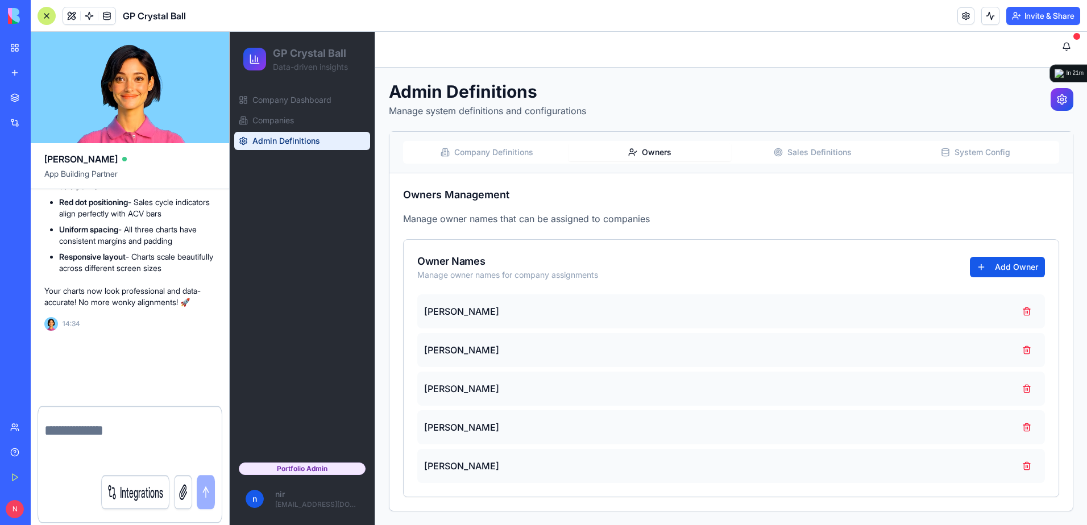
scroll to position [8685, 0]
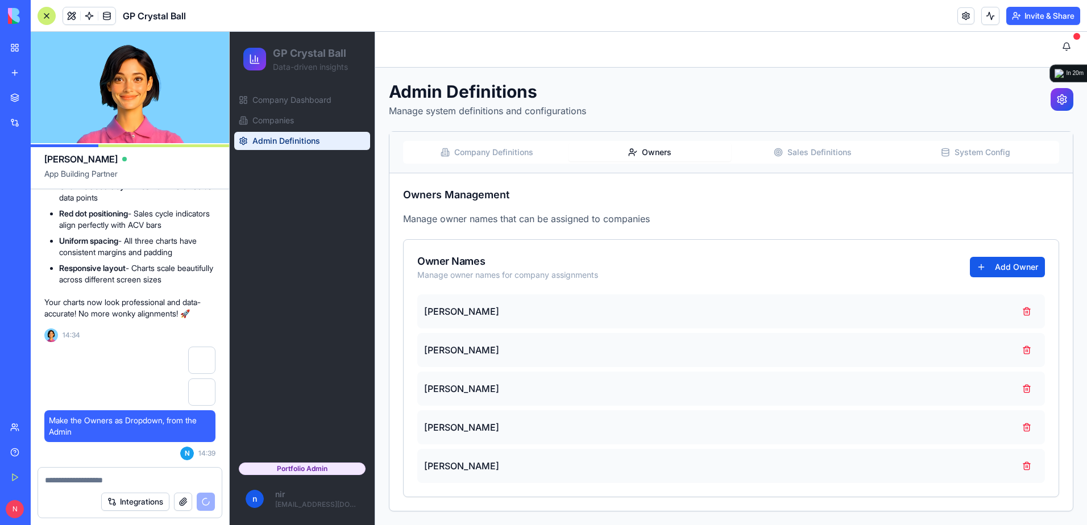
click at [299, 110] on ul "Company Dashboard Companies Admin Definitions" at bounding box center [302, 120] width 136 height 59
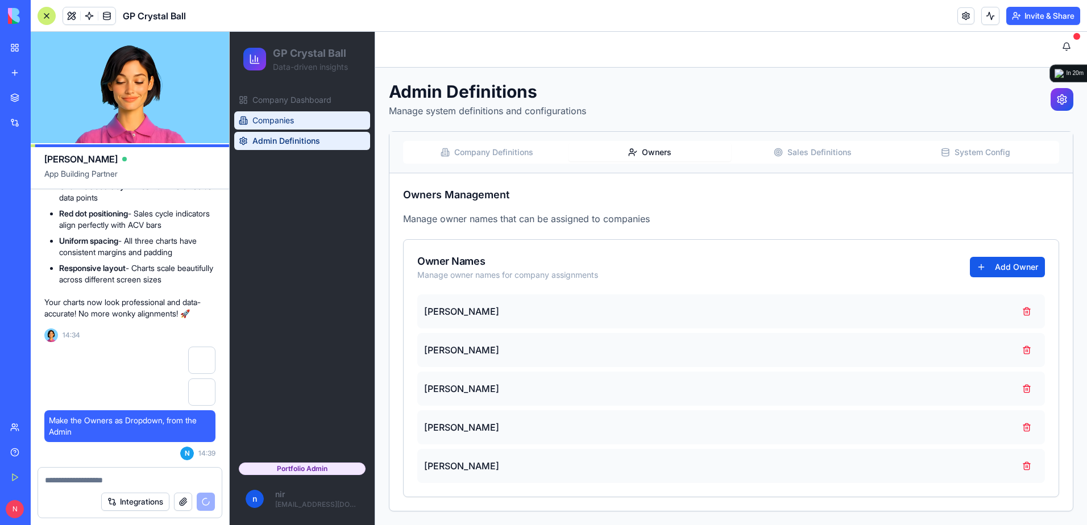
click at [297, 114] on link "Companies" at bounding box center [302, 120] width 136 height 18
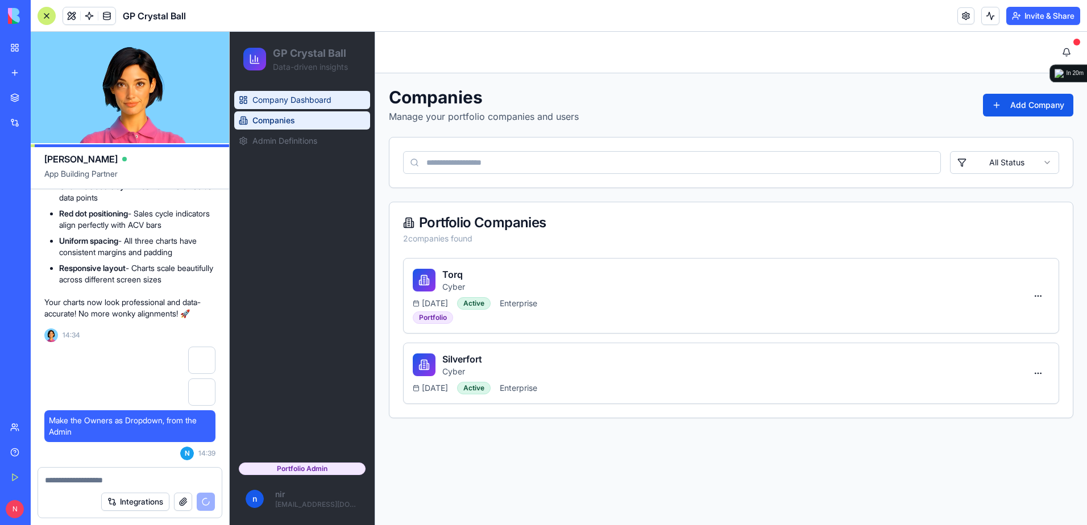
click at [306, 101] on span "Company Dashboard" at bounding box center [291, 99] width 79 height 11
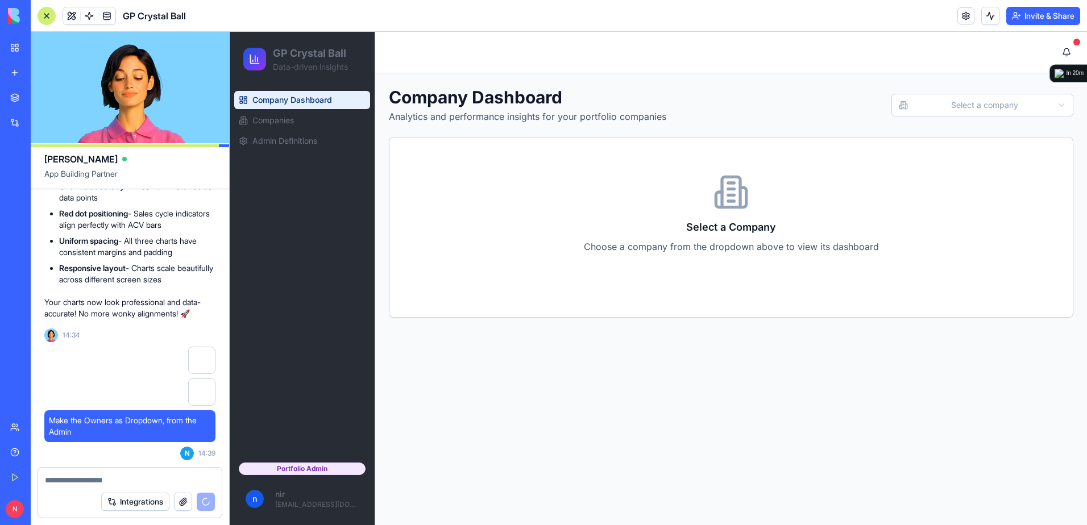
click at [947, 112] on html "GP Crystal Ball Data-driven insights Company Dashboard Companies Admin Definiti…" at bounding box center [658, 278] width 857 height 493
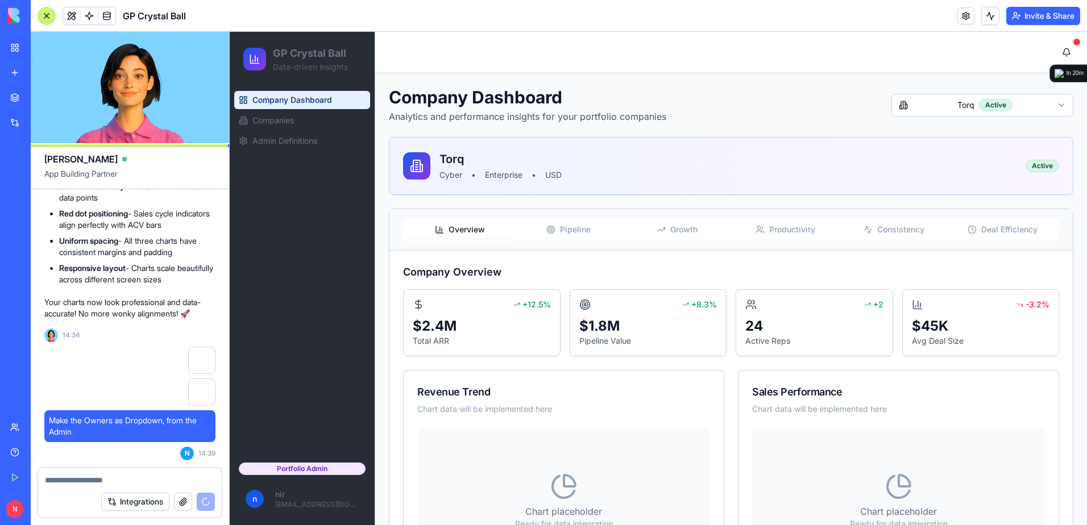
click at [679, 229] on span "Growth" at bounding box center [683, 229] width 27 height 11
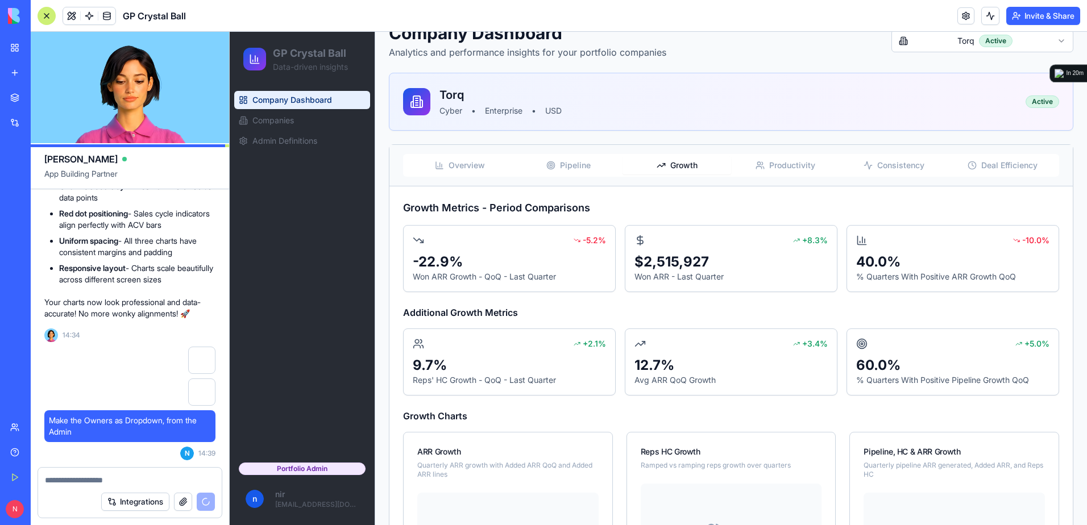
scroll to position [57, 0]
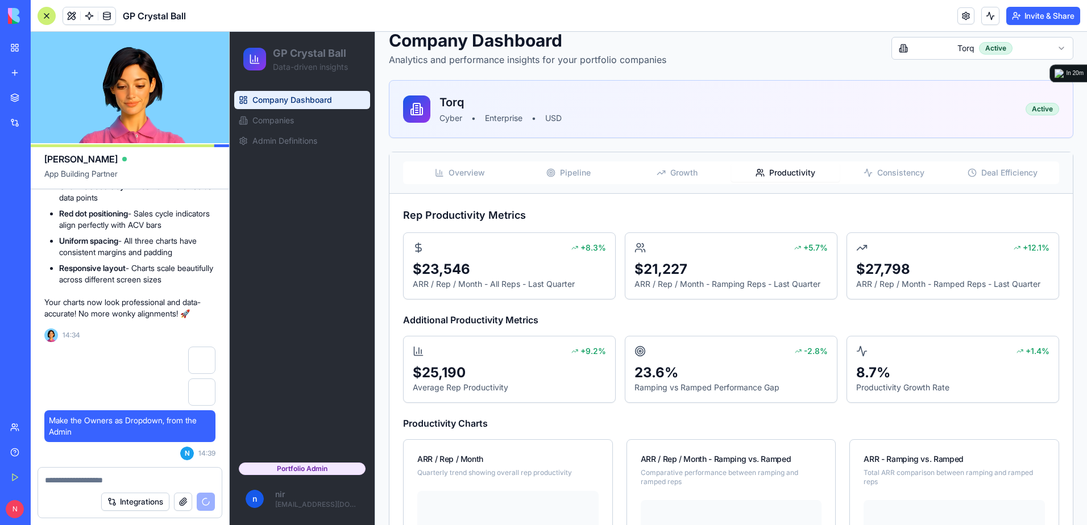
click at [781, 165] on button "Productivity" at bounding box center [785, 173] width 109 height 18
click at [908, 172] on span "Consistency" at bounding box center [900, 172] width 47 height 11
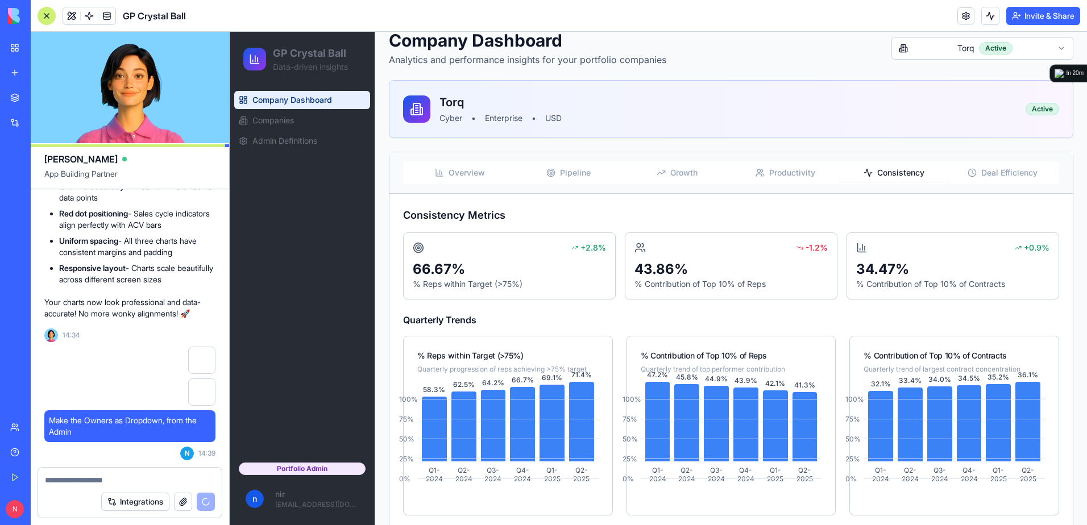
click at [997, 168] on span "Deal Efficiency" at bounding box center [1009, 172] width 56 height 11
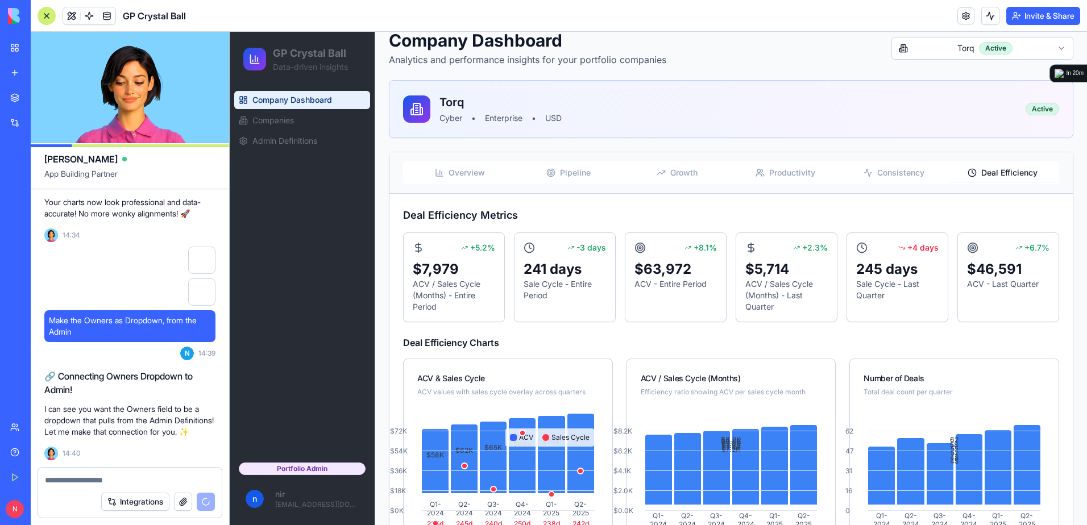
scroll to position [8817, 0]
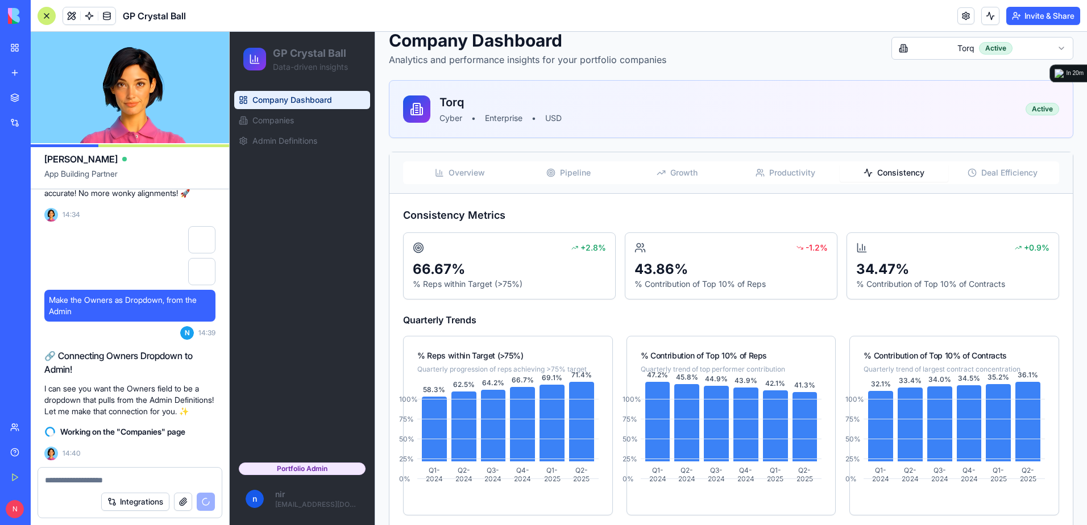
click at [883, 172] on span "Consistency" at bounding box center [900, 172] width 47 height 11
click at [44, 19] on div at bounding box center [47, 16] width 18 height 18
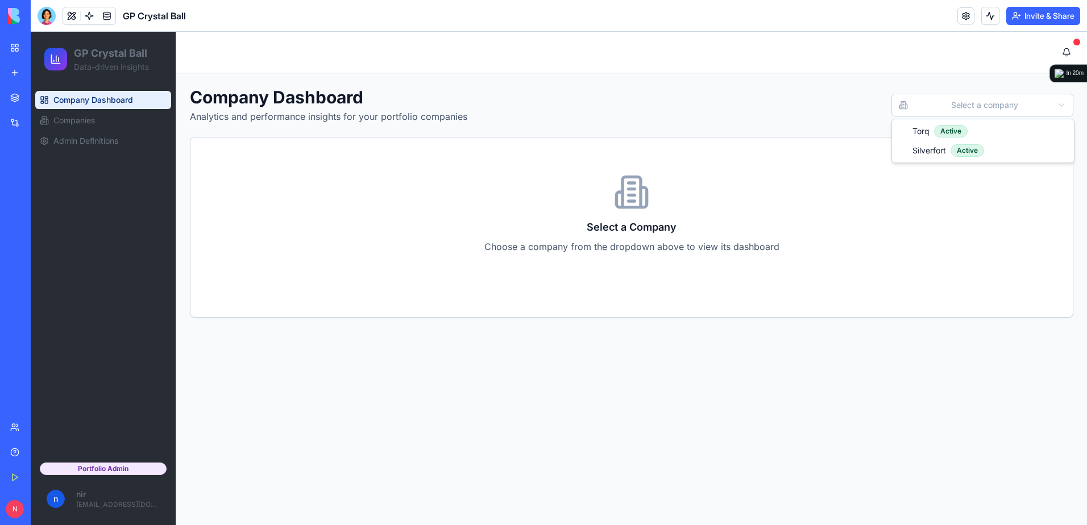
click at [959, 103] on html "GP Crystal Ball Data-driven insights Company Dashboard Companies Admin Definiti…" at bounding box center [559, 278] width 1056 height 493
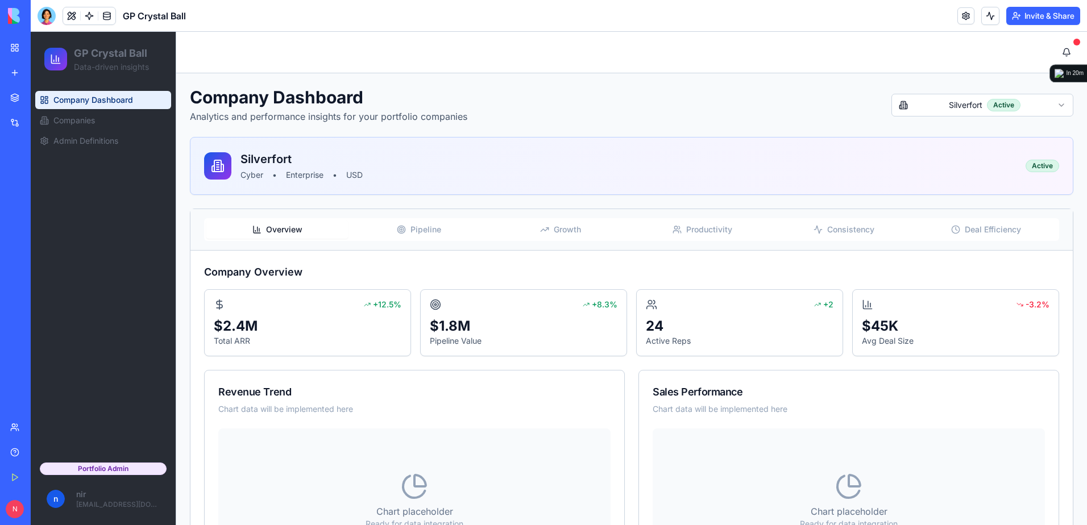
click at [951, 230] on icon "button" at bounding box center [955, 229] width 9 height 9
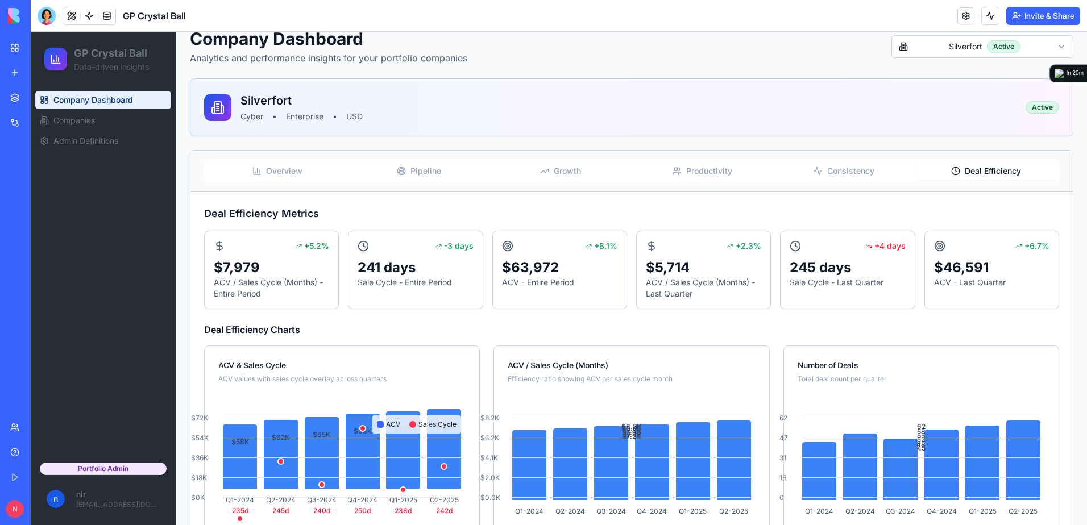
scroll to position [114, 0]
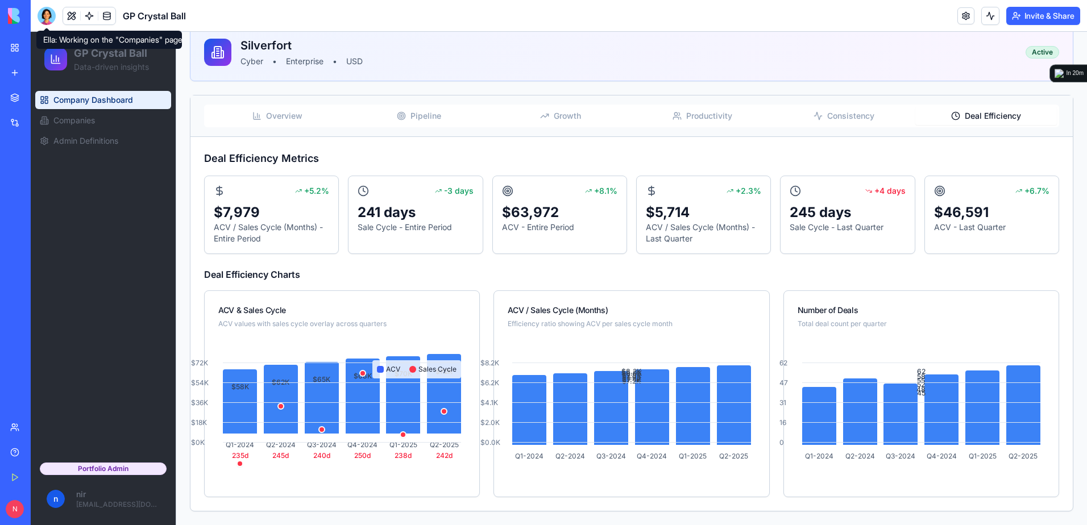
click at [49, 16] on div at bounding box center [47, 16] width 18 height 18
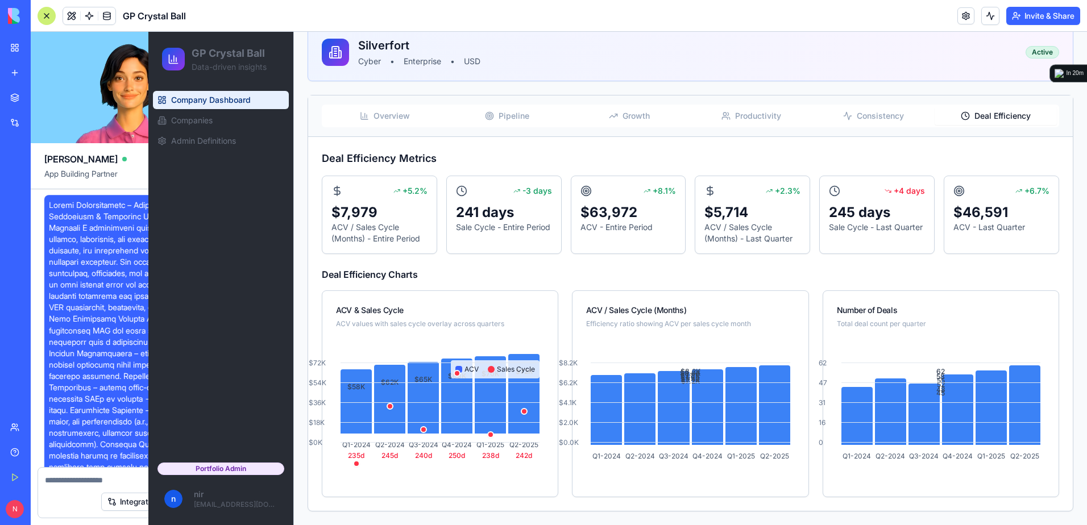
scroll to position [8817, 0]
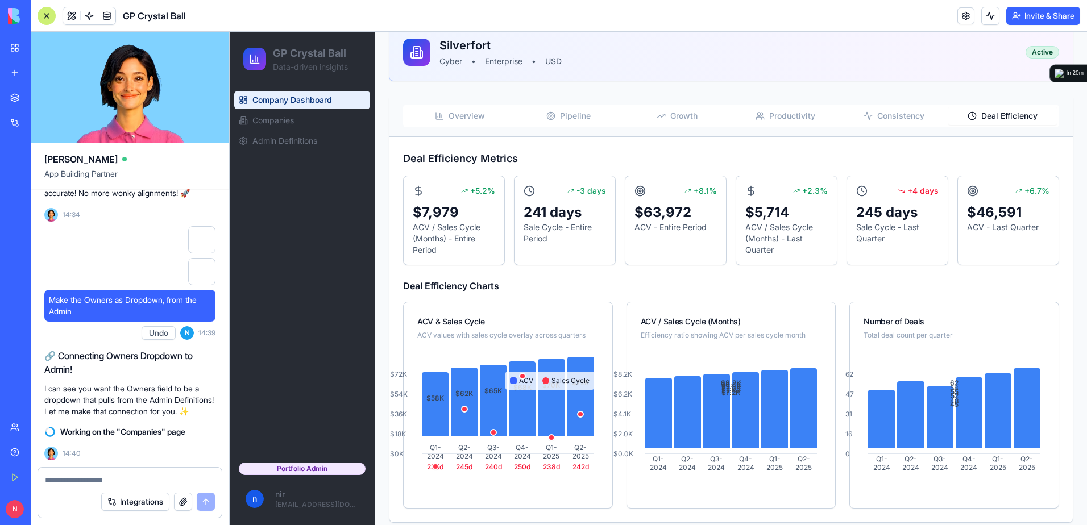
click at [89, 482] on textarea at bounding box center [130, 480] width 170 height 11
paste textarea "*"
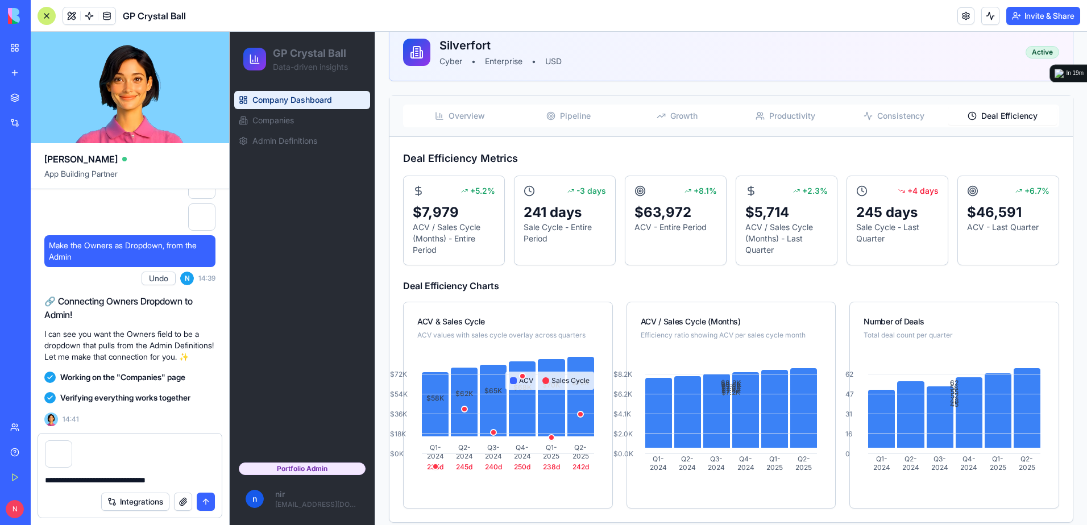
scroll to position [0, 0]
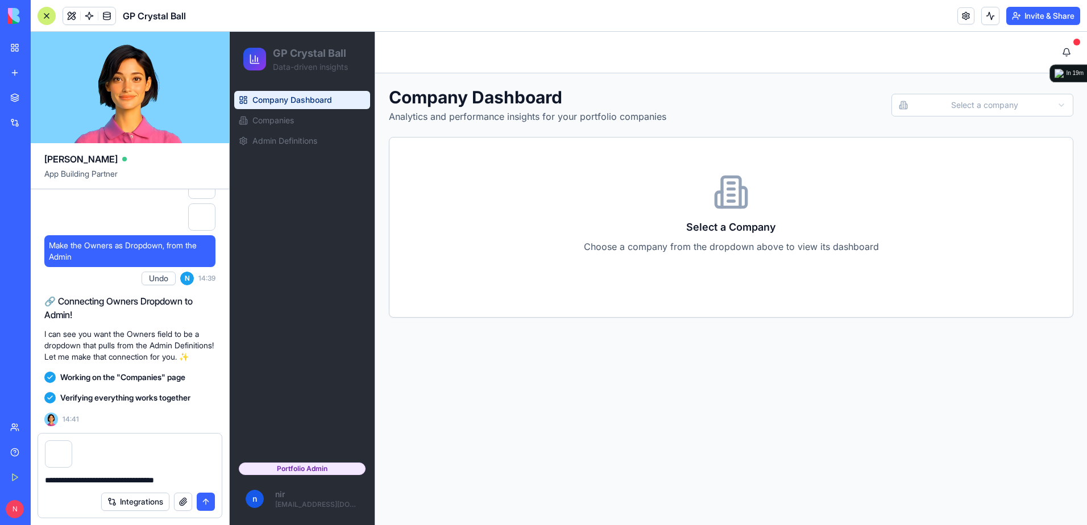
type textarea "**********"
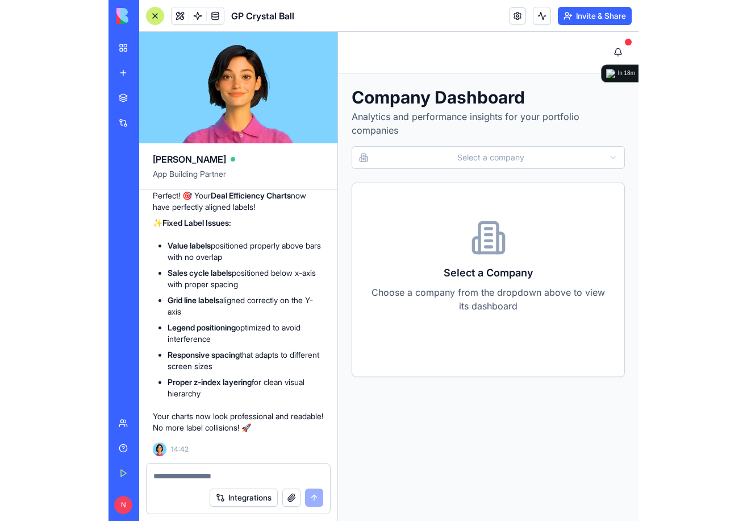
scroll to position [9547, 0]
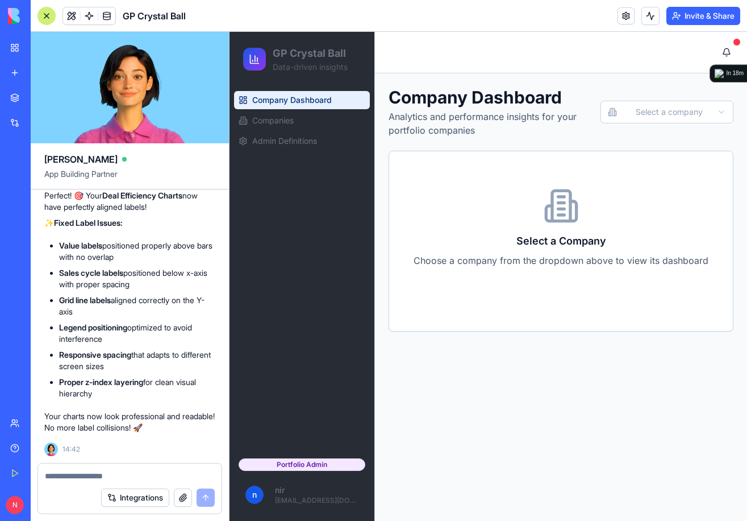
click at [704, 116] on html "GP Crystal Ball Data-driven insights Company Dashboard Companies Admin Definiti…" at bounding box center [489, 276] width 518 height 489
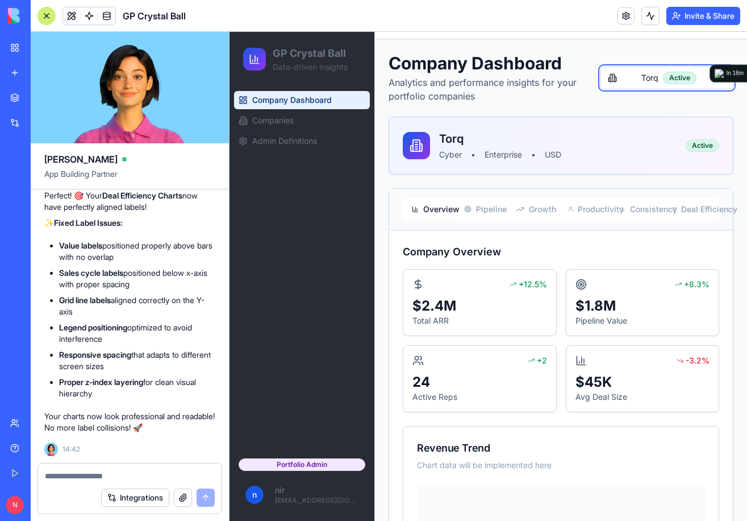
scroll to position [19, 0]
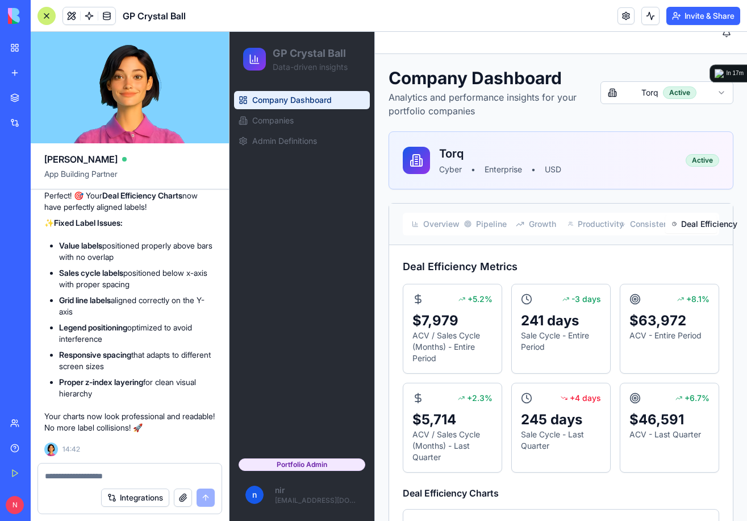
click at [690, 221] on span "Deal Efficiency" at bounding box center [695, 223] width 29 height 11
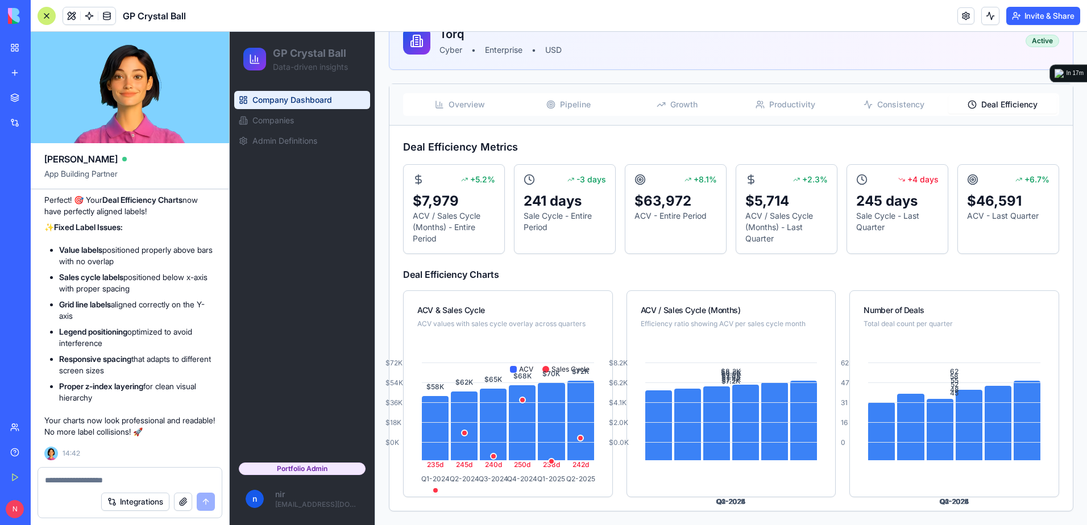
scroll to position [9542, 0]
click at [305, 122] on link "Companies" at bounding box center [302, 120] width 136 height 18
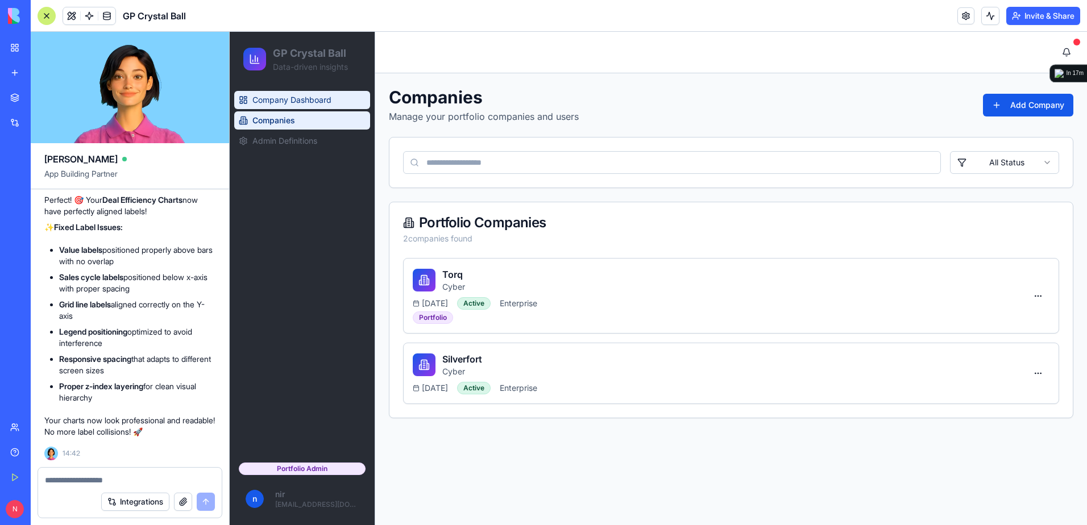
click at [310, 106] on link "Company Dashboard" at bounding box center [302, 100] width 136 height 18
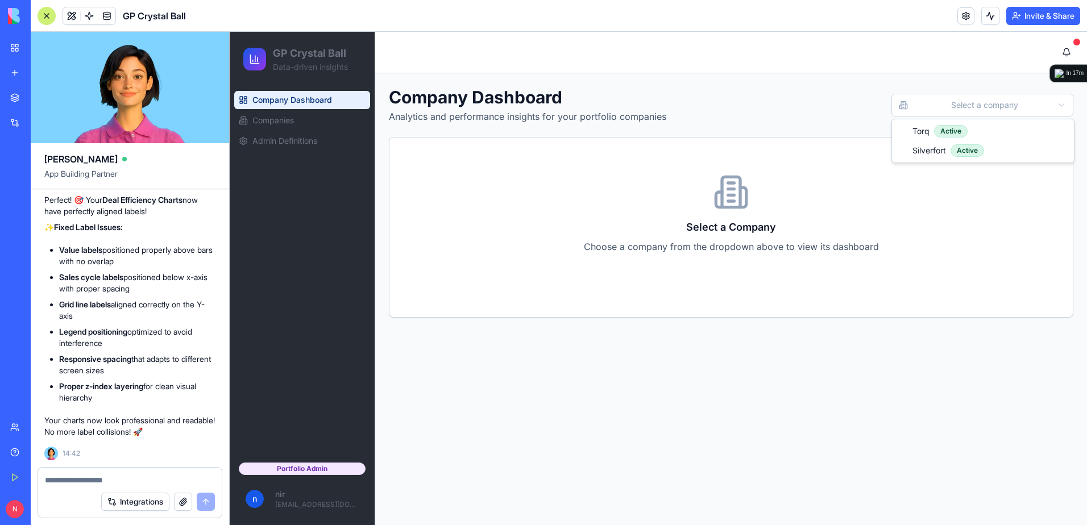
click at [1029, 99] on html "GP Crystal Ball Data-driven insights Company Dashboard Companies Admin Definiti…" at bounding box center [658, 278] width 857 height 493
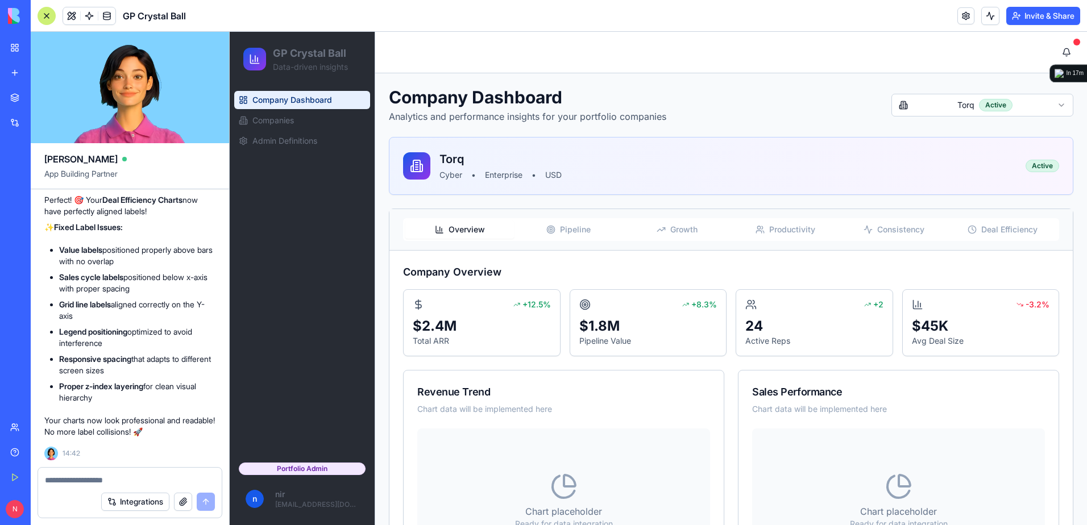
click at [1008, 234] on span "Deal Efficiency" at bounding box center [1009, 229] width 56 height 11
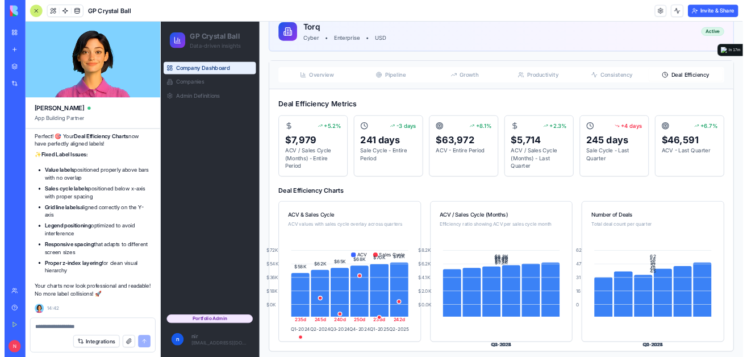
scroll to position [125, 0]
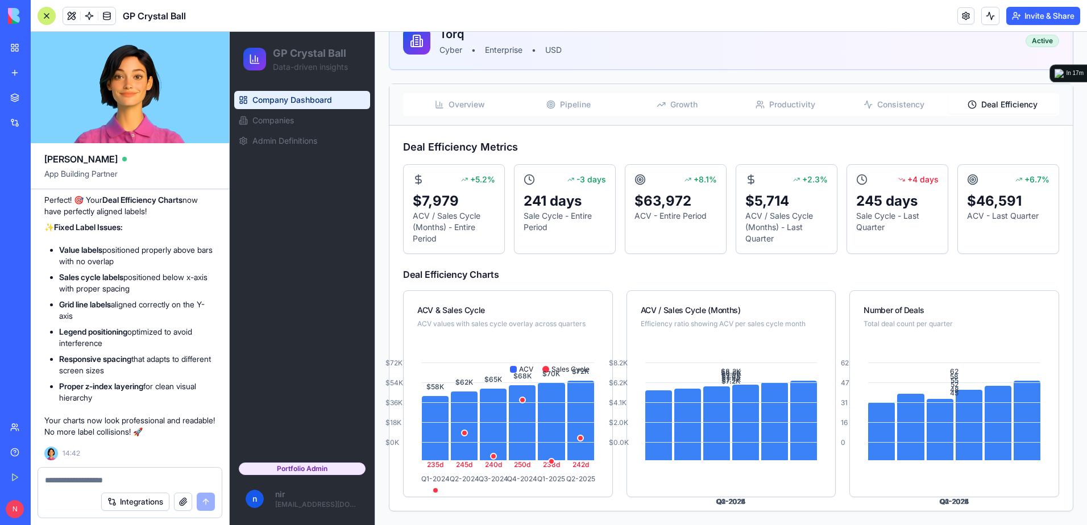
click at [183, 481] on textarea at bounding box center [130, 480] width 170 height 11
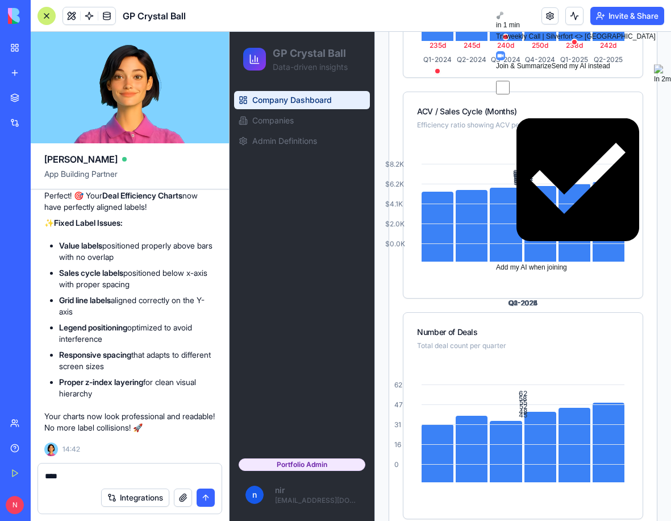
scroll to position [748, 0]
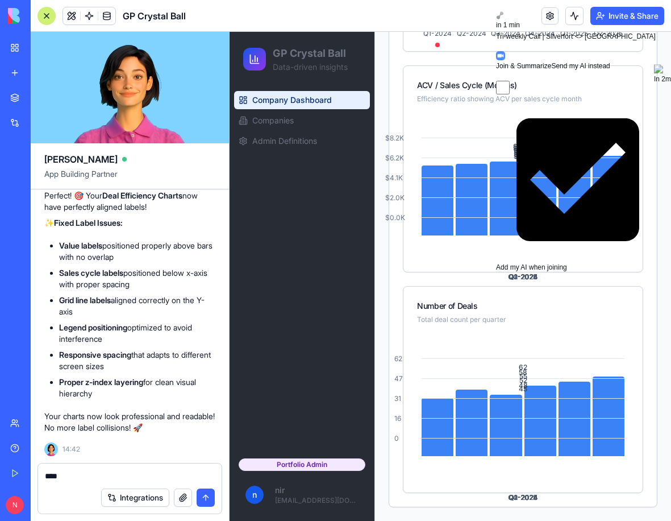
click at [127, 472] on textarea "****" at bounding box center [130, 475] width 170 height 11
drag, startPoint x: 96, startPoint y: 477, endPoint x: -55, endPoint y: 480, distance: 151.2
click at [0, 480] on html "BETA My Workspace New app Marketplace Integrations Recent New App Modern HR Sui…" at bounding box center [335, 260] width 671 height 521
type textarea "**********"
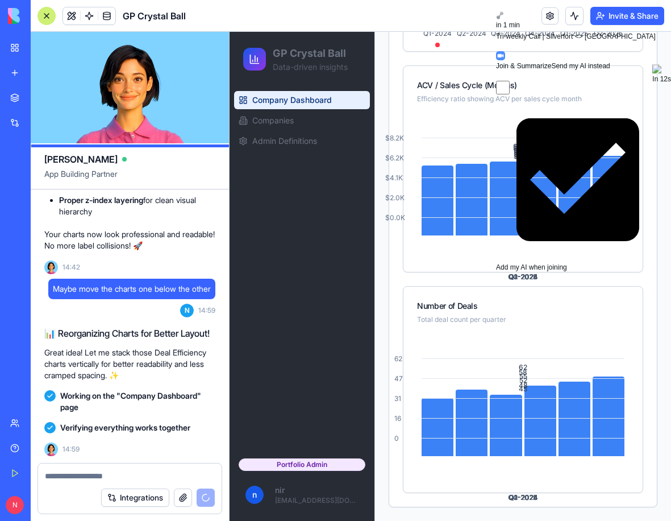
scroll to position [0, 0]
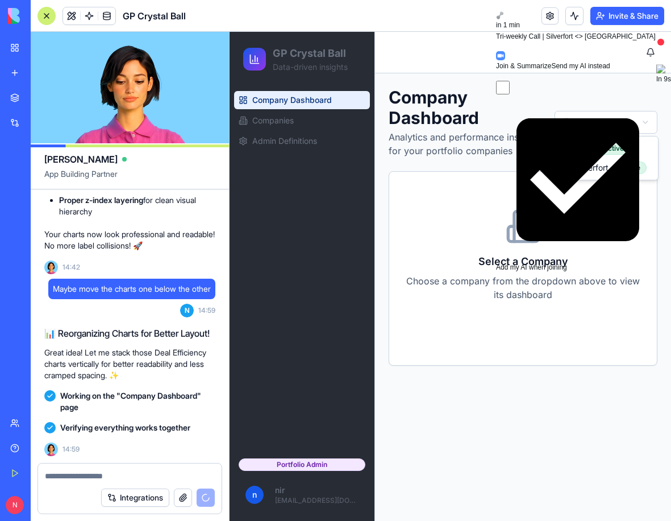
click at [613, 124] on html "GP Crystal Ball Data-driven insights Company Dashboard Companies Admin Definiti…" at bounding box center [451, 276] width 442 height 489
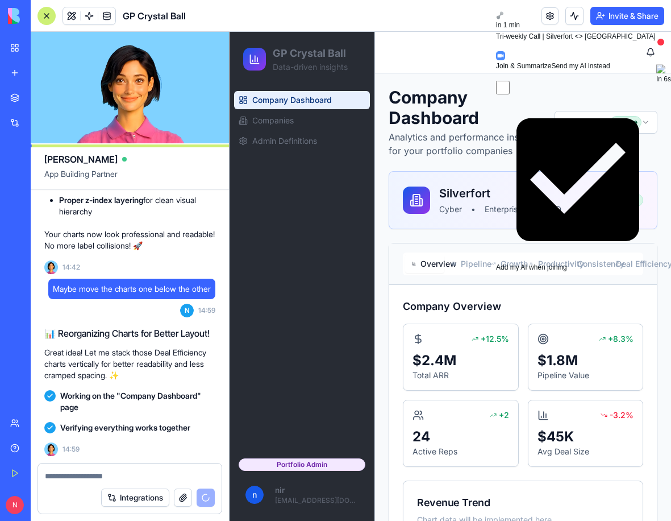
click at [43, 17] on div at bounding box center [47, 16] width 18 height 18
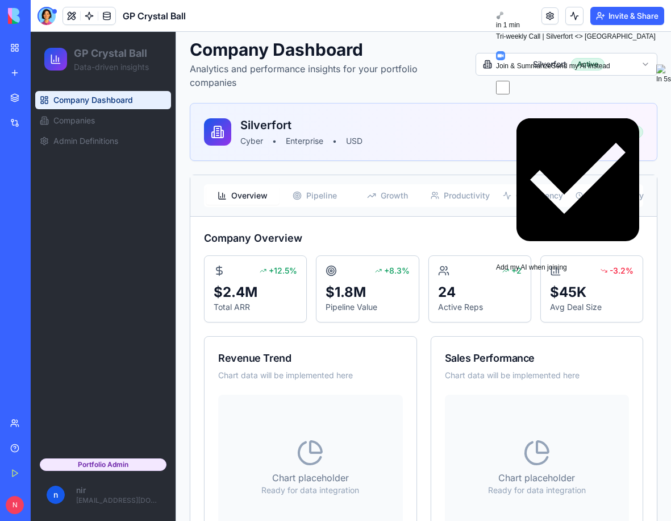
scroll to position [109, 0]
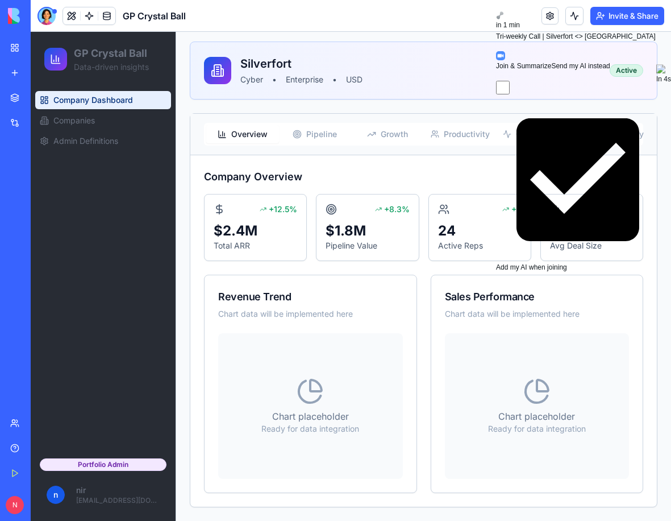
click at [611, 129] on span "Deal Efficiency" at bounding box center [611, 133] width 47 height 11
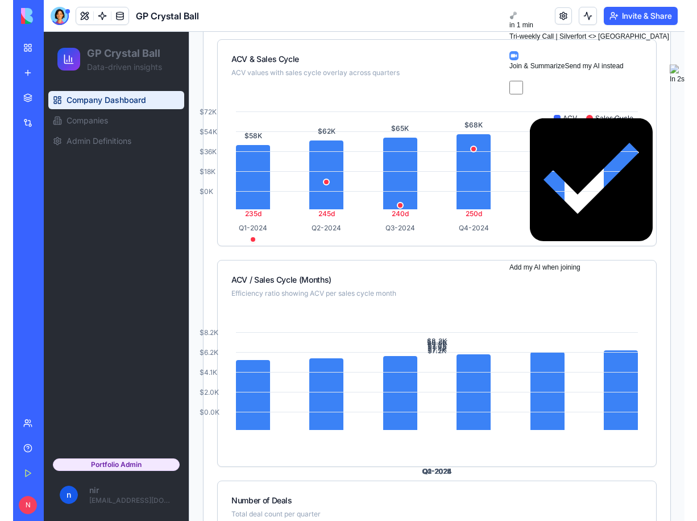
scroll to position [393, 0]
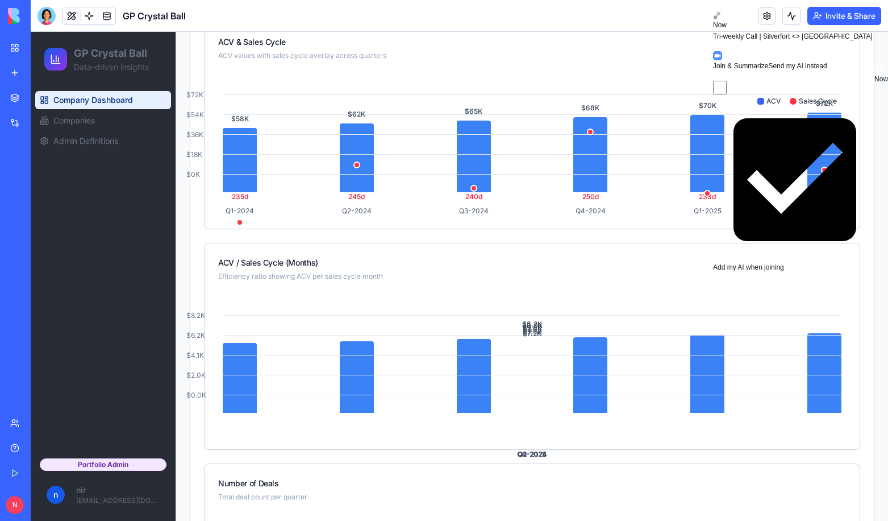
click at [720, 44] on icon at bounding box center [717, 46] width 5 height 5
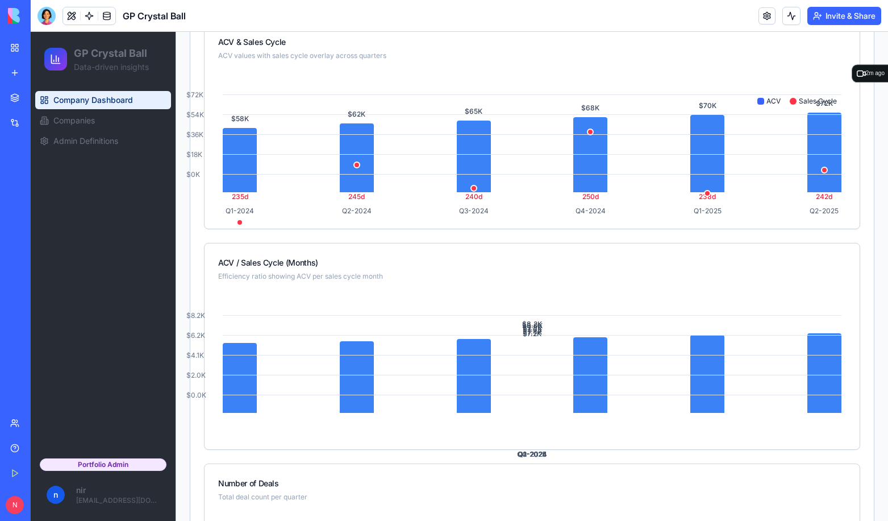
click at [471, 26] on header "GP Crystal Ball Invite & Share" at bounding box center [460, 16] width 858 height 32
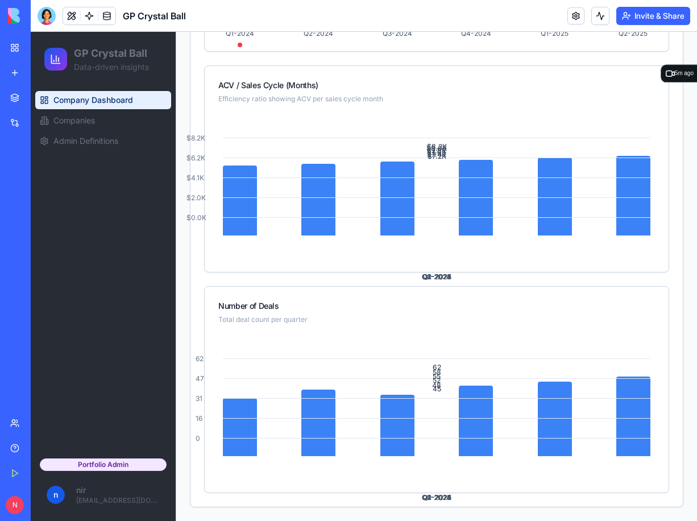
scroll to position [532, 0]
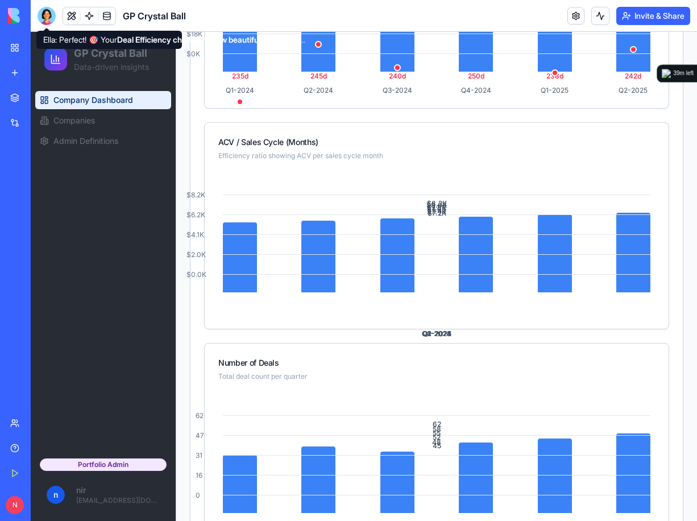
drag, startPoint x: 46, startPoint y: 16, endPoint x: 45, endPoint y: 32, distance: 15.9
click at [46, 16] on div at bounding box center [47, 16] width 18 height 18
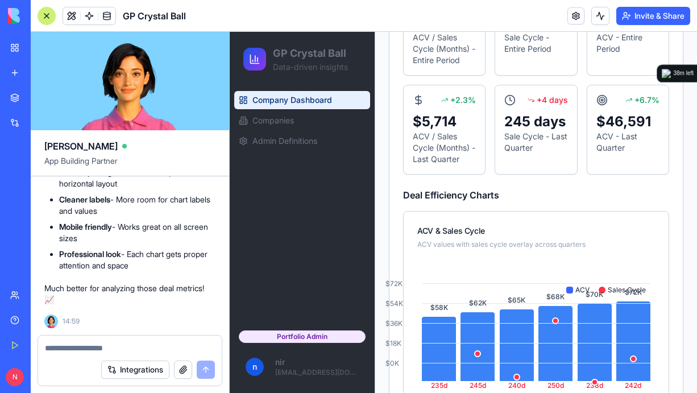
scroll to position [10080, 0]
click at [114, 343] on textarea at bounding box center [130, 347] width 170 height 11
paste textarea "*"
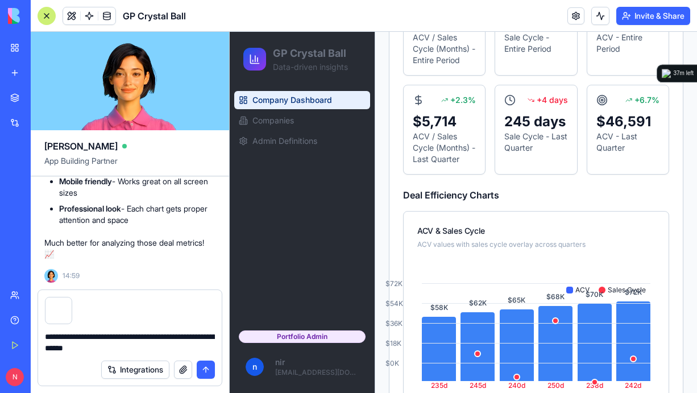
type textarea "**********"
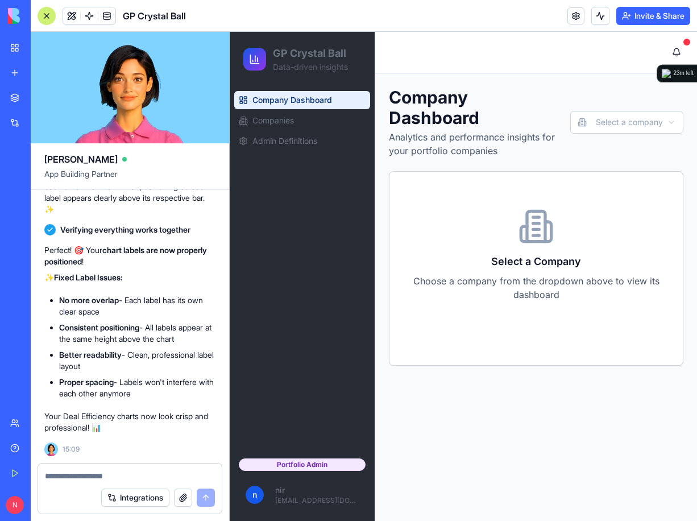
scroll to position [10379, 0]
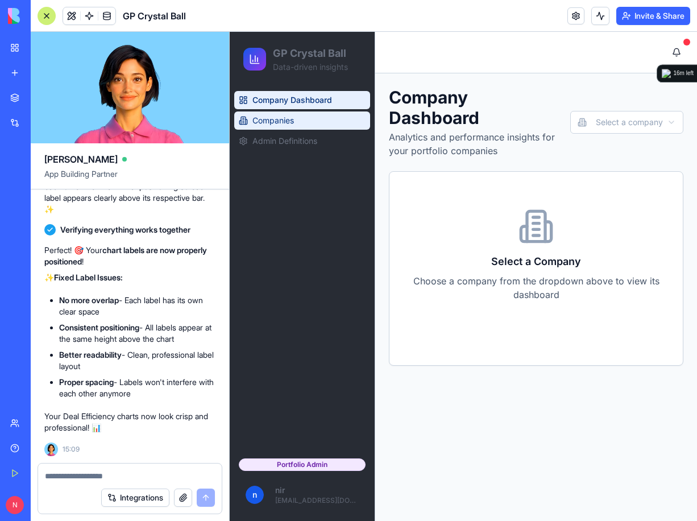
click at [262, 122] on span "Companies" at bounding box center [272, 120] width 41 height 11
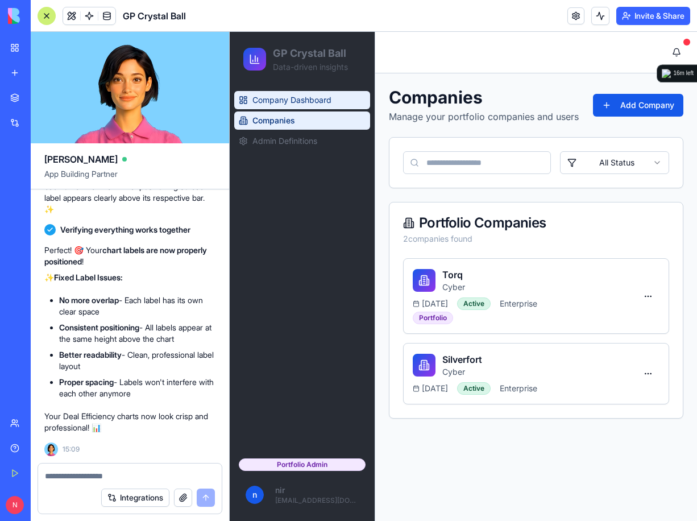
click at [307, 103] on span "Company Dashboard" at bounding box center [291, 99] width 79 height 11
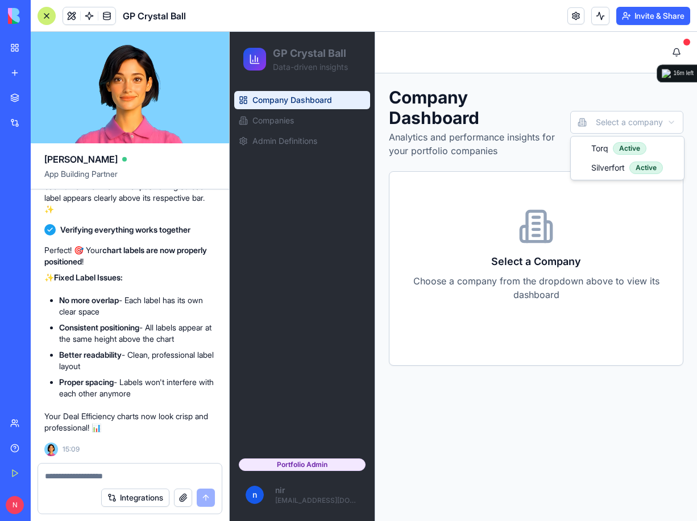
click at [598, 123] on html "GP Crystal Ball Data-driven insights Company Dashboard Companies Admin Definiti…" at bounding box center [463, 276] width 467 height 489
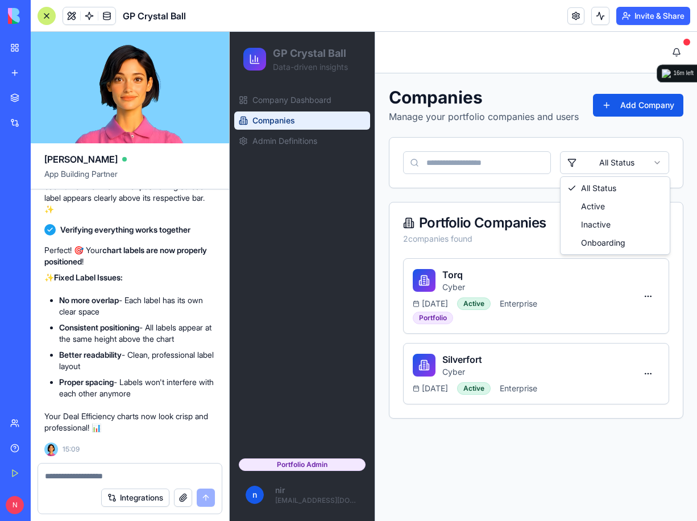
click at [596, 164] on html "GP Crystal Ball Data-driven insights Company Dashboard Companies Admin Definiti…" at bounding box center [463, 276] width 467 height 489
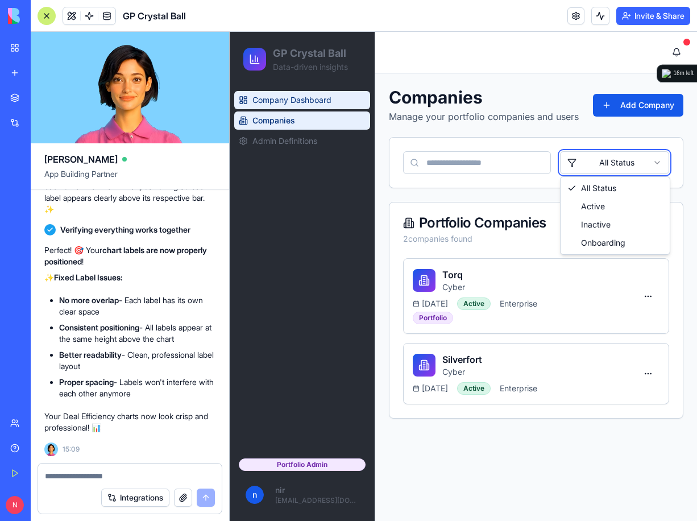
click at [283, 96] on html "GP Crystal Ball Data-driven insights Company Dashboard Companies Admin Definiti…" at bounding box center [463, 276] width 467 height 489
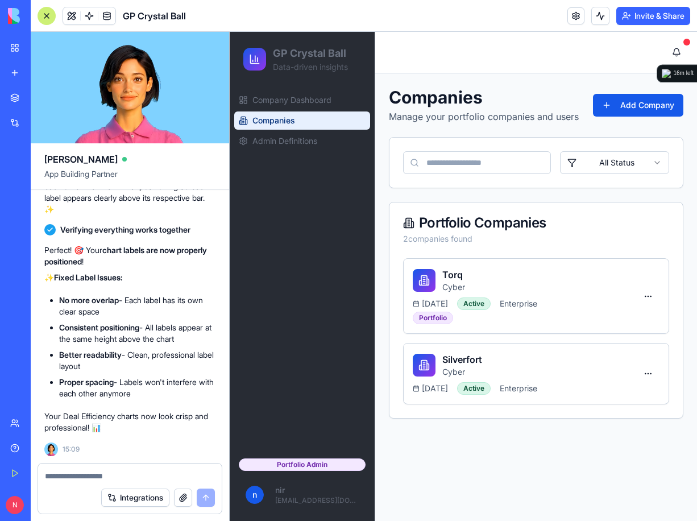
click at [332, 111] on ul "Company Dashboard Companies Admin Definitions" at bounding box center [302, 120] width 136 height 59
click at [328, 101] on span "Company Dashboard" at bounding box center [291, 99] width 79 height 11
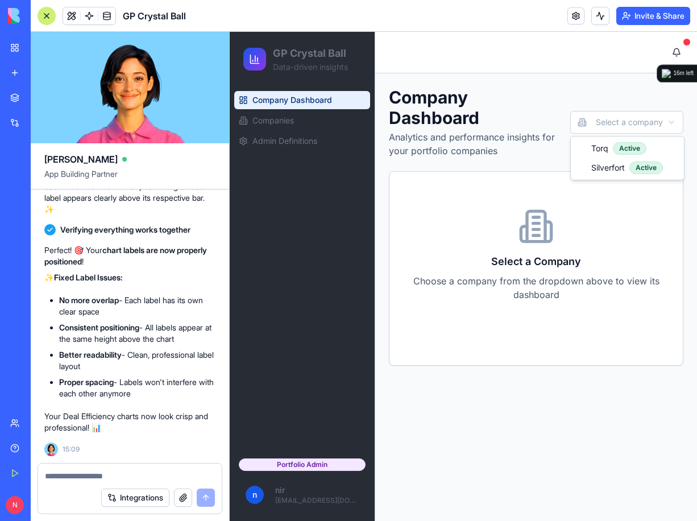
click at [609, 119] on html "GP Crystal Ball Data-driven insights Company Dashboard Companies Admin Definiti…" at bounding box center [463, 276] width 467 height 489
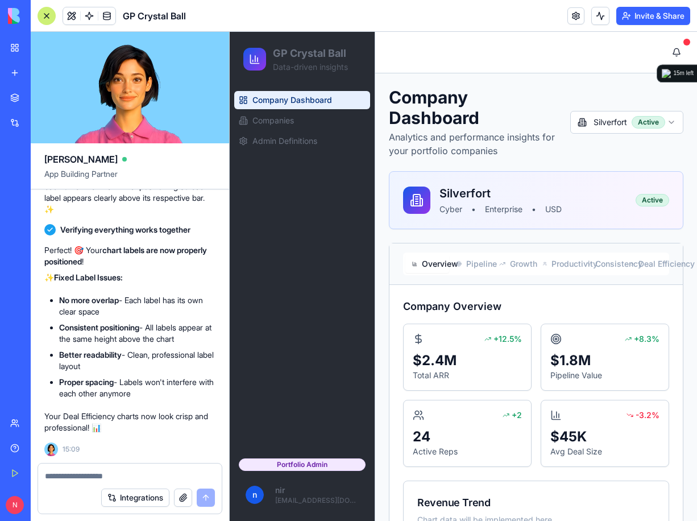
click at [647, 264] on span "Deal Efficiency" at bounding box center [649, 263] width 22 height 11
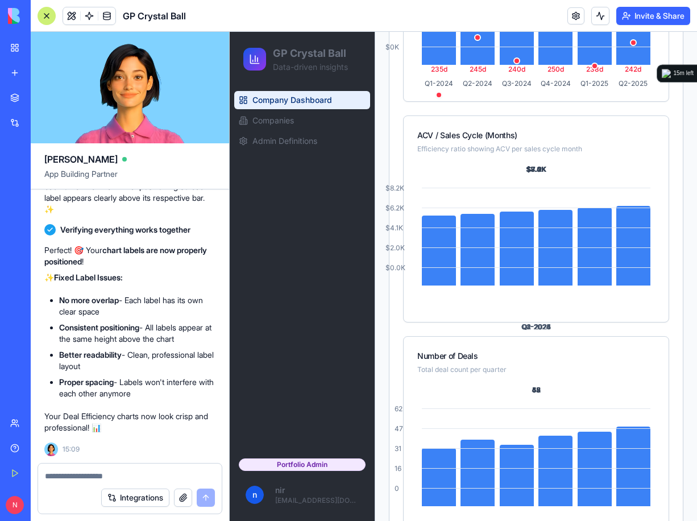
scroll to position [710, 0]
